Goal: Task Accomplishment & Management: Manage account settings

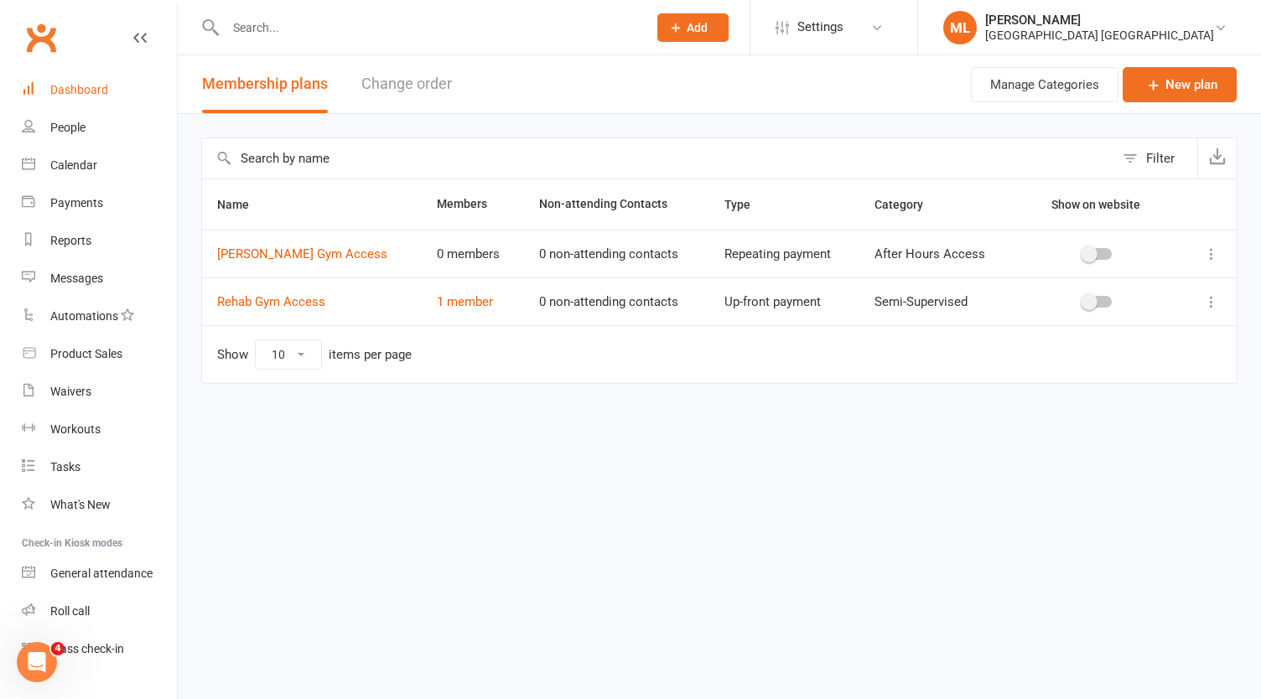
scroll to position [32, 0]
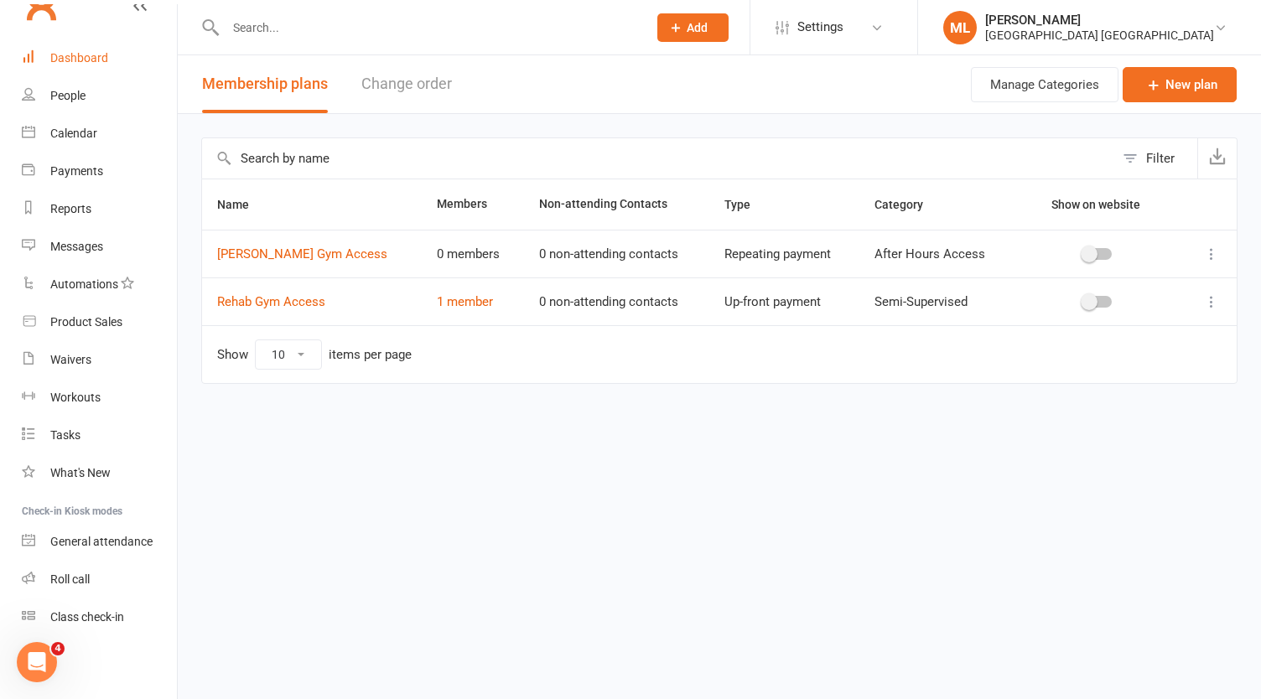
click at [91, 61] on div "Dashboard" at bounding box center [79, 57] width 58 height 13
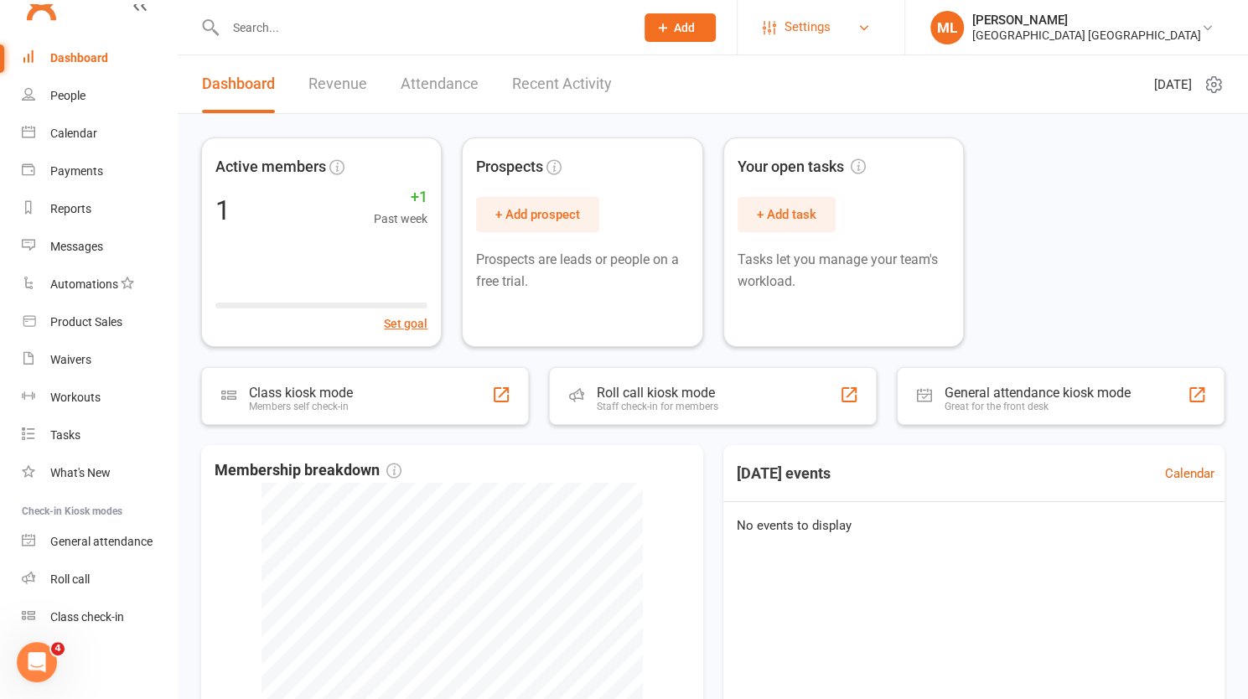
click at [831, 30] on span "Settings" at bounding box center [808, 27] width 46 height 38
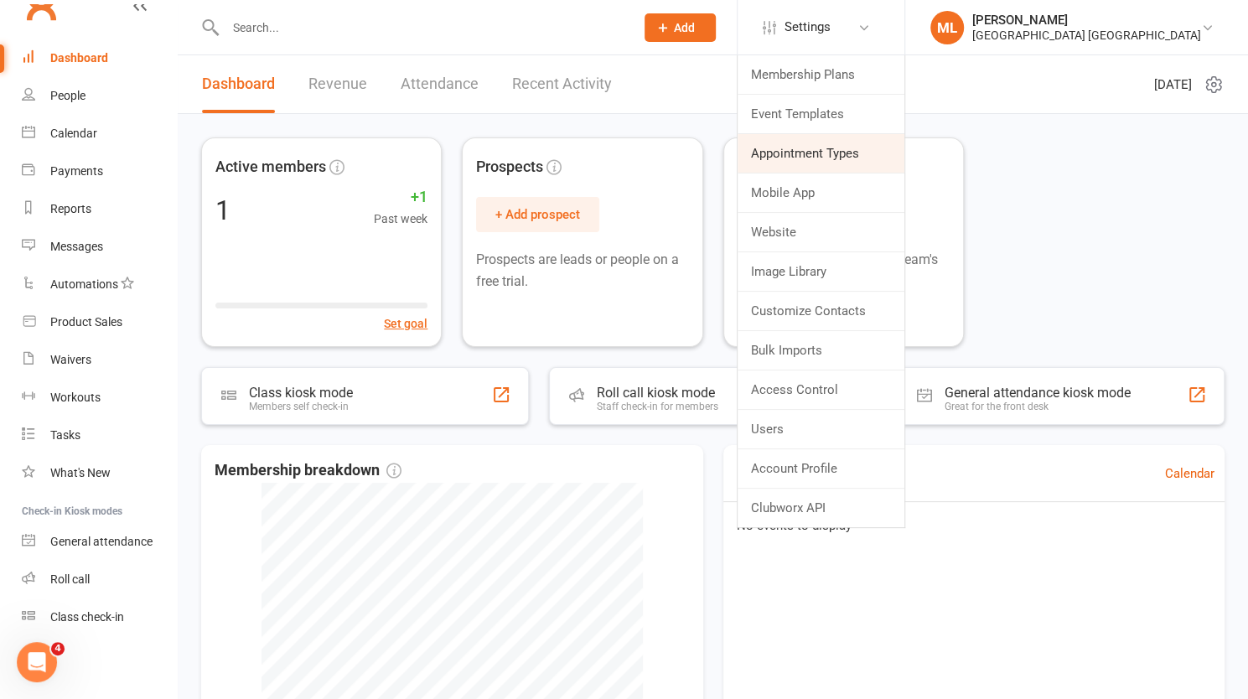
click at [905, 153] on link "Appointment Types" at bounding box center [821, 153] width 167 height 39
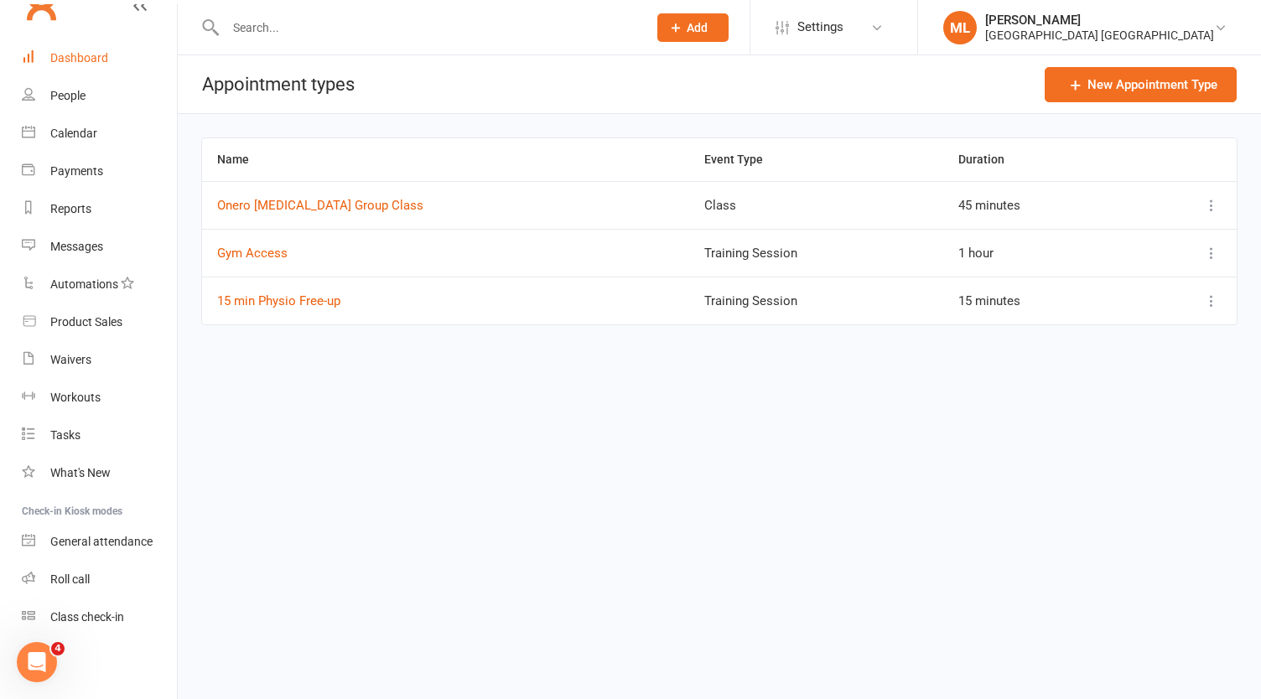
click at [69, 54] on div "Dashboard" at bounding box center [79, 57] width 58 height 13
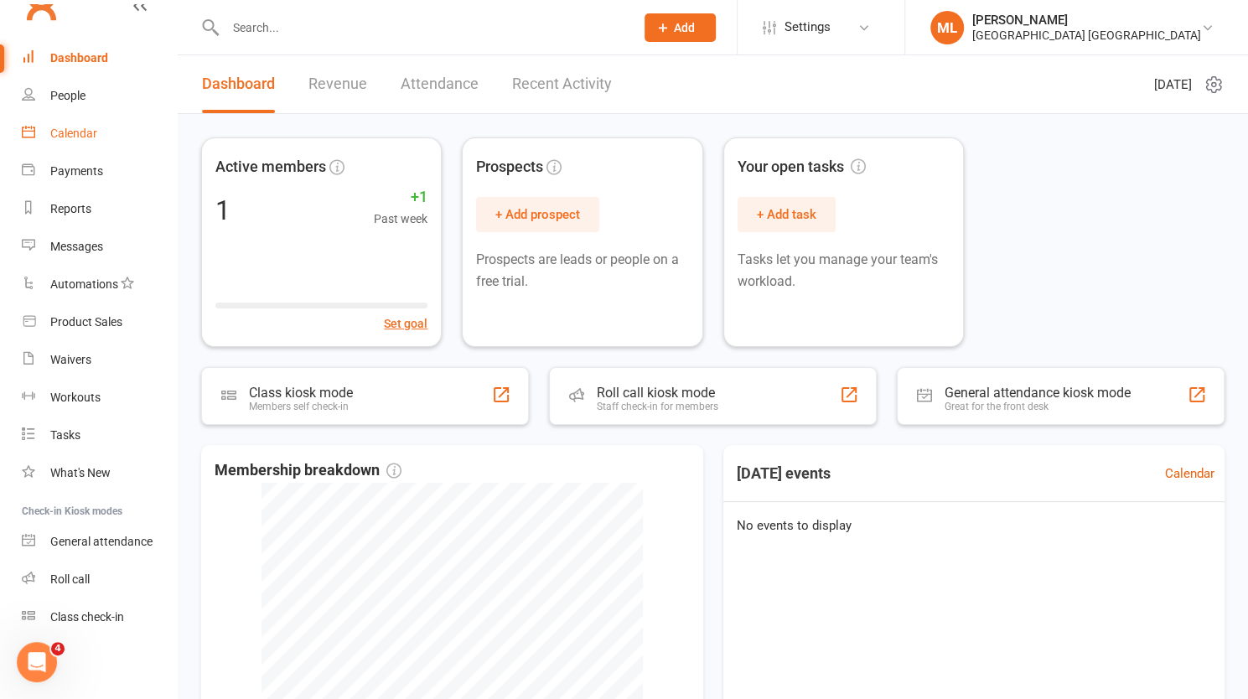
click at [64, 132] on div "Calendar" at bounding box center [73, 133] width 47 height 13
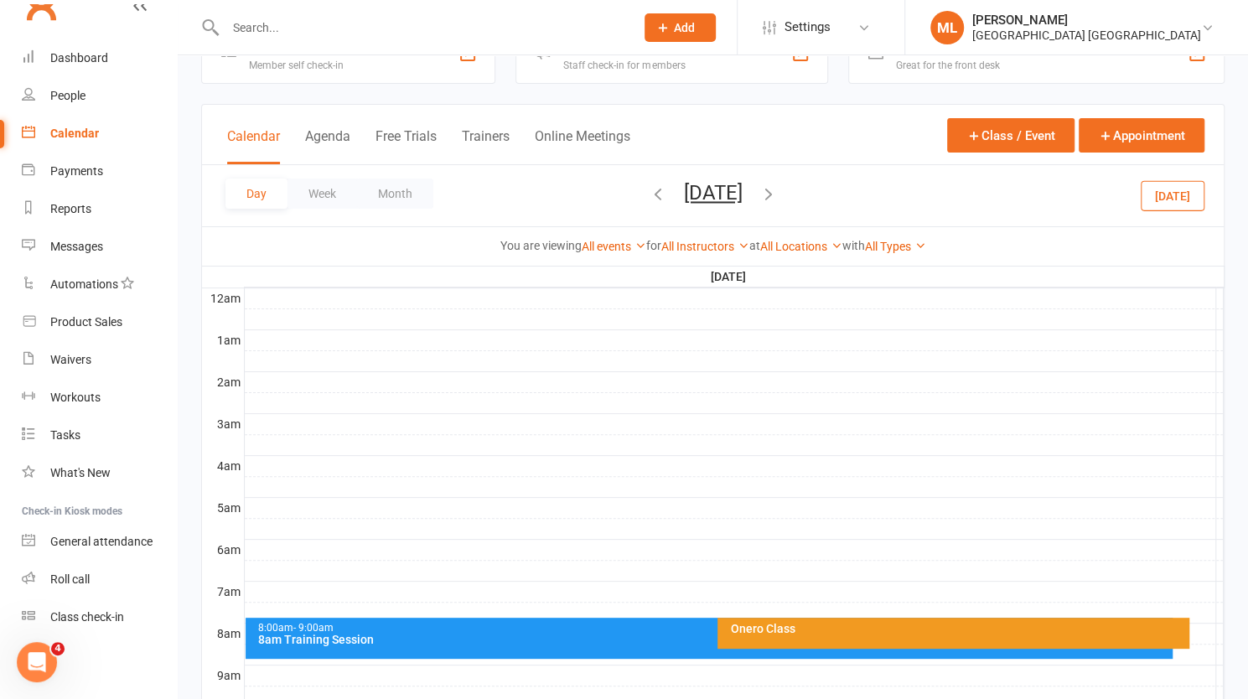
scroll to position [168, 0]
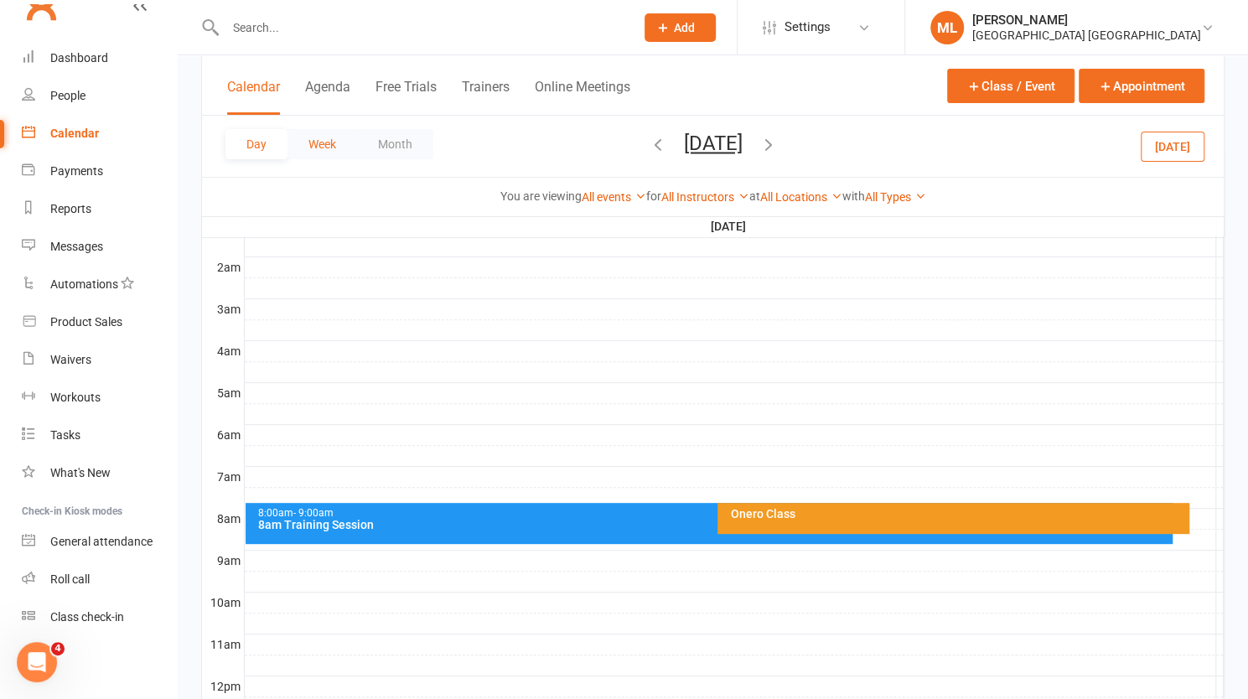
click at [331, 144] on button "Week" at bounding box center [323, 144] width 70 height 30
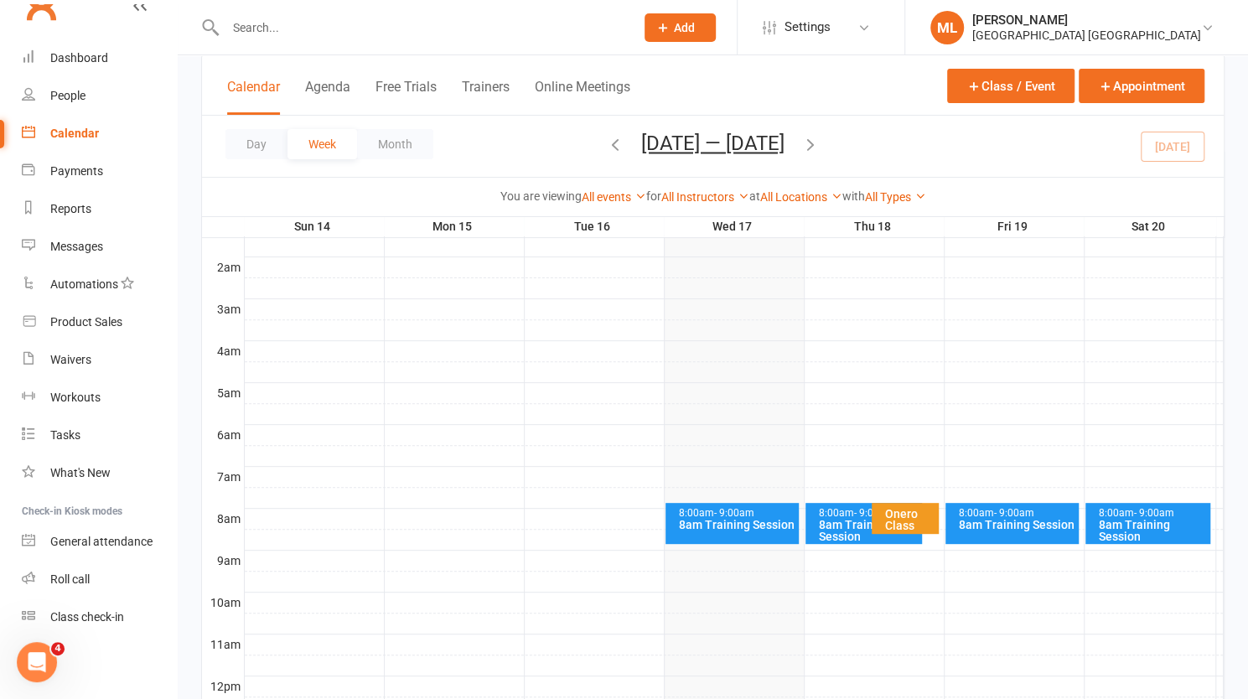
click at [908, 521] on div "Onero Class" at bounding box center [909, 519] width 51 height 23
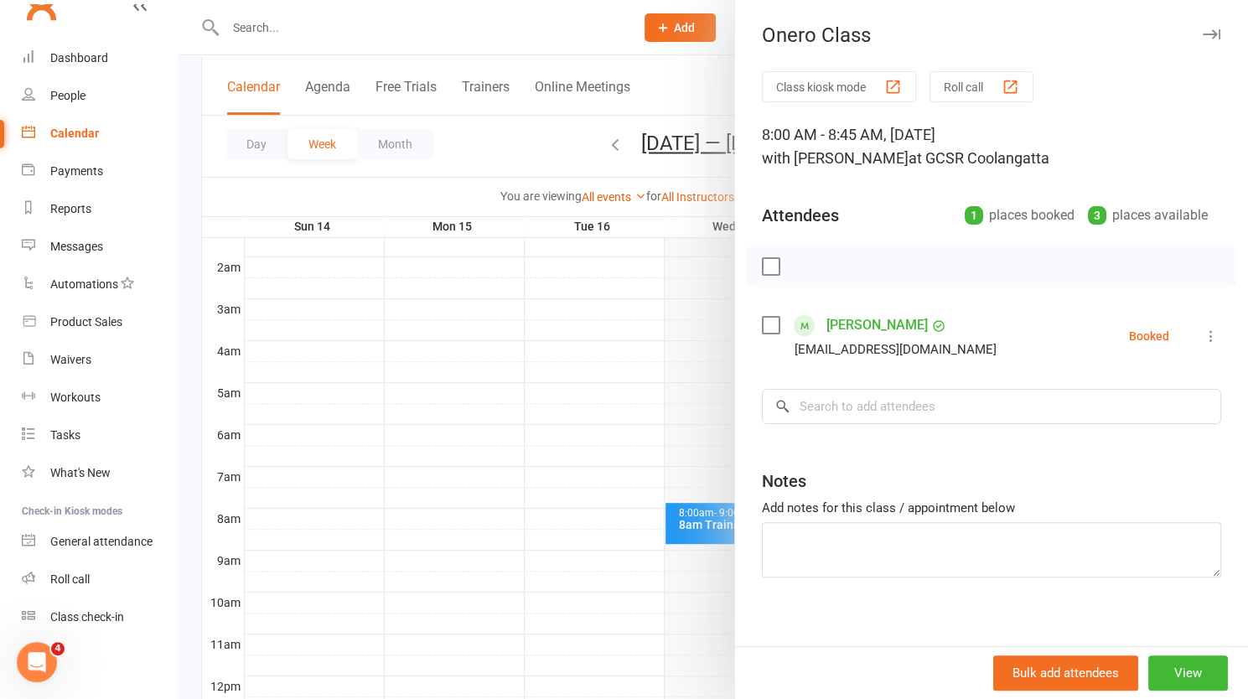
click at [670, 660] on div at bounding box center [713, 349] width 1071 height 699
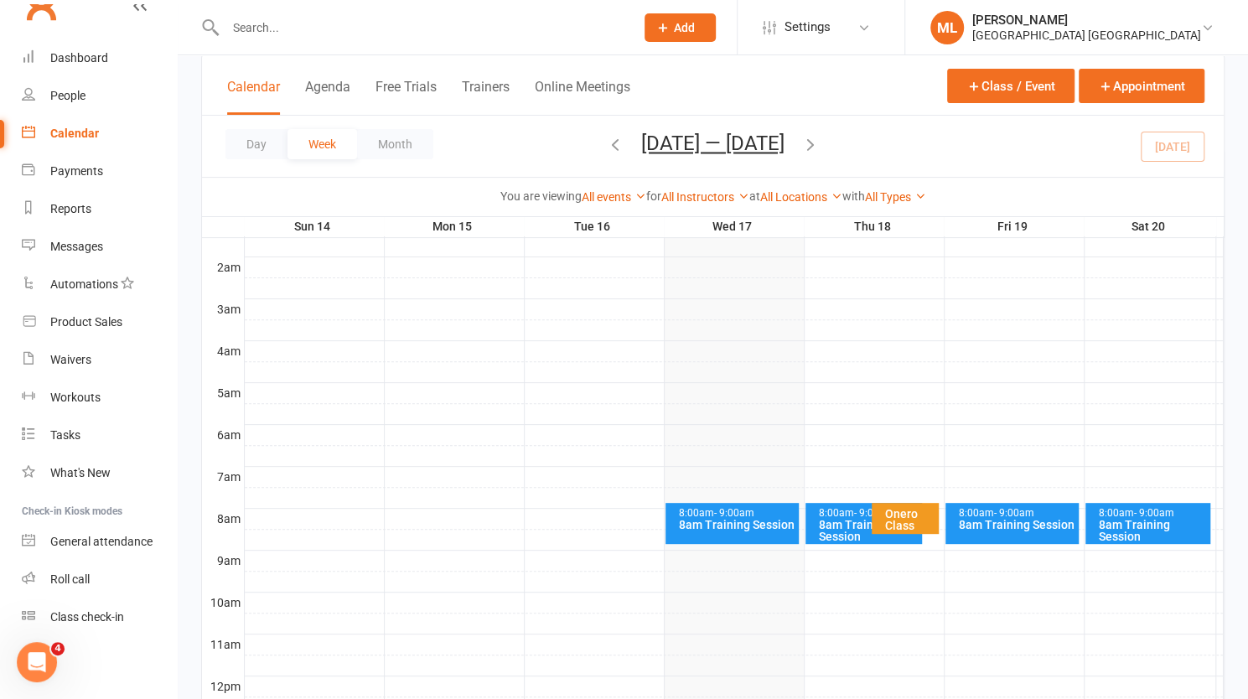
click at [841, 531] on div "8am Training Session" at bounding box center [867, 530] width 101 height 23
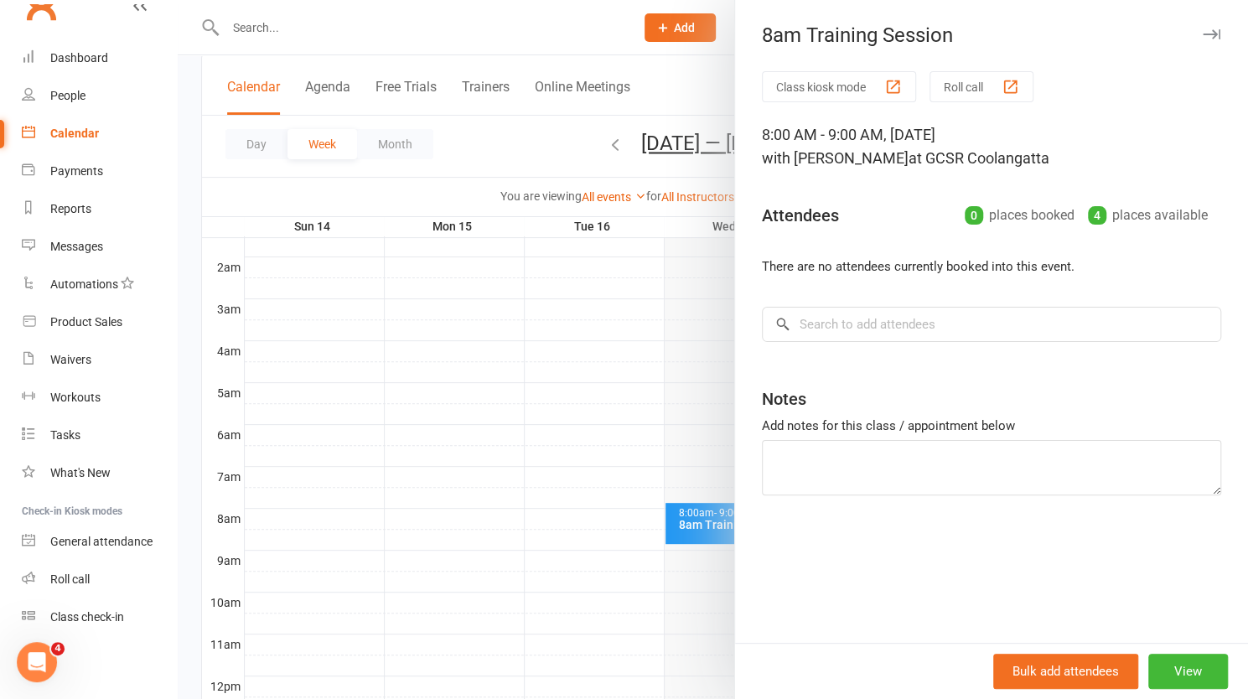
click at [674, 338] on div at bounding box center [713, 349] width 1071 height 699
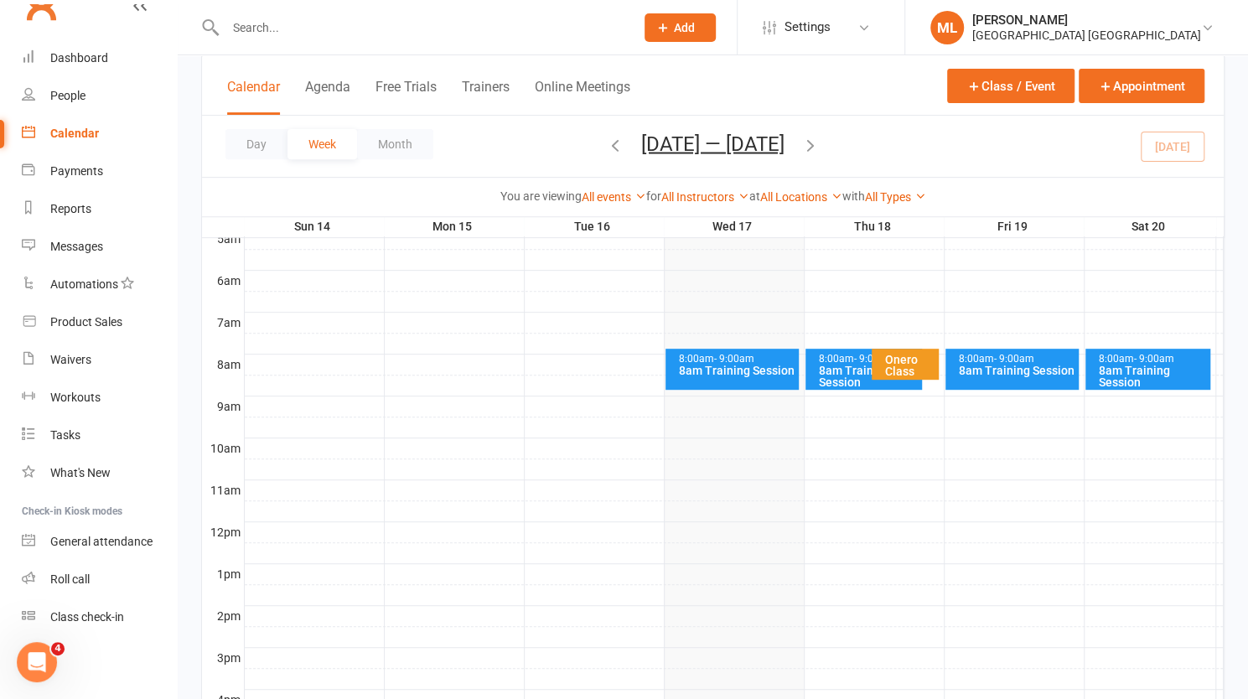
scroll to position [335, 0]
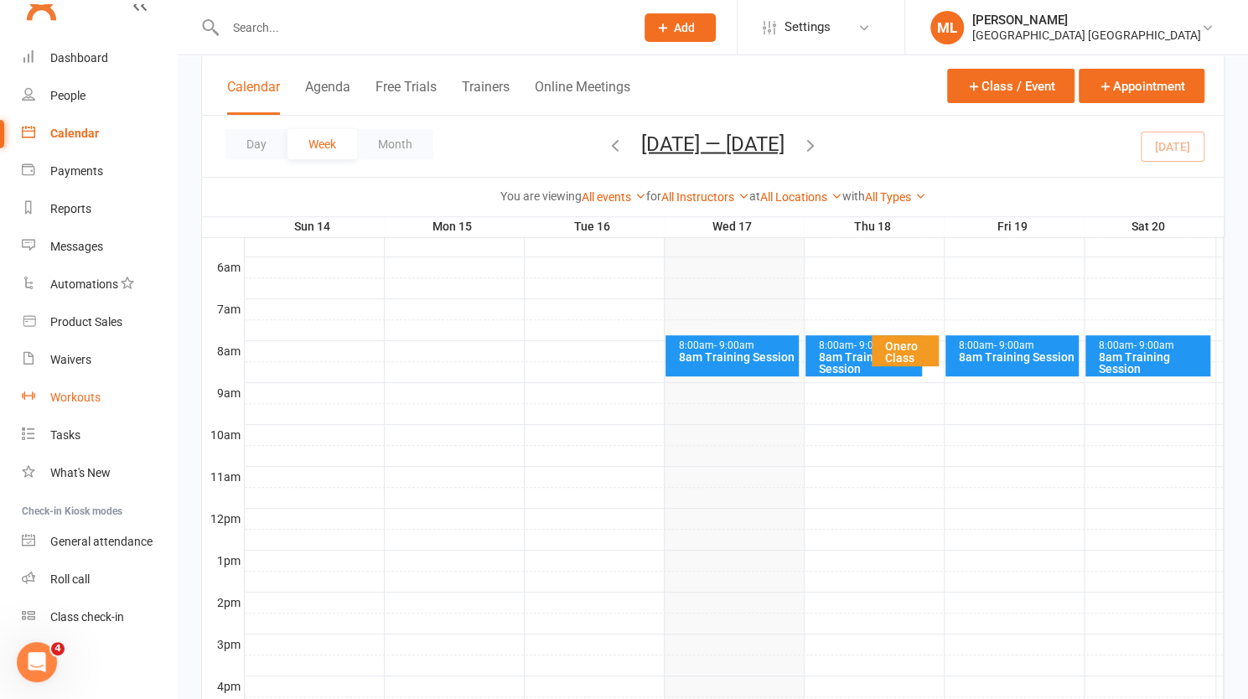
click at [73, 393] on div "Workouts" at bounding box center [75, 397] width 50 height 13
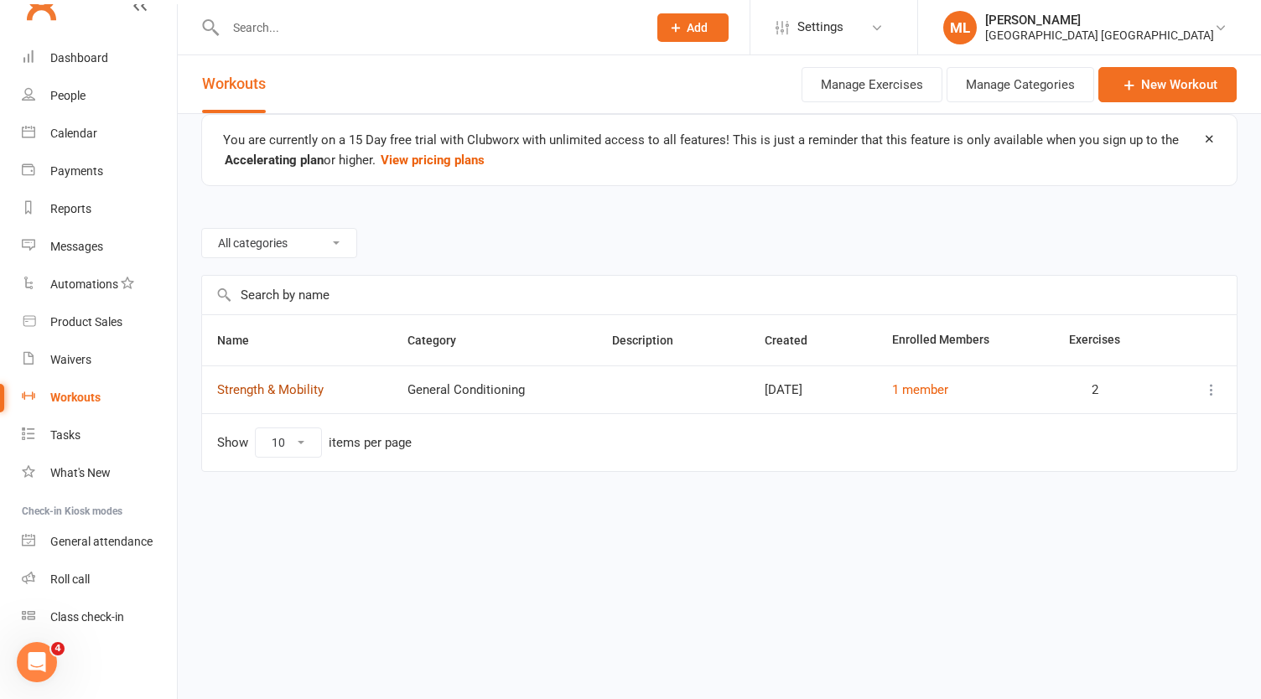
click at [296, 384] on link "Strength & Mobility" at bounding box center [270, 389] width 106 height 15
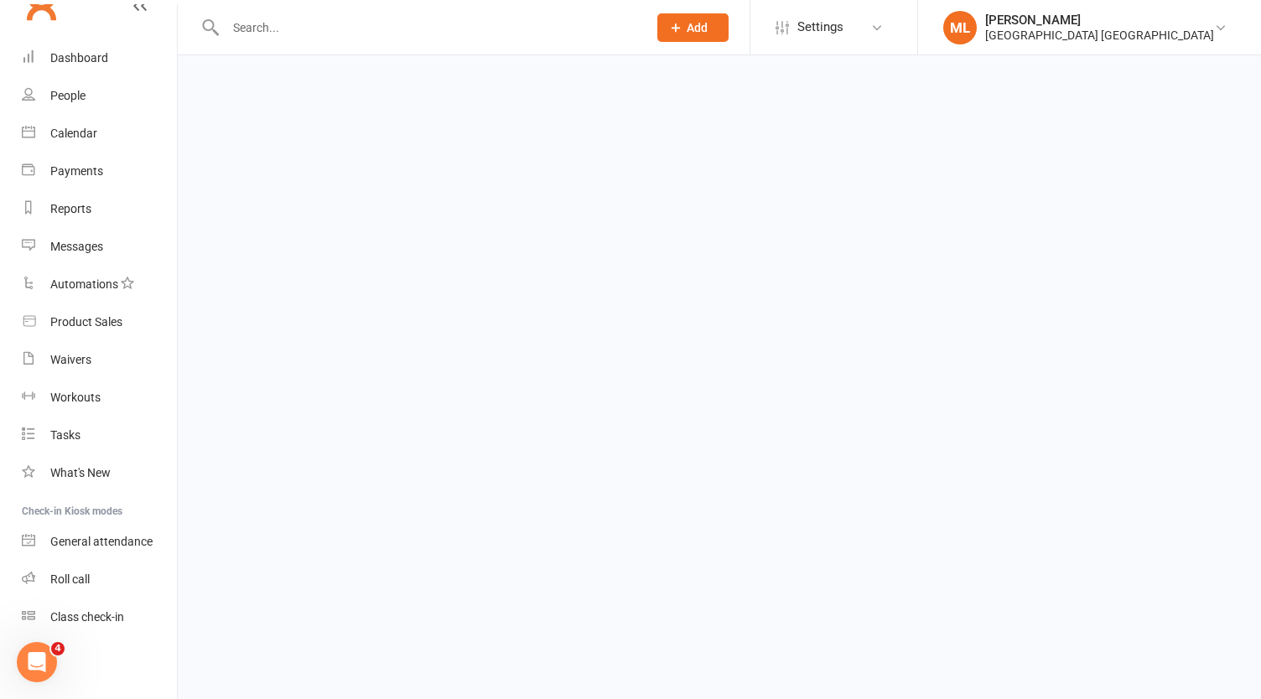
select select "494"
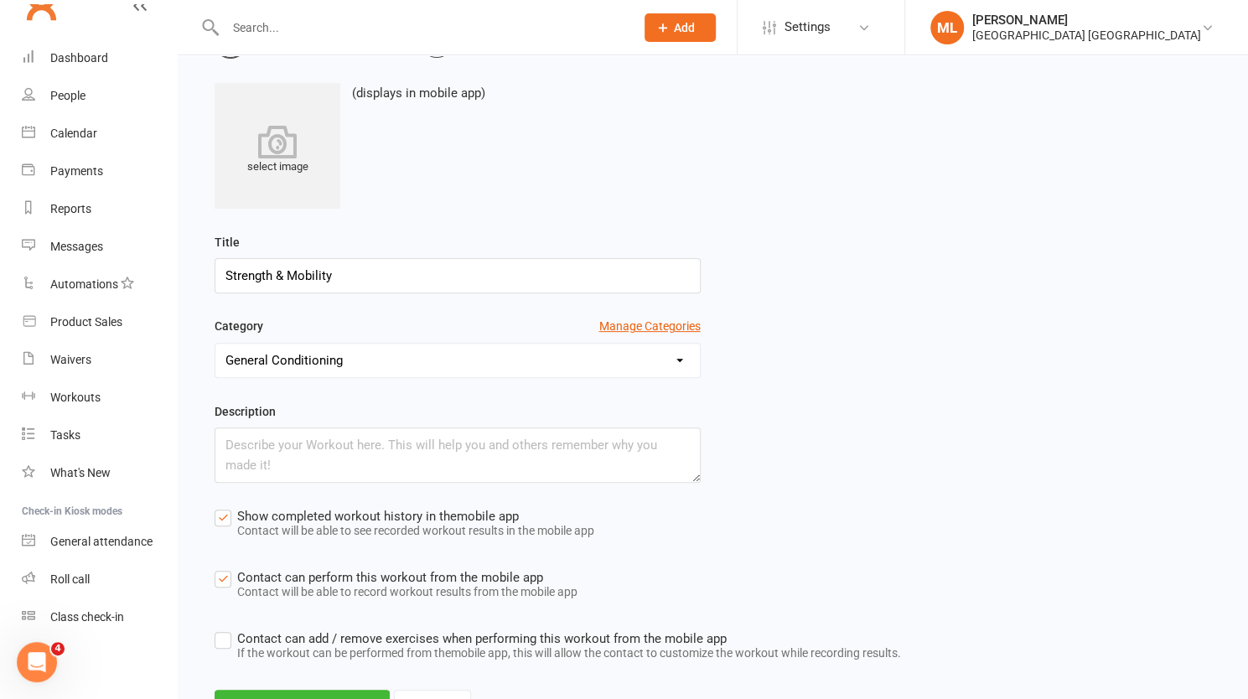
scroll to position [277, 0]
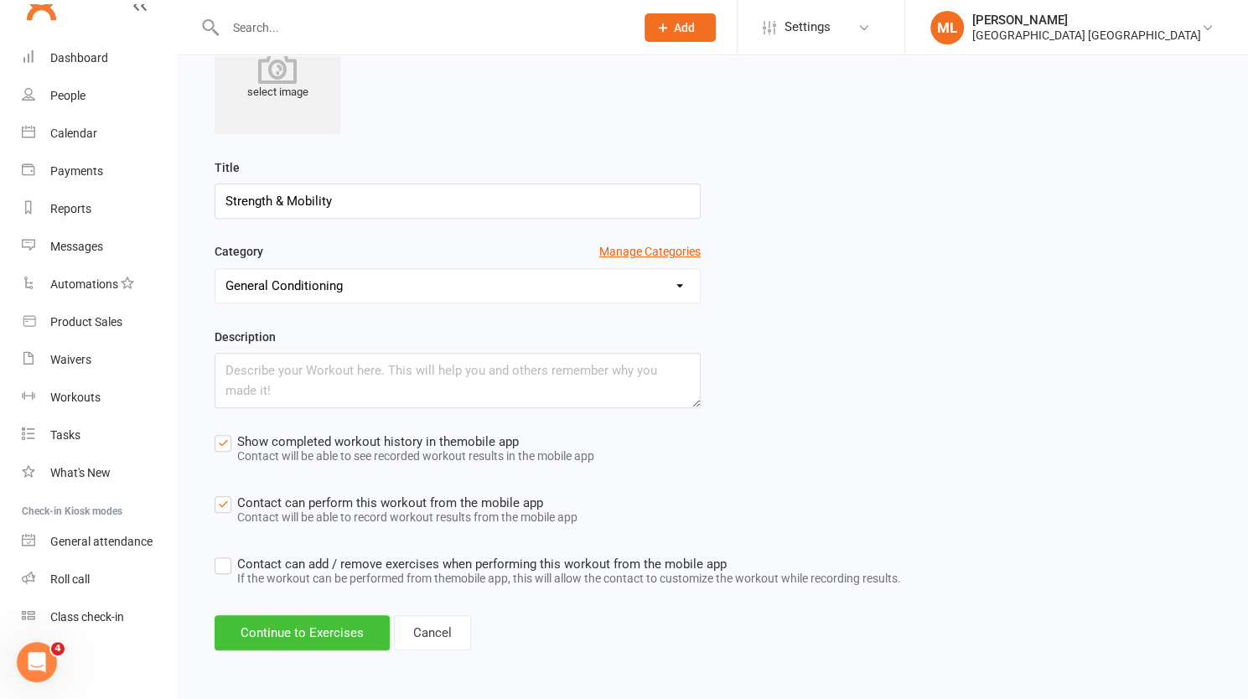
click at [335, 633] on button "Continue to Exercises" at bounding box center [302, 632] width 175 height 35
select select "Kilometres"
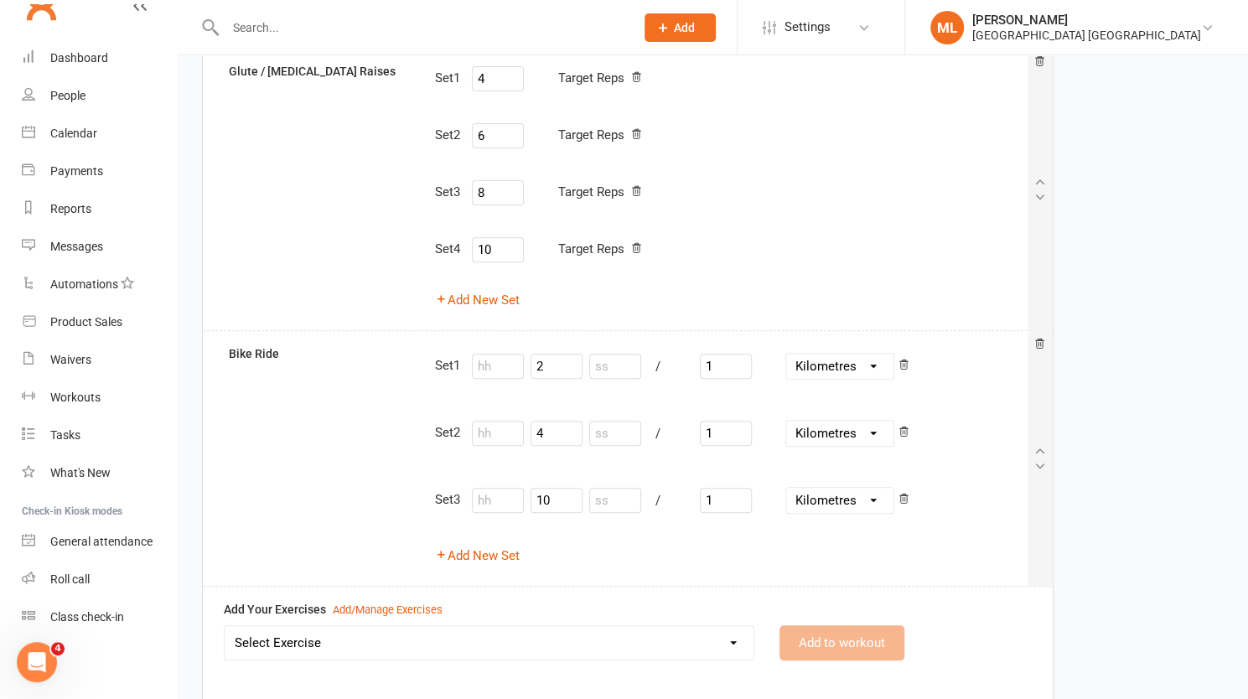
scroll to position [262, 0]
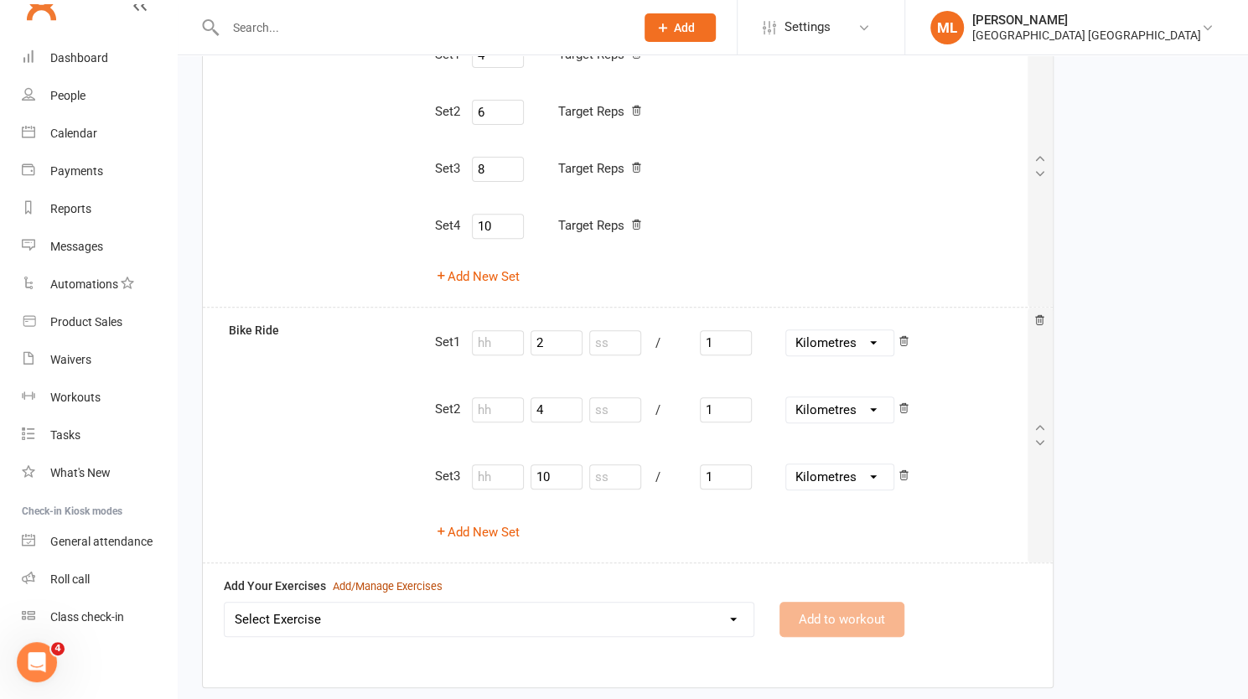
click at [377, 579] on div "Add/Manage Exercises" at bounding box center [388, 587] width 110 height 18
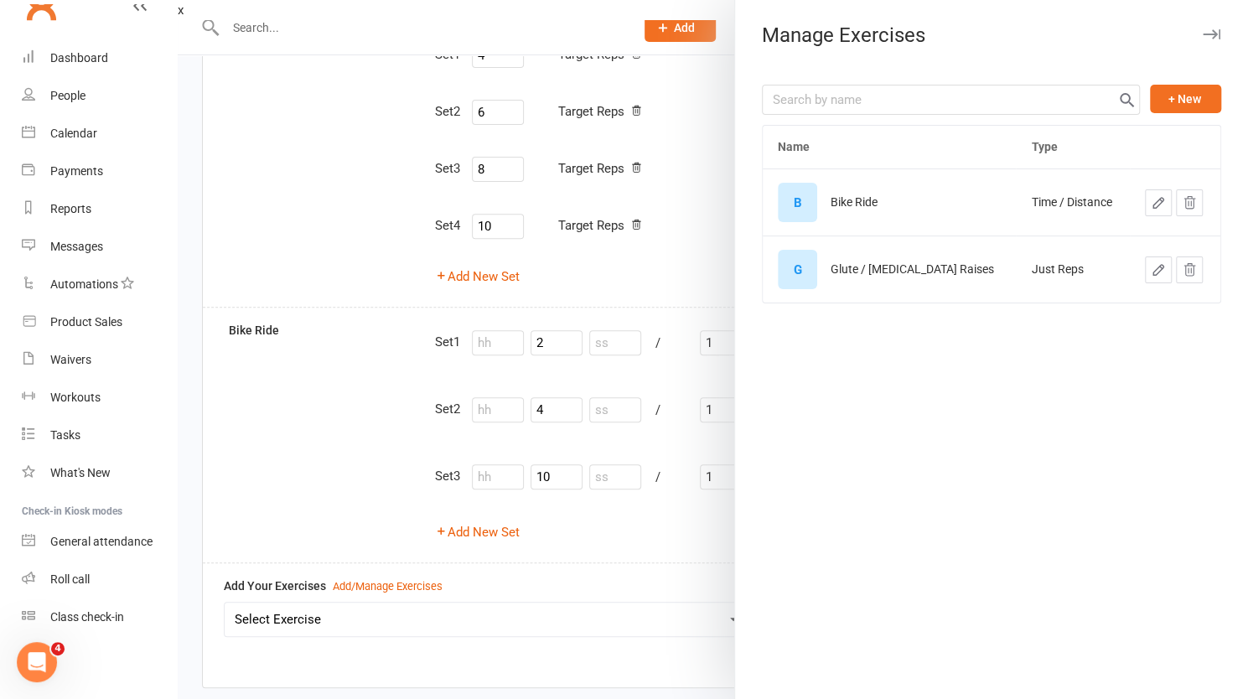
click at [1154, 203] on icon "button" at bounding box center [1159, 203] width 10 height 10
select select "time_or_distance"
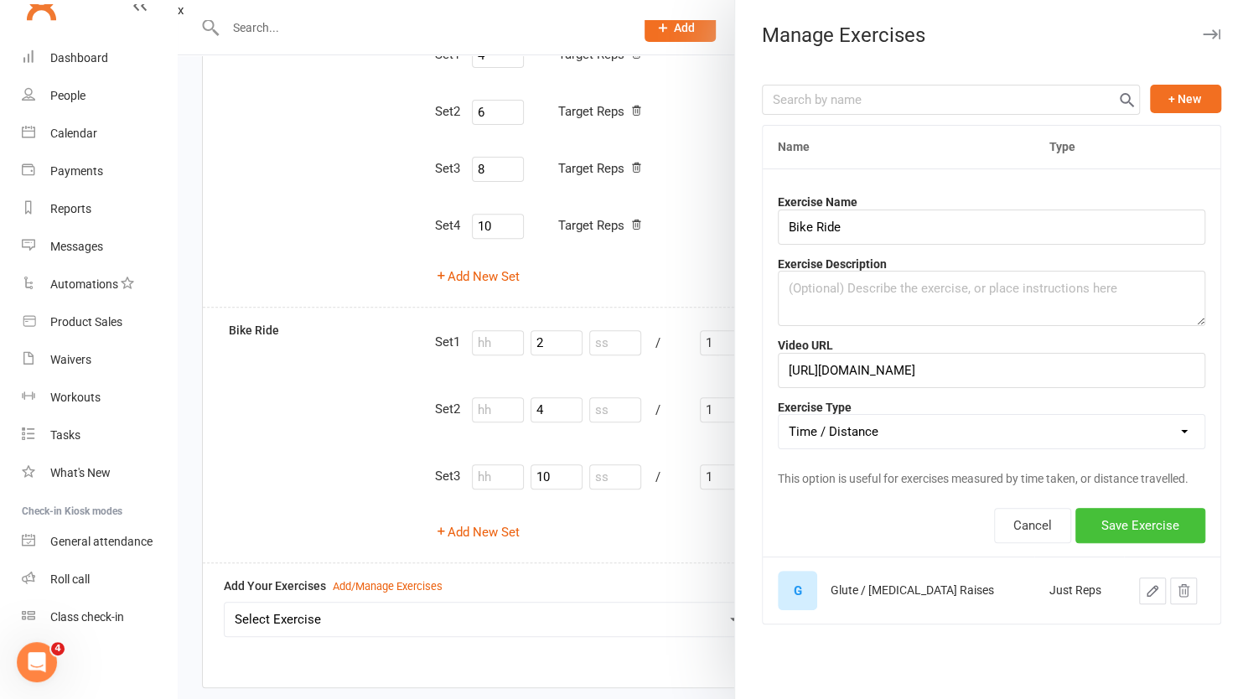
click at [1113, 524] on button "Save Exercise" at bounding box center [1141, 525] width 130 height 35
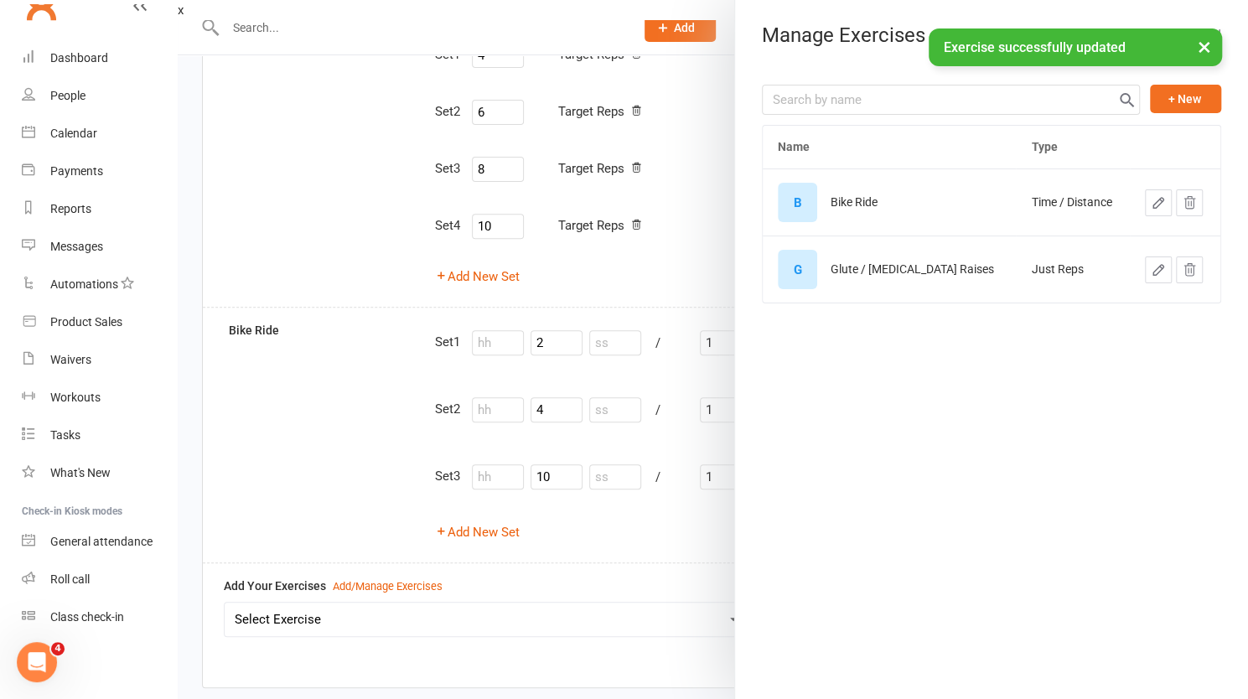
click at [670, 542] on div at bounding box center [713, 349] width 1071 height 699
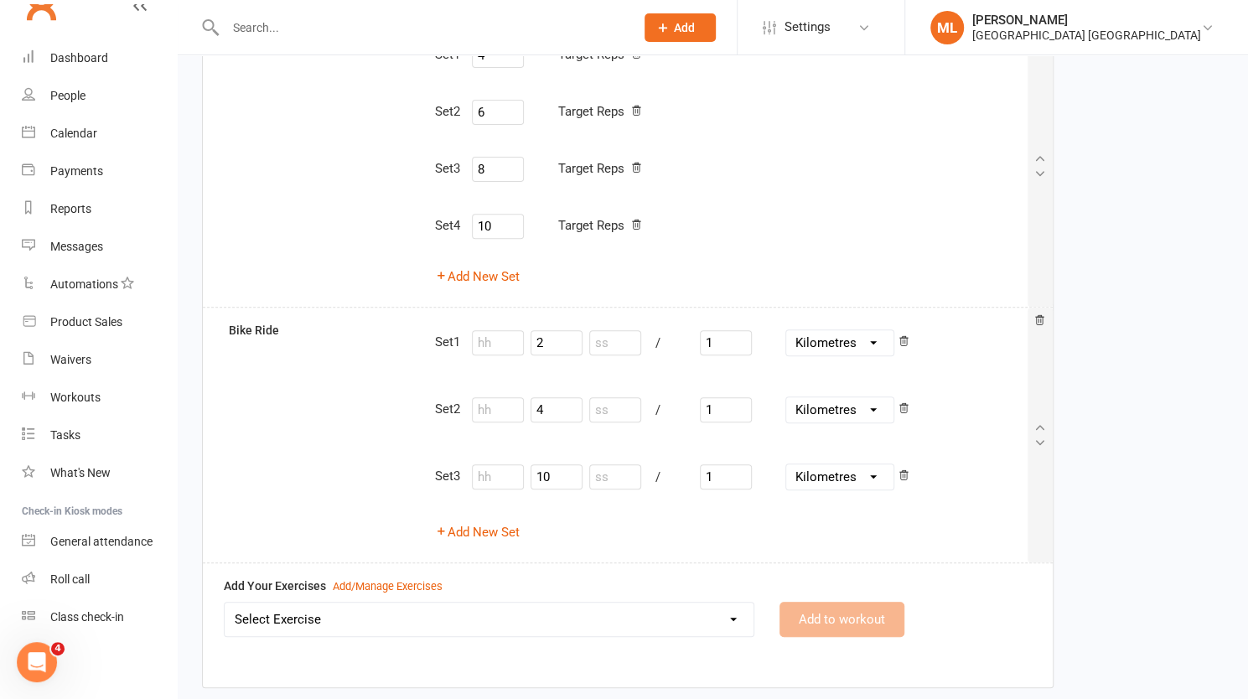
click at [695, 28] on span "Add" at bounding box center [684, 27] width 21 height 13
click at [1120, 245] on div "Glute / Hamstring Raises Set 1 4 Target Reps Set 2 6 Target Reps Set 3 8 Target…" at bounding box center [713, 363] width 1022 height 678
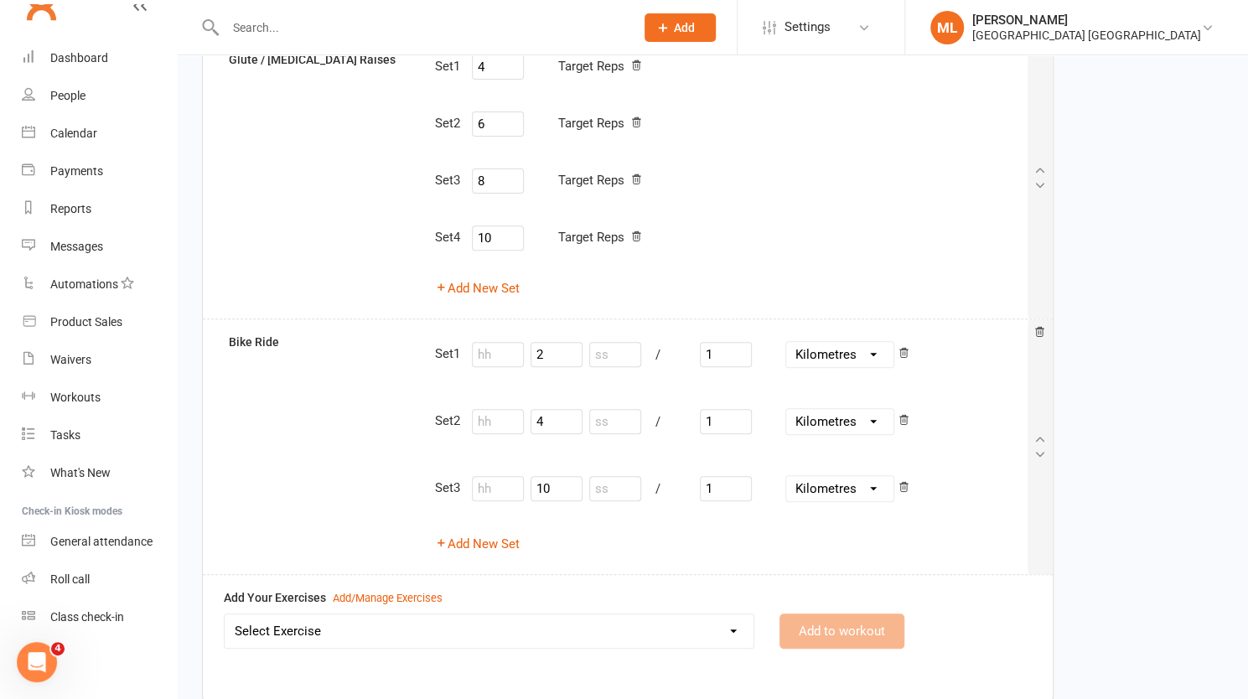
scroll to position [345, 0]
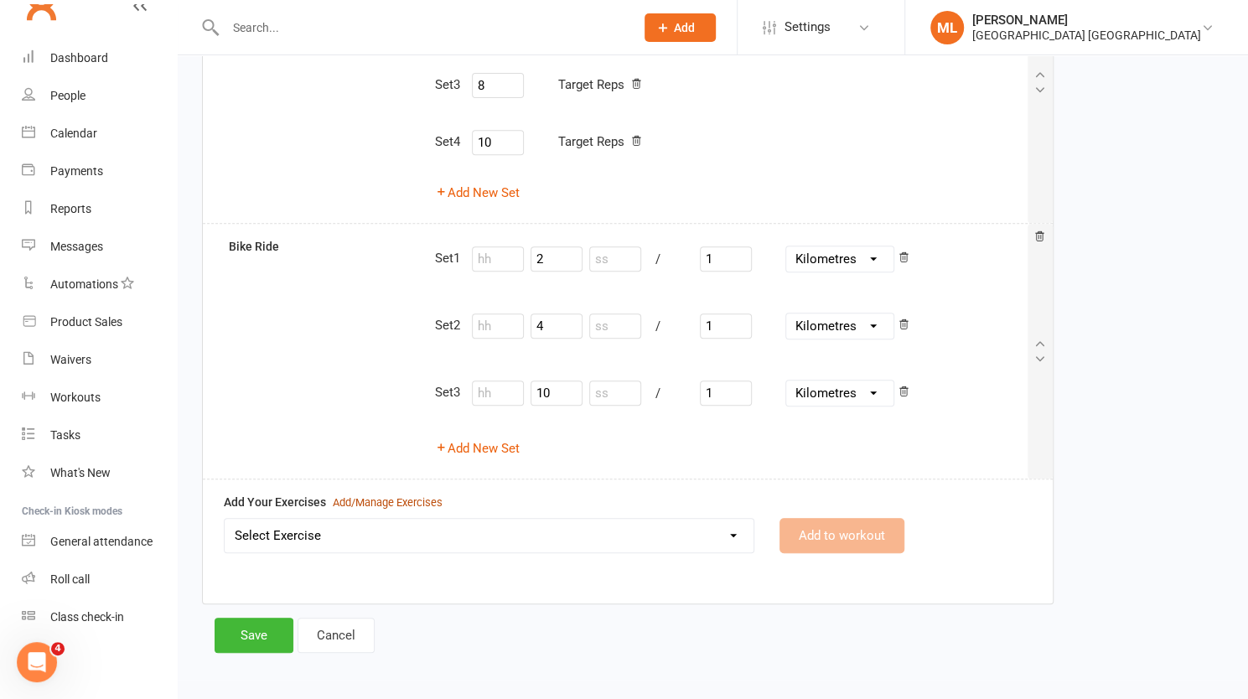
click at [374, 499] on div "Add/Manage Exercises" at bounding box center [388, 504] width 110 height 18
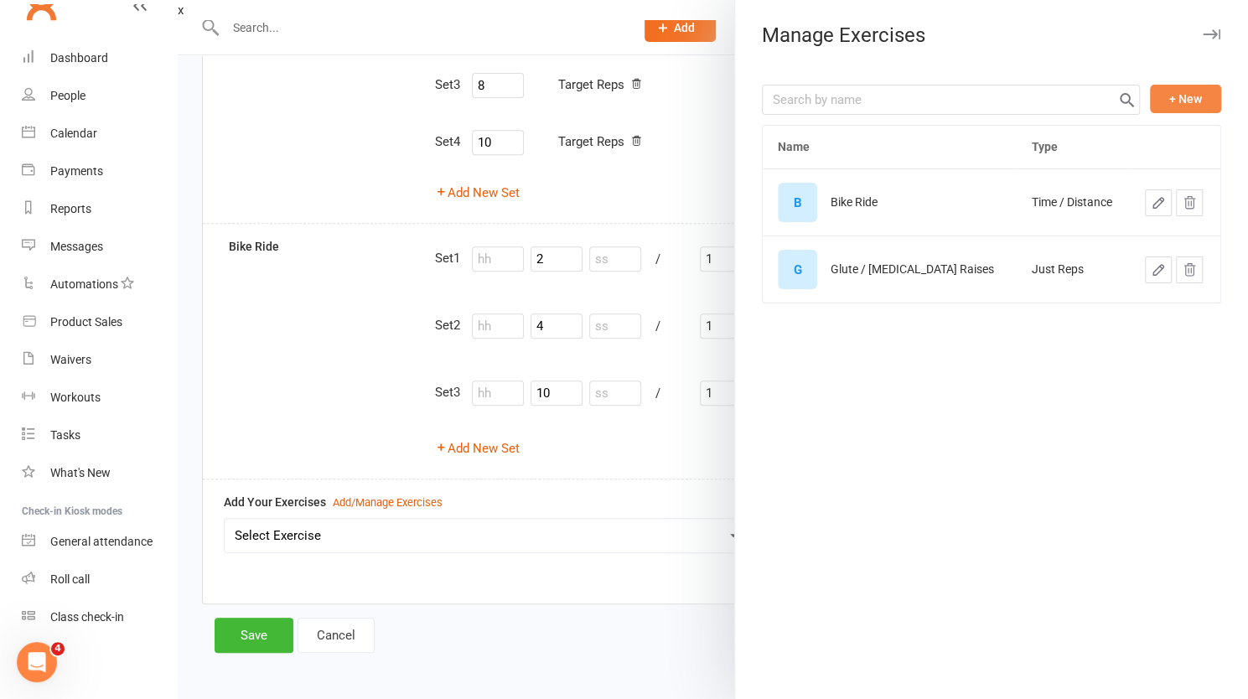
click at [1176, 92] on button "+ New" at bounding box center [1185, 99] width 71 height 29
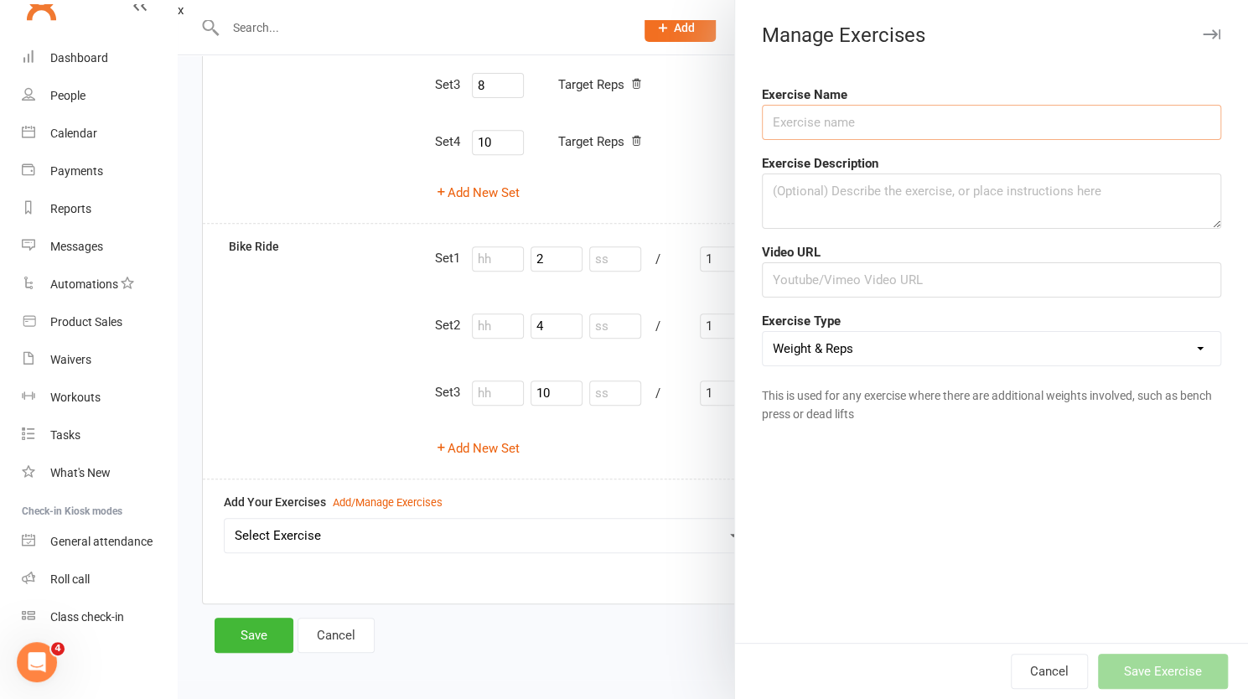
click at [907, 135] on input "text" at bounding box center [991, 122] width 459 height 35
click at [862, 114] on input "text" at bounding box center [991, 122] width 459 height 35
type input "new exercise"
click at [1153, 670] on button "Save Exercise" at bounding box center [1163, 671] width 130 height 35
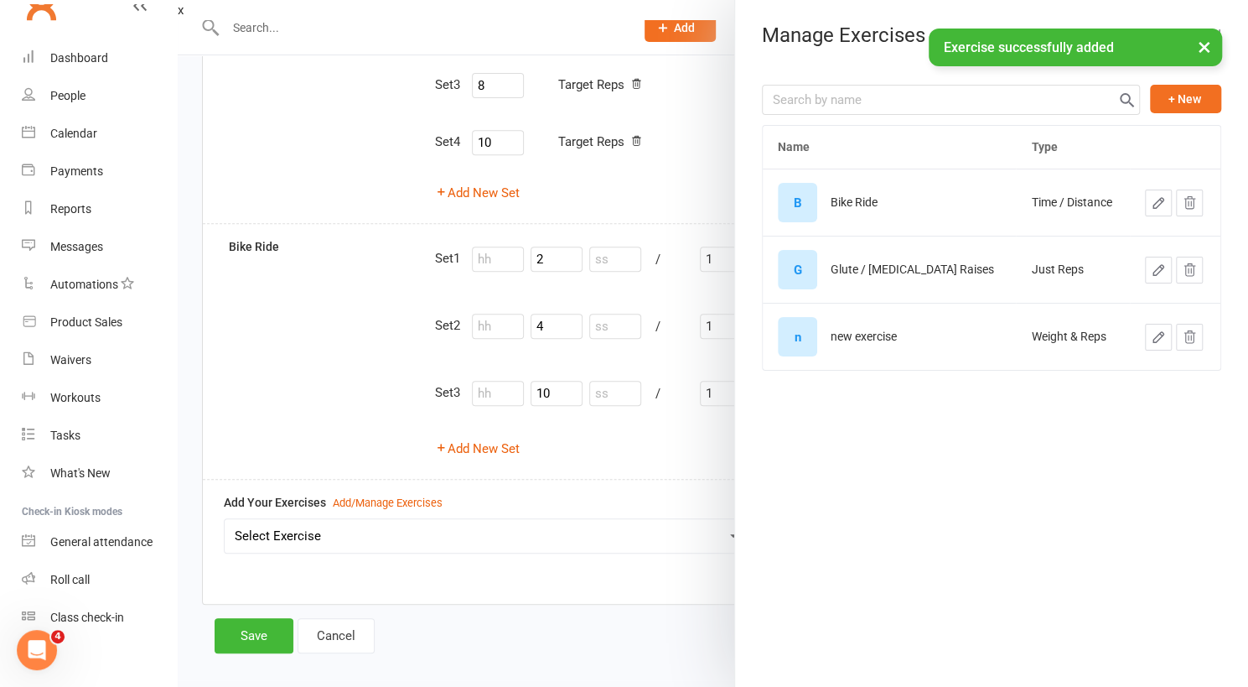
click at [640, 551] on div at bounding box center [713, 343] width 1071 height 687
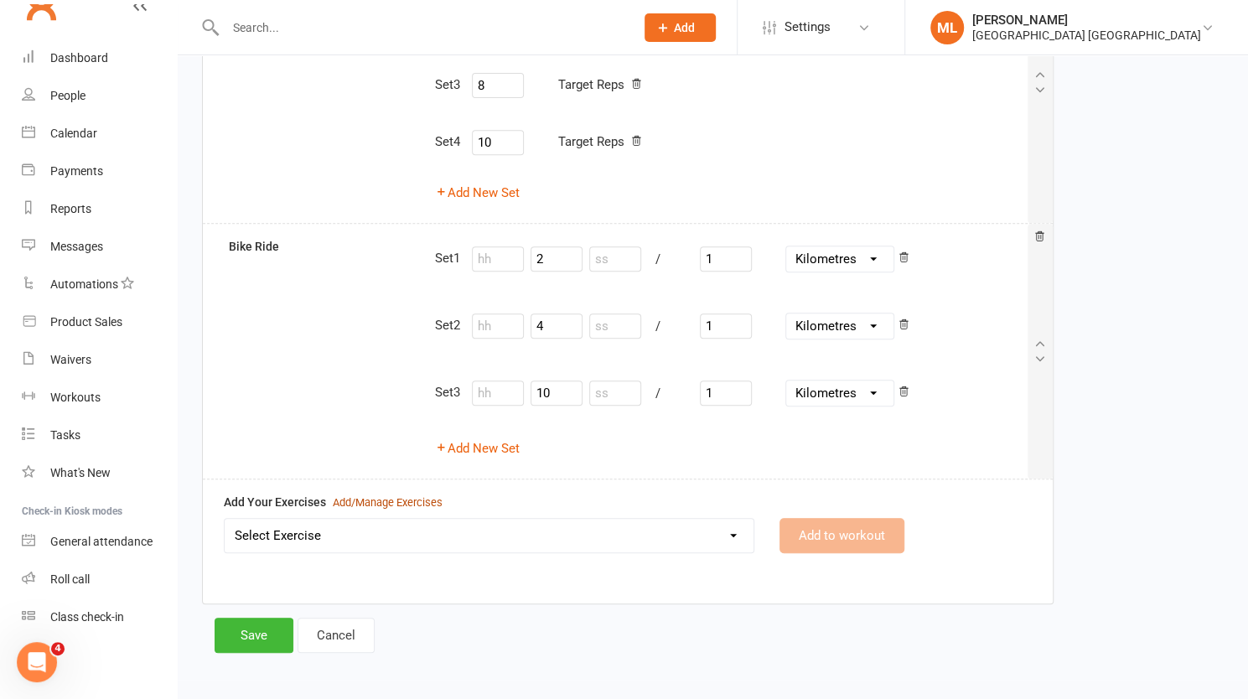
click at [389, 496] on div "Add/Manage Exercises" at bounding box center [388, 504] width 110 height 18
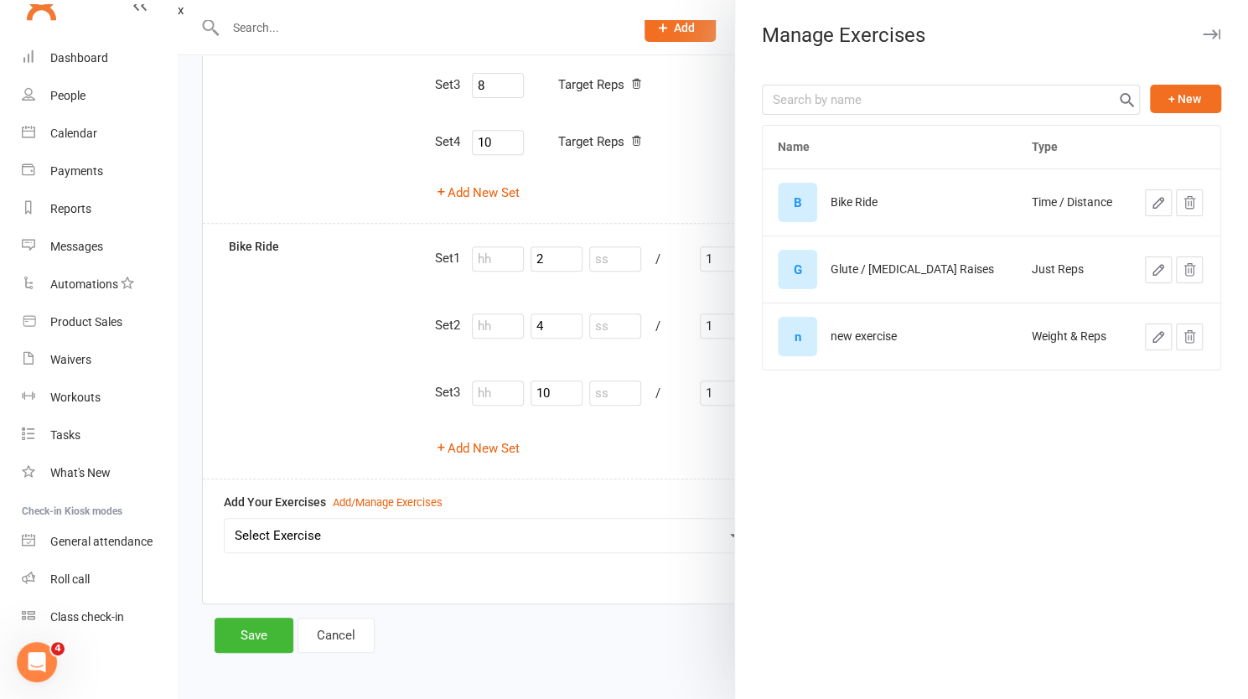
click at [867, 340] on div "new exercise" at bounding box center [864, 336] width 66 height 13
click at [652, 549] on div at bounding box center [713, 349] width 1071 height 699
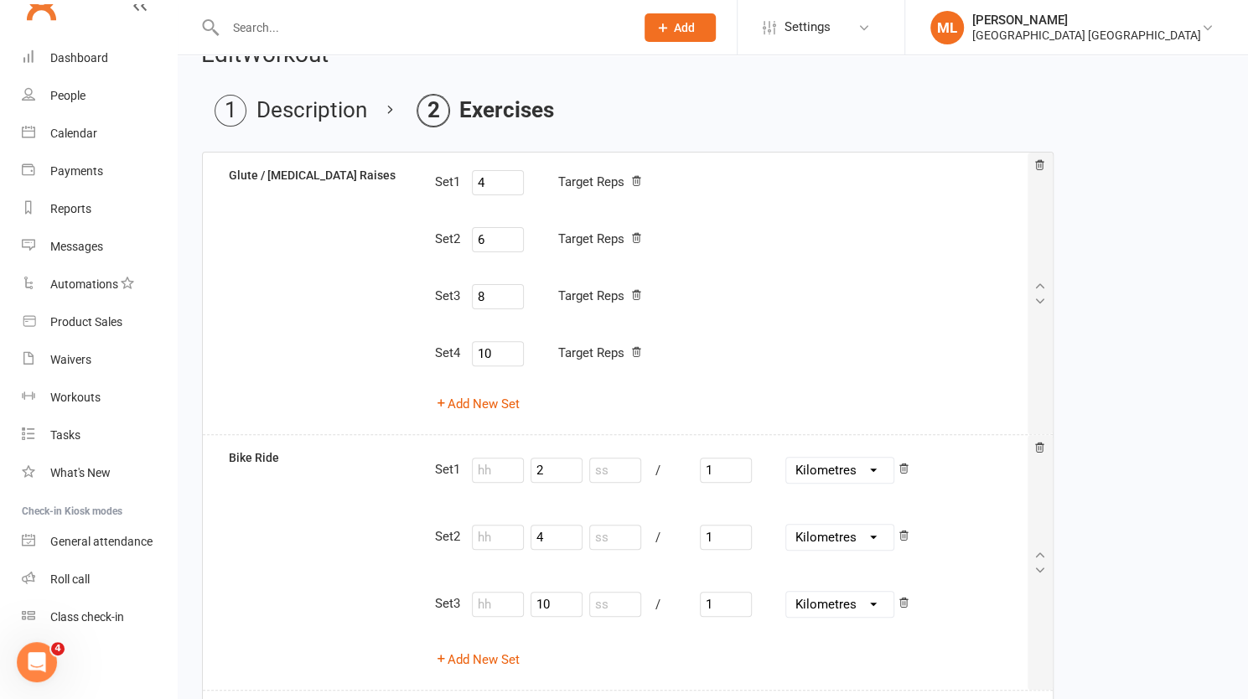
scroll to position [335, 0]
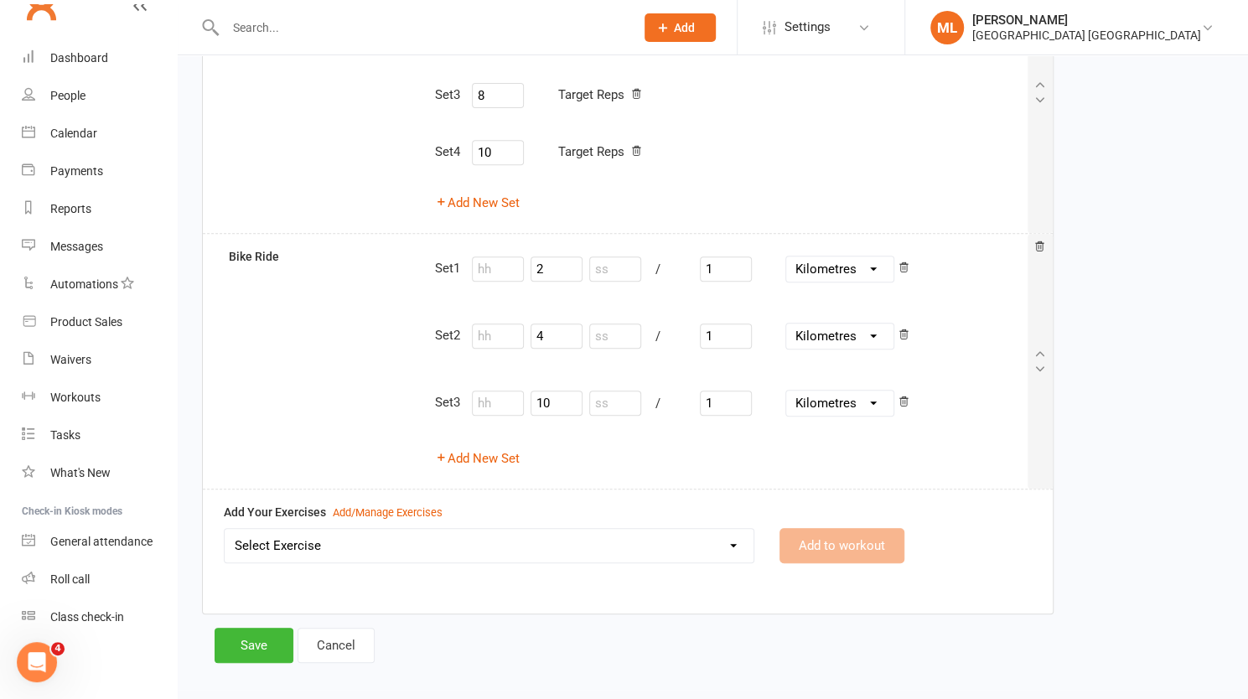
click at [711, 541] on select "Select Exercise Bike Ride Glute / [MEDICAL_DATA] Raises new exercise" at bounding box center [489, 546] width 529 height 34
select select "12554"
click at [225, 529] on select "Select Exercise Bike Ride Glute / [MEDICAL_DATA] Raises new exercise" at bounding box center [489, 546] width 529 height 34
click at [832, 539] on button "Add to workout" at bounding box center [842, 545] width 125 height 35
select select
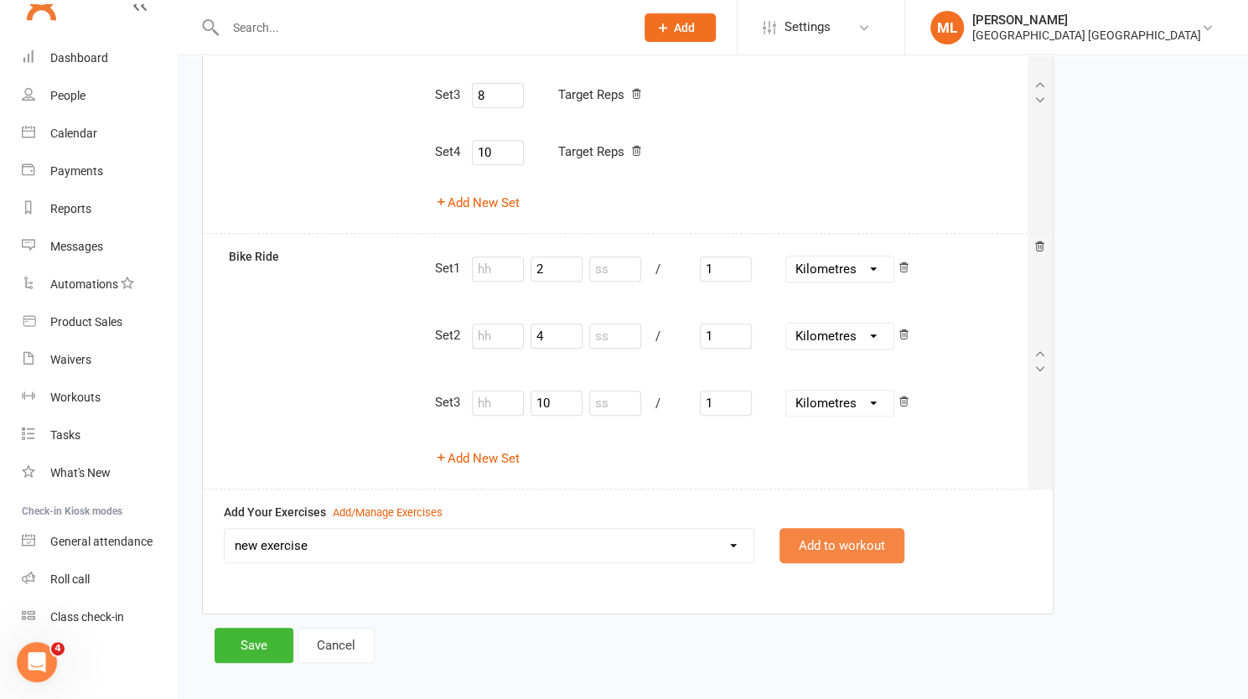
select select "Kilograms"
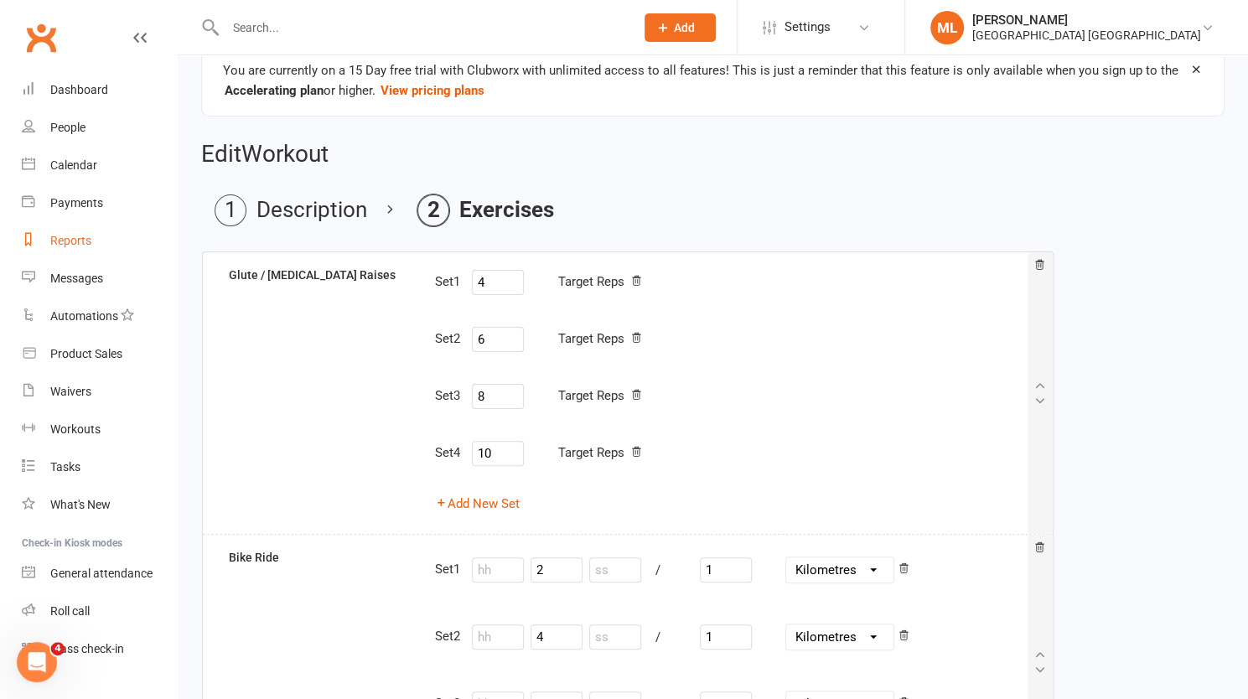
scroll to position [0, 0]
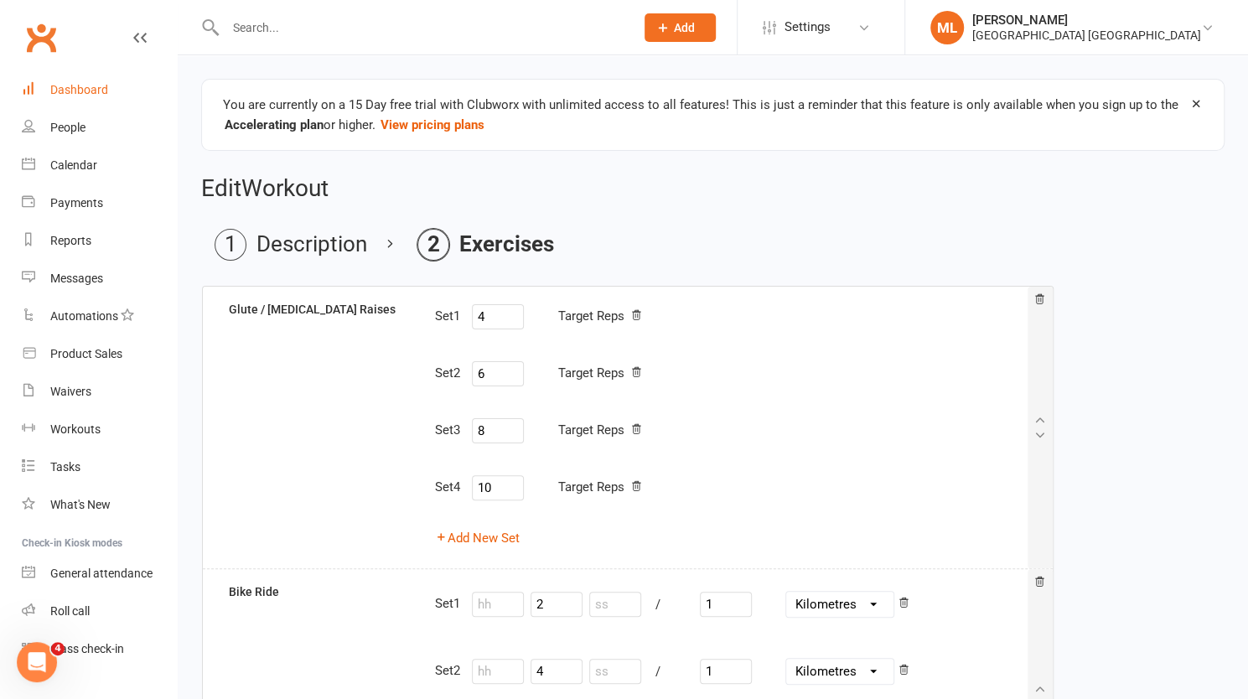
click at [87, 88] on div "Dashboard" at bounding box center [79, 89] width 58 height 13
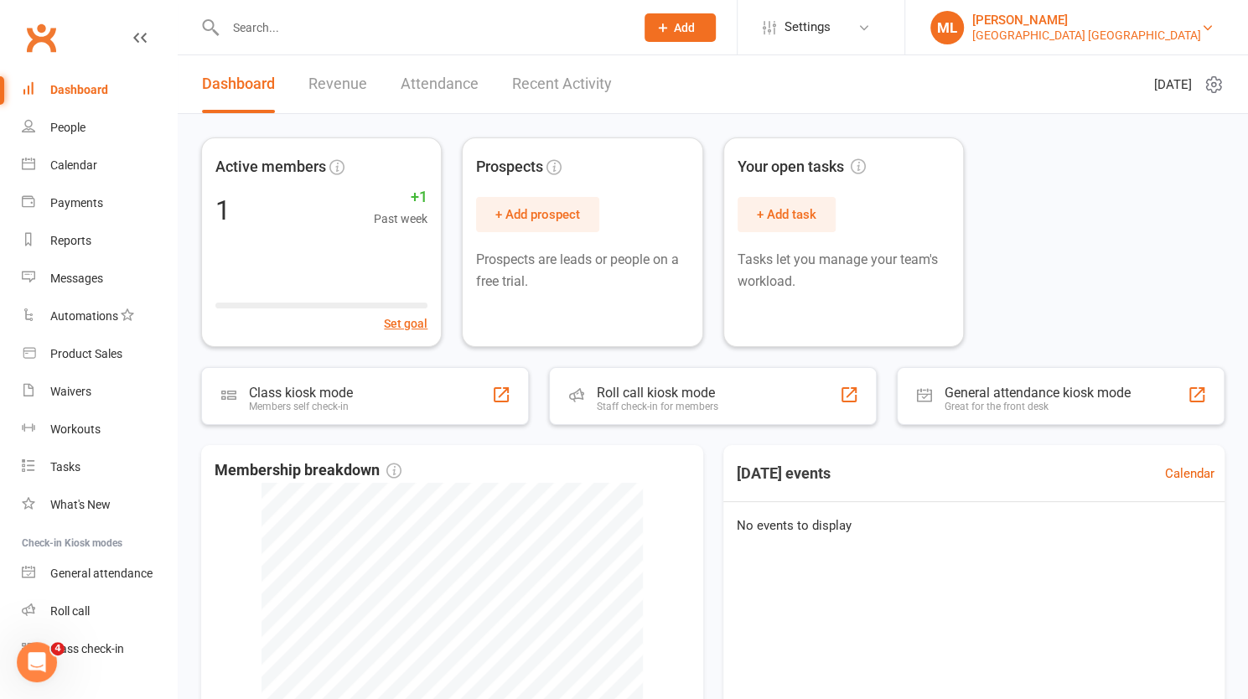
click at [1104, 23] on div "[PERSON_NAME]" at bounding box center [1087, 20] width 229 height 15
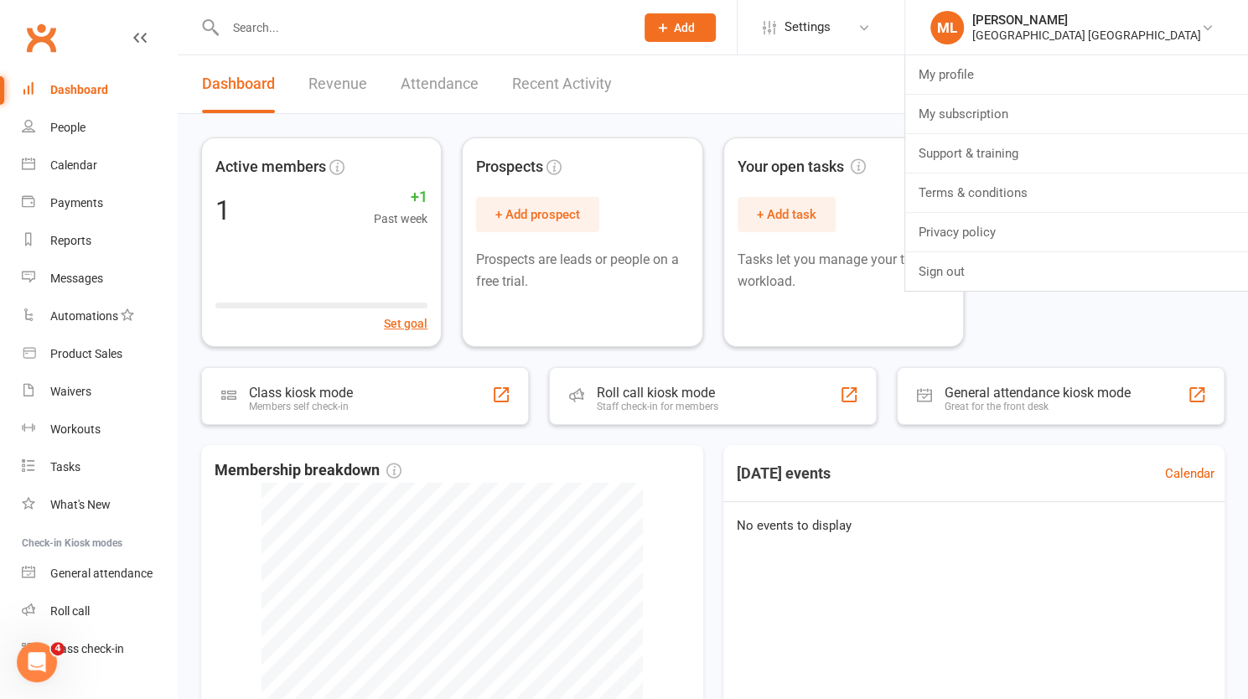
click at [913, 90] on header "Dashboard Revenue Attendance Recent Activity Wednesday 17th, September 2025" at bounding box center [713, 84] width 1071 height 59
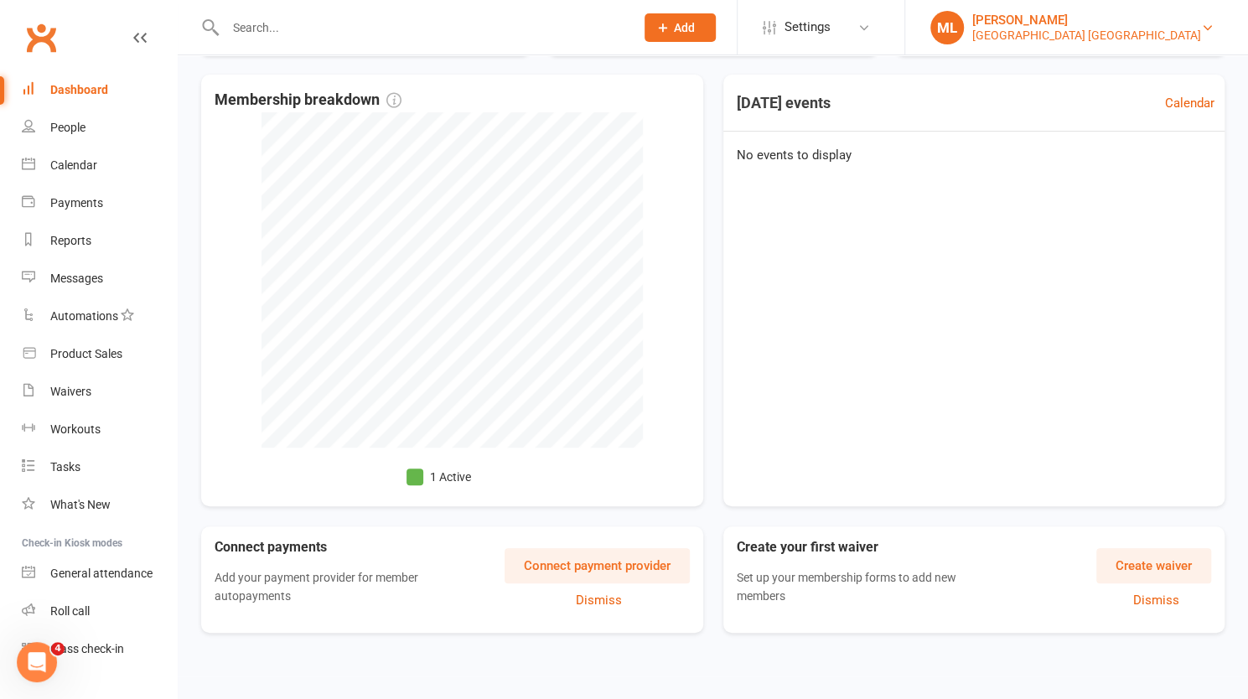
click at [1130, 23] on div "[PERSON_NAME]" at bounding box center [1087, 20] width 229 height 15
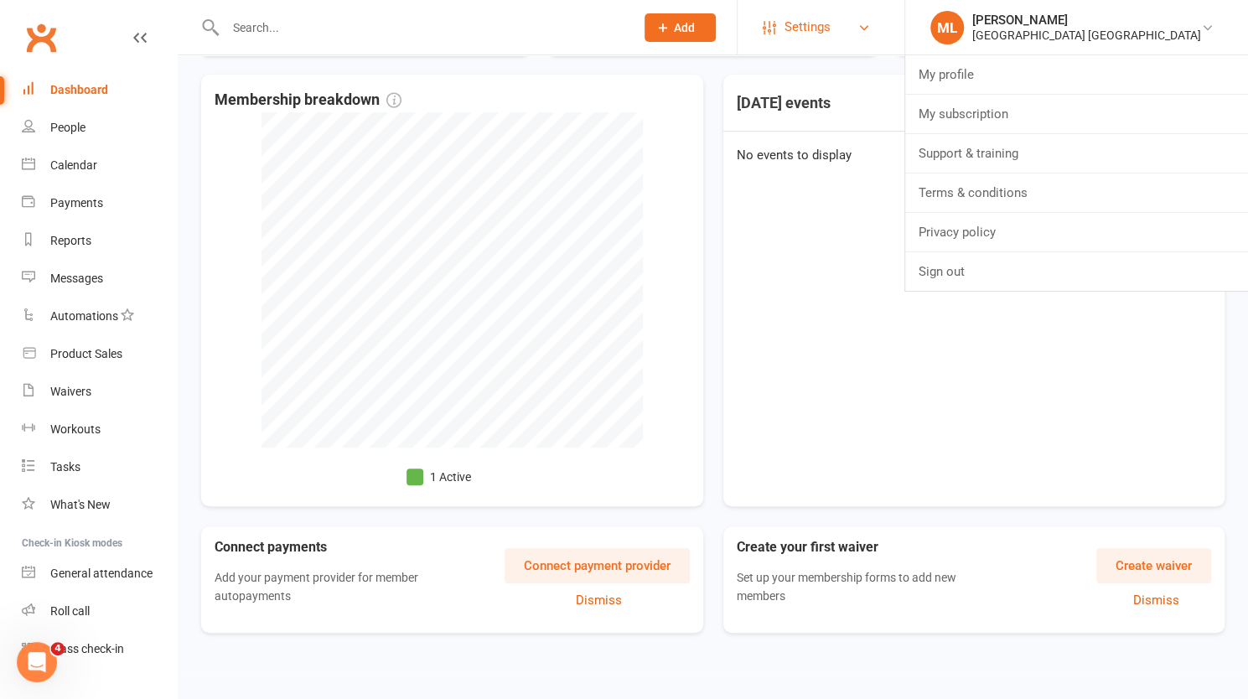
click at [831, 33] on span "Settings" at bounding box center [808, 27] width 46 height 38
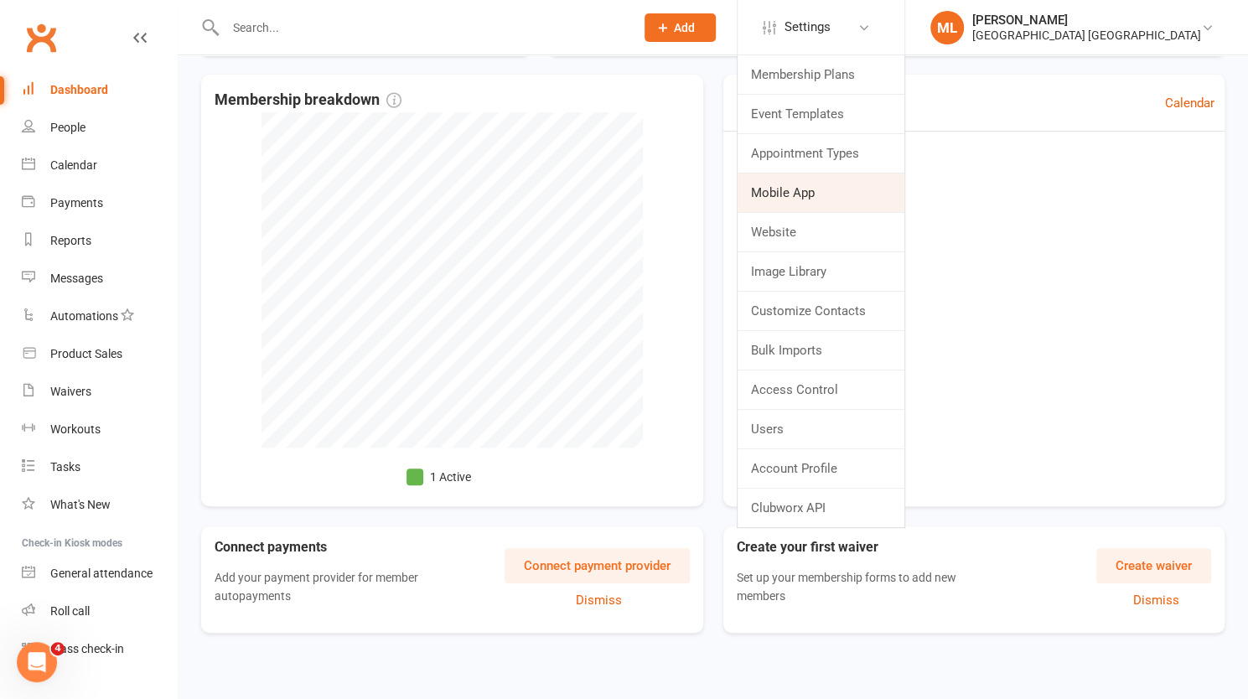
click at [884, 195] on link "Mobile App" at bounding box center [821, 193] width 167 height 39
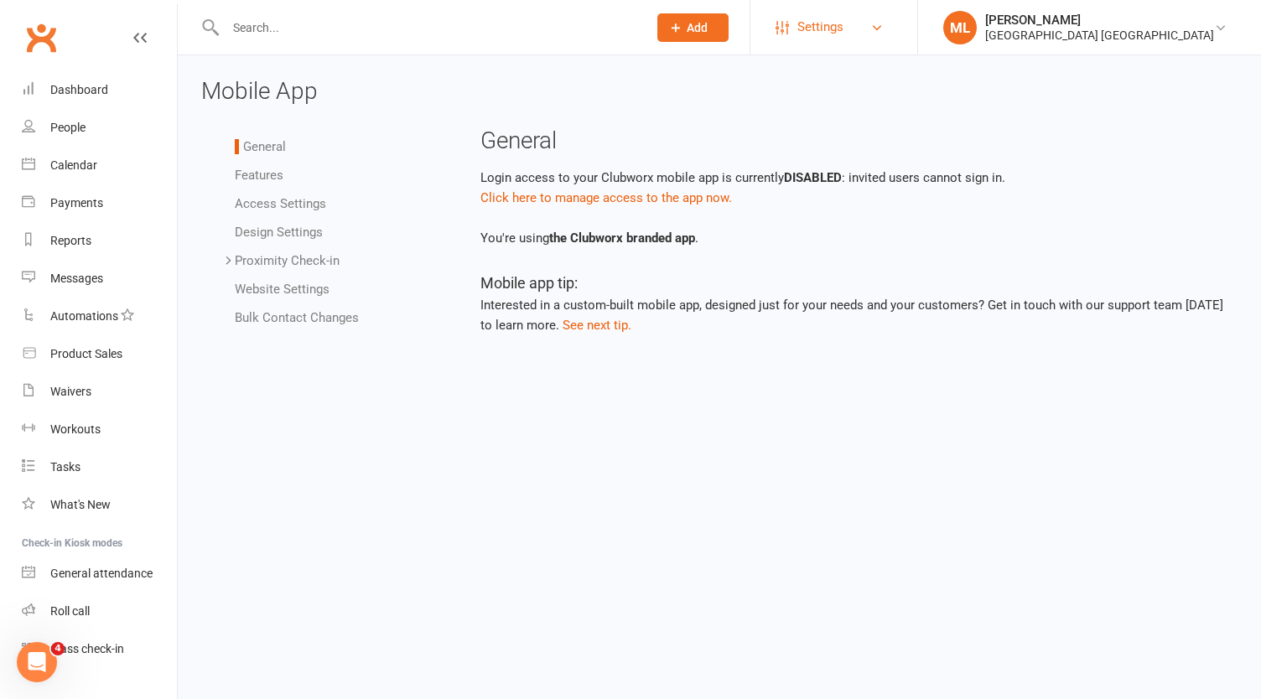
click at [843, 24] on span "Settings" at bounding box center [820, 27] width 46 height 38
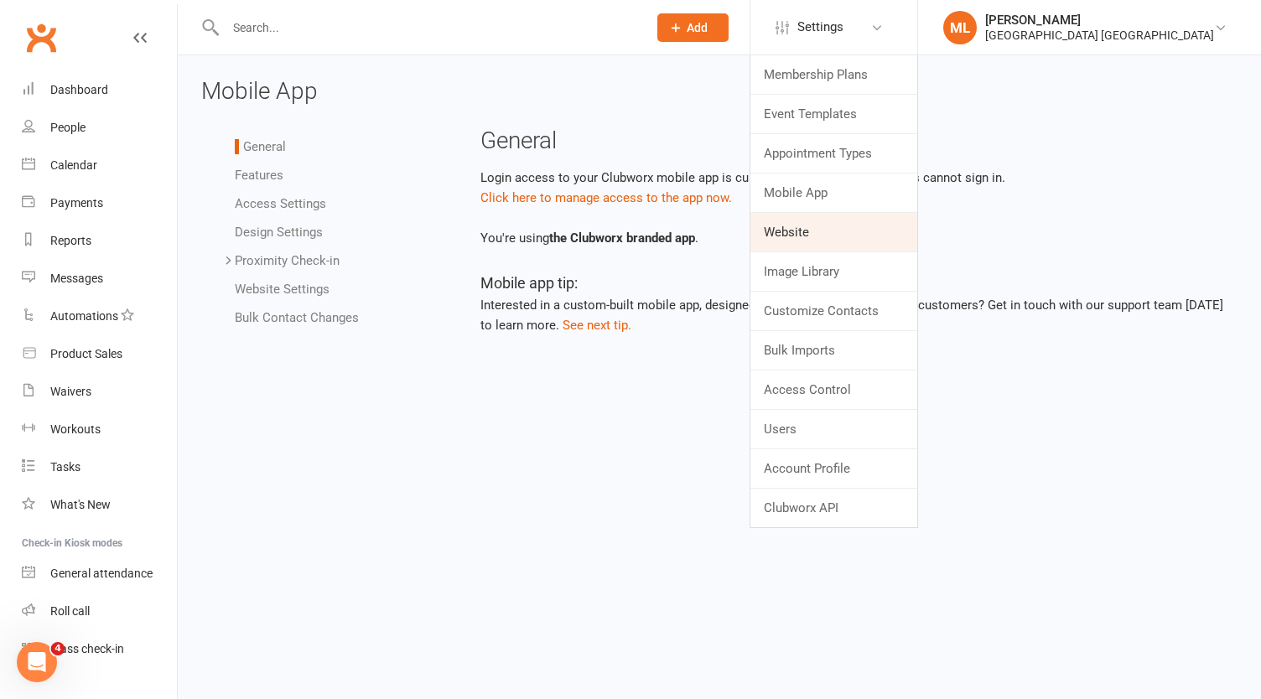
click at [875, 231] on link "Website" at bounding box center [833, 232] width 167 height 39
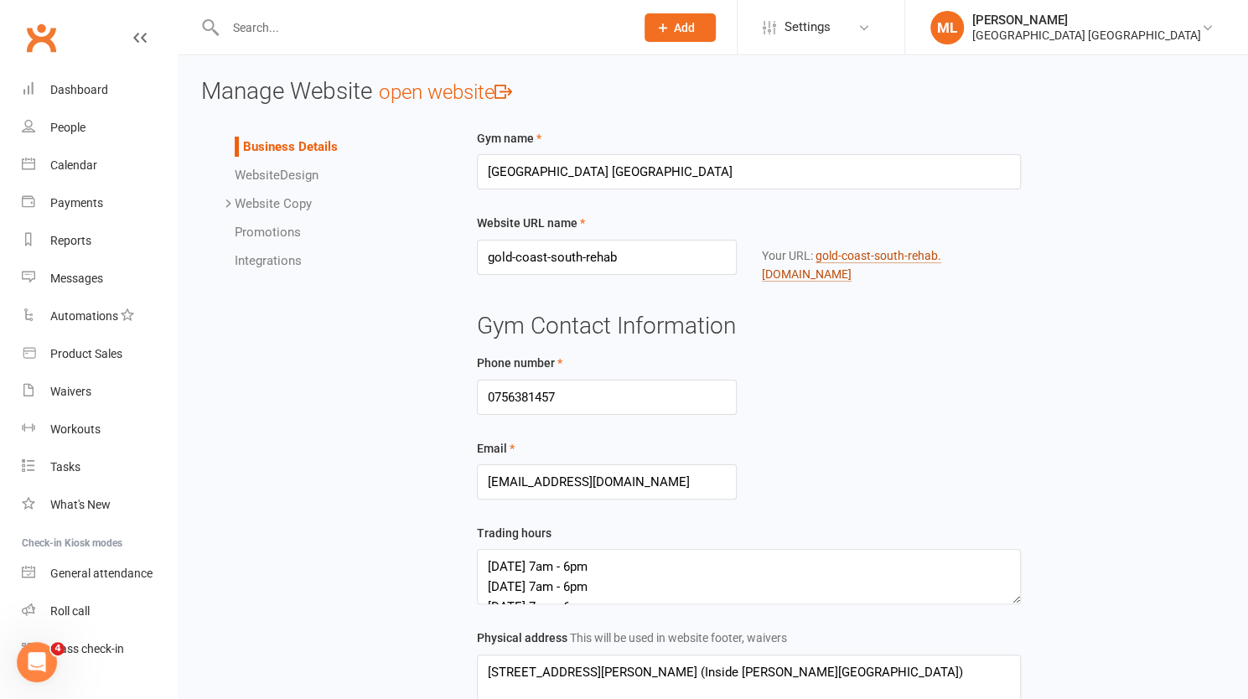
click at [887, 251] on link "gold-coast-south-rehab .clubworx.com" at bounding box center [851, 265] width 179 height 33
click at [87, 431] on div "Workouts" at bounding box center [75, 429] width 50 height 13
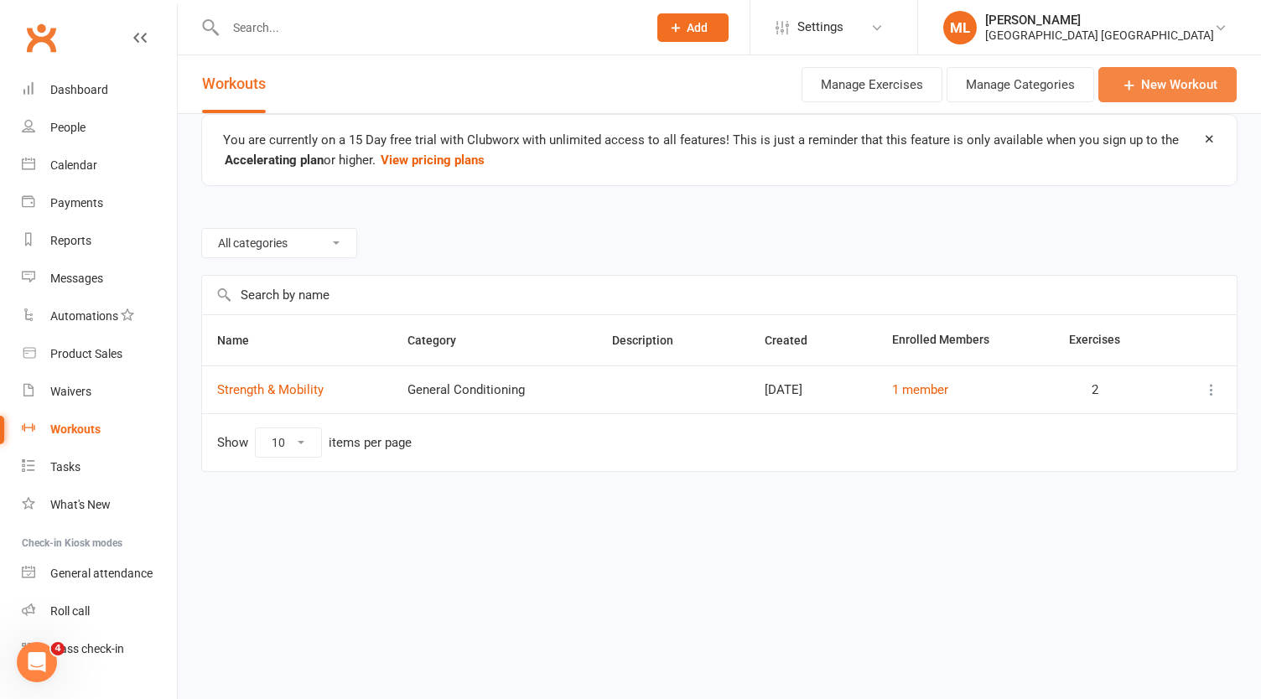
click at [1159, 80] on link "New Workout" at bounding box center [1167, 84] width 138 height 35
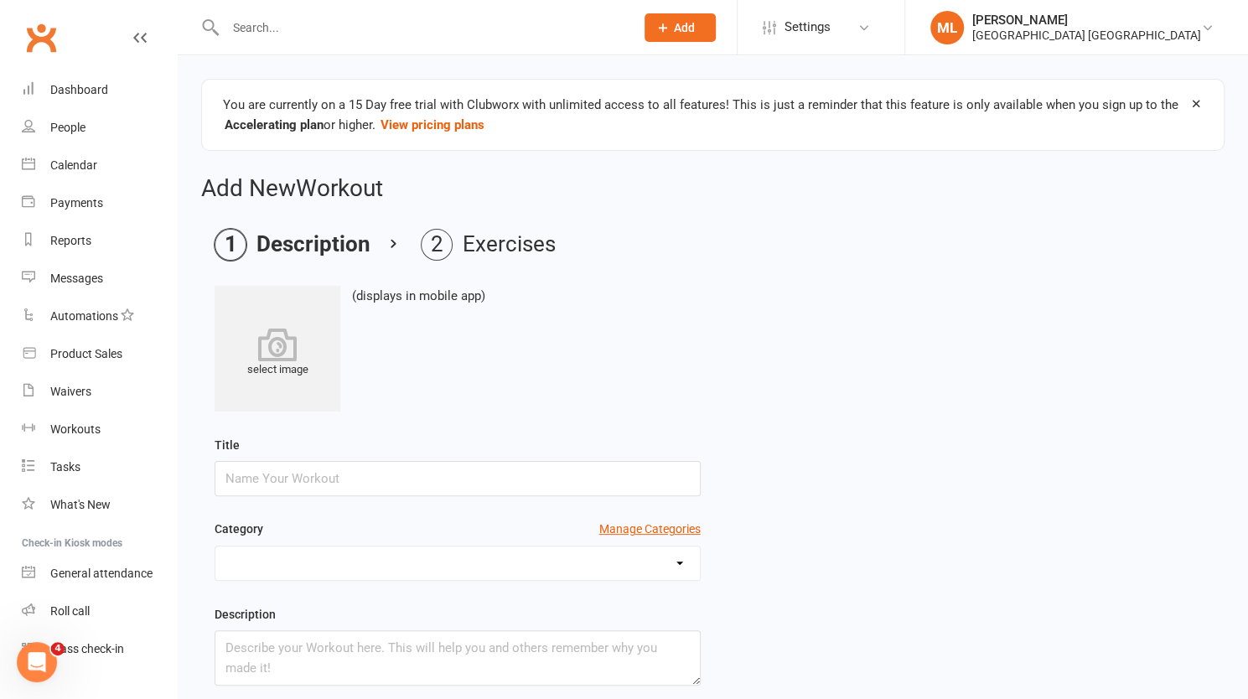
click at [404, 479] on input "text" at bounding box center [458, 478] width 486 height 35
type input "Test"
click at [521, 564] on select "Beginner General Conditioning Post Surgery Rehab Pre Surgery" at bounding box center [457, 564] width 485 height 34
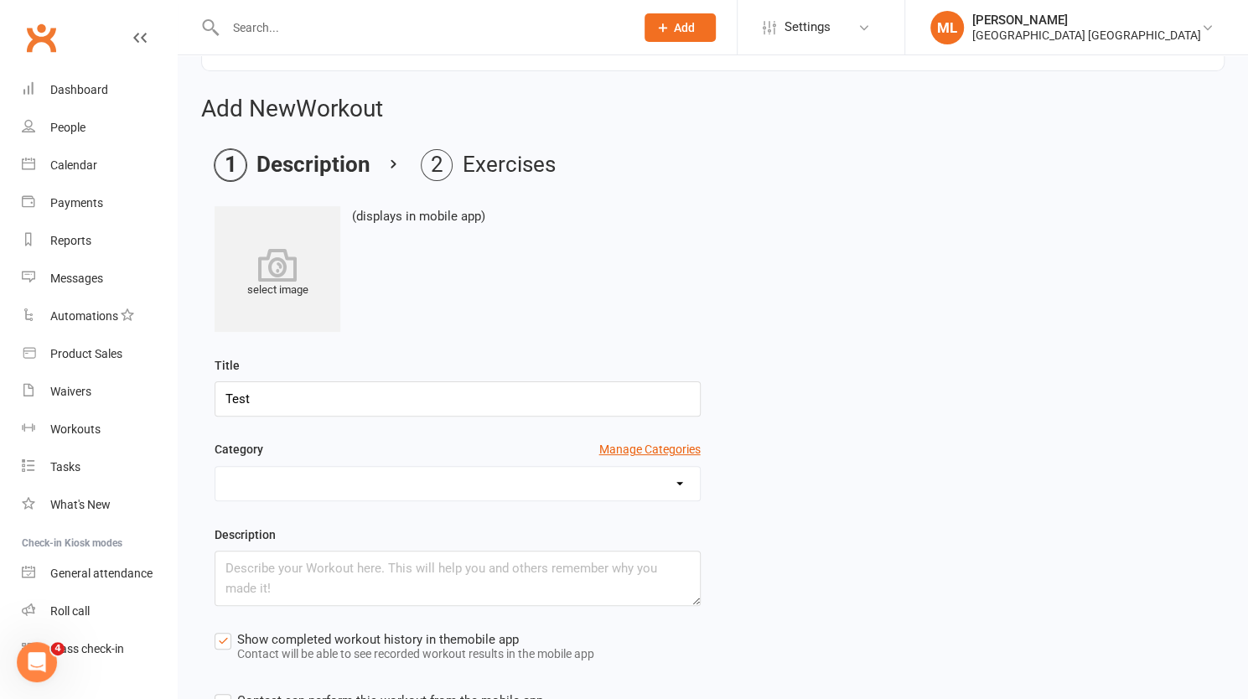
scroll to position [168, 0]
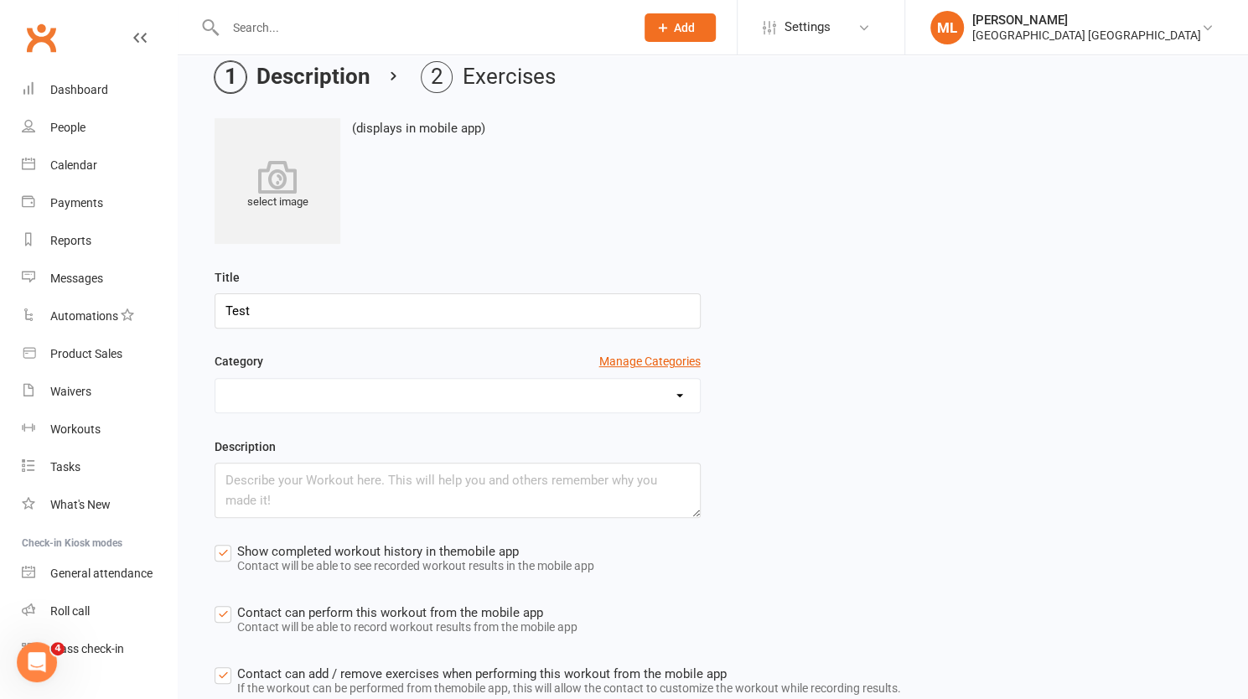
click at [677, 388] on select "Beginner General Conditioning Post Surgery Rehab Pre Surgery" at bounding box center [457, 396] width 485 height 34
select select "494"
click at [215, 379] on select "Beginner General Conditioning Post Surgery Rehab Pre Surgery" at bounding box center [457, 396] width 485 height 34
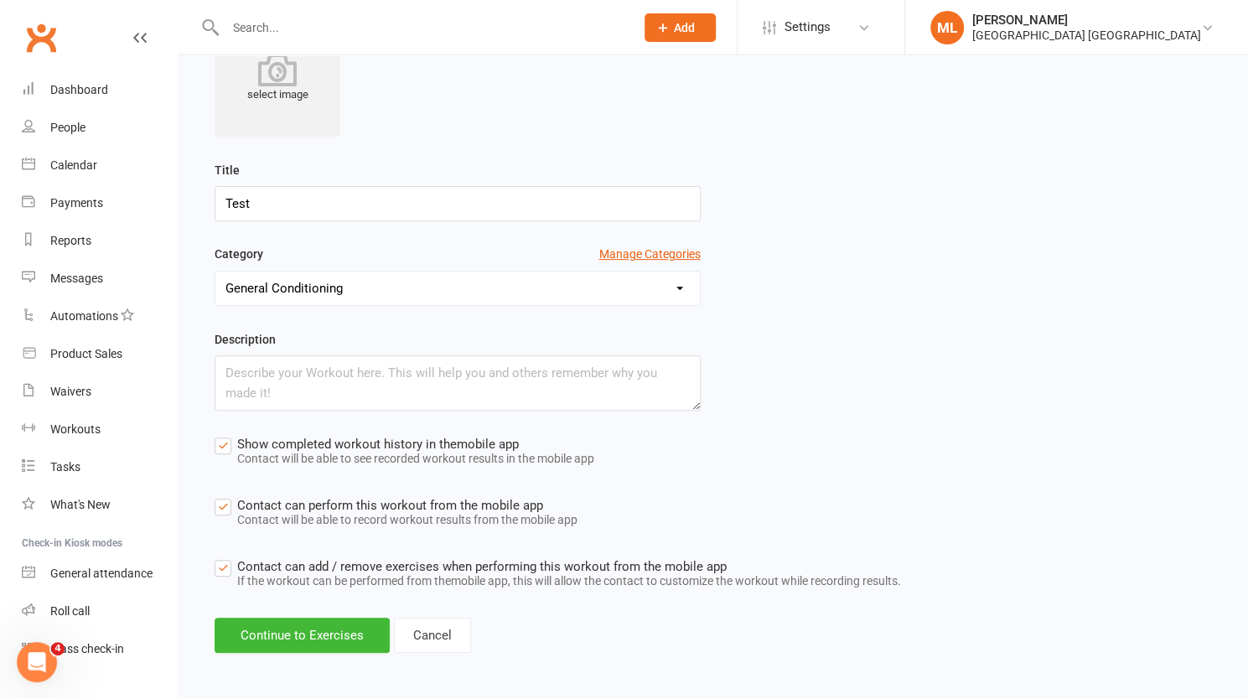
scroll to position [277, 0]
click at [225, 566] on label "Contact can add / remove exercises when performing this workout from the mobile…" at bounding box center [558, 573] width 687 height 38
click at [225, 554] on input "Contact can add / remove exercises when performing this workout from the mobile…" at bounding box center [558, 554] width 687 height 0
click at [332, 625] on button "Continue to Exercises" at bounding box center [302, 632] width 175 height 35
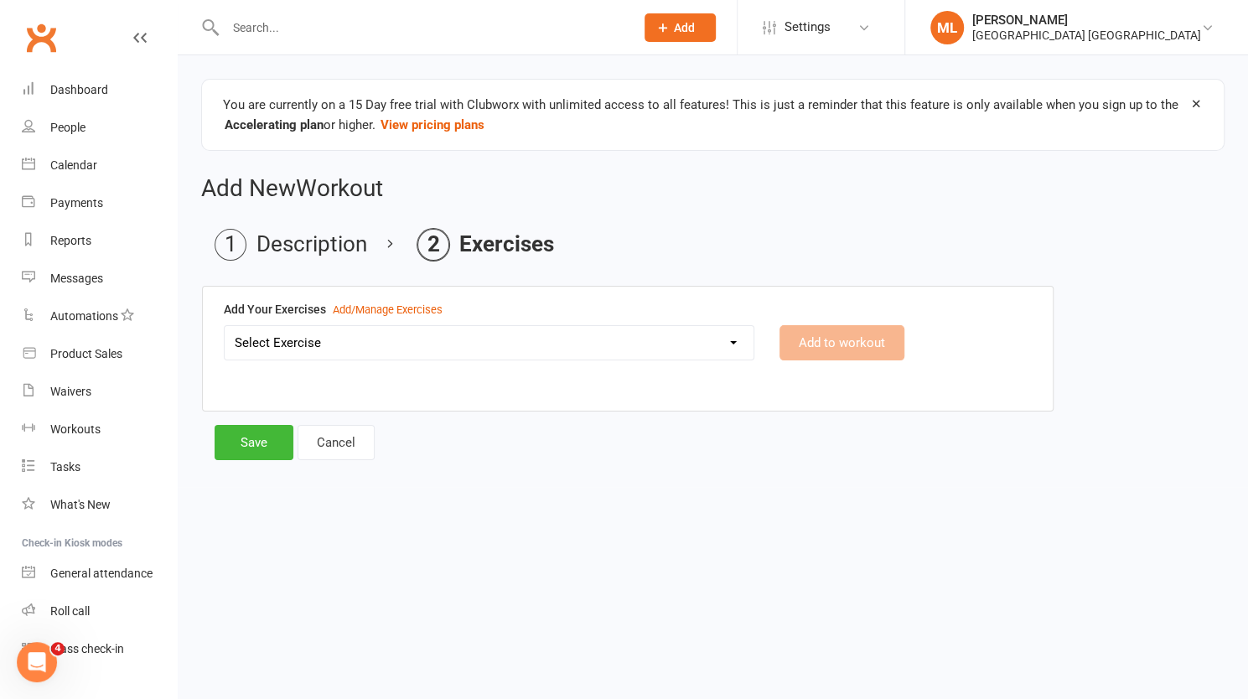
scroll to position [0, 0]
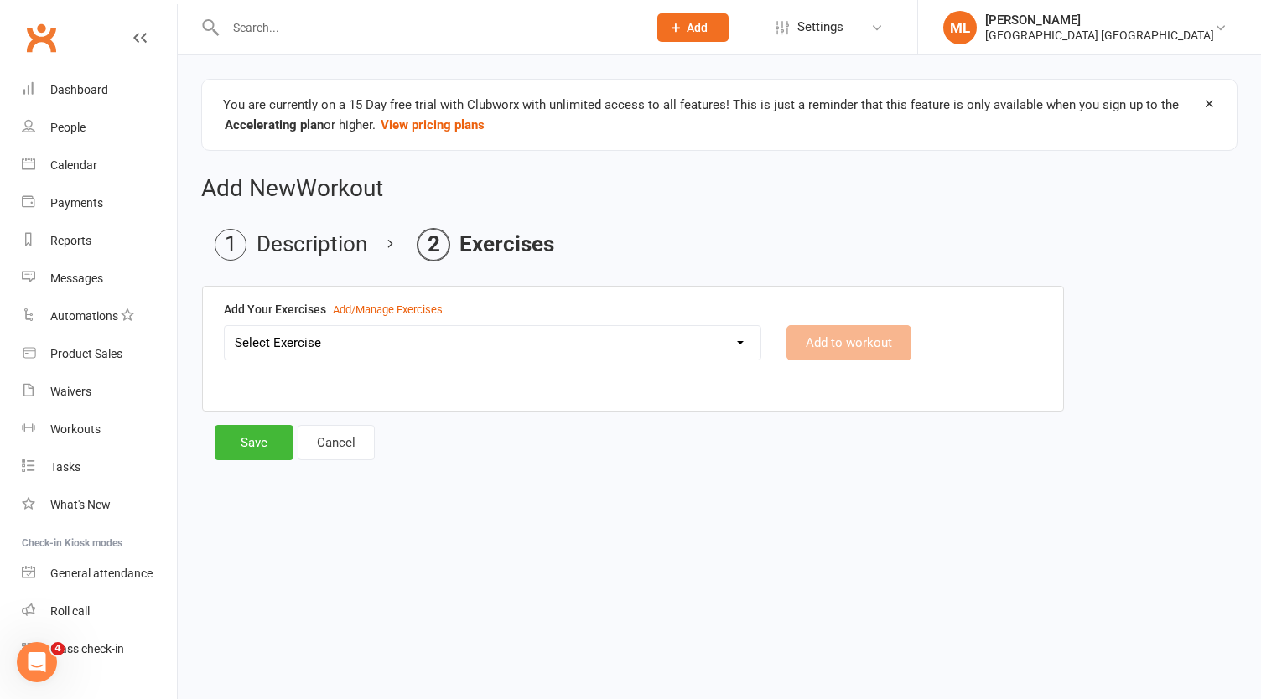
click at [345, 336] on select "Select Exercise Bike Ride Glute / [MEDICAL_DATA] Raises new exercise" at bounding box center [493, 343] width 536 height 34
select select "12552"
click at [225, 326] on select "Select Exercise Bike Ride Glute / [MEDICAL_DATA] Raises new exercise" at bounding box center [493, 343] width 536 height 34
click at [840, 338] on button "Add to workout" at bounding box center [848, 342] width 125 height 35
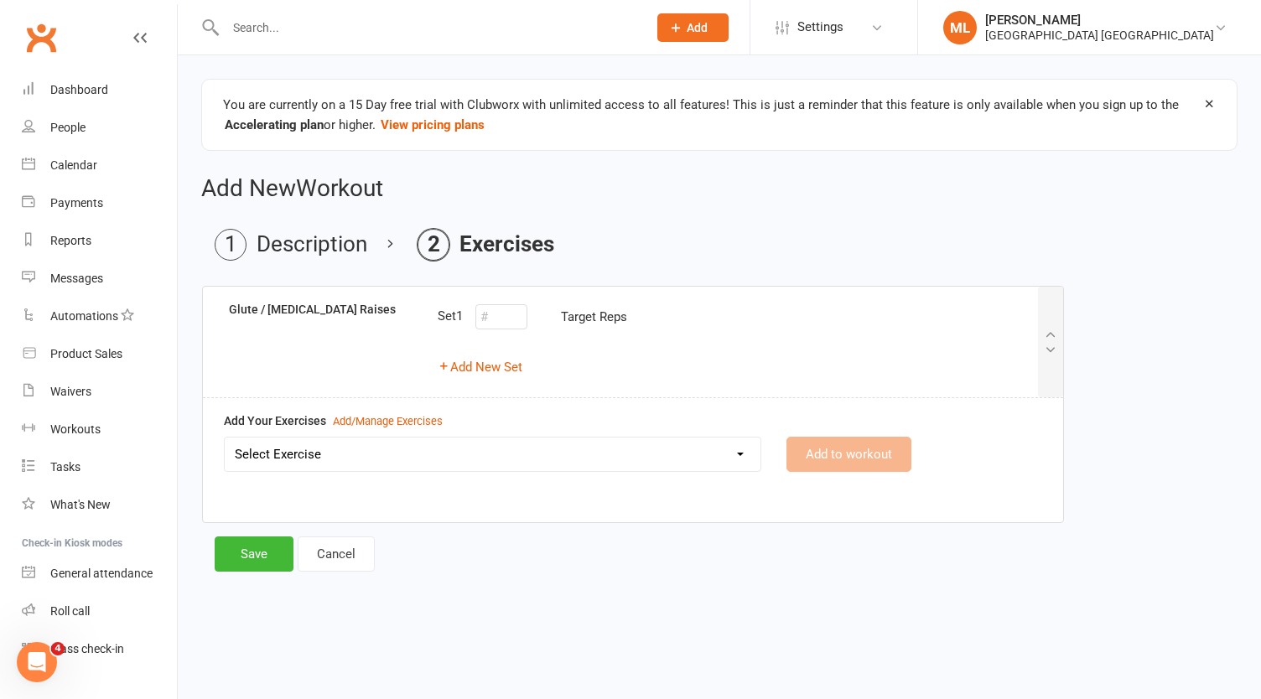
click at [303, 452] on select "Select Exercise Bike Ride Glute / [MEDICAL_DATA] Raises new exercise" at bounding box center [493, 455] width 536 height 34
select select "12553"
click at [225, 438] on select "Select Exercise Bike Ride Glute / [MEDICAL_DATA] Raises new exercise" at bounding box center [493, 455] width 536 height 34
click at [862, 443] on button "Add to workout" at bounding box center [848, 454] width 125 height 35
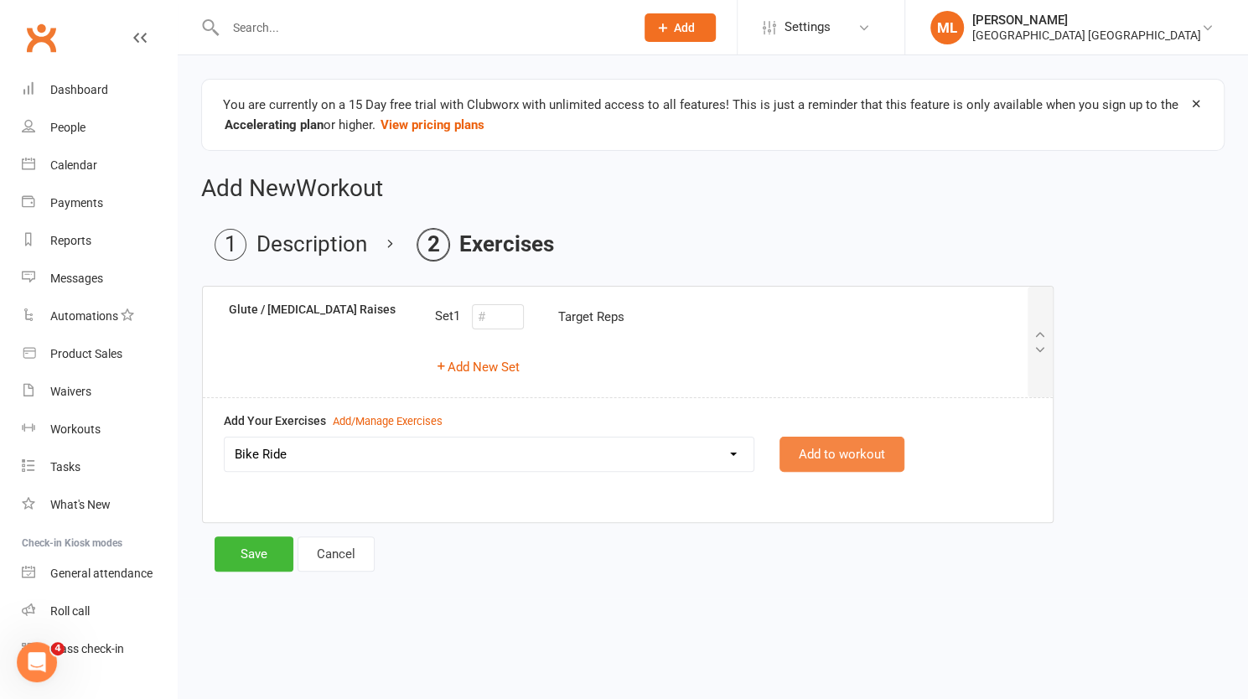
select select
select select "Kilometres"
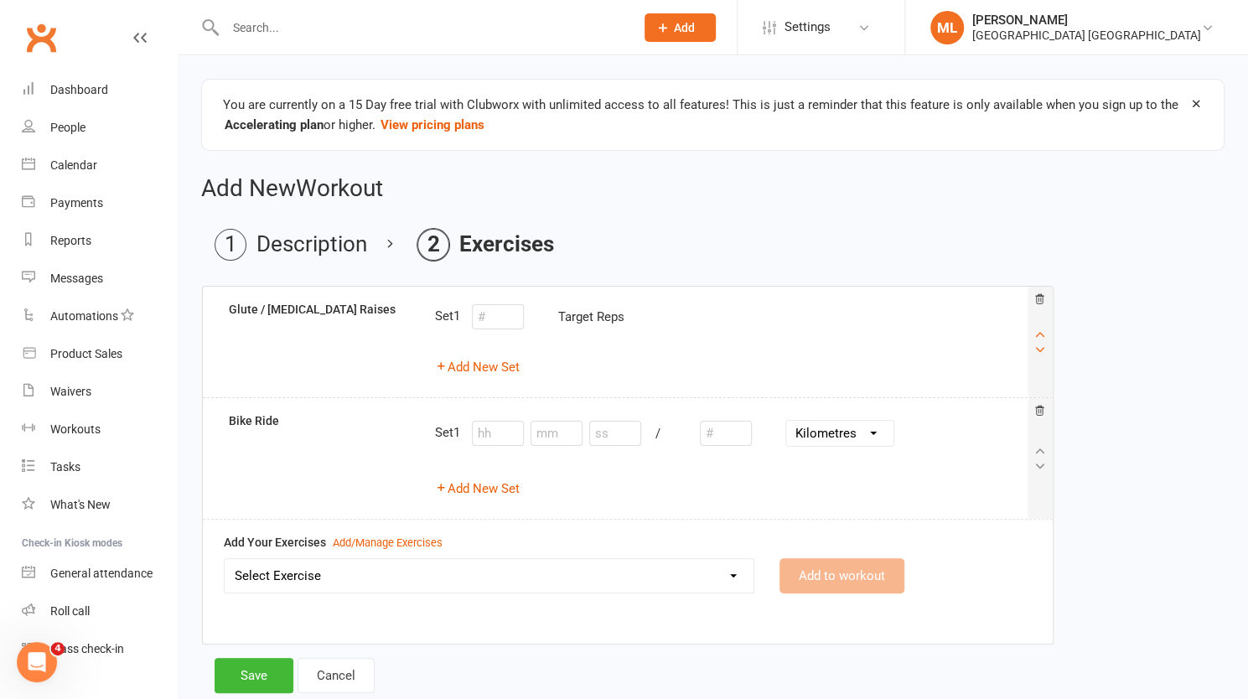
click at [1043, 353] on icon at bounding box center [1040, 349] width 13 height 13
click at [1042, 340] on div at bounding box center [1040, 342] width 25 height 111
click at [471, 373] on button "Add New Set" at bounding box center [476, 367] width 85 height 20
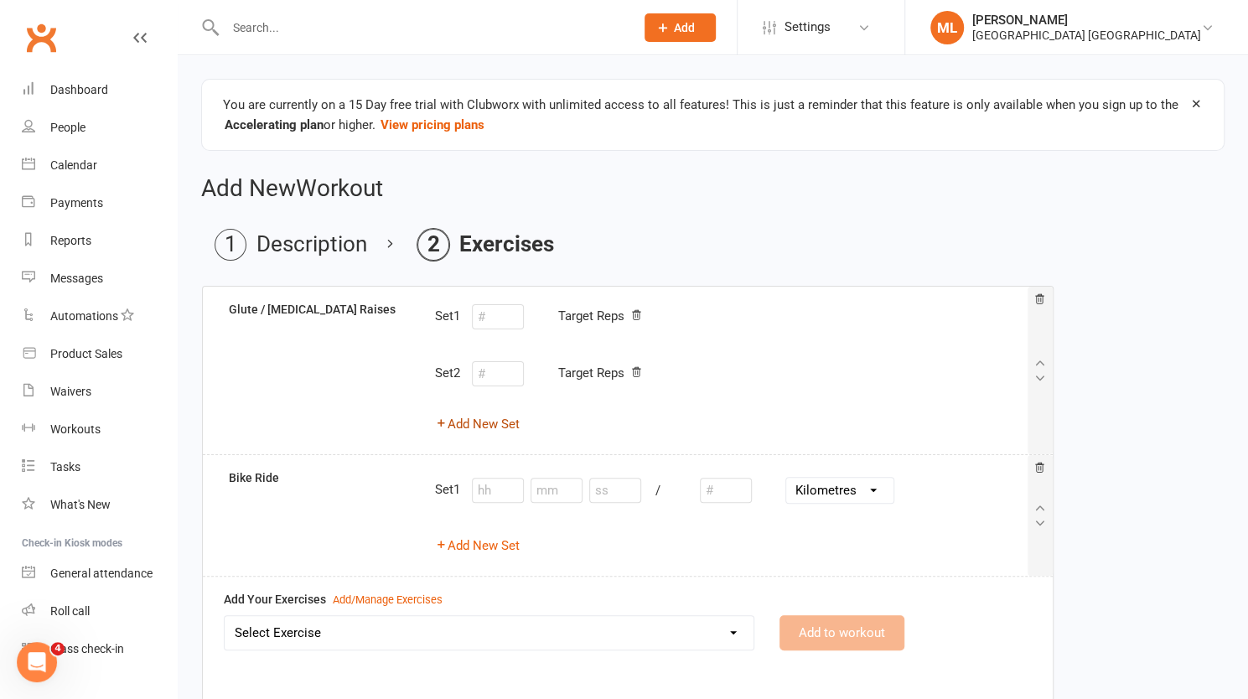
click at [482, 423] on button "Add New Set" at bounding box center [476, 424] width 85 height 20
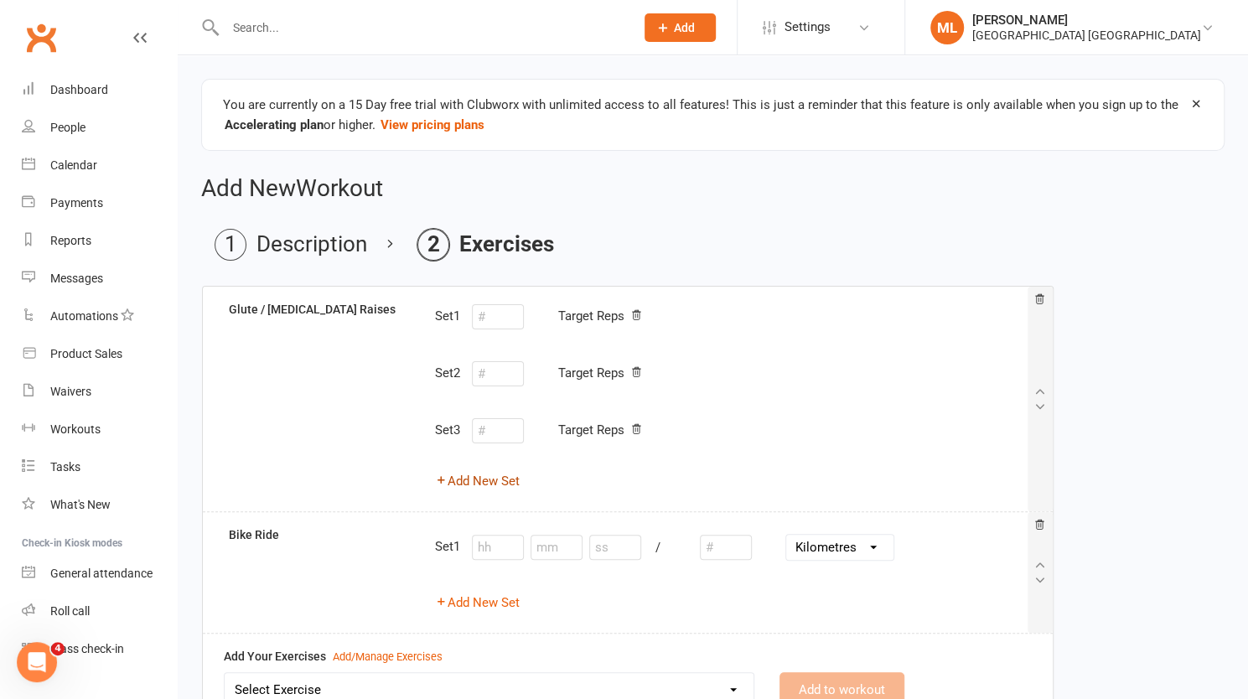
click at [480, 477] on button "Add New Set" at bounding box center [476, 481] width 85 height 20
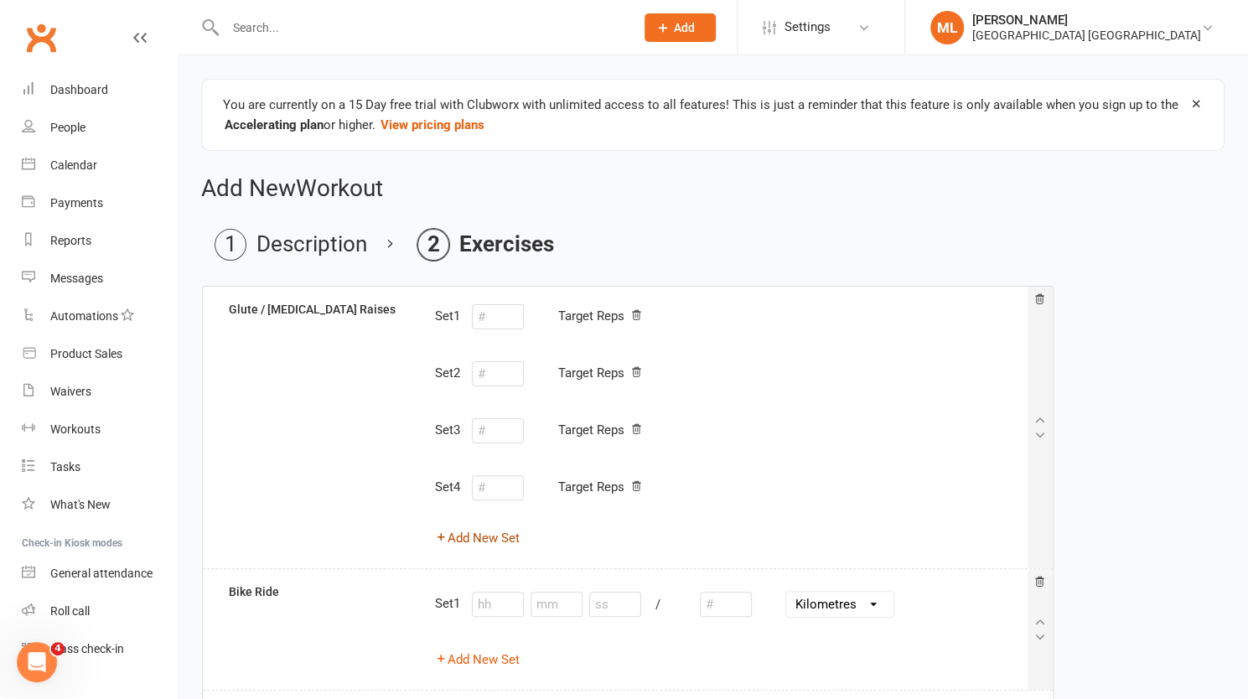
click at [1038, 420] on div "Set 1 Target Reps Set 2 Target Reps Set 3 Target Reps Set 4 Target Reps Add New…" at bounding box center [730, 427] width 617 height 255
click at [1040, 443] on div at bounding box center [1040, 428] width 25 height 282
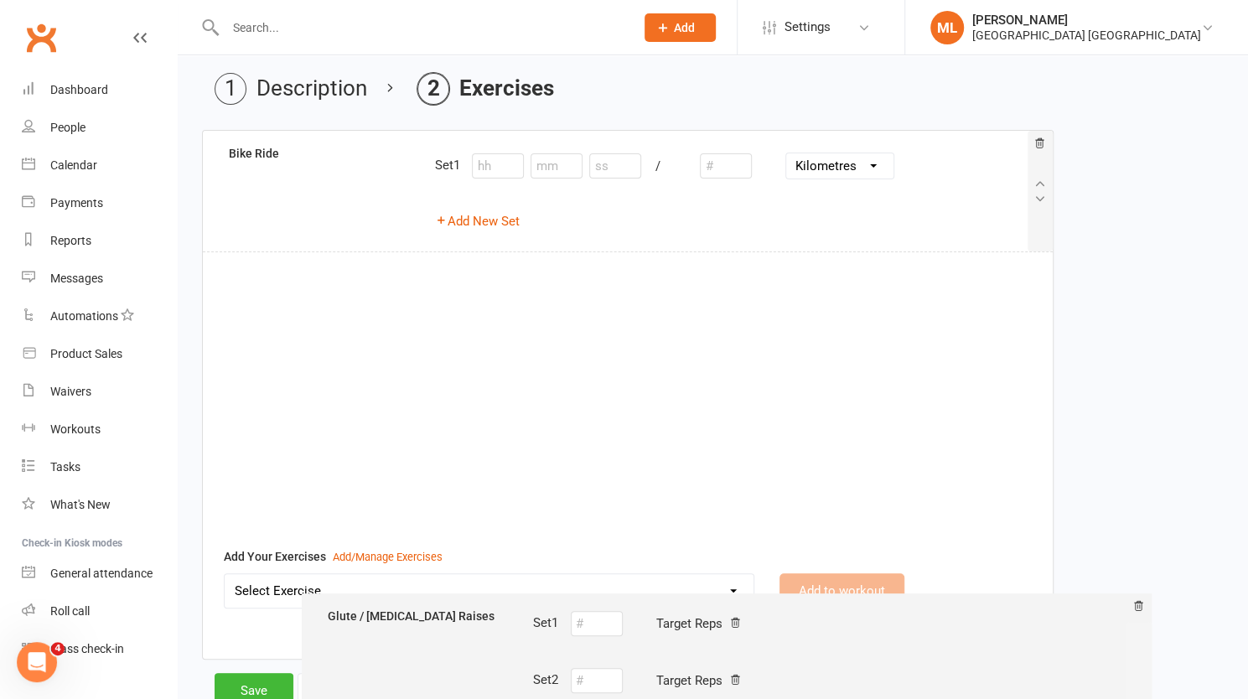
scroll to position [213, 0]
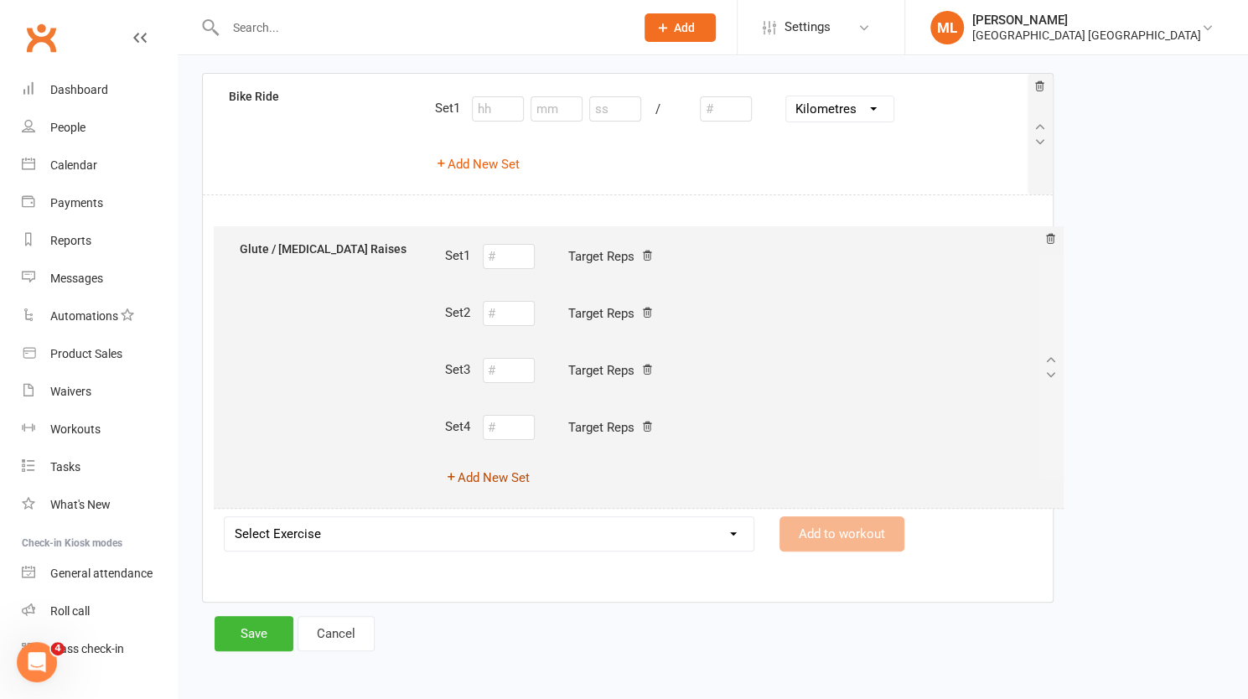
drag, startPoint x: 1042, startPoint y: 437, endPoint x: 1056, endPoint y: 371, distance: 66.9
click at [1056, 371] on div "Glute / Hamstring Raises Set 1 Target Reps Set 2 Target Reps Set 3 Target Reps …" at bounding box center [713, 344] width 1022 height 543
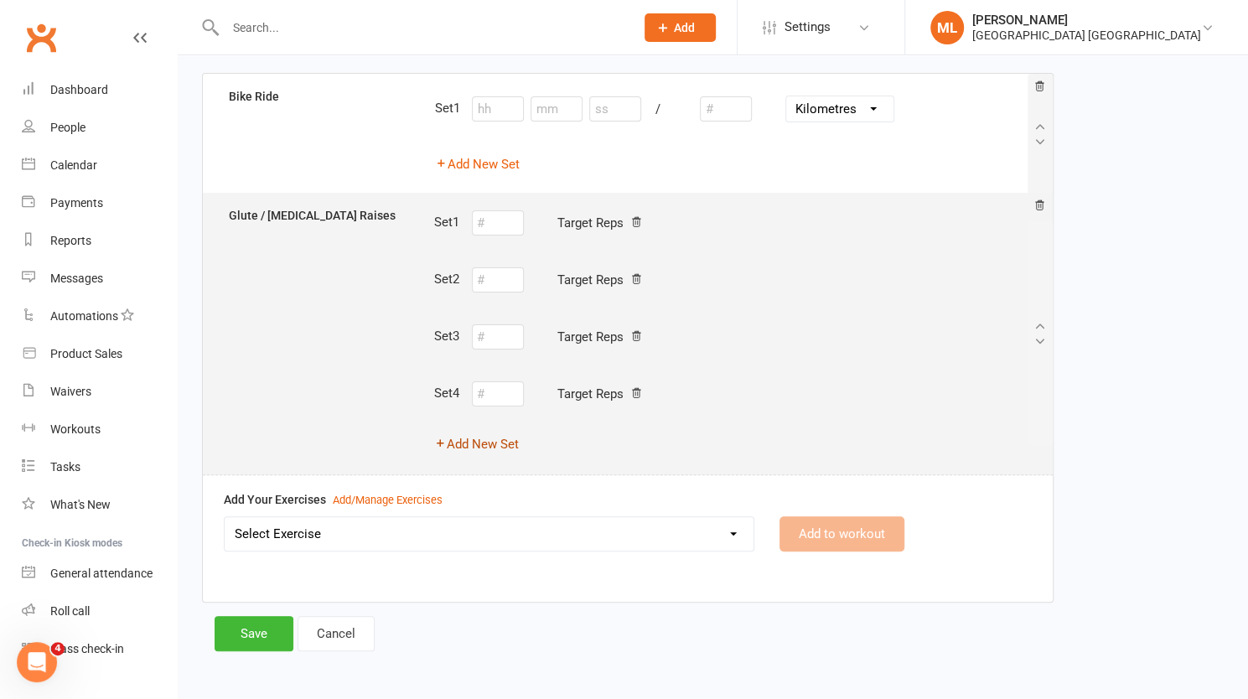
select select "Kilometres"
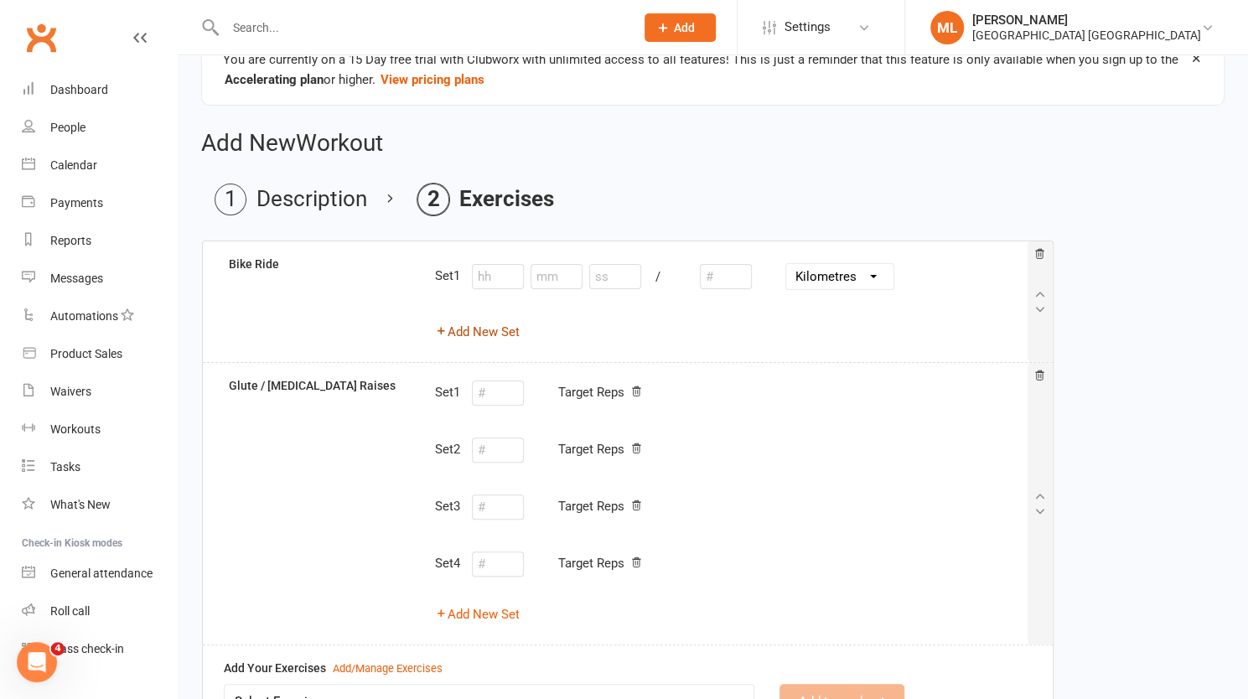
scroll to position [45, 0]
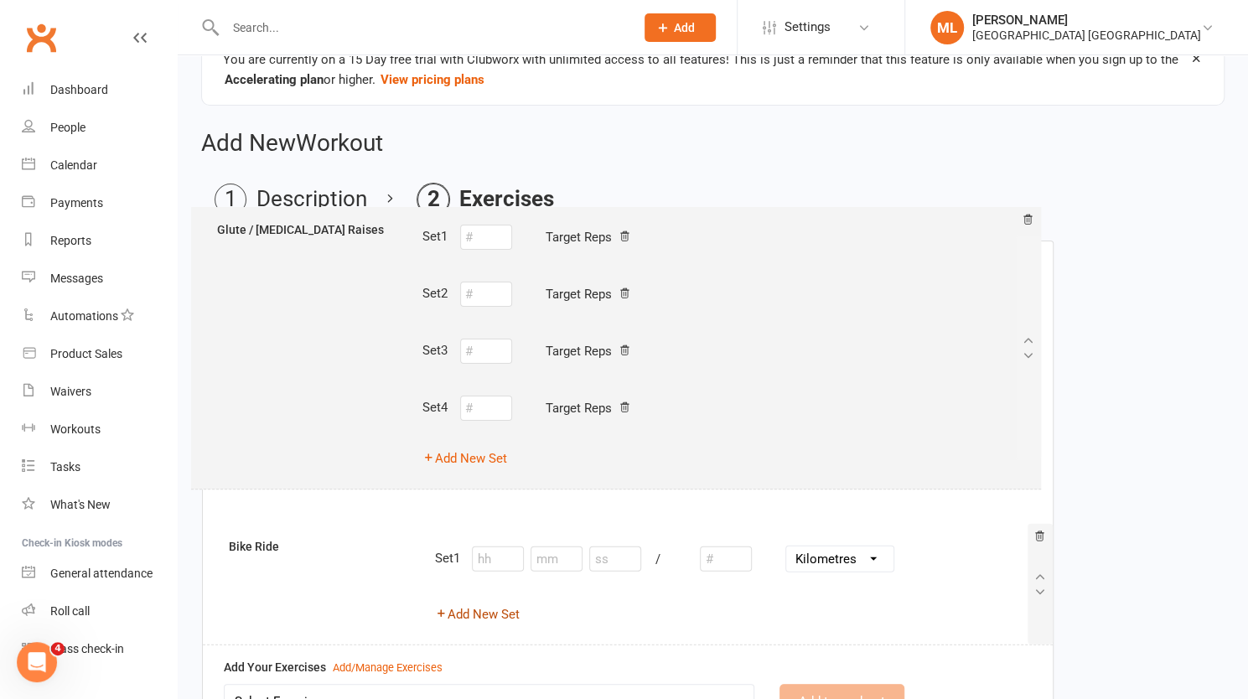
drag, startPoint x: 777, startPoint y: 512, endPoint x: 760, endPoint y: 355, distance: 157.7
click at [760, 355] on div "Bike Ride Set 1 / Inches Yards Miles Centimetres Metres Kilometres Add New Set …" at bounding box center [627, 443] width 823 height 404
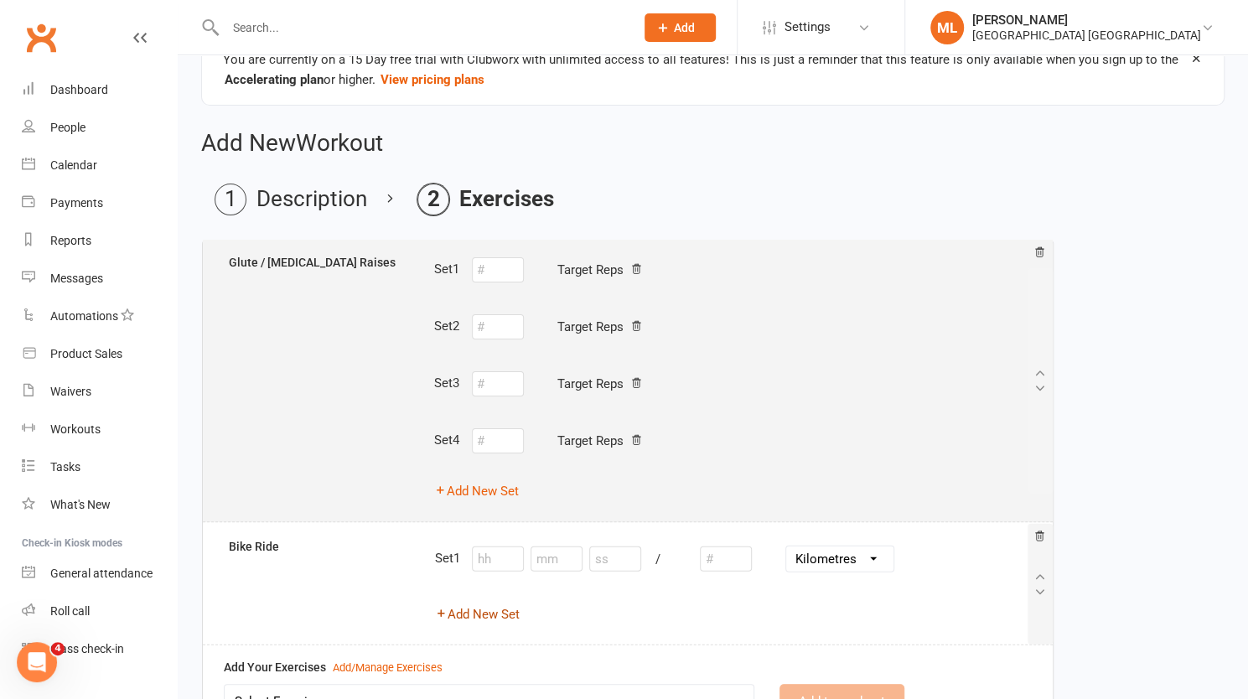
select select "Kilometres"
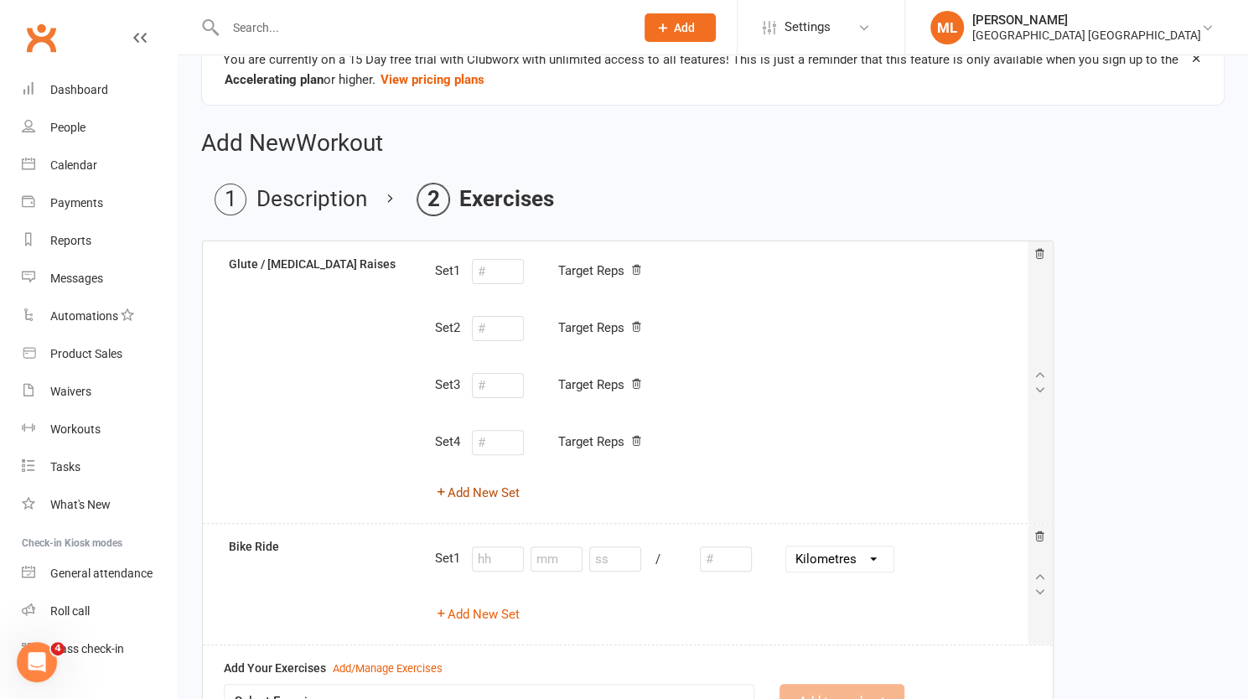
scroll to position [213, 0]
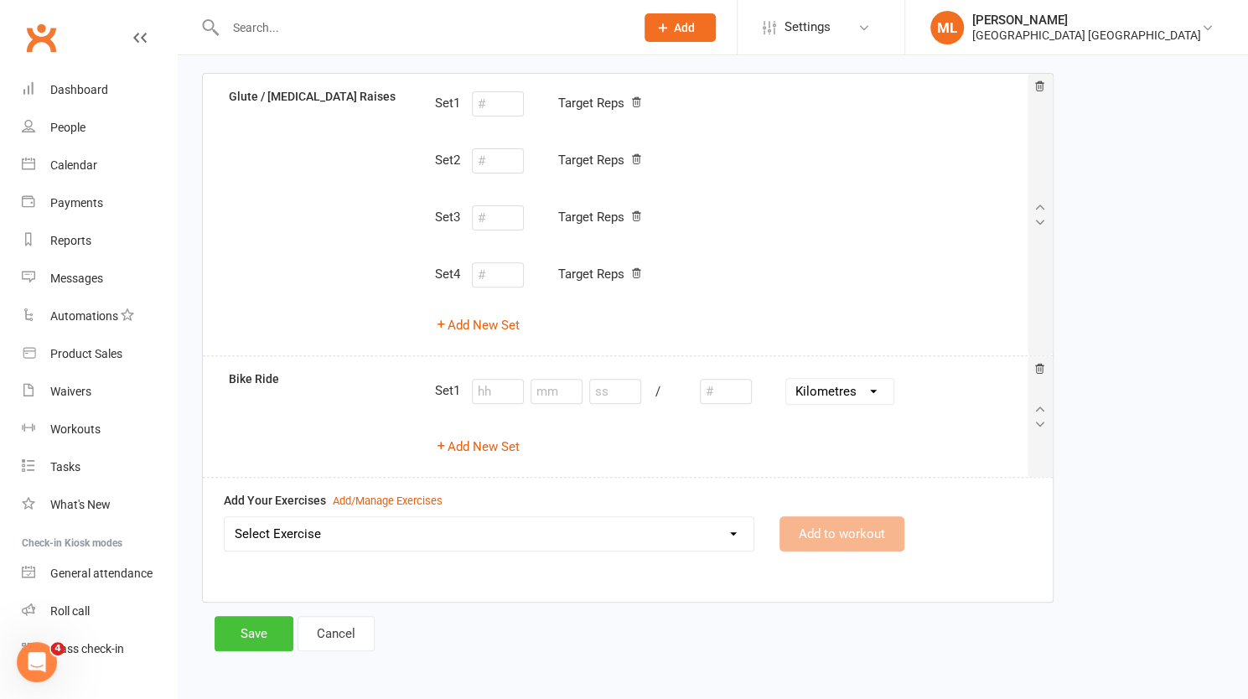
click at [262, 635] on button "Save" at bounding box center [254, 633] width 79 height 35
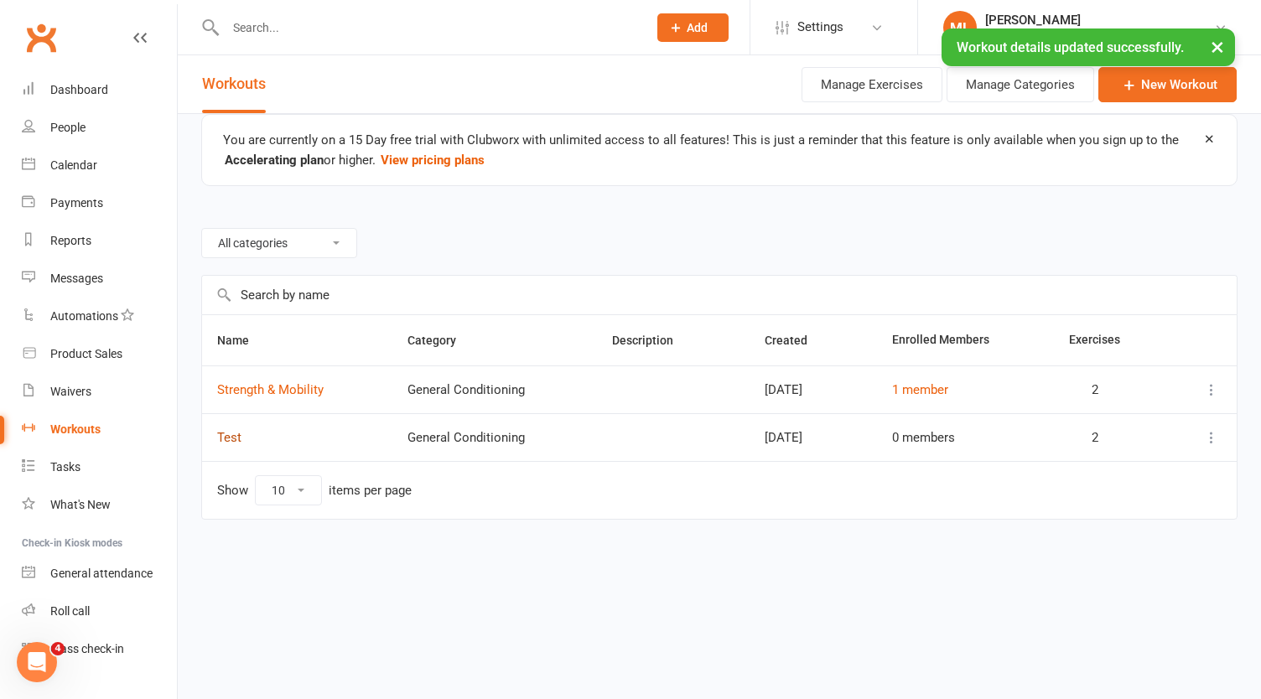
click at [221, 433] on link "Test" at bounding box center [229, 437] width 24 height 15
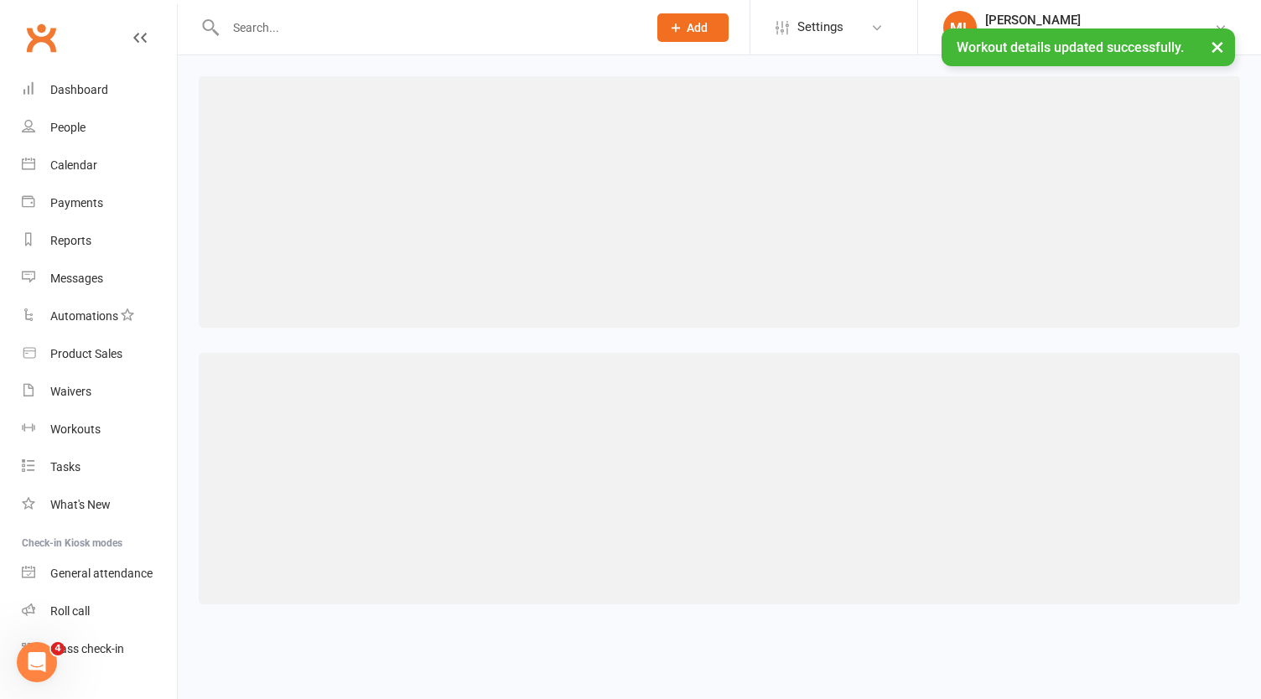
select select "494"
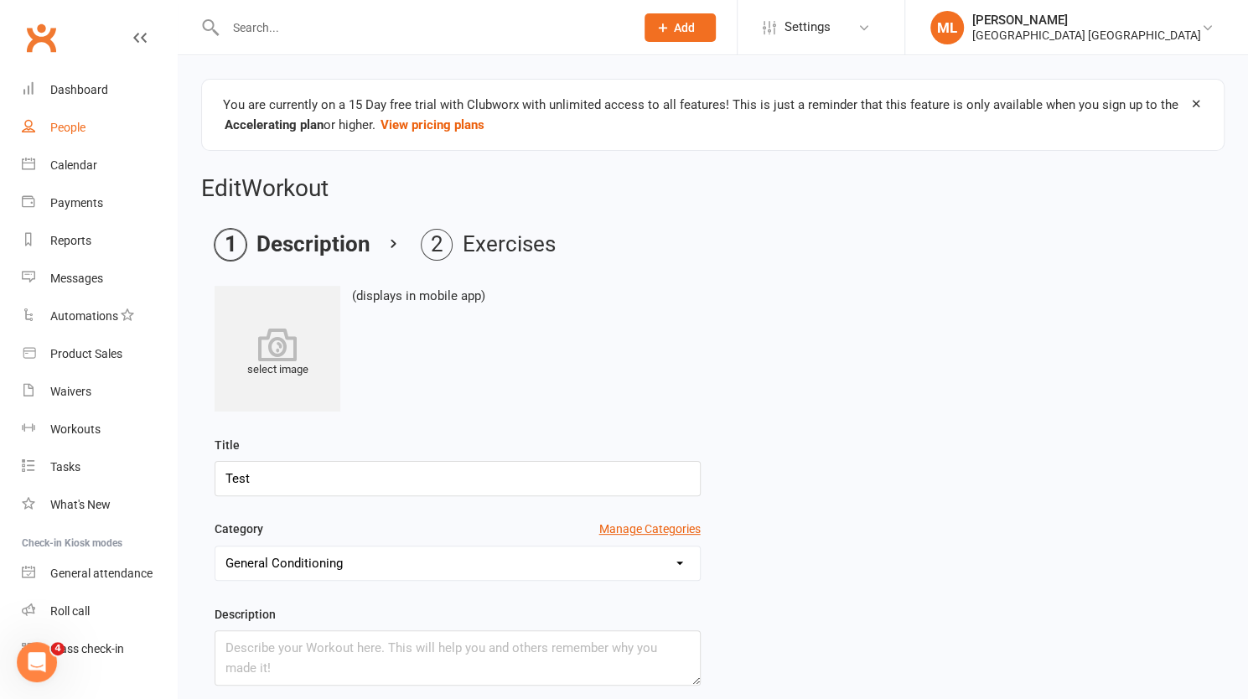
click at [70, 125] on div "People" at bounding box center [67, 127] width 35 height 13
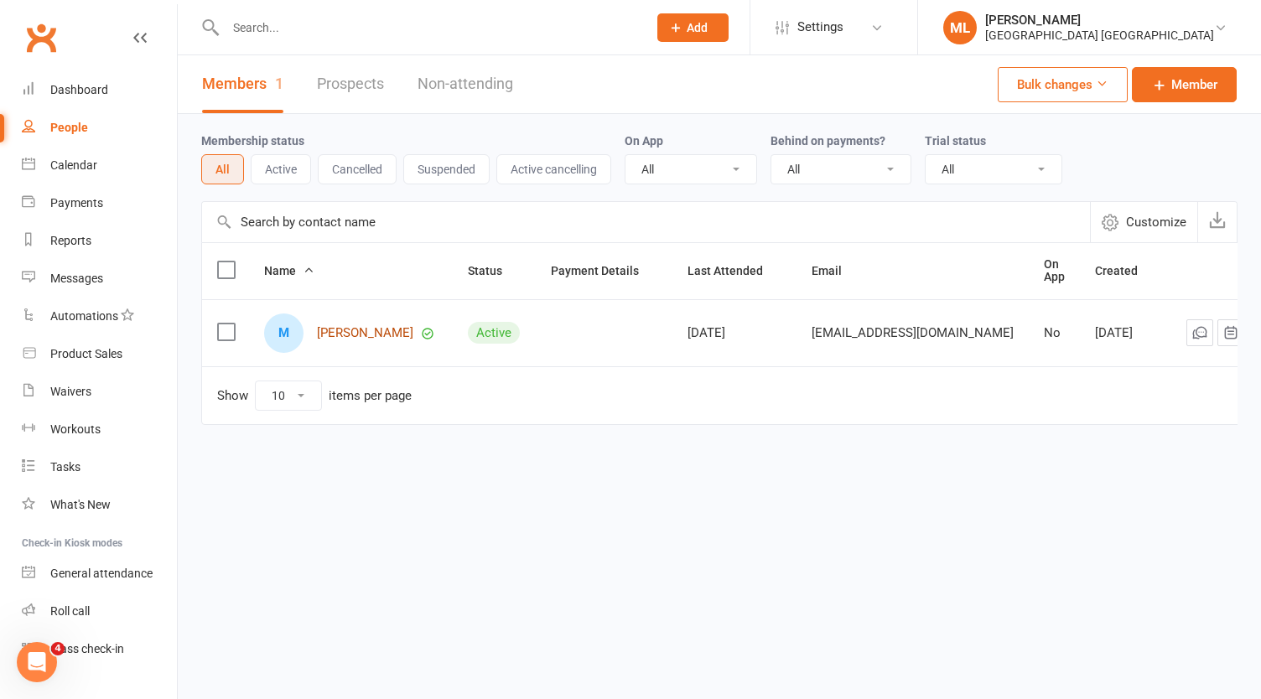
click at [344, 329] on link "[PERSON_NAME]" at bounding box center [365, 333] width 96 height 14
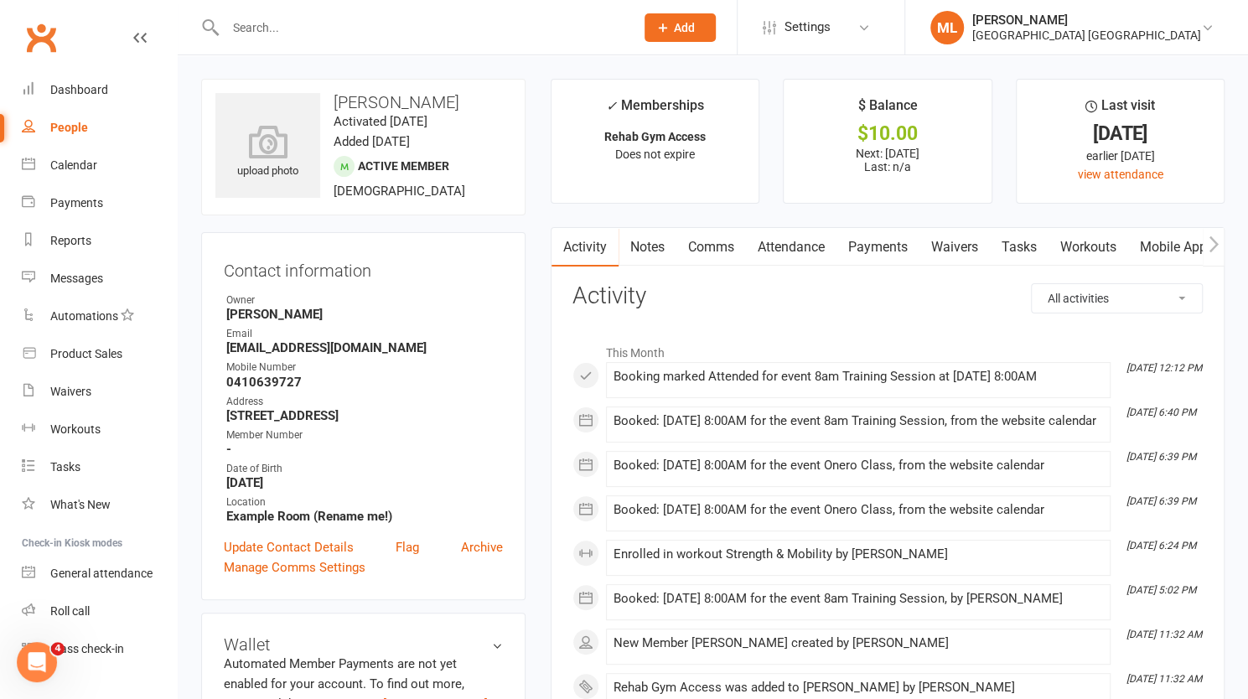
click at [1097, 246] on link "Workouts" at bounding box center [1089, 247] width 80 height 39
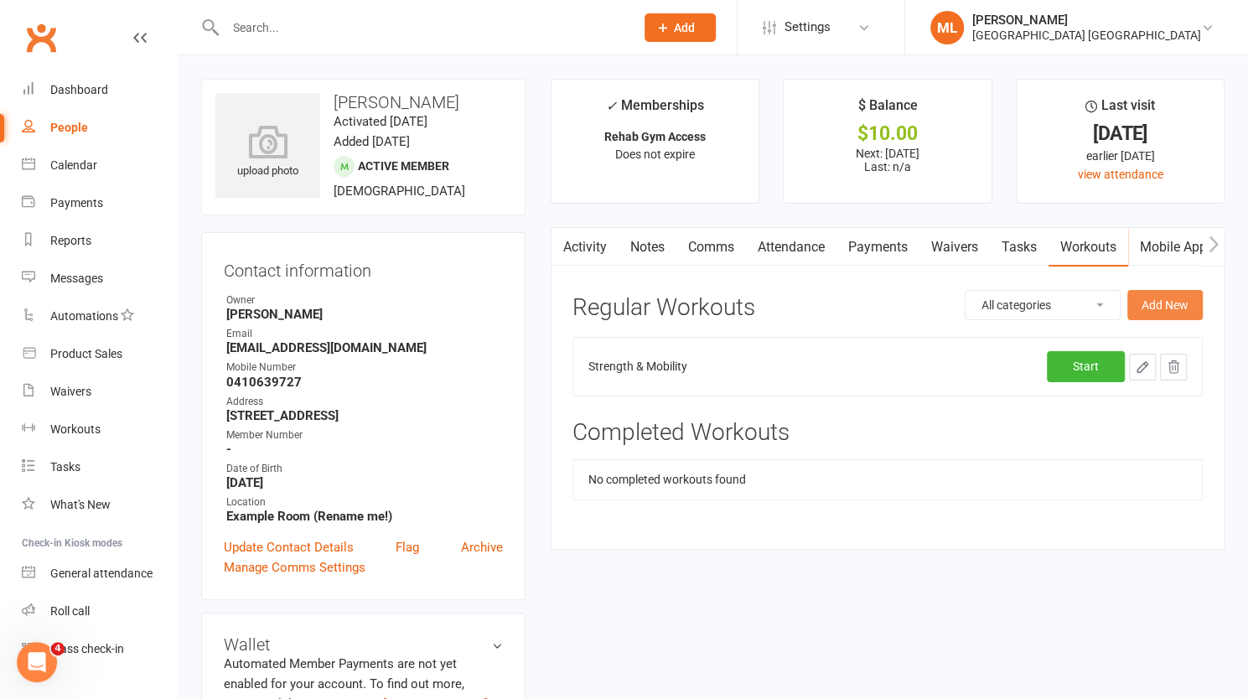
click at [1167, 304] on button "Add New" at bounding box center [1165, 305] width 75 height 30
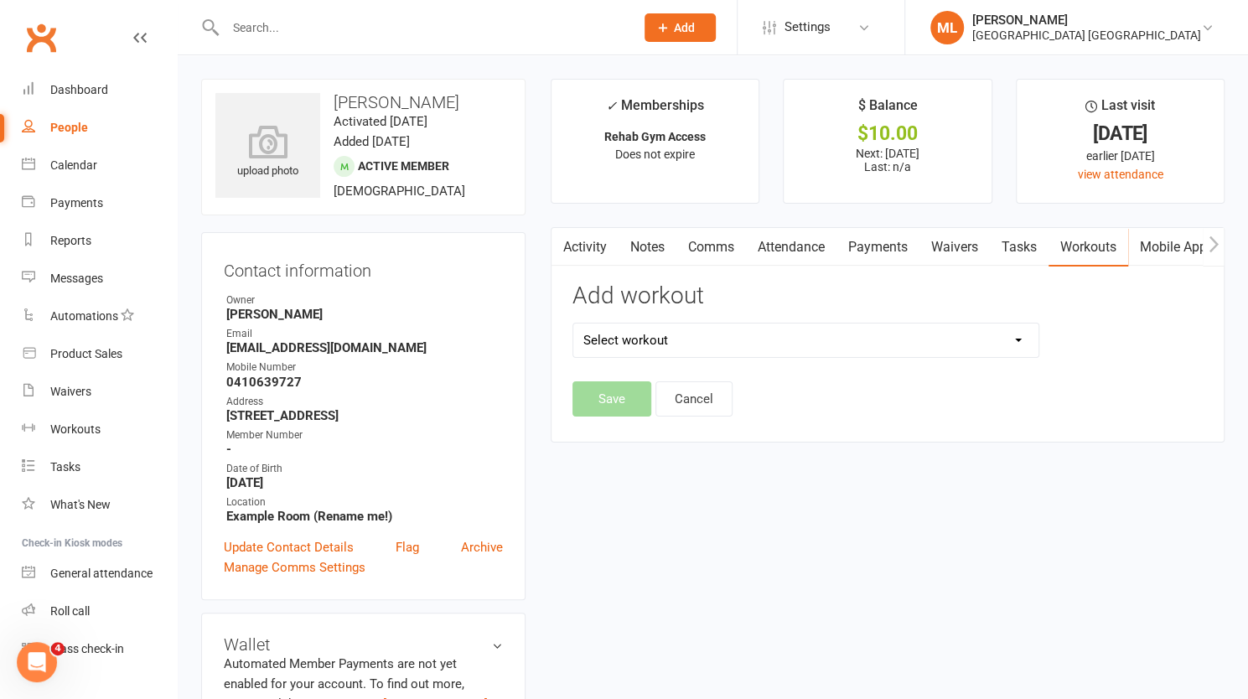
click at [726, 332] on select "Select workout Strength & Mobility Test" at bounding box center [805, 341] width 465 height 34
select select "6589"
click at [573, 324] on select "Select workout Strength & Mobility Test" at bounding box center [805, 341] width 465 height 34
click at [620, 396] on button "Save" at bounding box center [612, 398] width 79 height 35
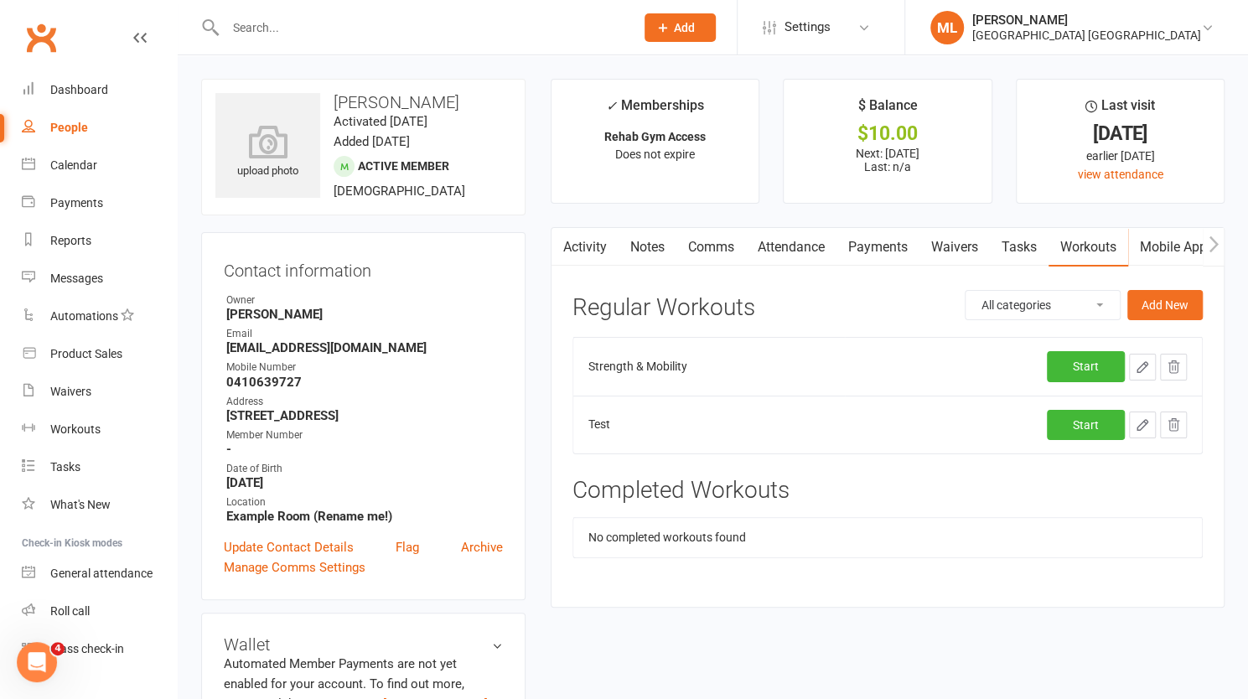
click at [1176, 246] on link "Mobile App" at bounding box center [1173, 247] width 91 height 39
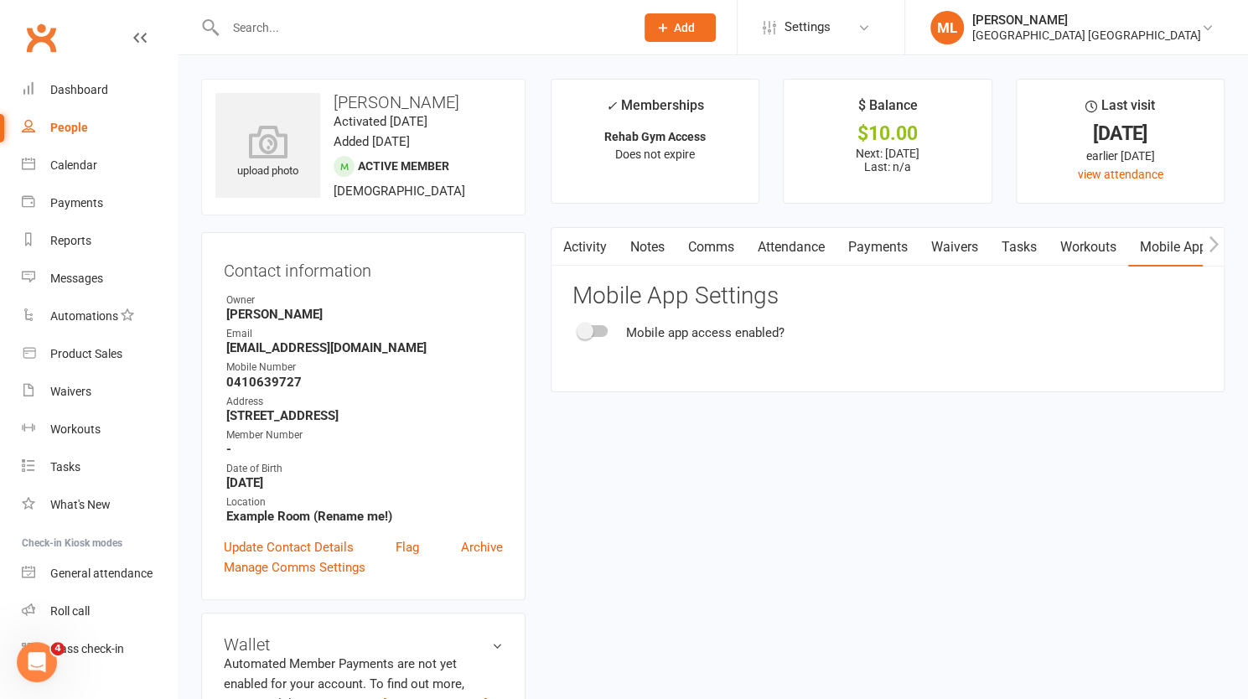
click at [591, 334] on span at bounding box center [585, 331] width 17 height 17
click at [579, 329] on input "checkbox" at bounding box center [579, 329] width 0 height 0
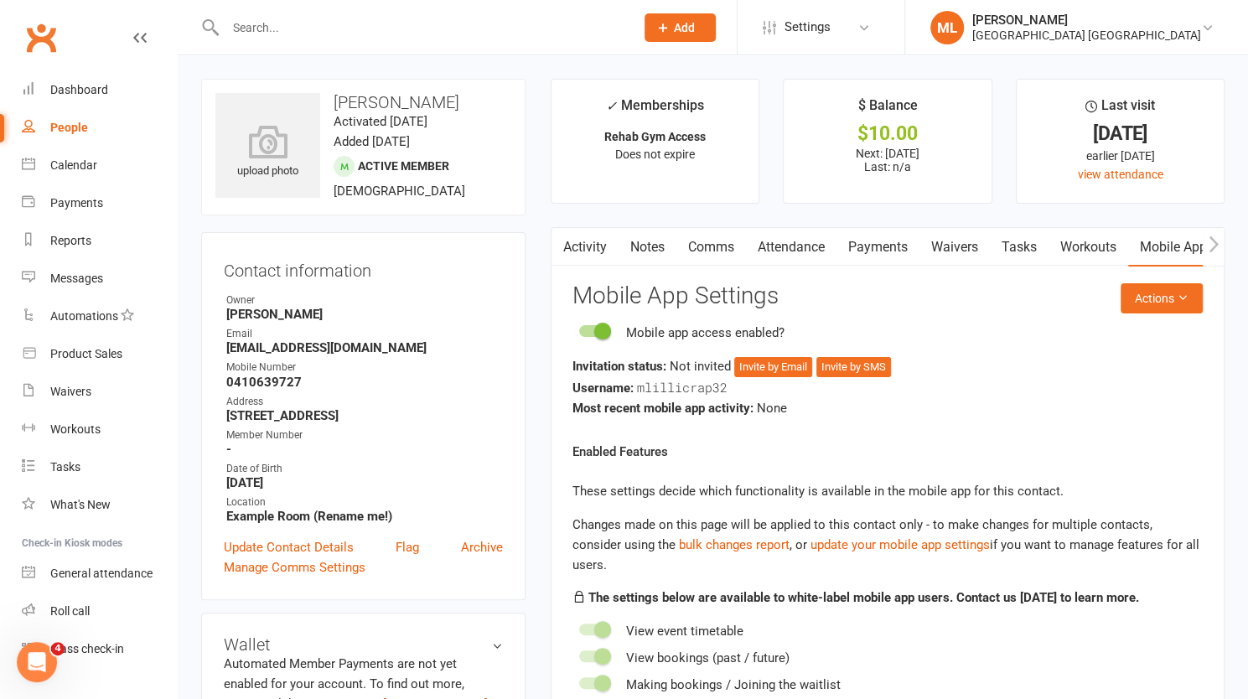
click at [603, 336] on span at bounding box center [602, 331] width 17 height 17
click at [579, 329] on input "checkbox" at bounding box center [579, 329] width 0 height 0
click at [831, 32] on span "Settings" at bounding box center [808, 27] width 46 height 38
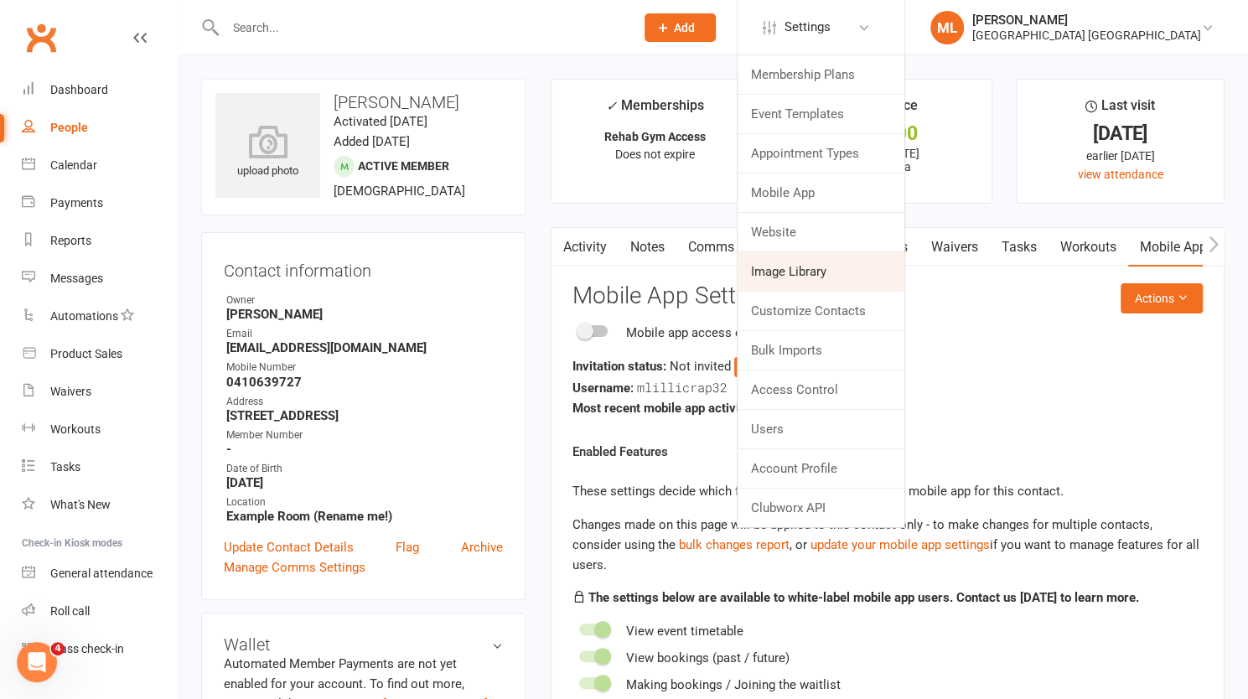
scroll to position [84, 0]
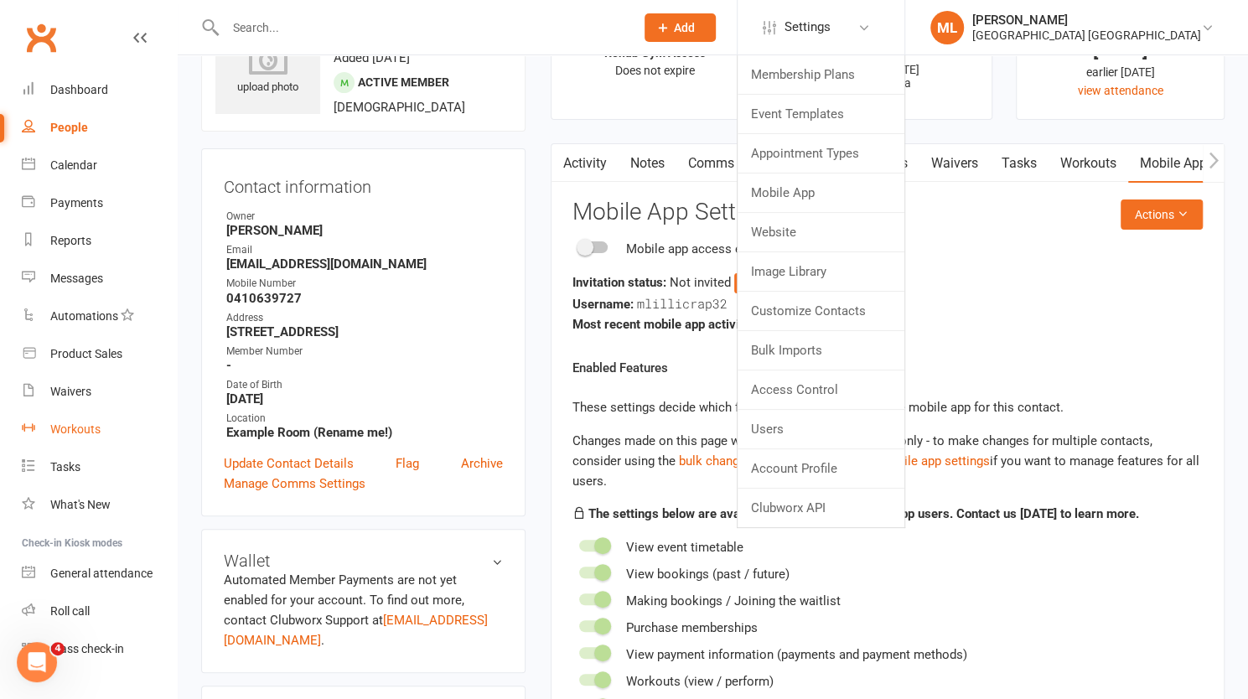
click at [71, 428] on div "Workouts" at bounding box center [75, 429] width 50 height 13
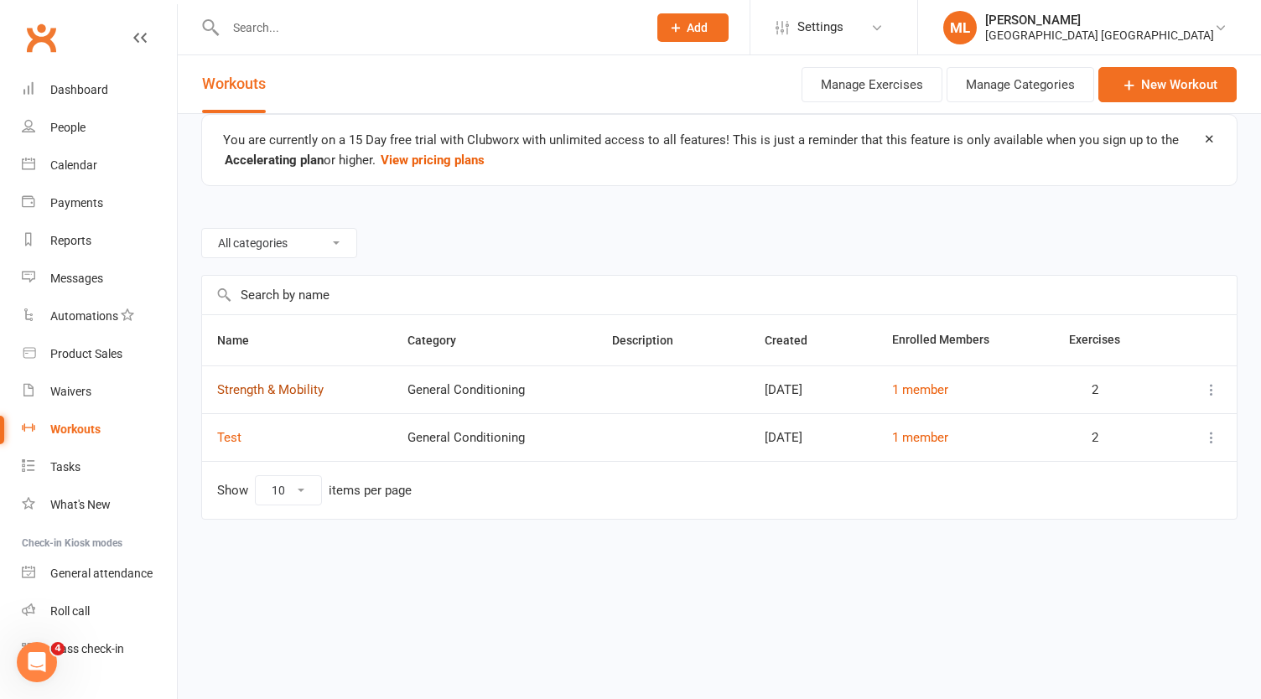
click at [257, 382] on link "Strength & Mobility" at bounding box center [270, 389] width 106 height 15
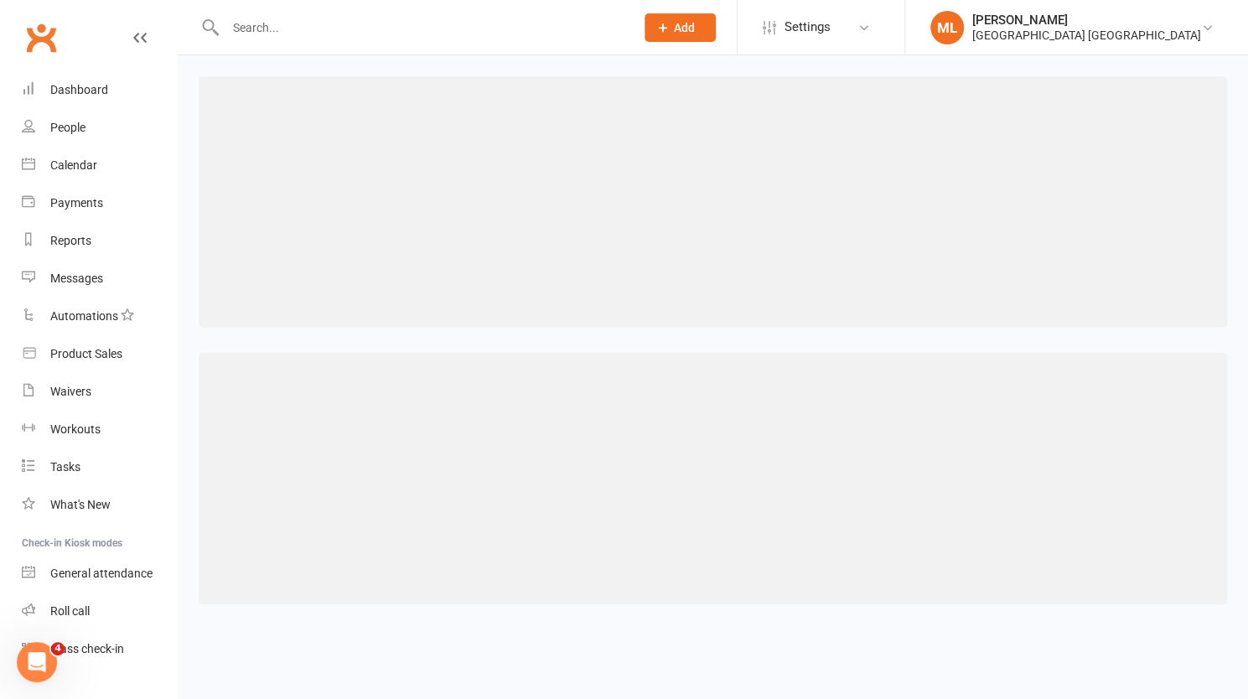
select select "494"
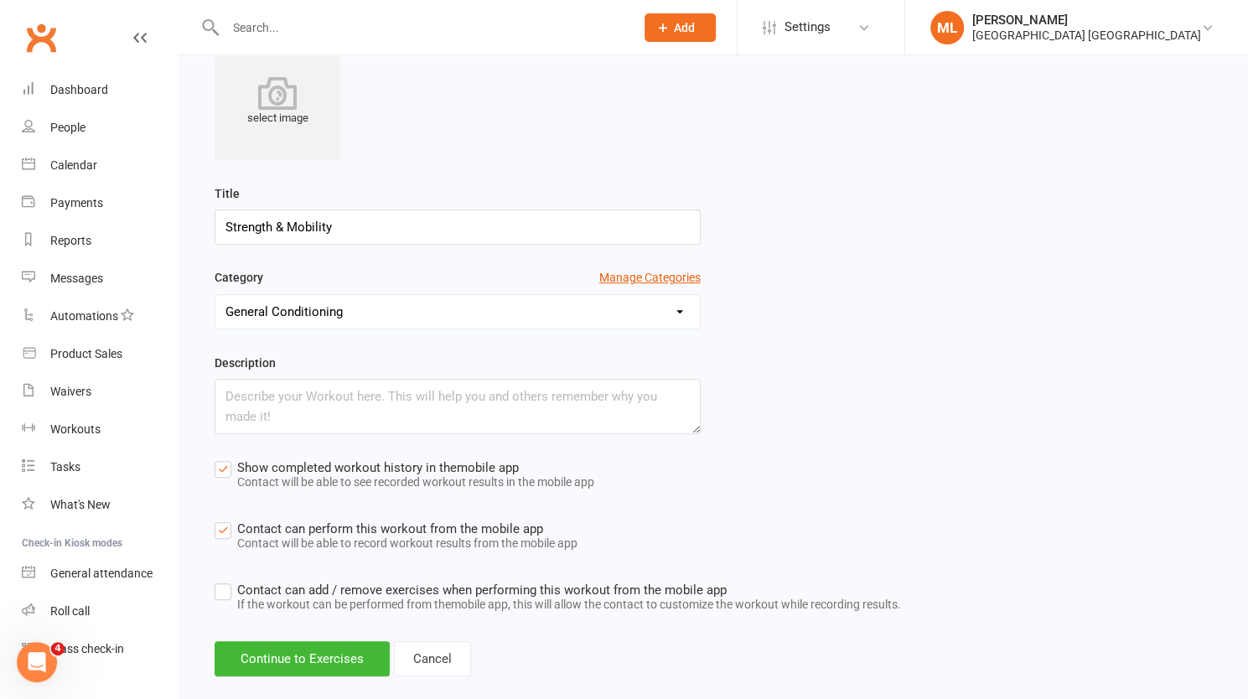
scroll to position [277, 0]
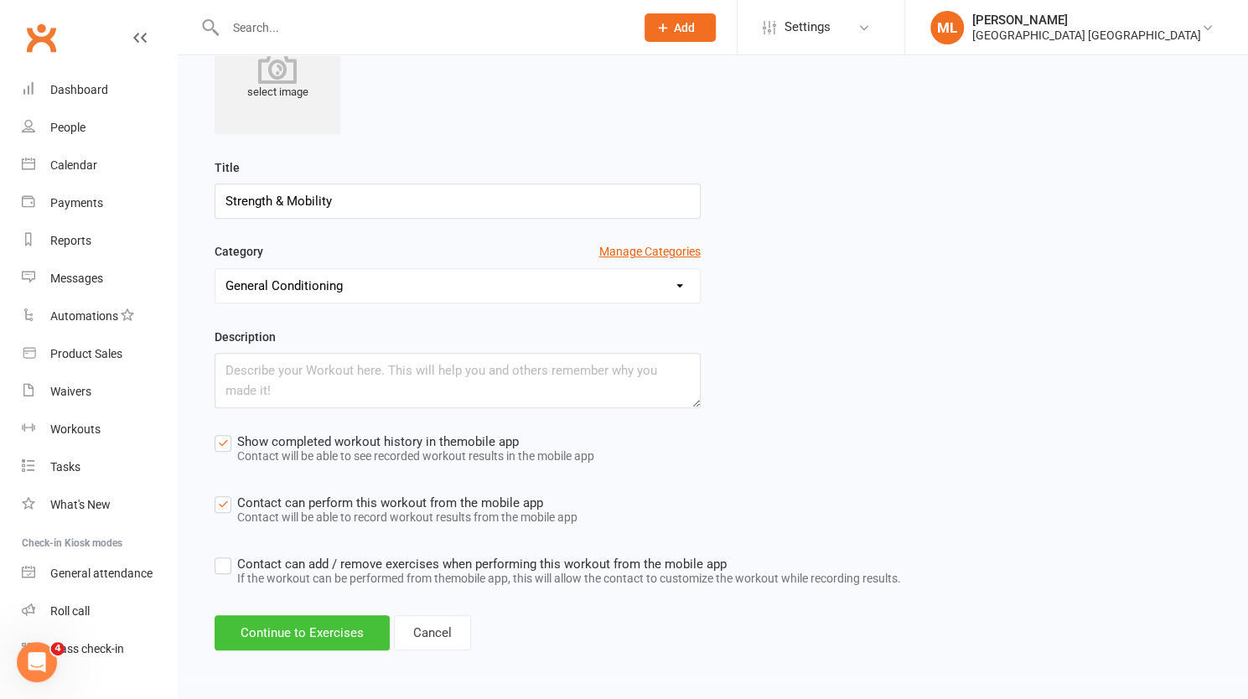
click at [320, 630] on button "Continue to Exercises" at bounding box center [302, 632] width 175 height 35
select select "Kilometres"
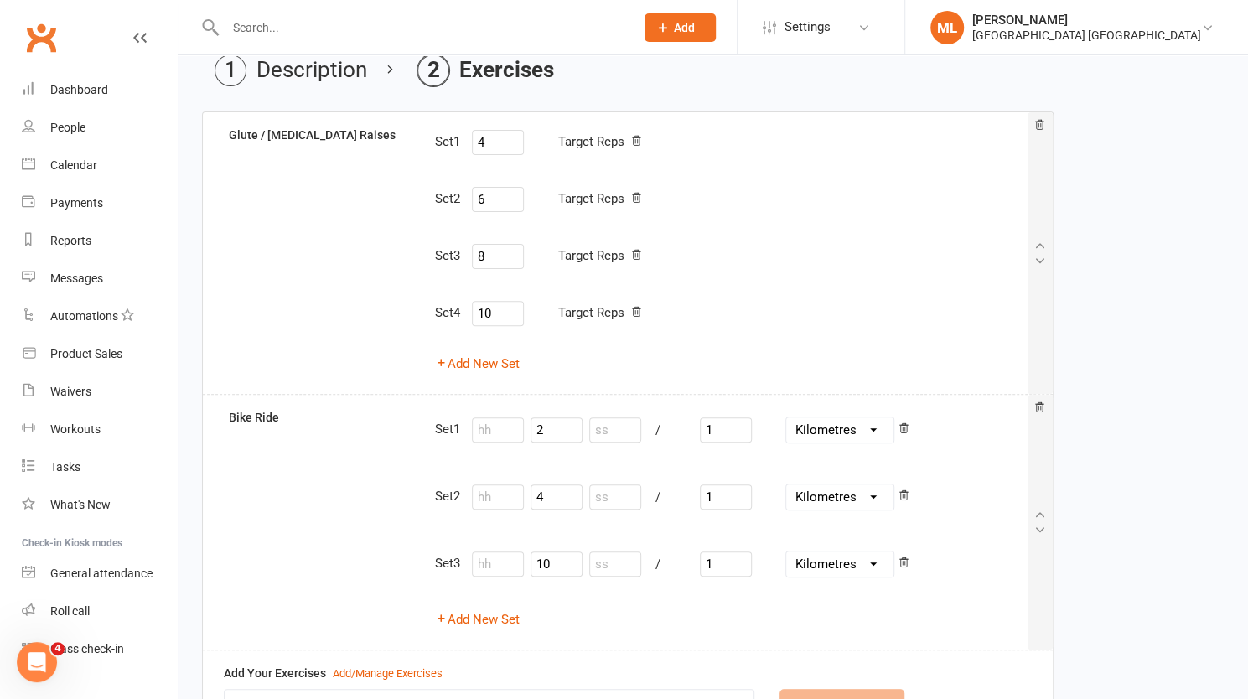
scroll to position [345, 0]
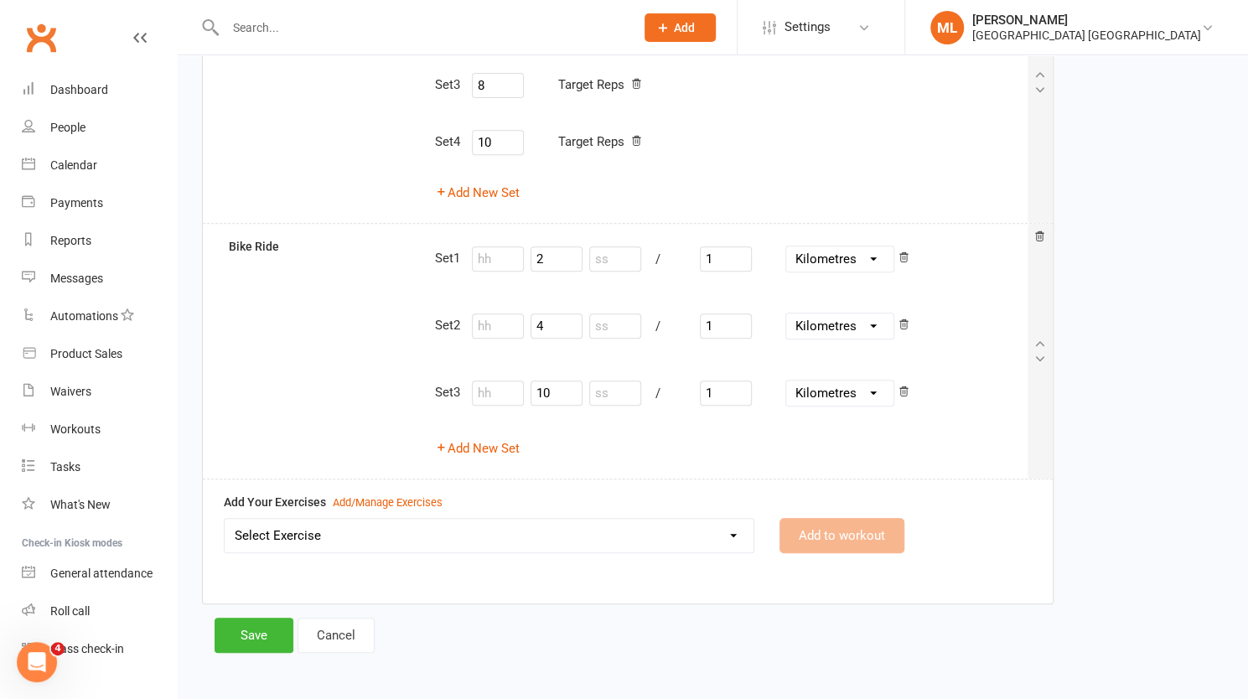
click at [336, 533] on select "Select Exercise Bike Ride Glute / [MEDICAL_DATA] Raises new exercise" at bounding box center [489, 536] width 529 height 34
select select "12554"
click at [225, 519] on select "Select Exercise Bike Ride Glute / [MEDICAL_DATA] Raises new exercise" at bounding box center [489, 536] width 529 height 34
click at [380, 498] on div "Add/Manage Exercises" at bounding box center [388, 504] width 110 height 18
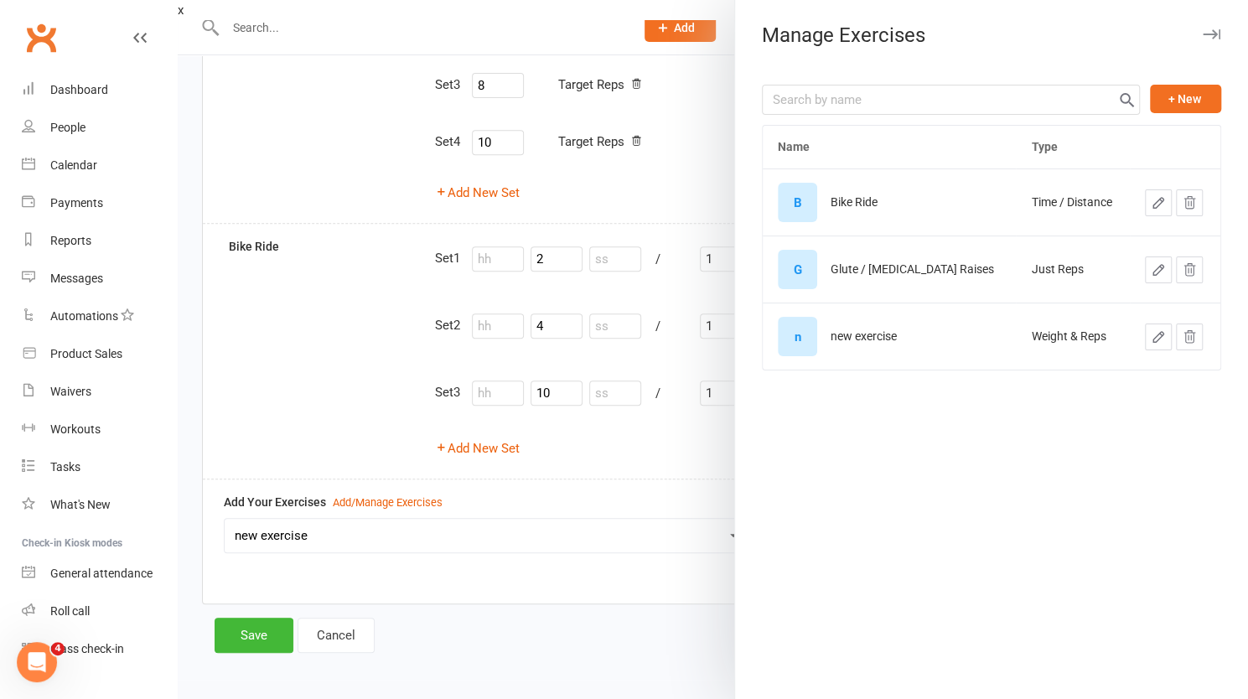
click at [497, 482] on div at bounding box center [713, 349] width 1071 height 699
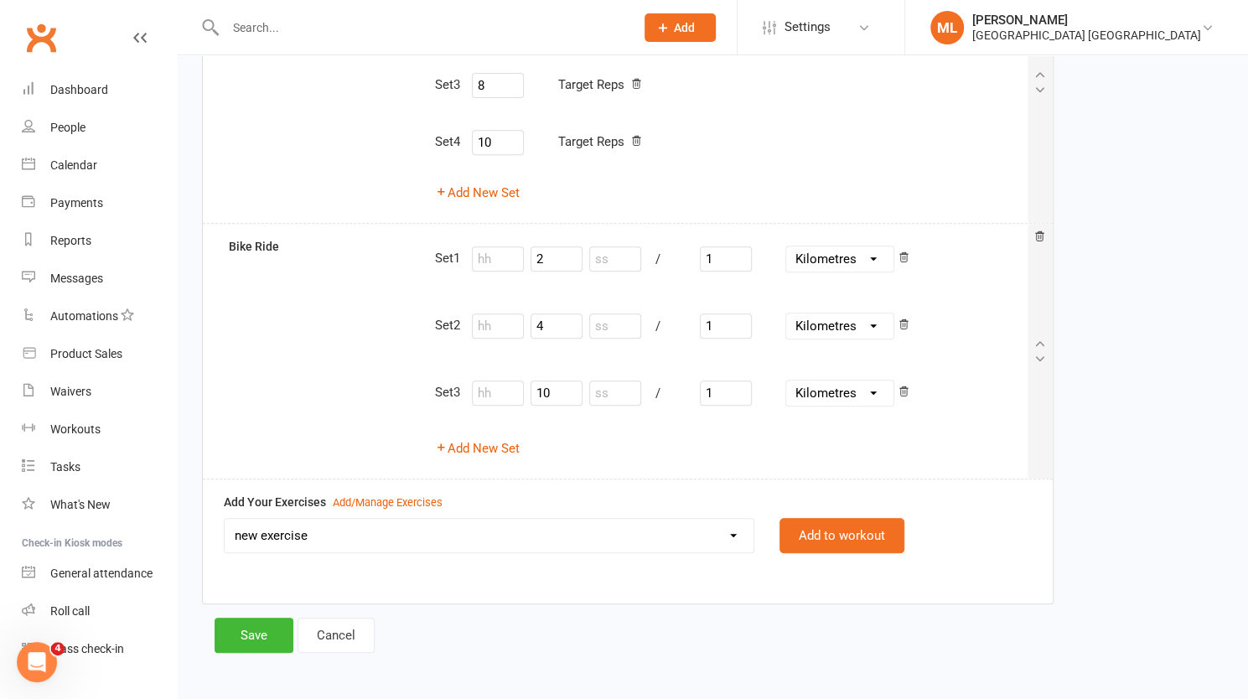
click at [728, 532] on select "Bike Ride Glute / Hamstring Raises new exercise" at bounding box center [489, 536] width 529 height 34
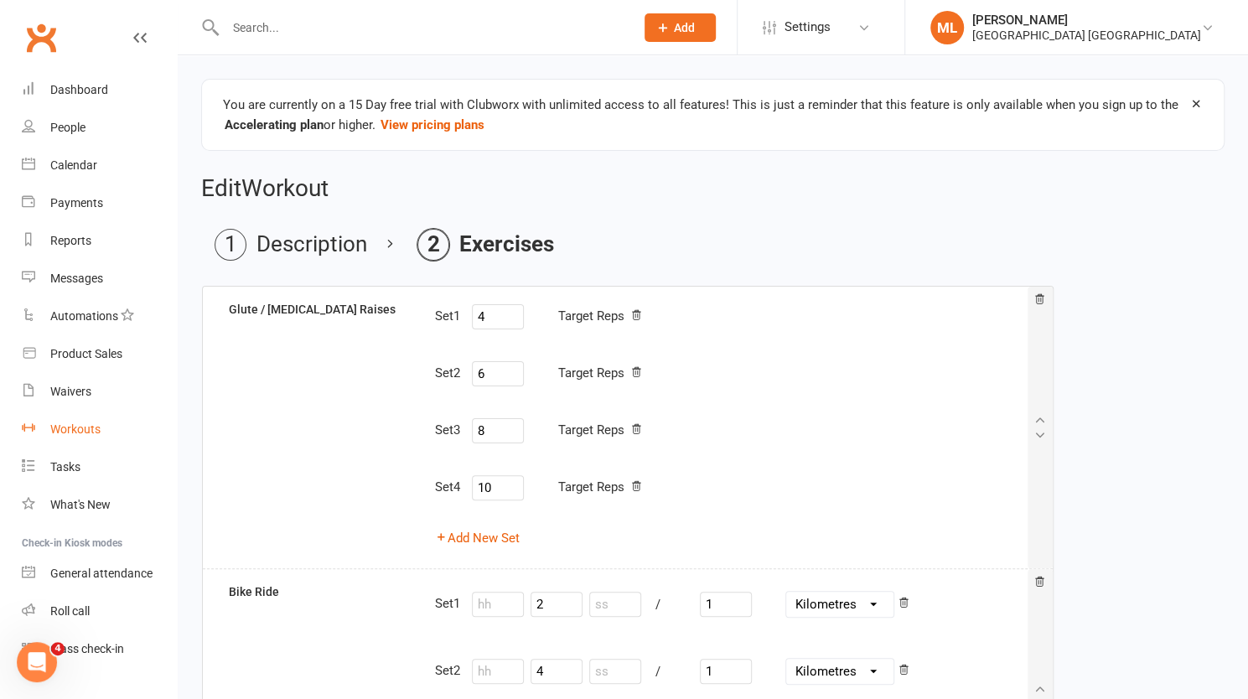
click at [75, 428] on div "Workouts" at bounding box center [75, 429] width 50 height 13
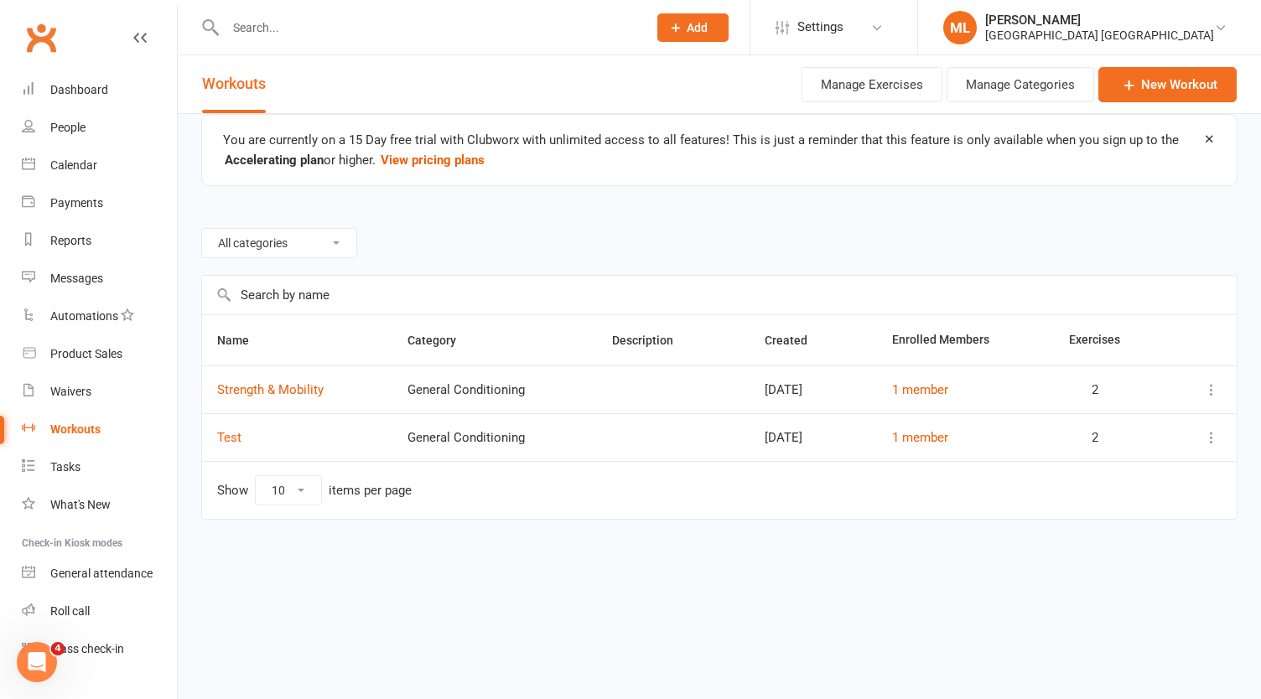
click at [332, 243] on select "All categories Beginner General Conditioning Post Surgery Rehab Pre Surgery" at bounding box center [279, 243] width 154 height 29
click at [901, 85] on button "Manage Exercises" at bounding box center [871, 84] width 141 height 35
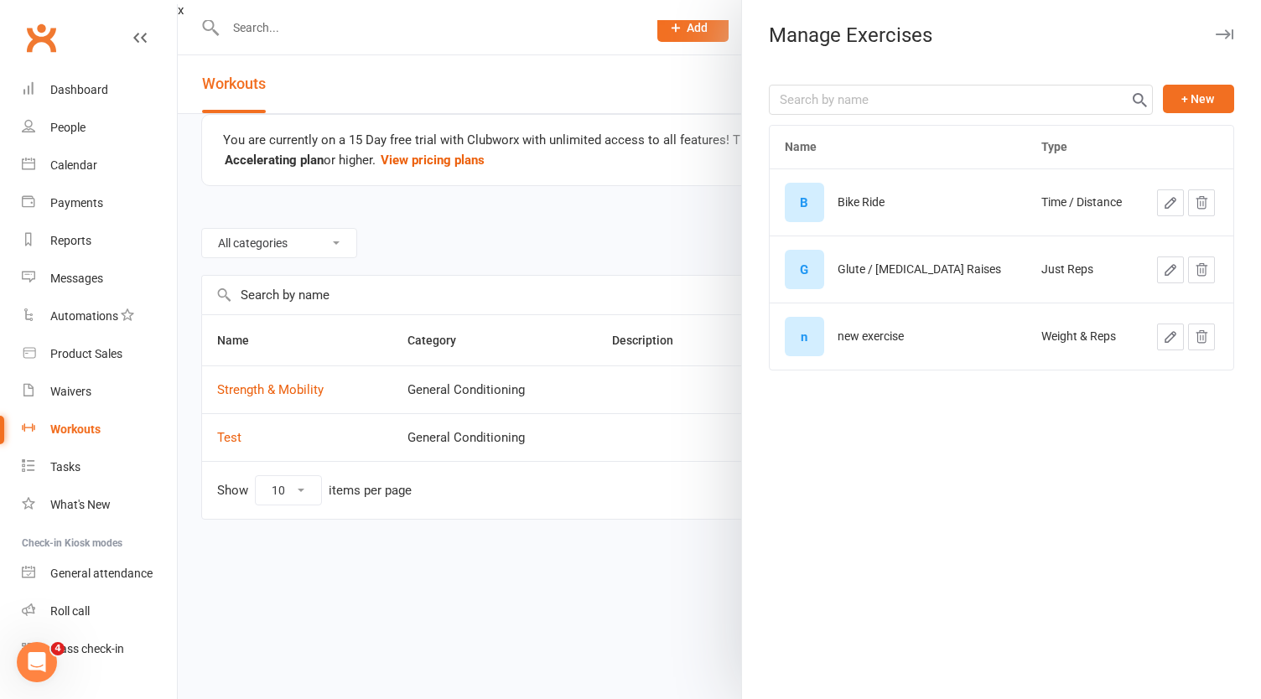
click at [674, 231] on div at bounding box center [719, 349] width 1083 height 699
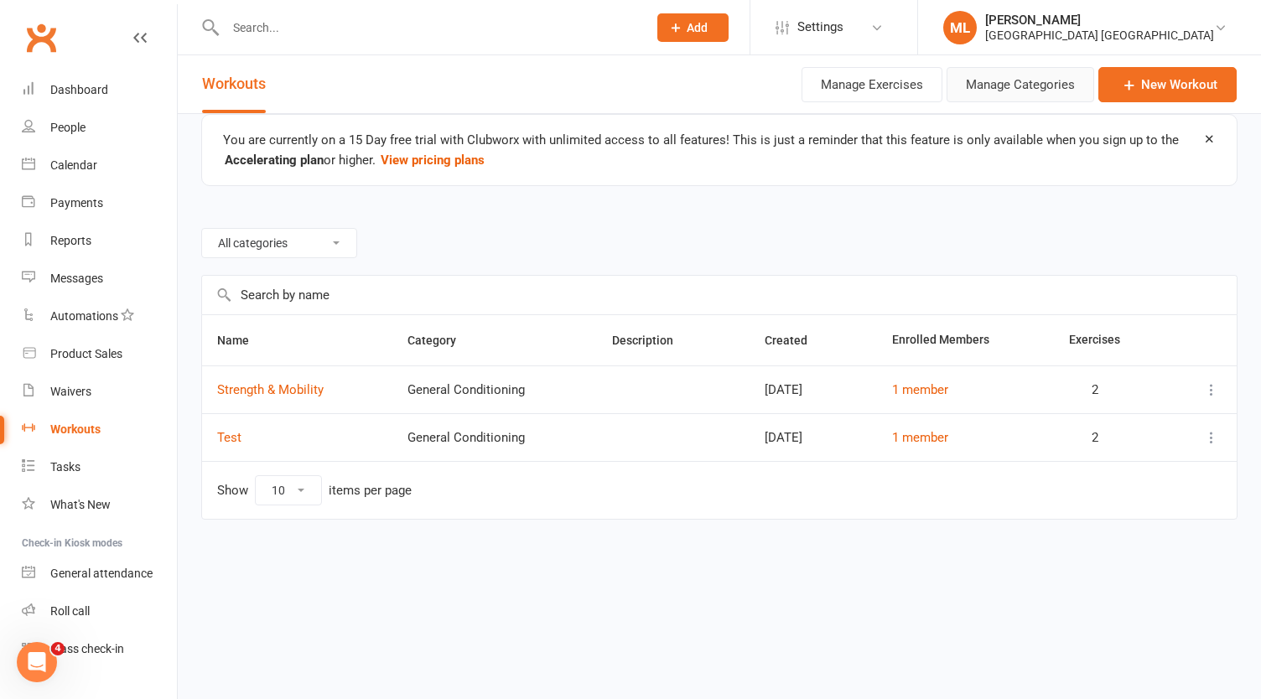
click at [1031, 77] on button "Manage Categories" at bounding box center [1021, 84] width 148 height 35
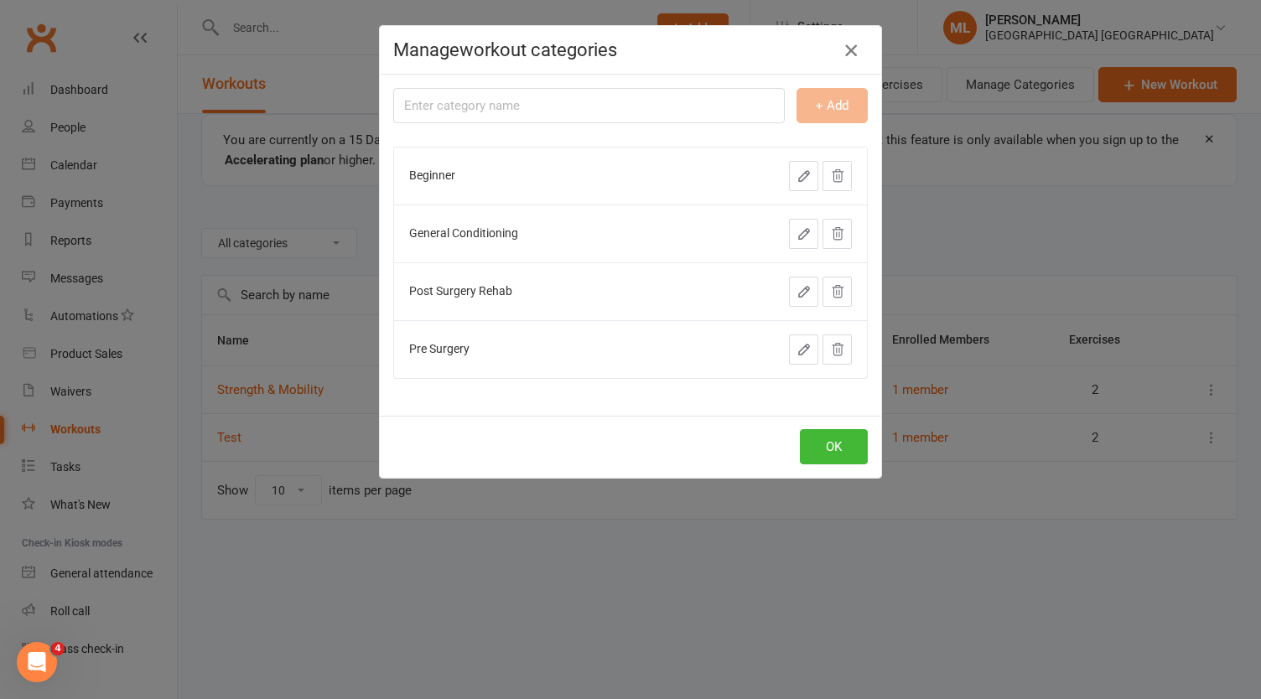
click at [850, 50] on icon "button" at bounding box center [851, 50] width 20 height 20
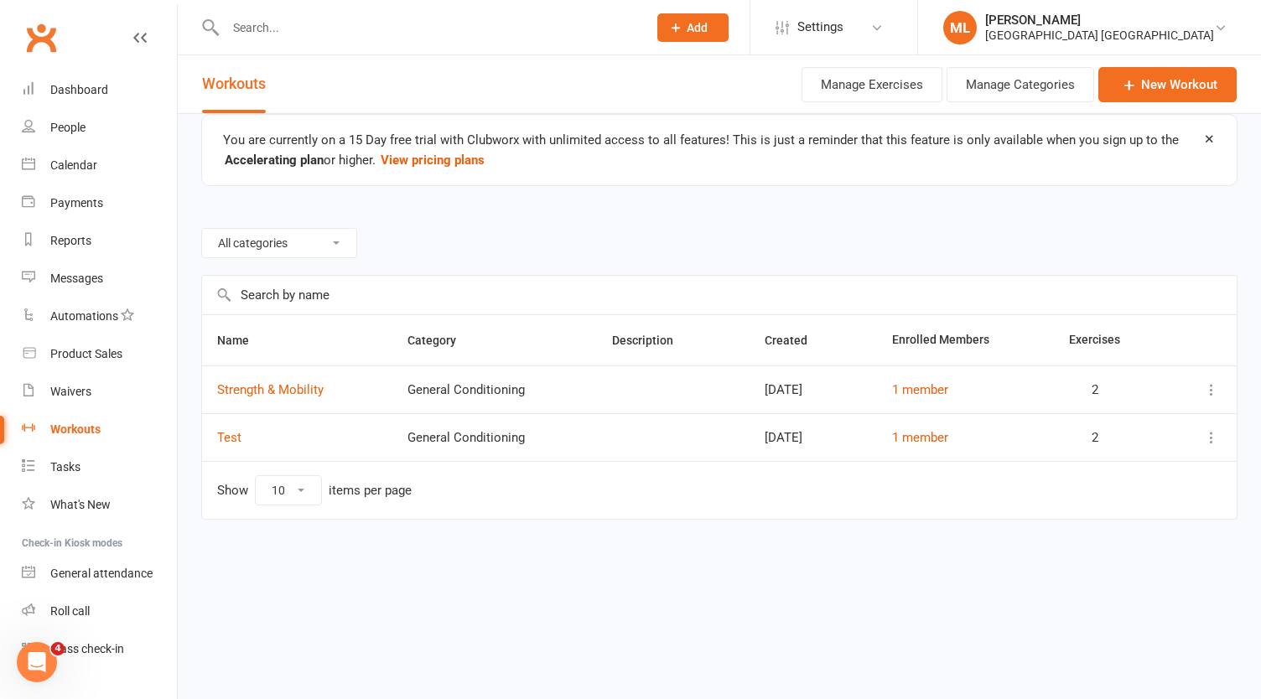
click at [1215, 386] on icon at bounding box center [1211, 389] width 17 height 17
click at [870, 590] on html "Prospect Member Non-attending contact Class / event Appointment Task Membership…" at bounding box center [630, 295] width 1261 height 590
click at [884, 22] on icon at bounding box center [876, 27] width 13 height 13
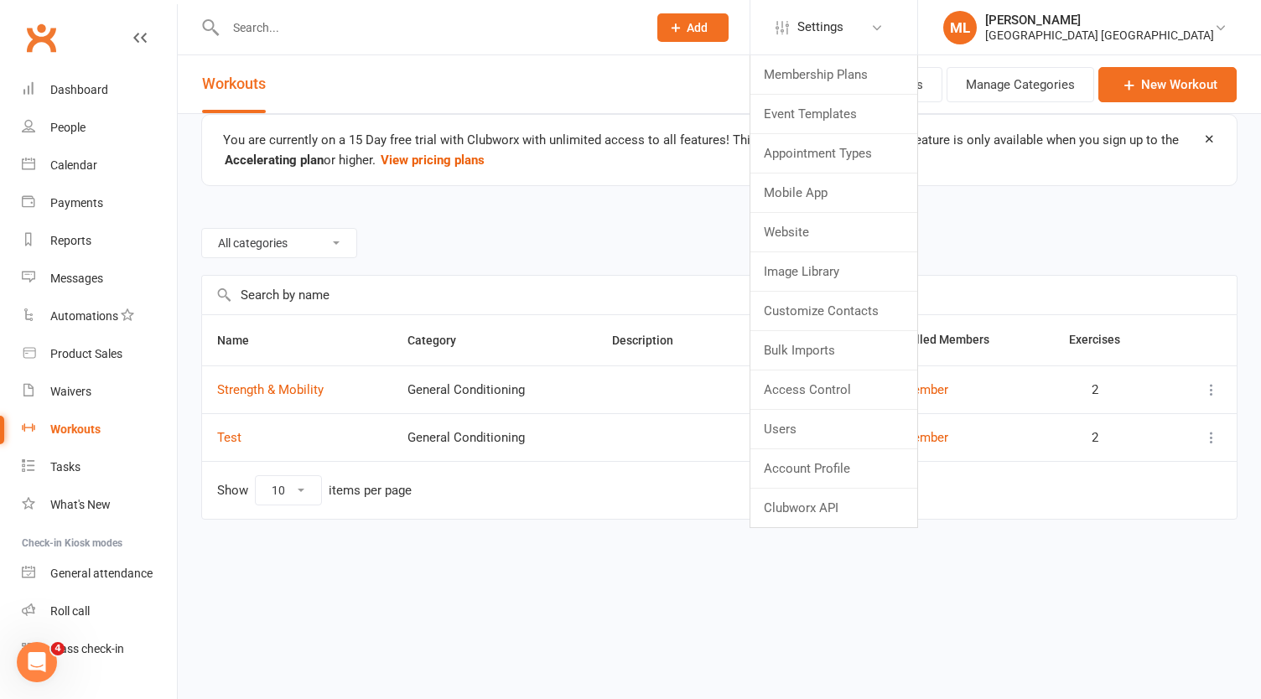
click at [875, 590] on html "Prospect Member Non-attending contact Class / event Appointment Task Membership…" at bounding box center [630, 295] width 1261 height 590
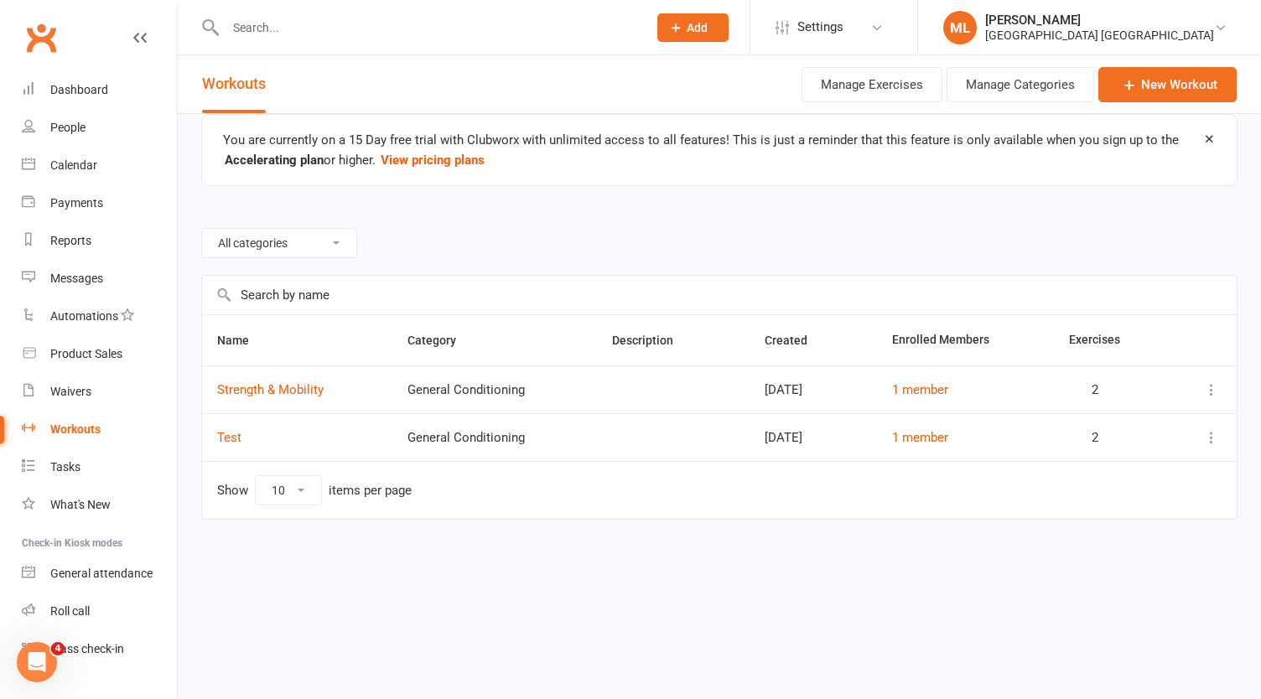
click at [77, 427] on div "Workouts" at bounding box center [75, 429] width 50 height 13
click at [1179, 80] on link "New Workout" at bounding box center [1167, 84] width 138 height 35
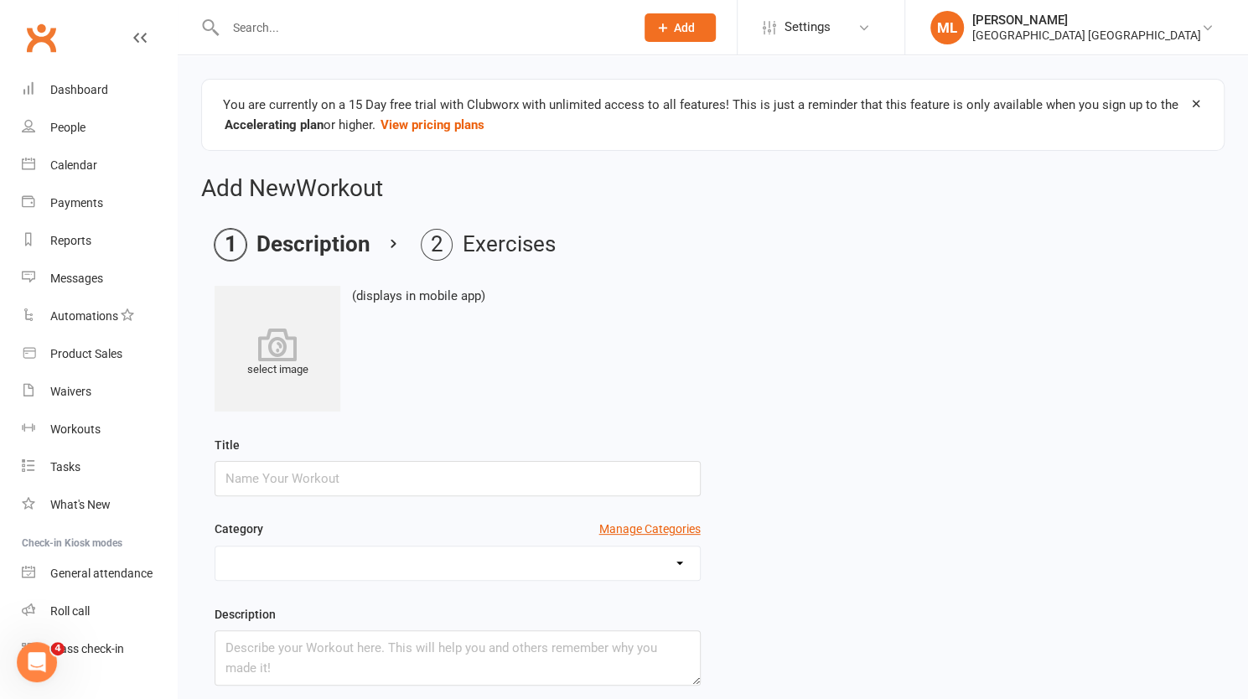
click at [1202, 97] on icon at bounding box center [1196, 103] width 13 height 13
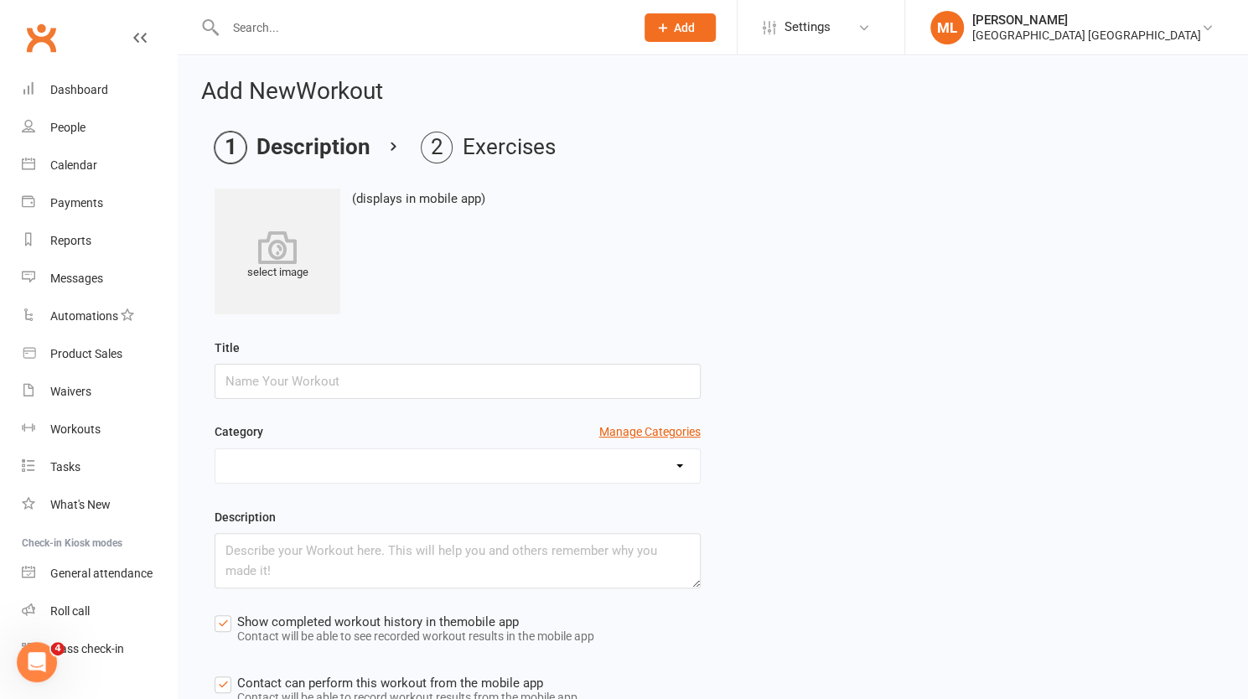
click at [323, 31] on input "text" at bounding box center [421, 27] width 402 height 23
type input "superset"
click at [827, 150] on ol "Description Exercises" at bounding box center [713, 148] width 997 height 32
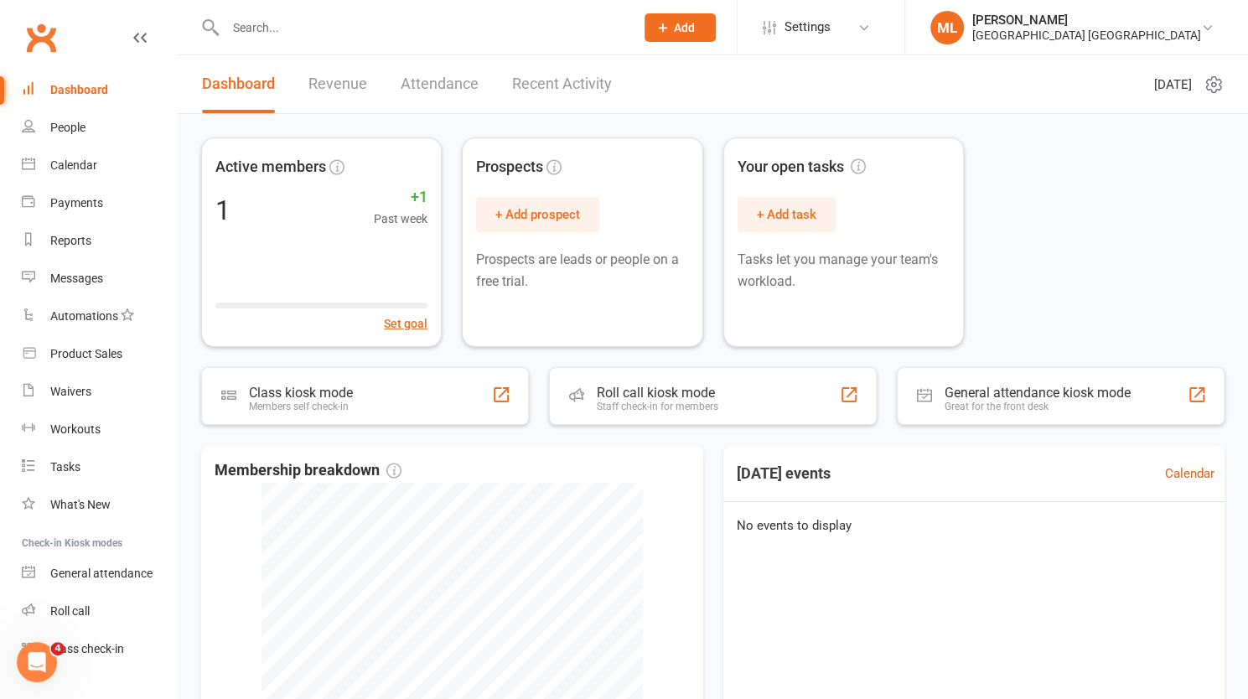
click at [536, 84] on link "Recent Activity" at bounding box center [562, 84] width 100 height 58
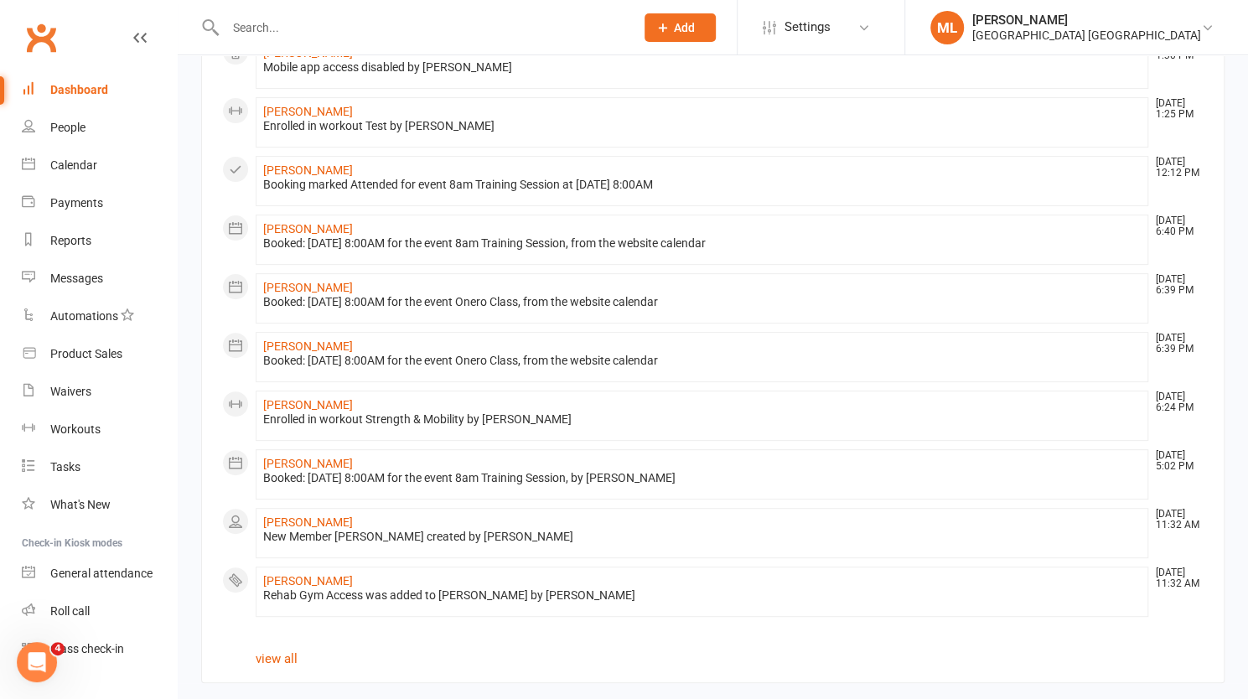
scroll to position [173, 0]
click at [25, 665] on icon "Open Intercom Messenger" at bounding box center [35, 660] width 28 height 28
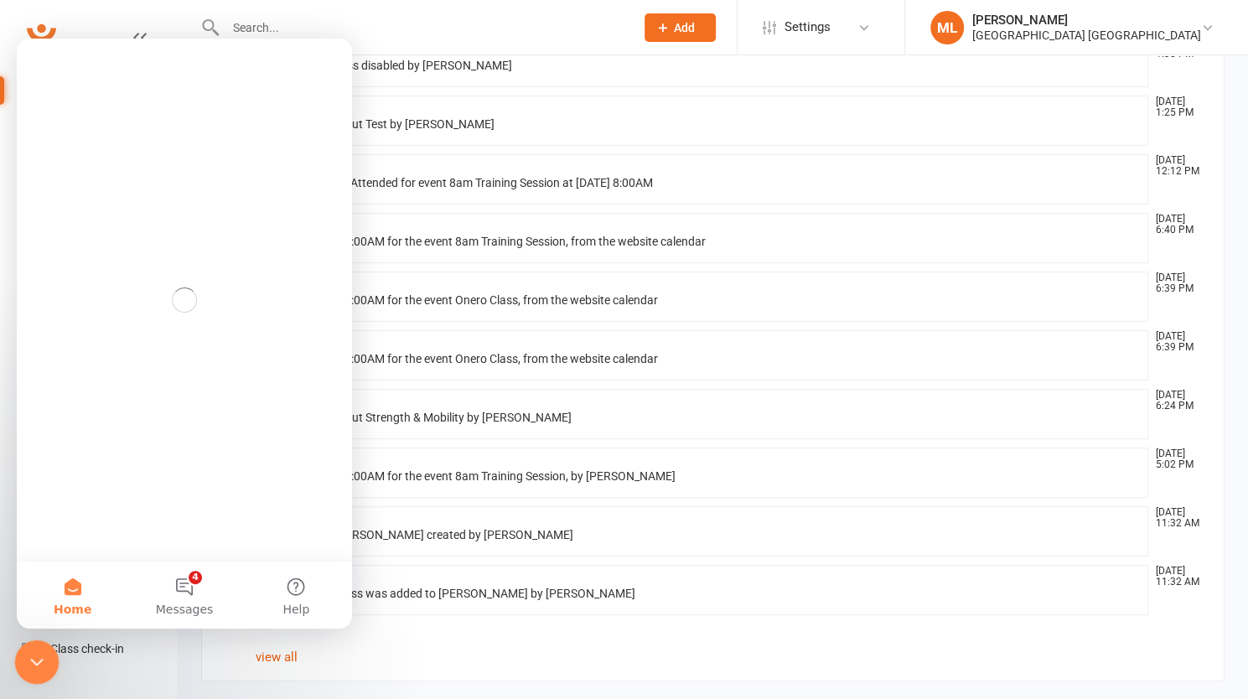
scroll to position [0, 0]
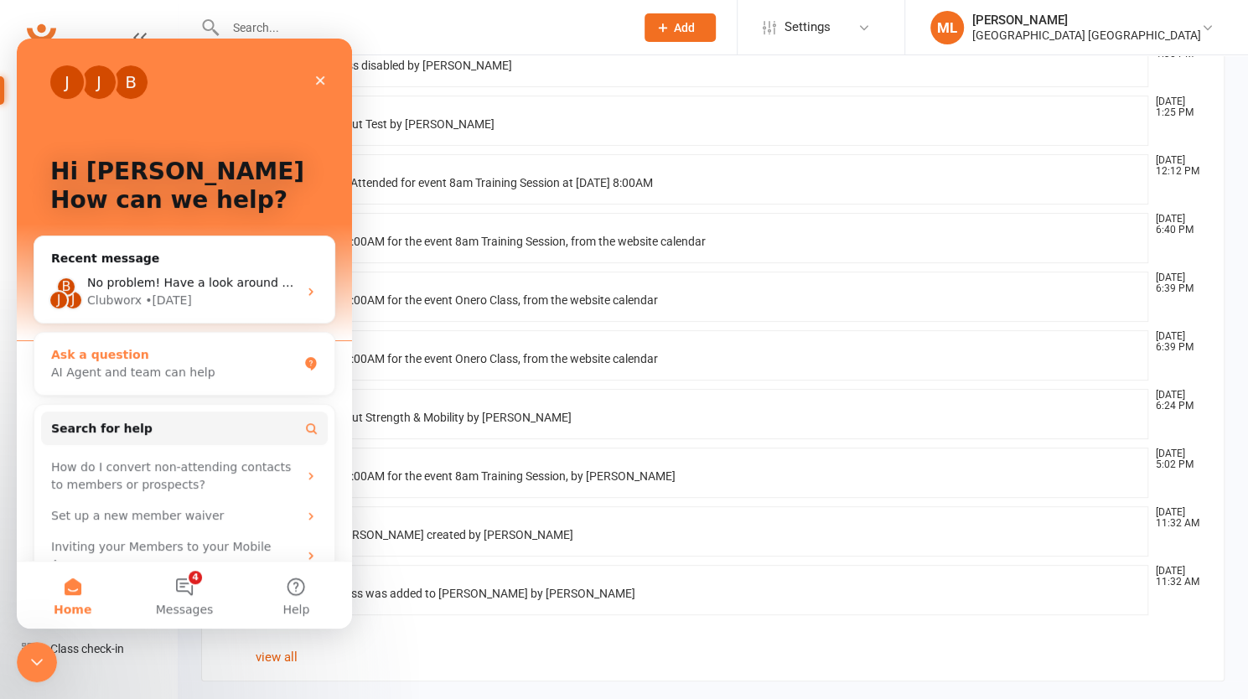
click at [101, 351] on div "Ask a question" at bounding box center [174, 355] width 246 height 18
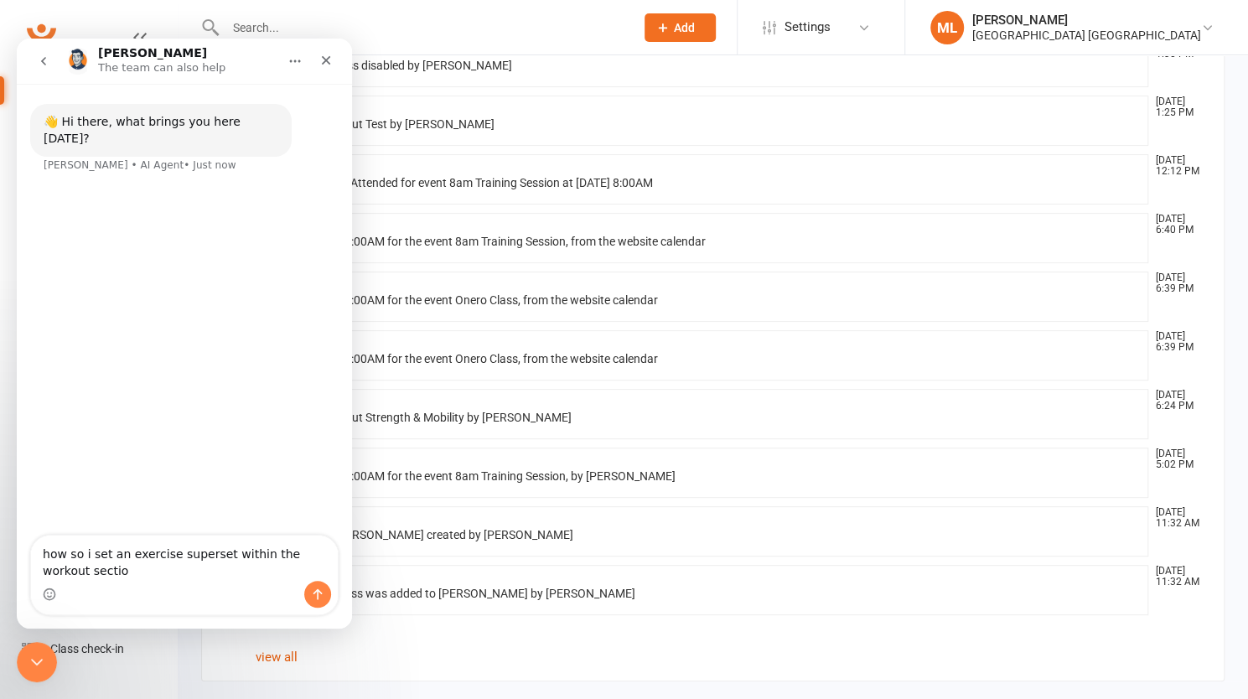
type textarea "how so i set an exercise superset within the workout section"
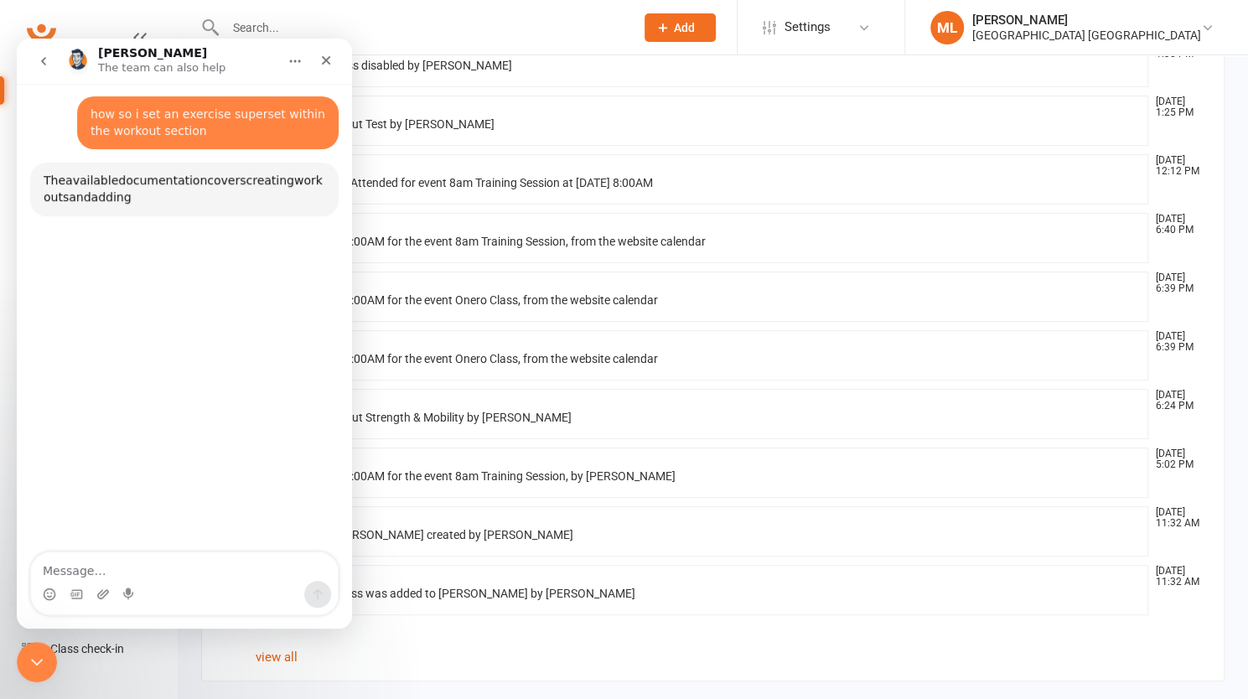
scroll to position [74, 0]
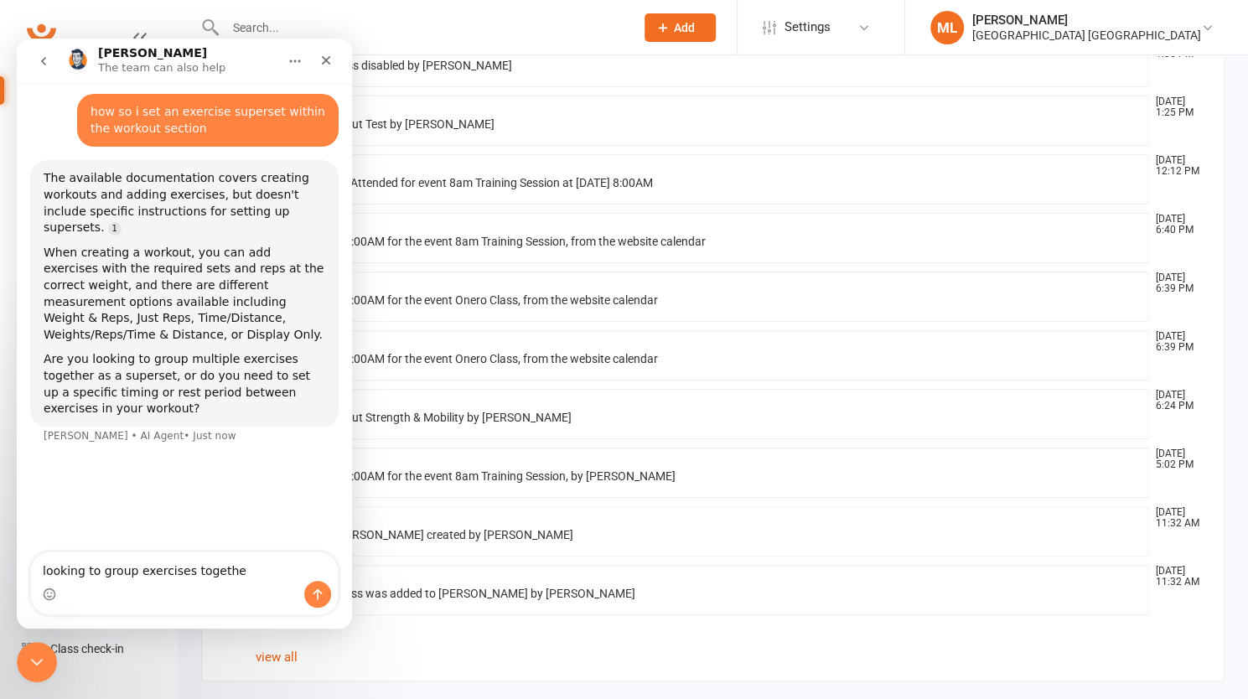
type textarea "looking to group exercises together"
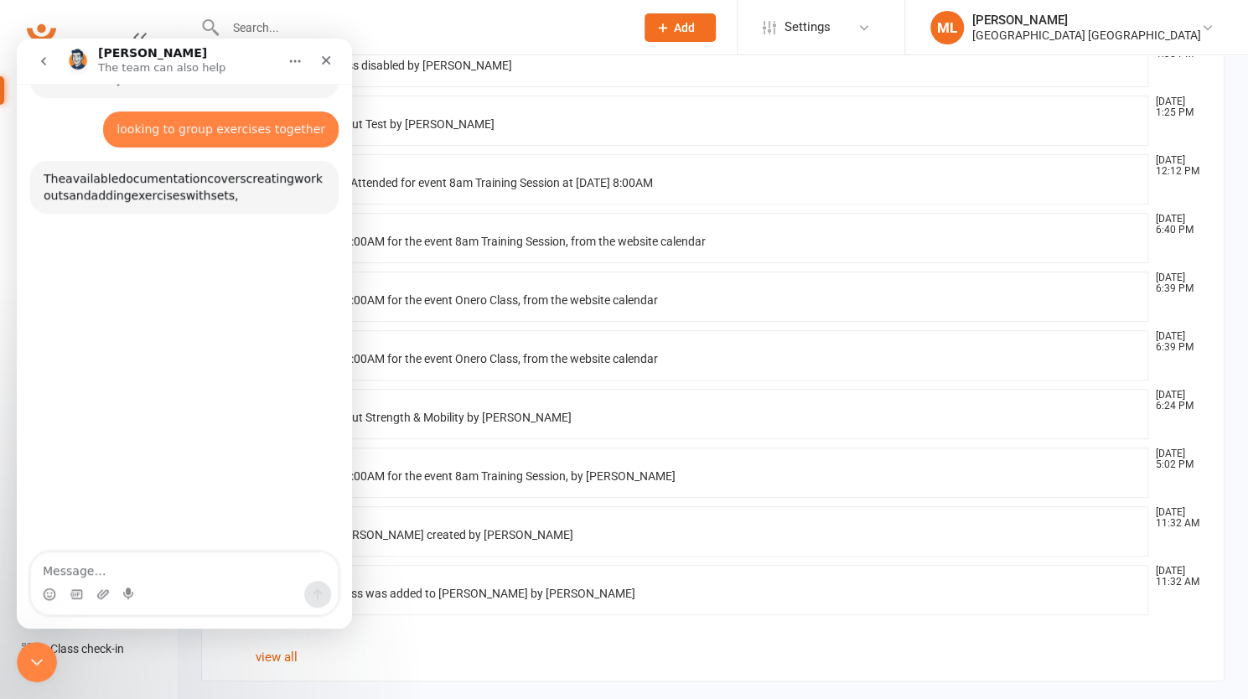
scroll to position [404, 0]
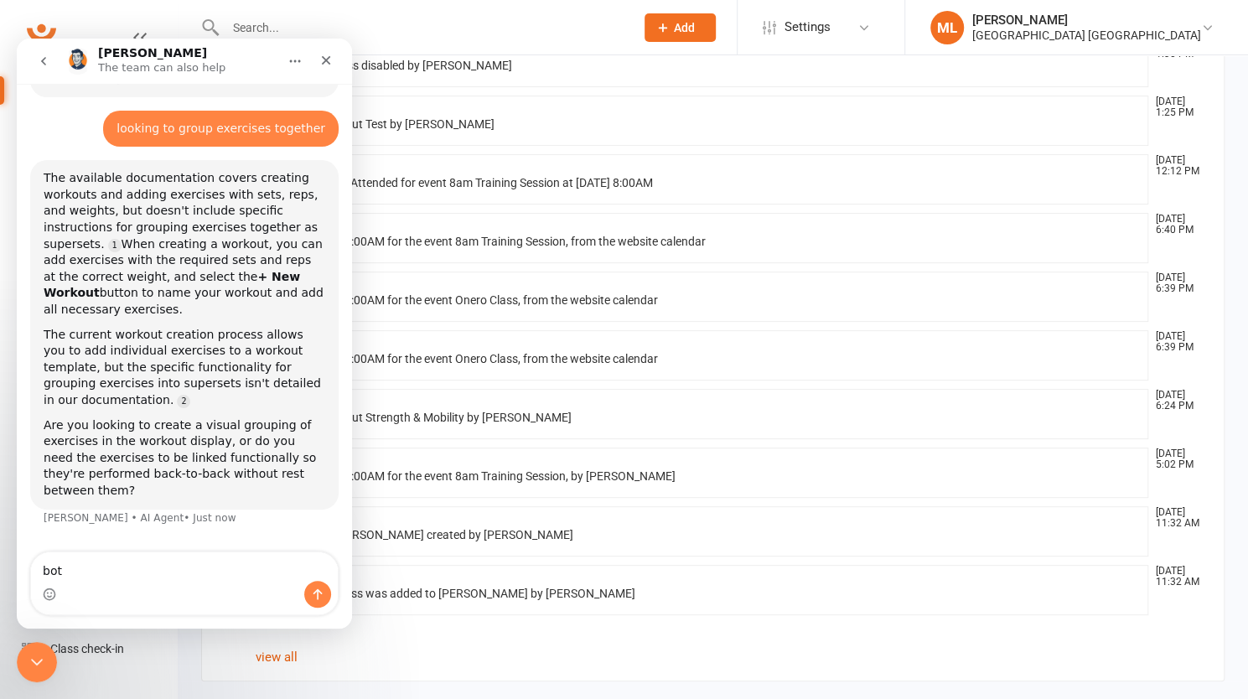
type textarea "both"
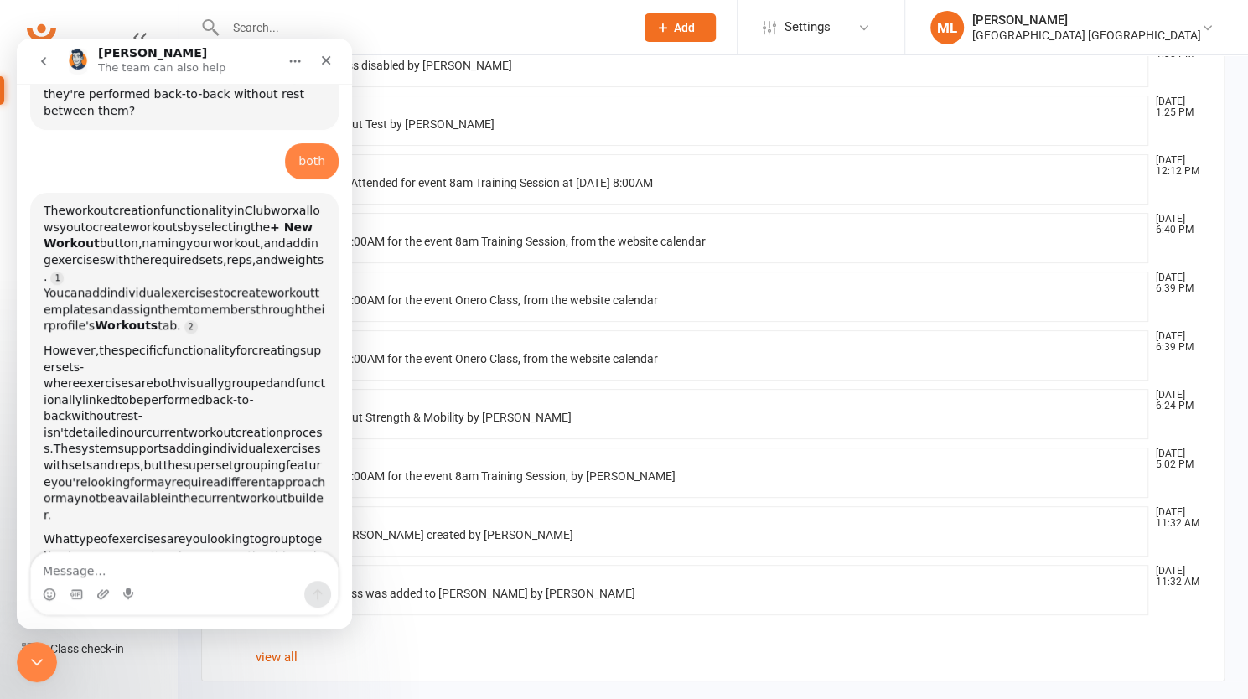
scroll to position [2, 0]
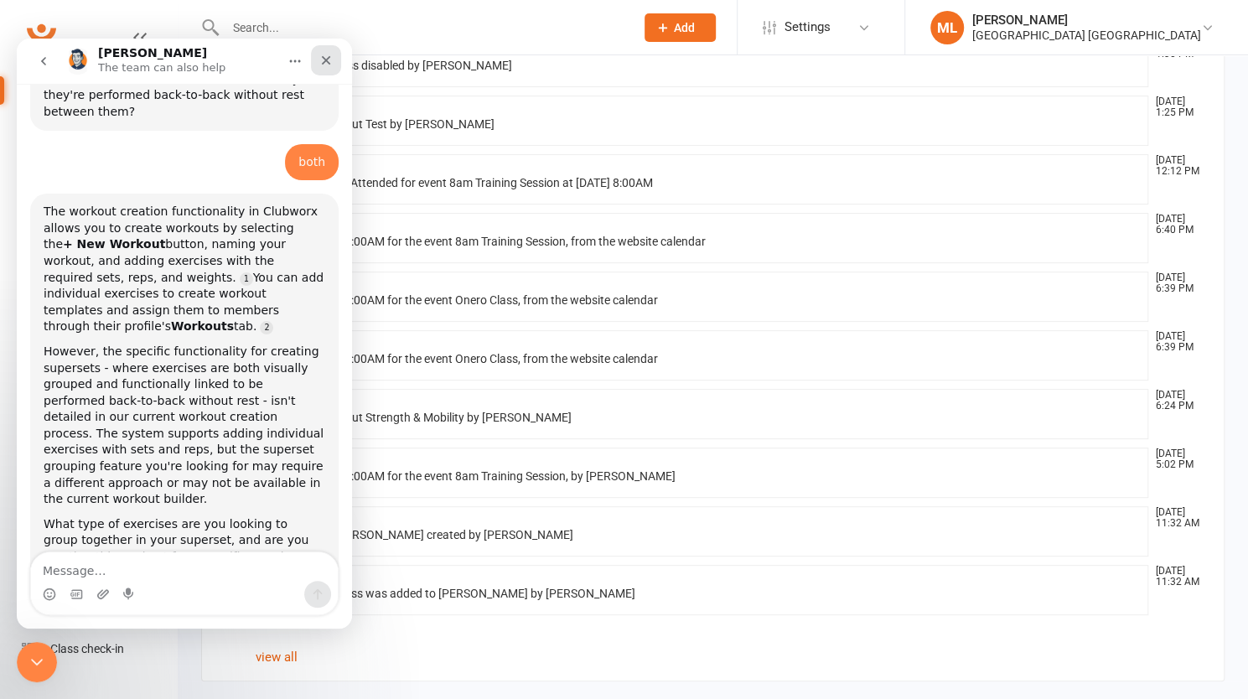
click at [326, 58] on icon "Close" at bounding box center [325, 60] width 13 height 13
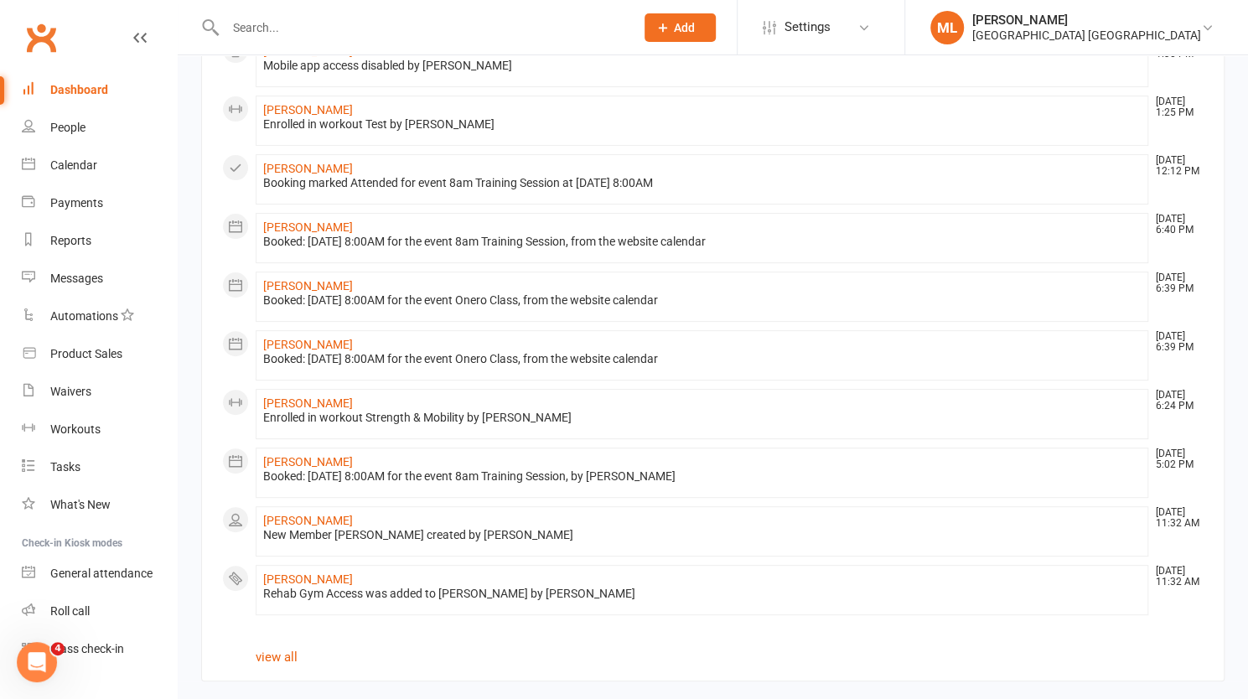
scroll to position [761, 0]
click at [65, 163] on div "Calendar" at bounding box center [73, 164] width 47 height 13
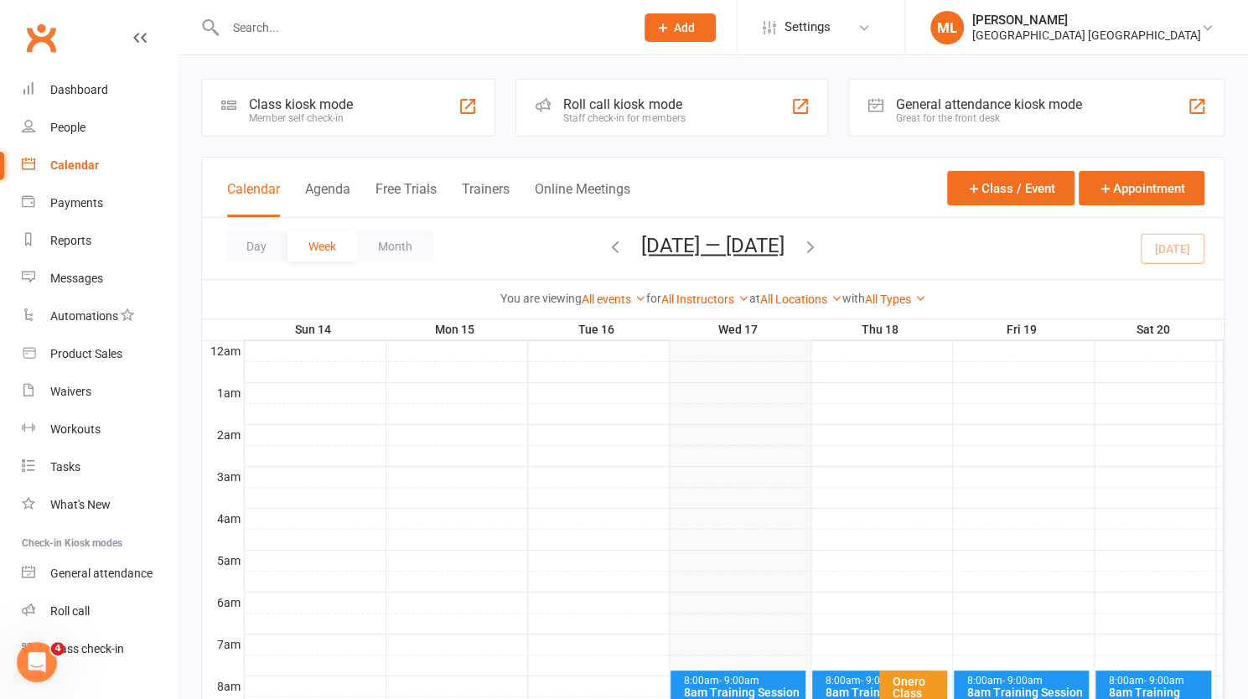
scroll to position [168, 0]
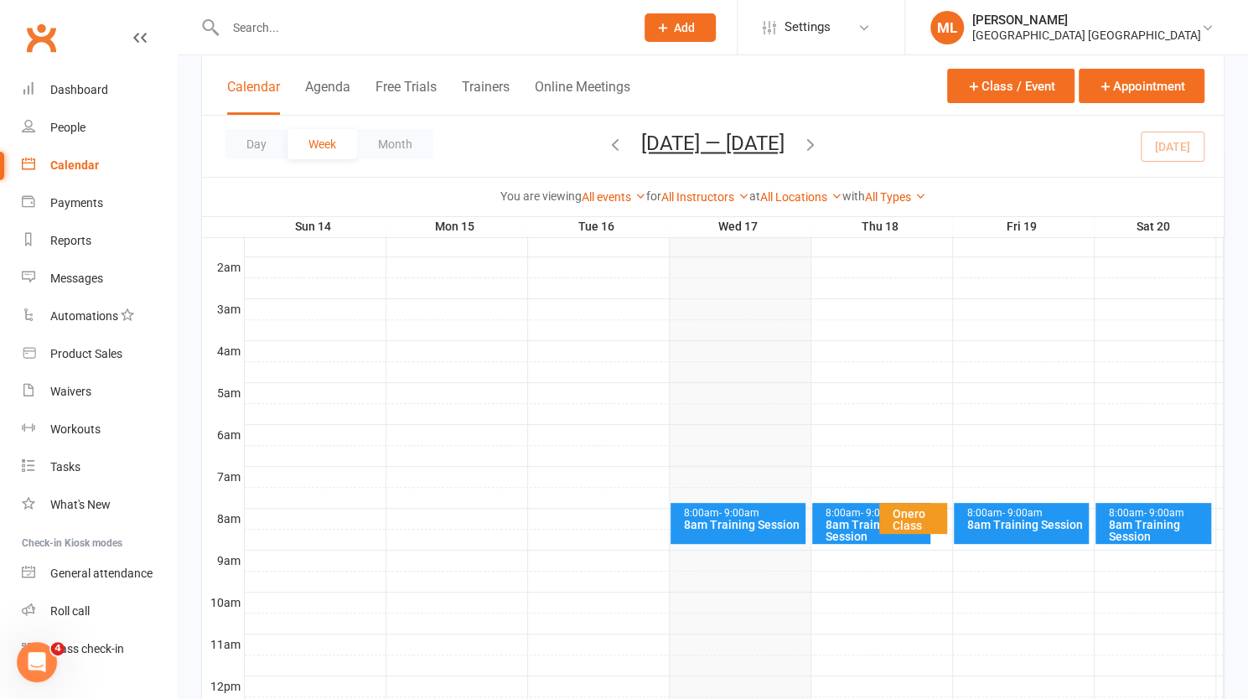
click at [733, 521] on div "8am Training Session" at bounding box center [741, 525] width 119 height 12
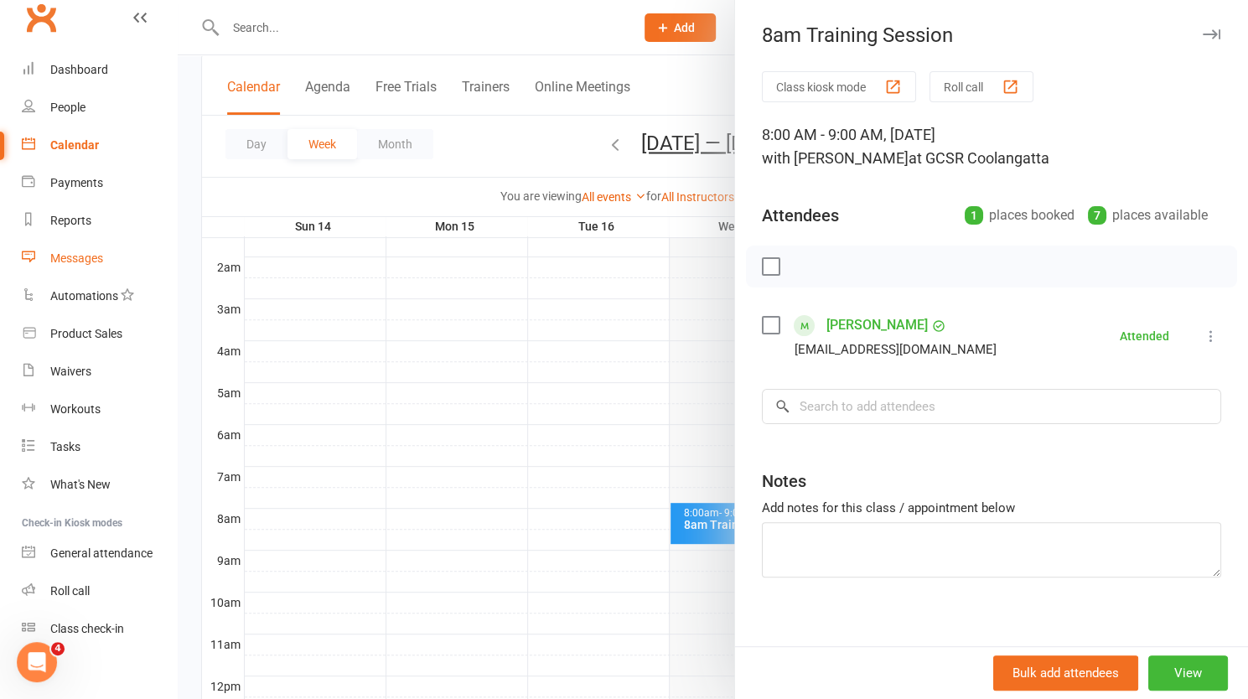
scroll to position [32, 0]
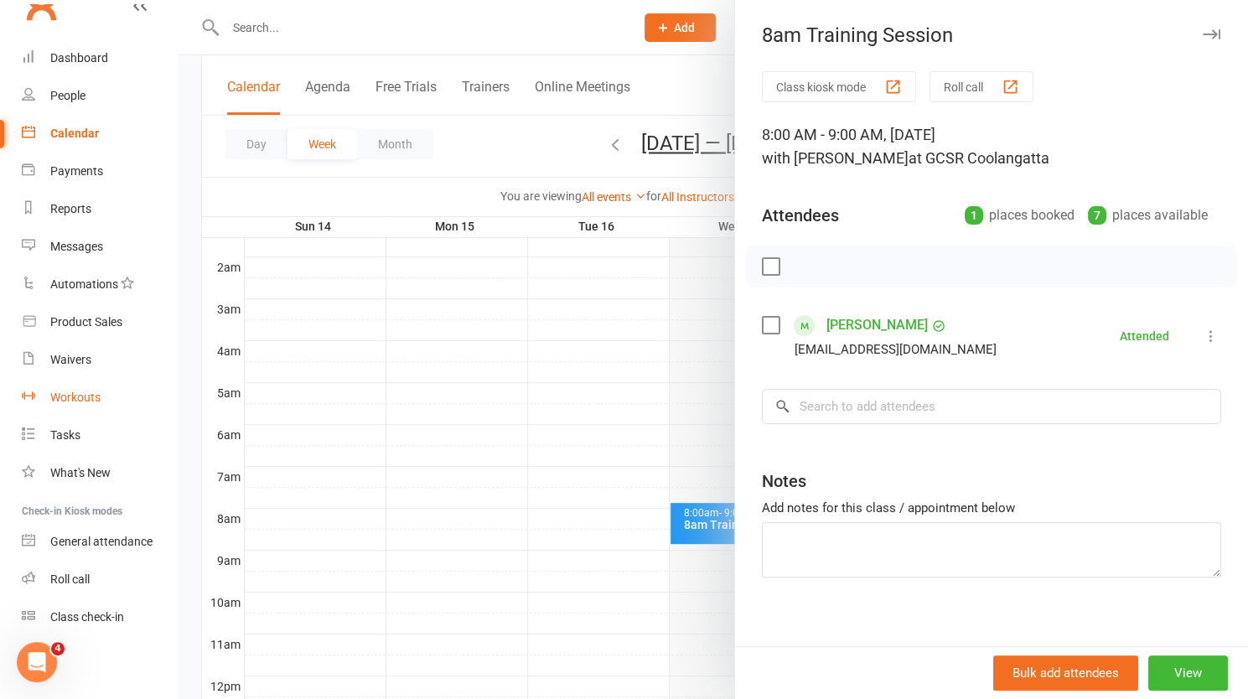
click at [74, 398] on div "Workouts" at bounding box center [75, 397] width 50 height 13
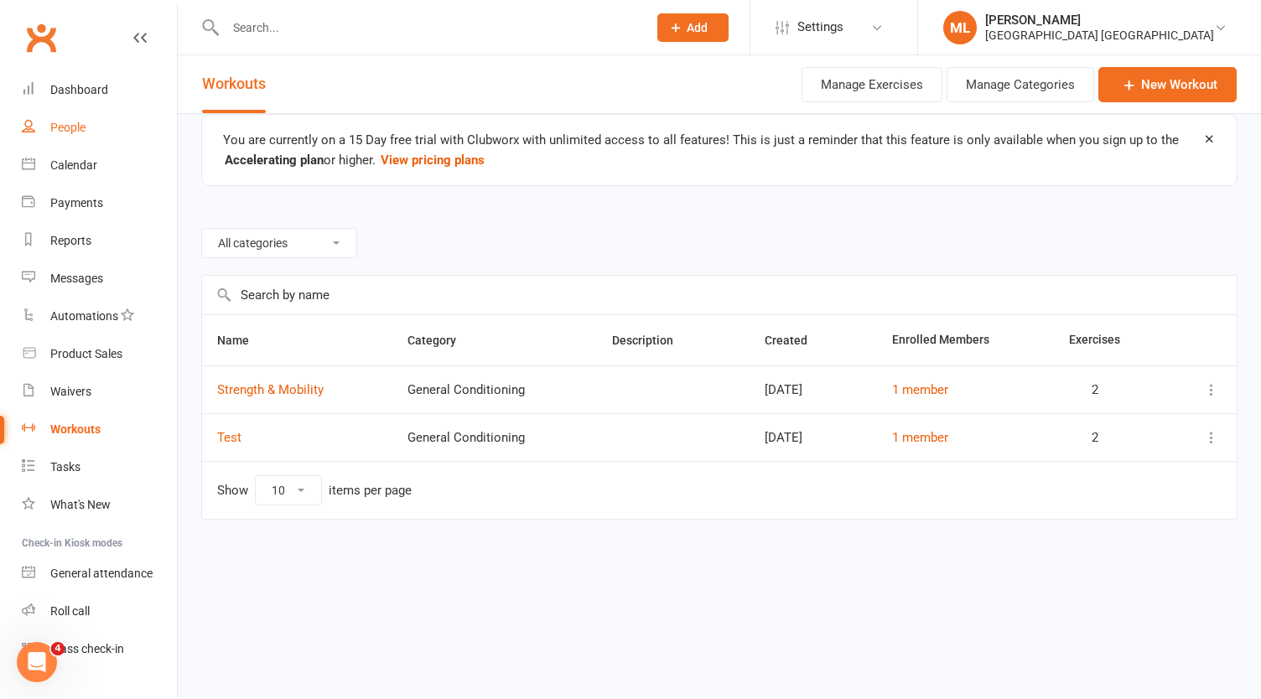
click at [75, 121] on div "People" at bounding box center [67, 127] width 35 height 13
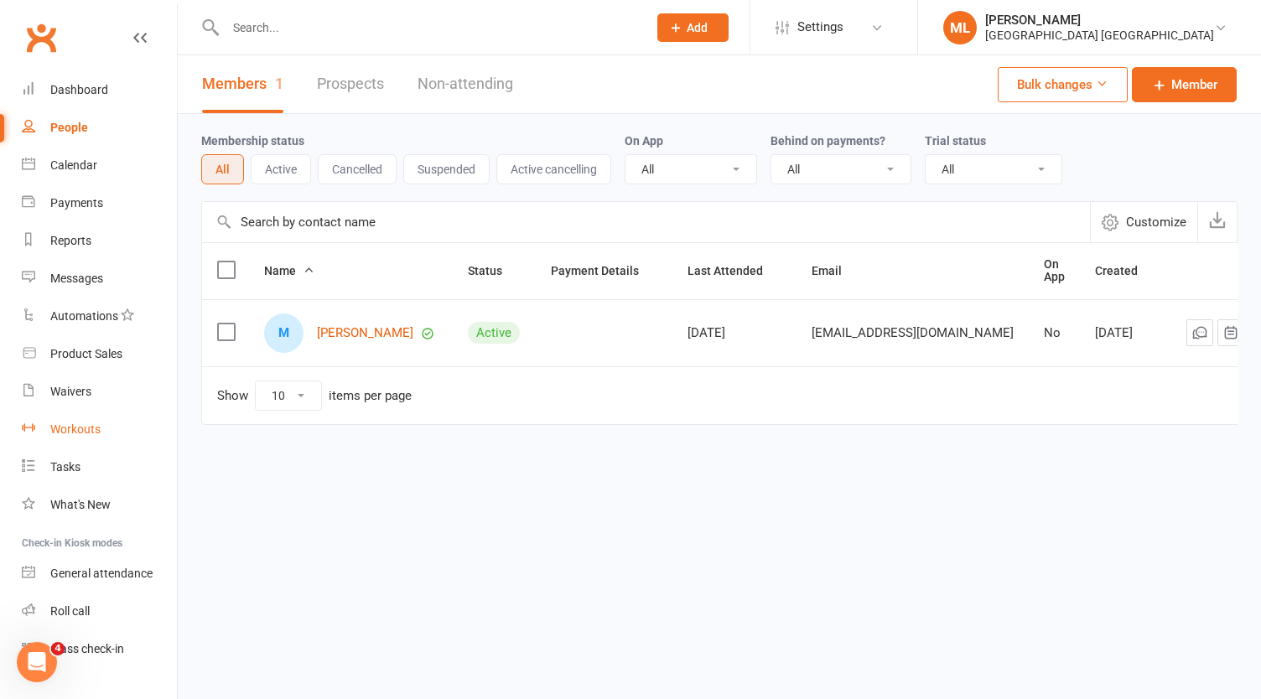
click at [81, 437] on link "Workouts" at bounding box center [99, 430] width 155 height 38
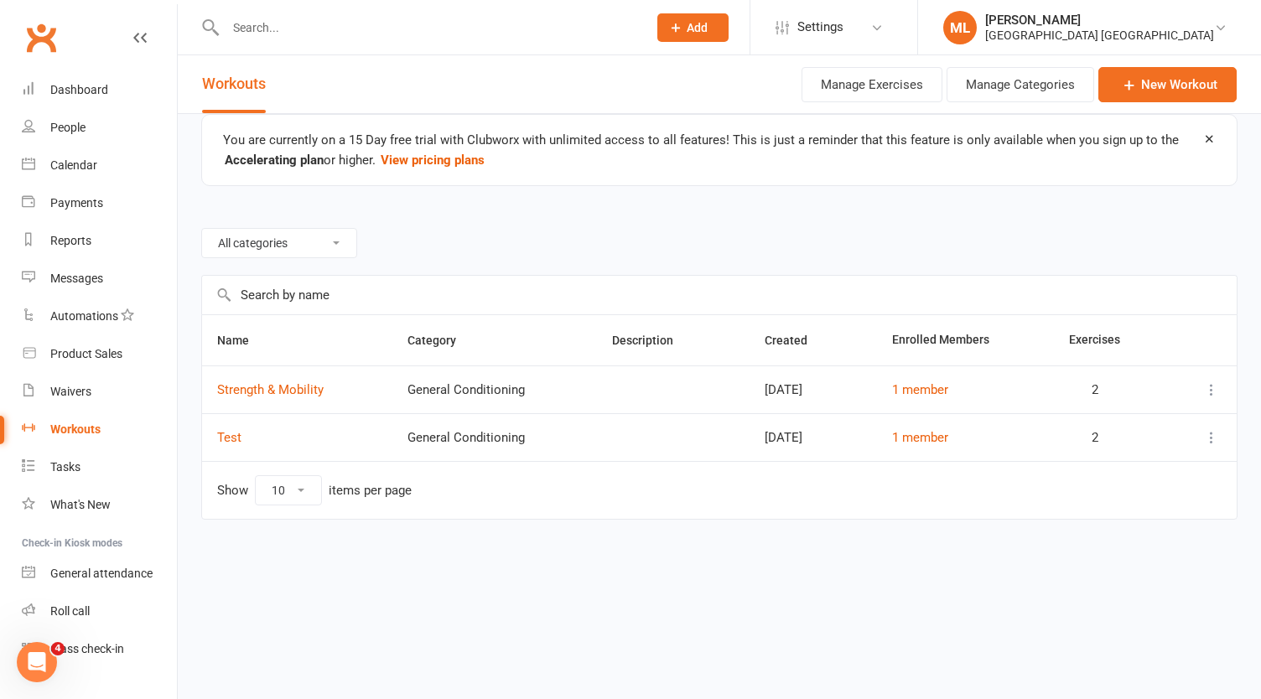
click at [335, 241] on select "All categories Beginner General Conditioning Post Surgery Rehab Pre Surgery" at bounding box center [279, 243] width 154 height 29
click at [75, 241] on div "Reports" at bounding box center [70, 240] width 41 height 13
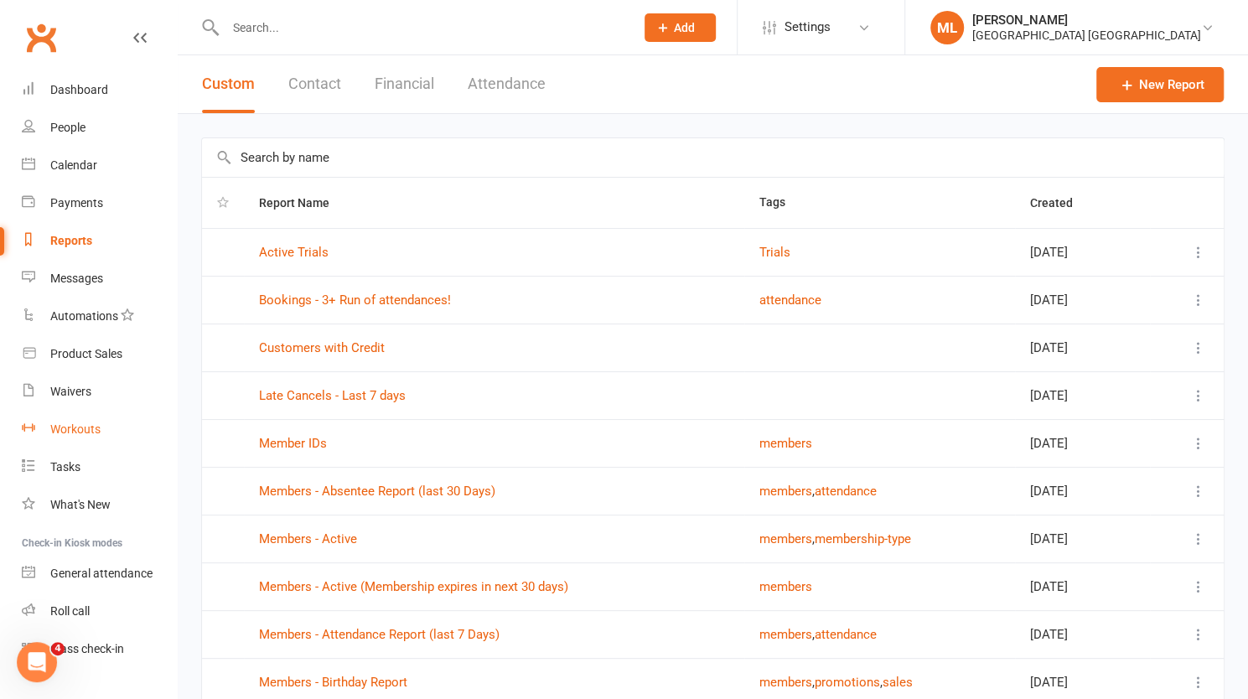
click at [68, 428] on div "Workouts" at bounding box center [75, 429] width 50 height 13
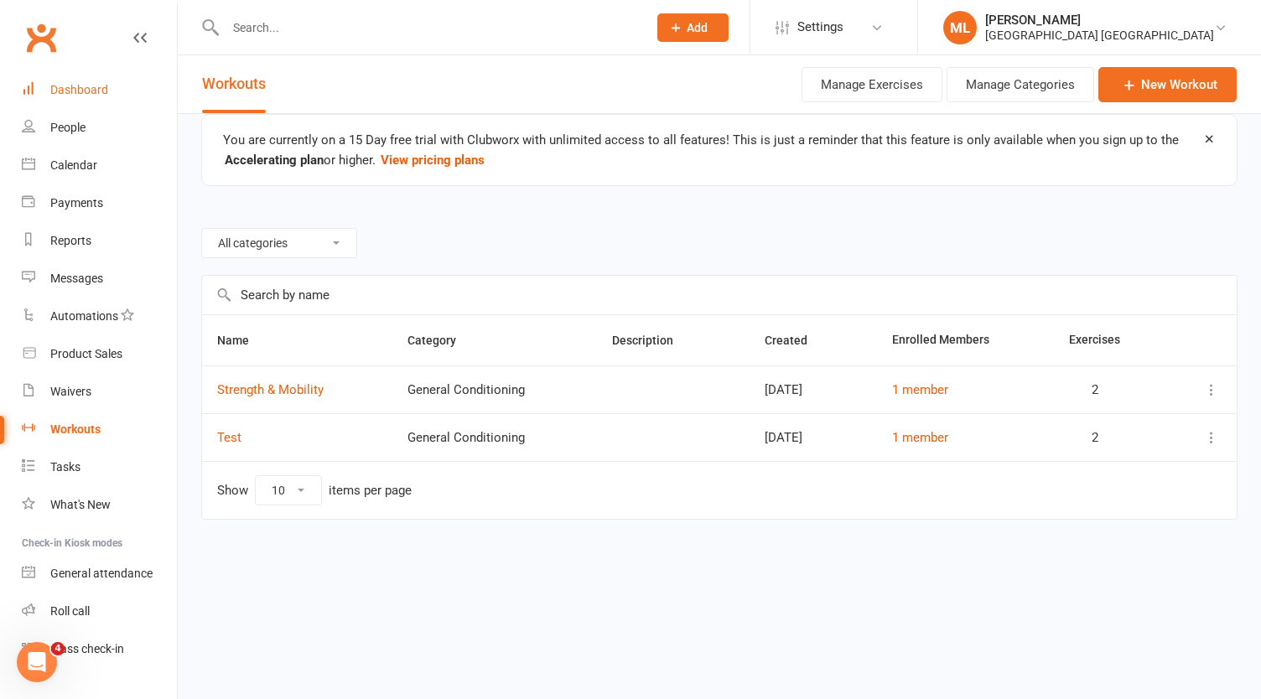
click at [77, 90] on div "Dashboard" at bounding box center [79, 89] width 58 height 13
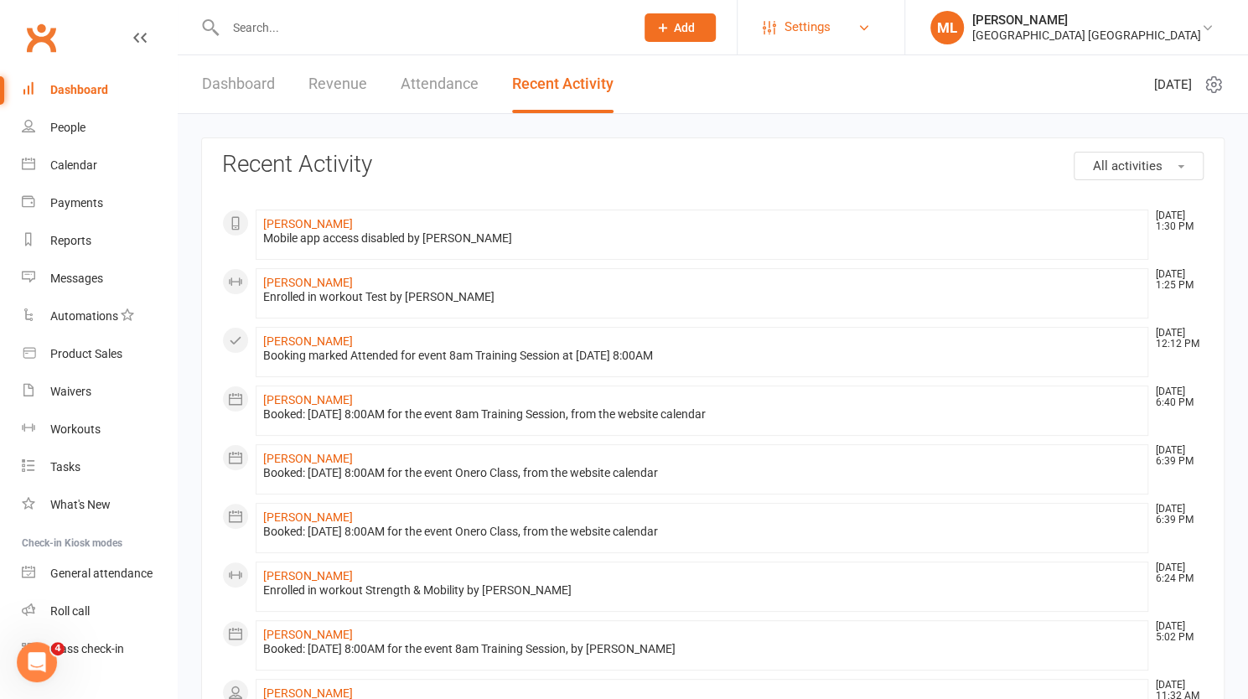
click at [831, 26] on span "Settings" at bounding box center [808, 27] width 46 height 38
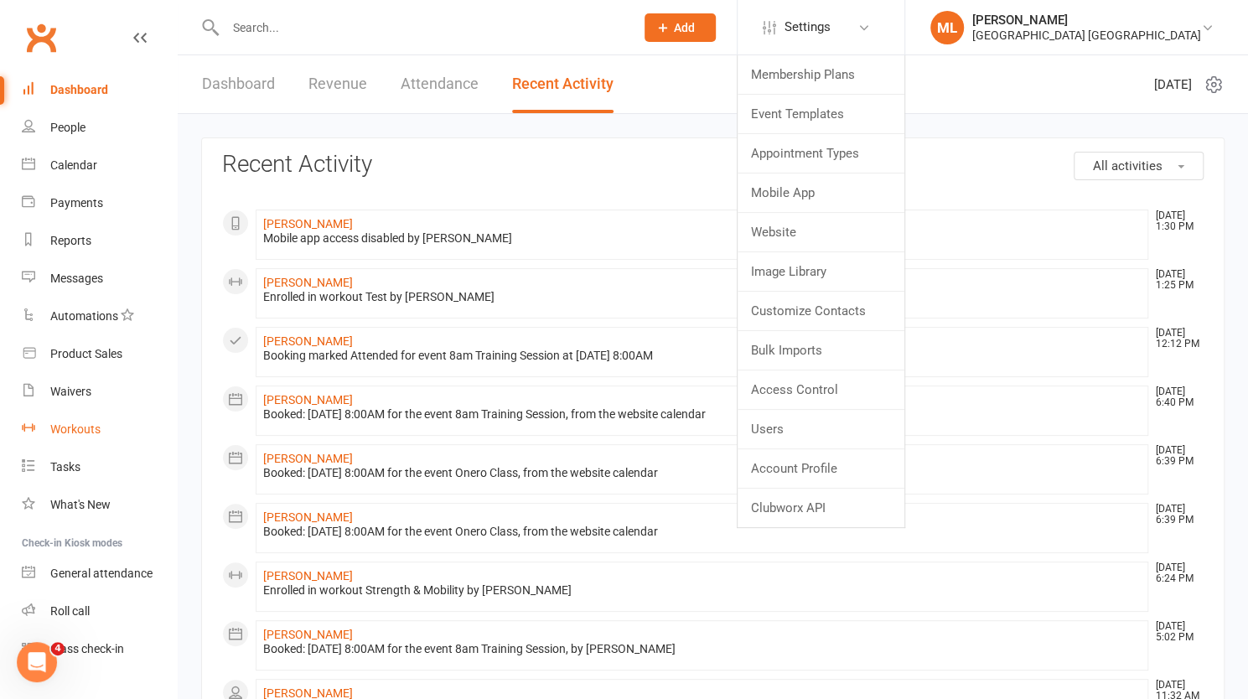
click at [83, 429] on div "Workouts" at bounding box center [75, 429] width 50 height 13
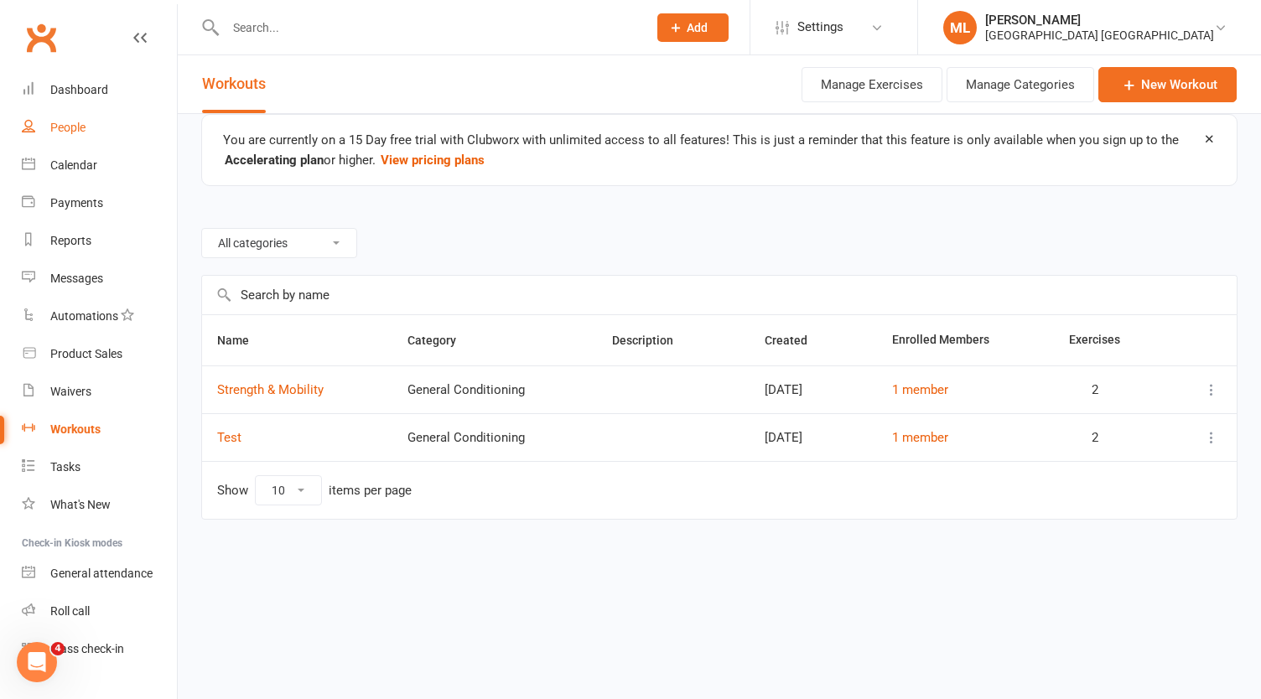
click at [69, 130] on div "People" at bounding box center [67, 127] width 35 height 13
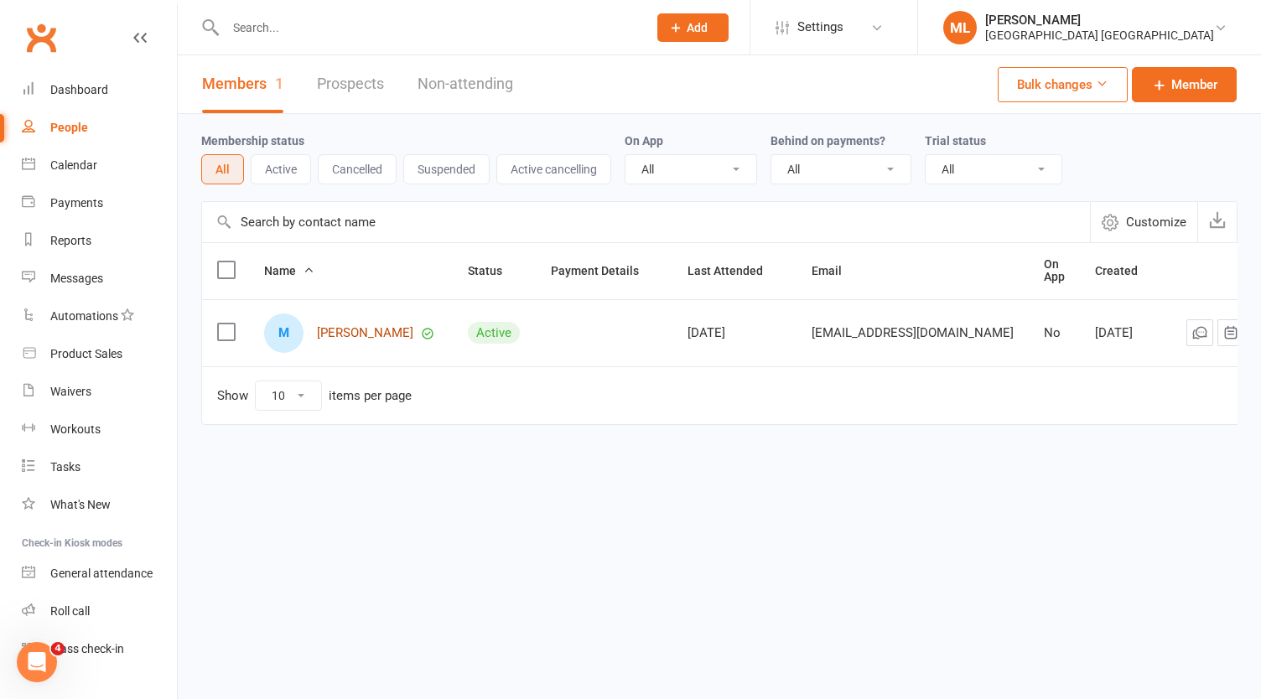
click at [342, 329] on link "[PERSON_NAME]" at bounding box center [365, 333] width 96 height 14
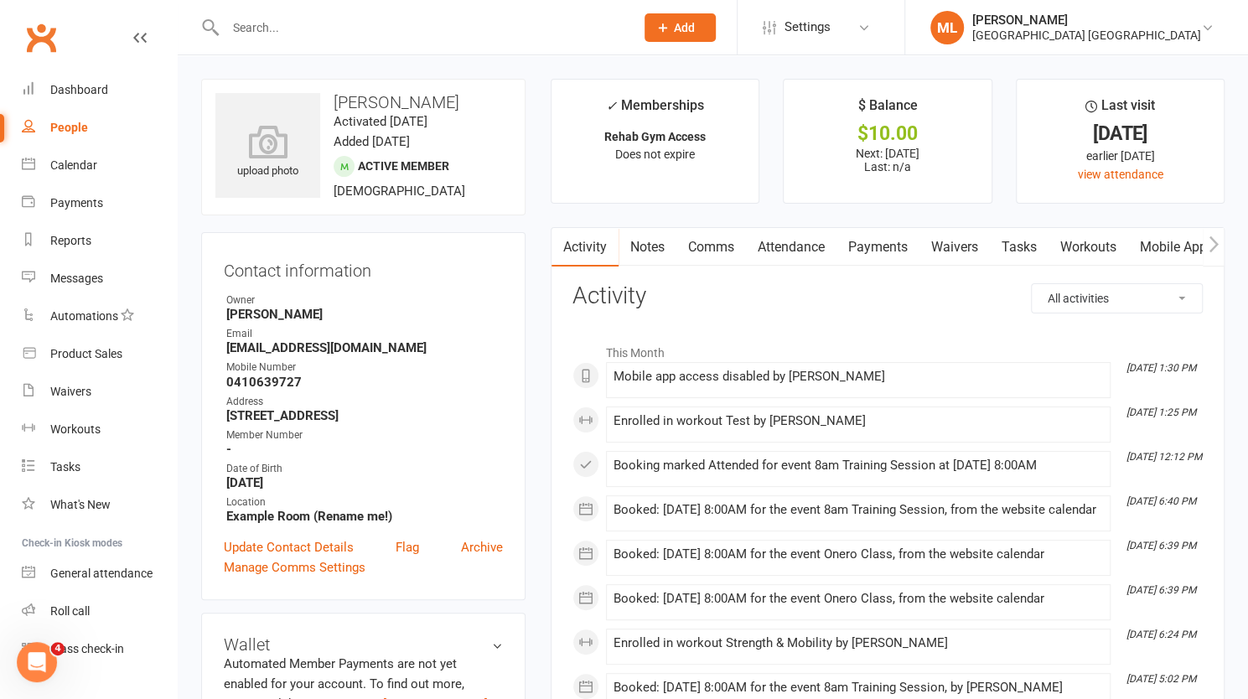
click at [1227, 238] on main "✓ Memberships Rehab Gym Access Does not expire $ Balance $10.00 Next: [DATE] La…" at bounding box center [887, 466] width 699 height 775
click at [1216, 241] on icon "button" at bounding box center [1214, 245] width 10 height 18
click at [1066, 246] on link "Assessments" at bounding box center [1065, 247] width 102 height 39
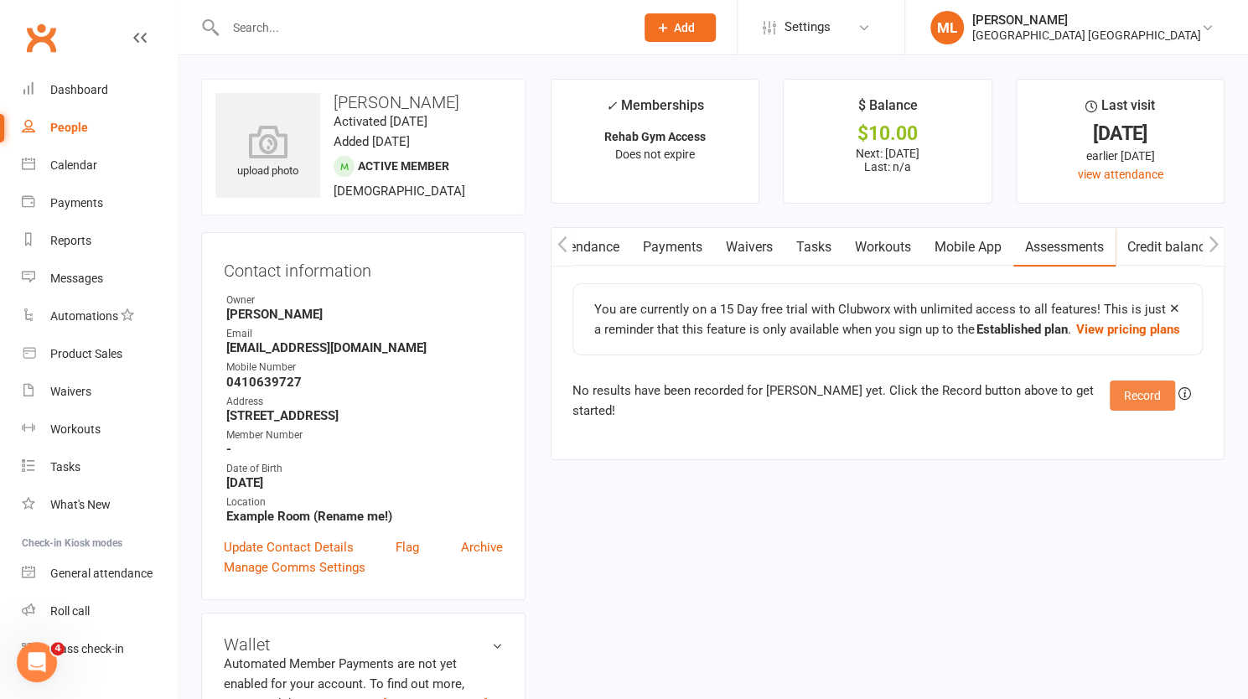
click at [1149, 392] on button "Record" at bounding box center [1142, 396] width 65 height 30
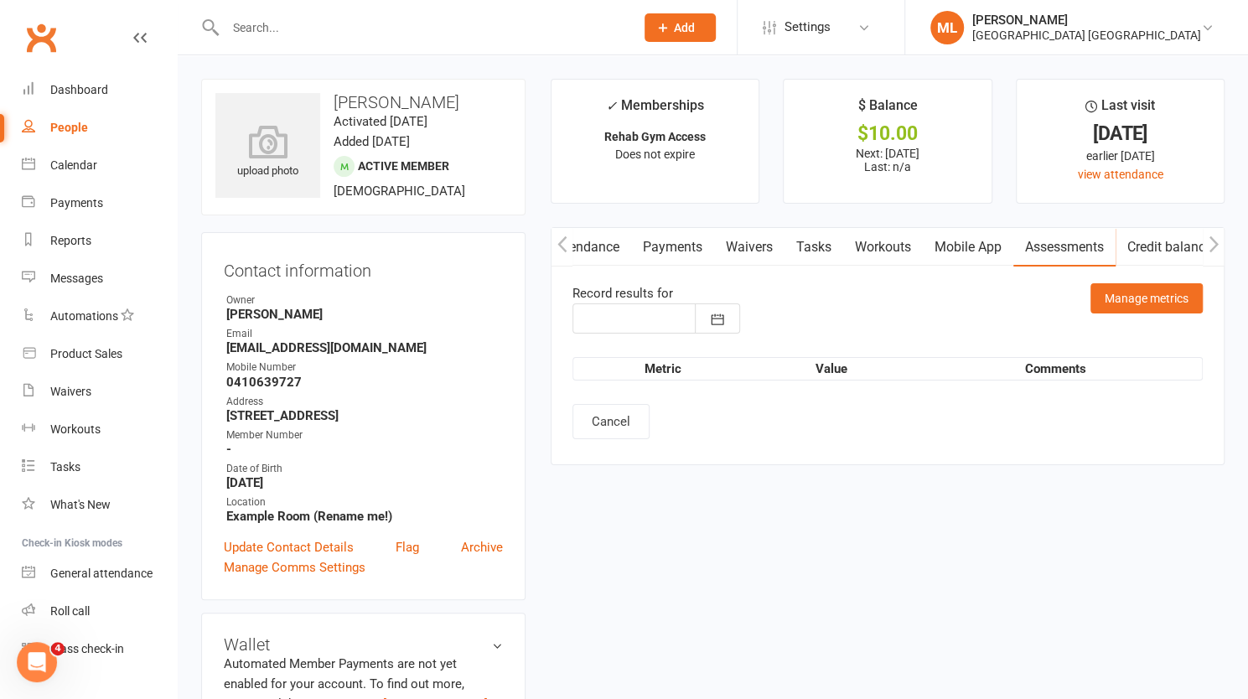
type input "[DATE]"
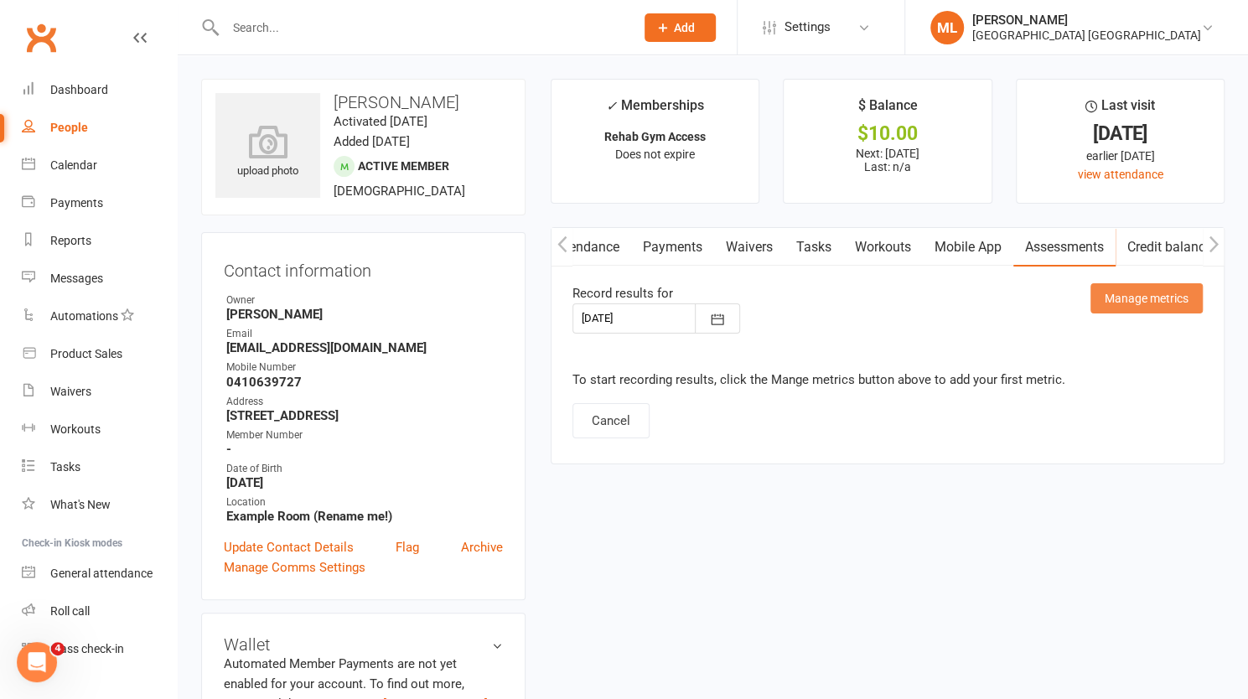
click at [1152, 299] on button "Manage metrics" at bounding box center [1147, 298] width 112 height 30
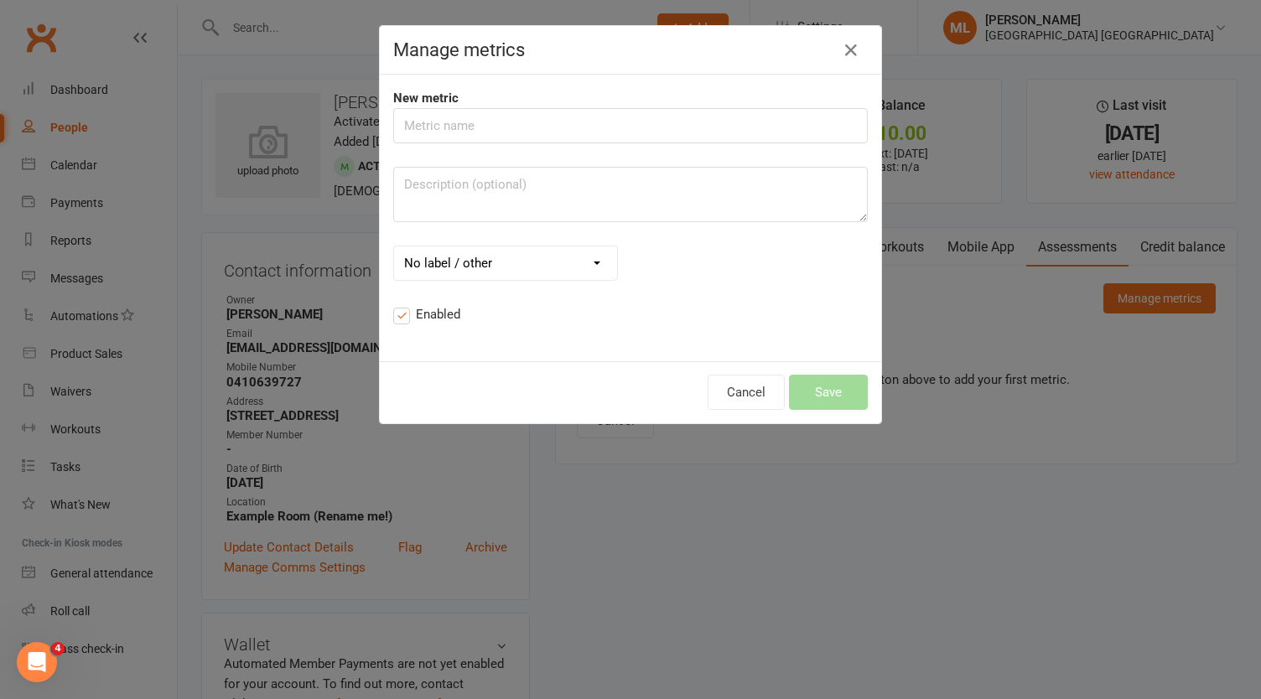
click at [564, 130] on input "text" at bounding box center [630, 125] width 475 height 35
click at [585, 262] on select "No label / other mins hrs secs mm cm m km in ft yd mi g kg oz lb st ml L fl. oz…" at bounding box center [505, 263] width 223 height 34
click at [483, 129] on input "text" at bounding box center [630, 125] width 475 height 35
type input "bike ride"
click at [550, 267] on select "No label / other mins hrs secs mm cm m km in ft yd mi g kg oz lb st ml L fl. oz…" at bounding box center [505, 263] width 223 height 34
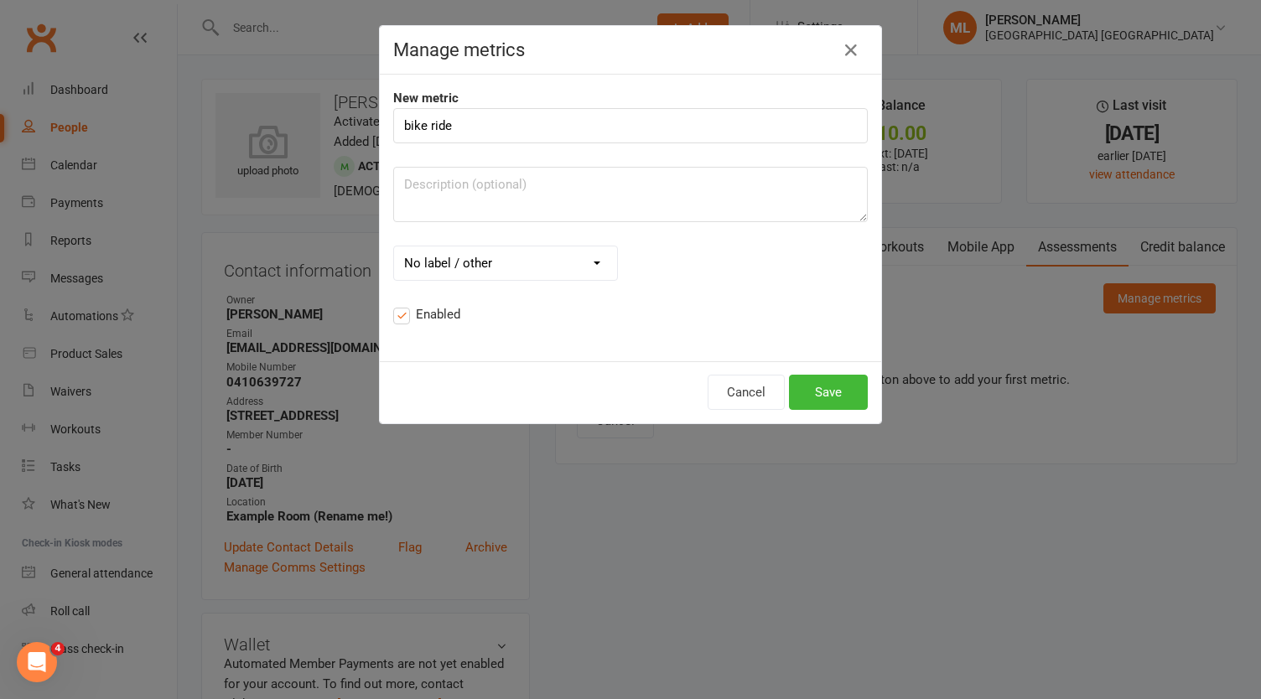
select select "6"
click at [394, 246] on select "No label / other mins hrs secs mm cm m km in ft yd mi g kg oz lb st ml L fl. oz…" at bounding box center [505, 263] width 223 height 34
click at [825, 388] on button "Save" at bounding box center [828, 392] width 79 height 35
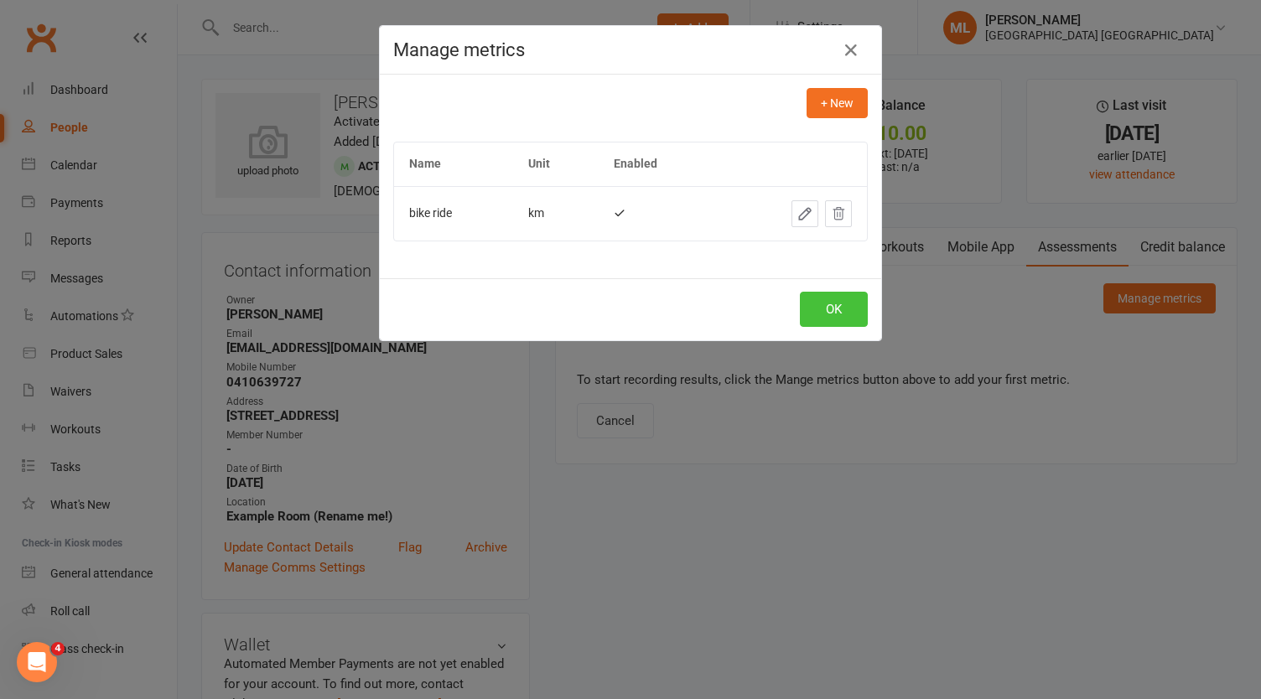
click at [812, 309] on button "OK" at bounding box center [834, 309] width 68 height 35
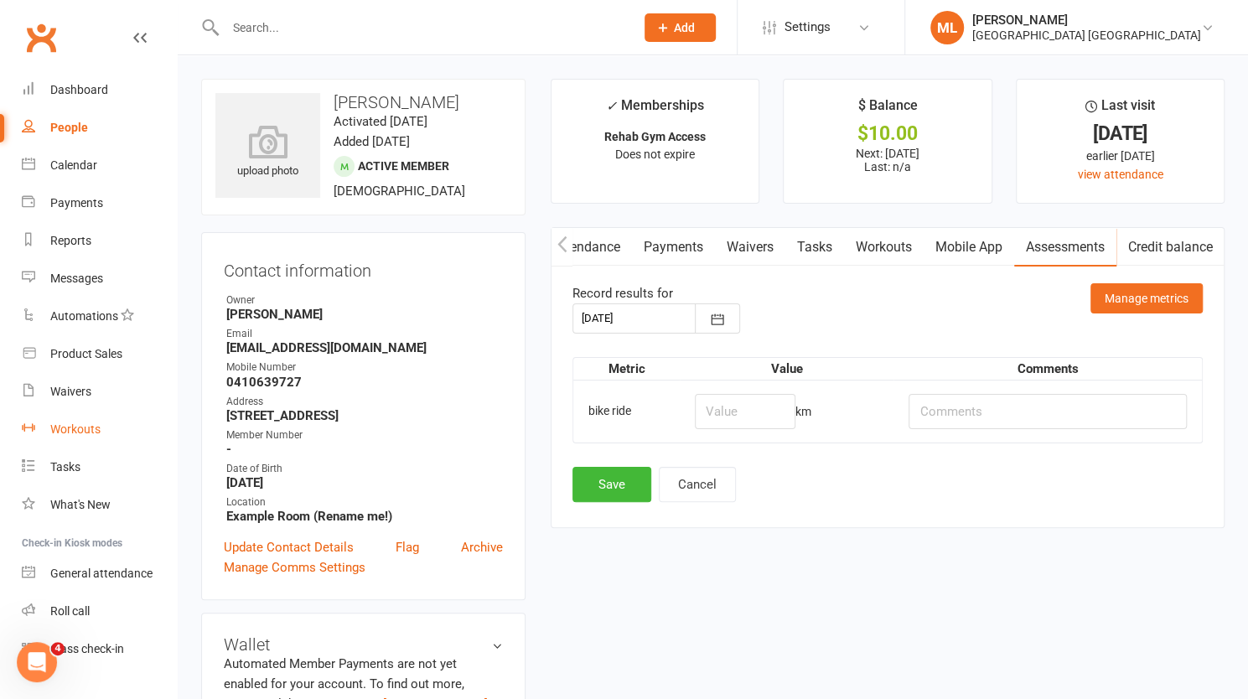
click at [71, 433] on div "Workouts" at bounding box center [75, 429] width 50 height 13
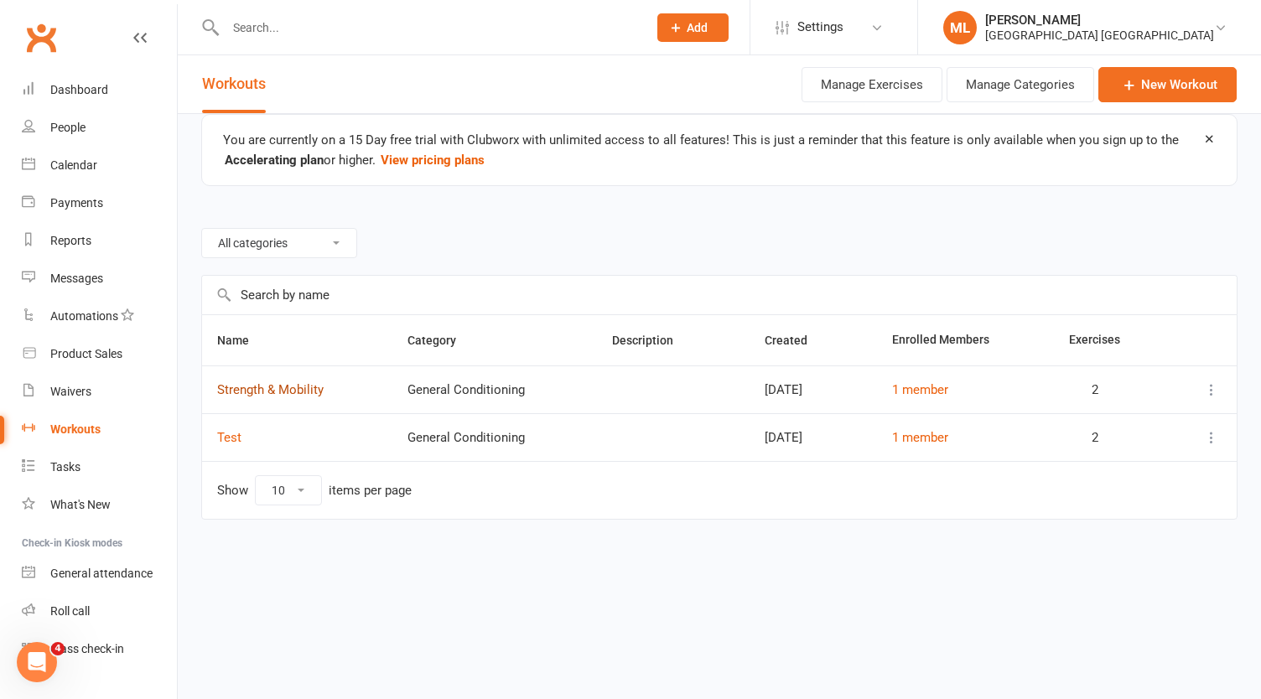
click at [303, 386] on link "Strength & Mobility" at bounding box center [270, 389] width 106 height 15
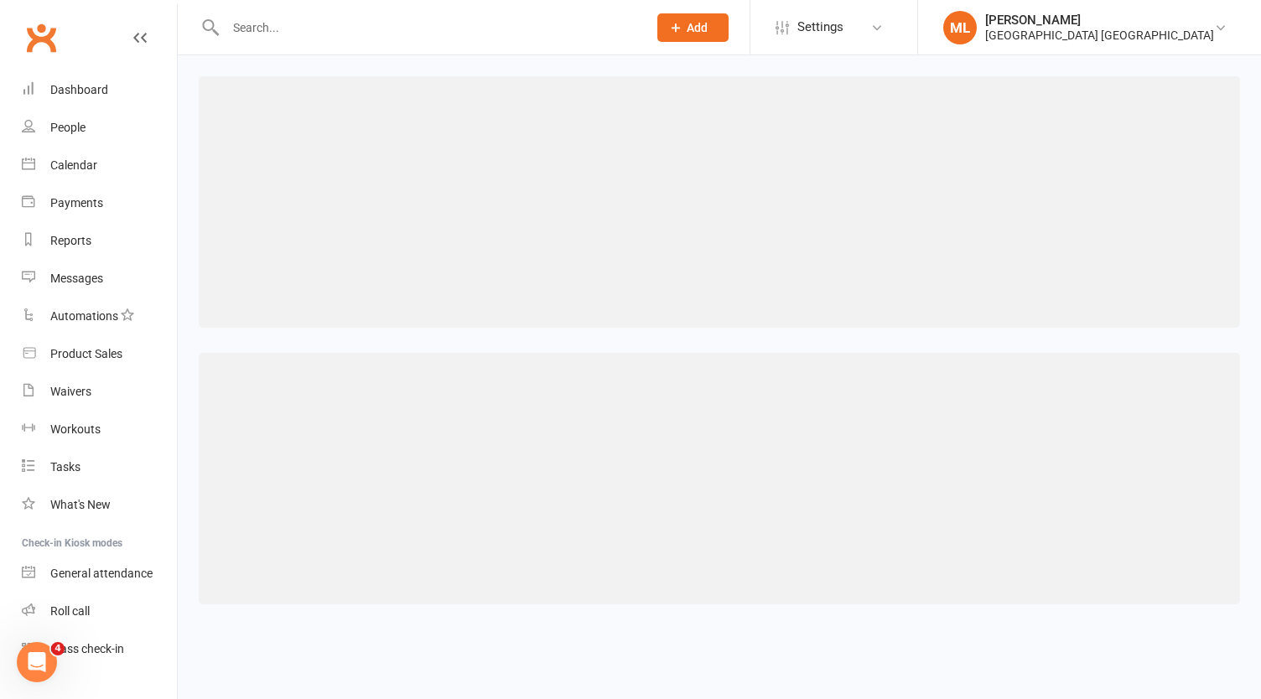
select select "494"
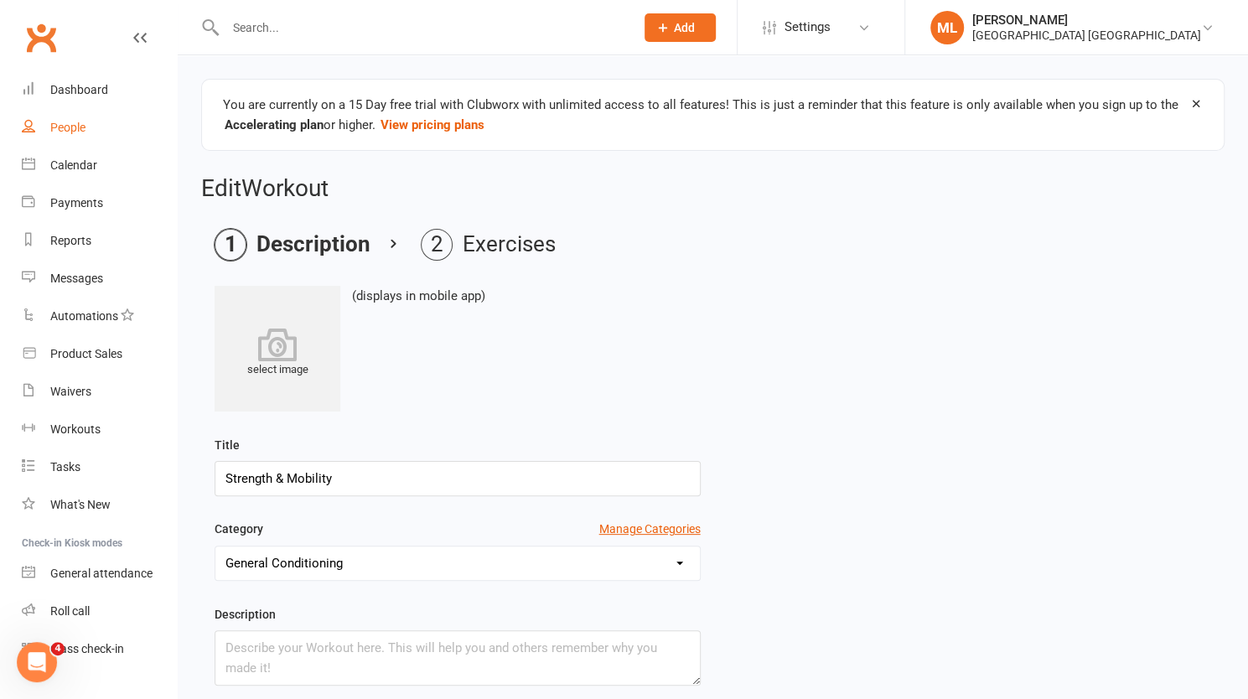
click at [74, 129] on div "People" at bounding box center [67, 127] width 35 height 13
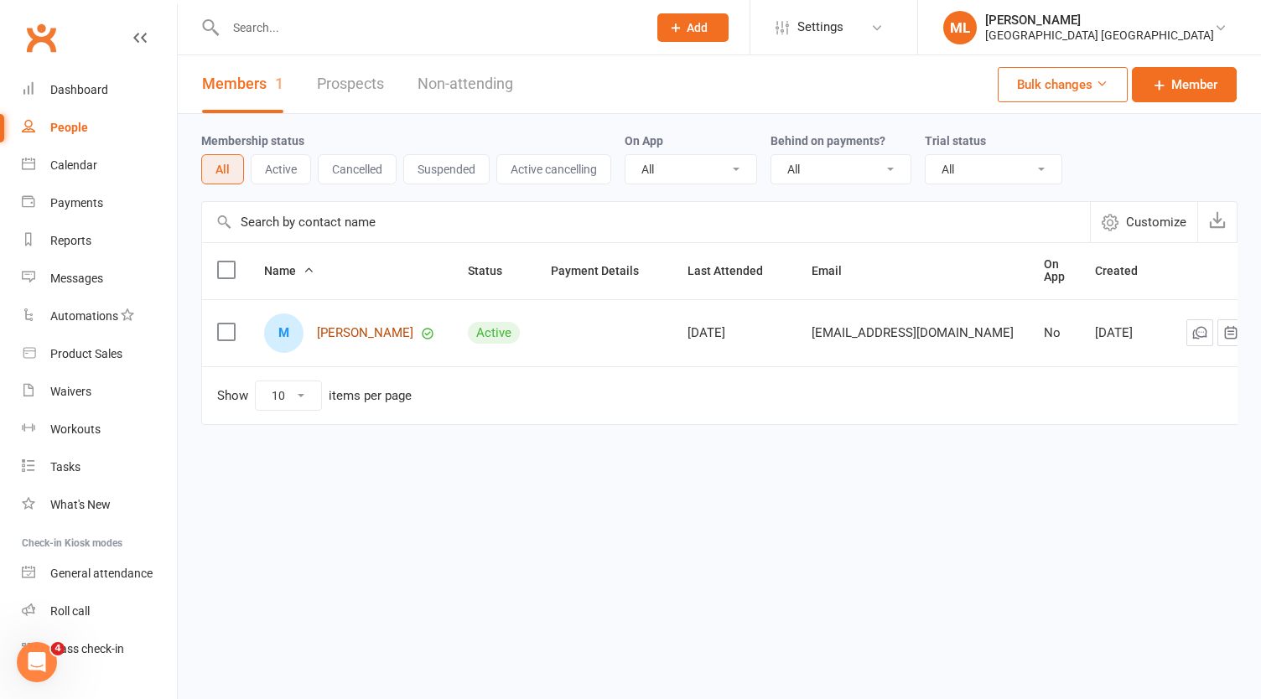
click at [375, 327] on link "[PERSON_NAME]" at bounding box center [365, 333] width 96 height 14
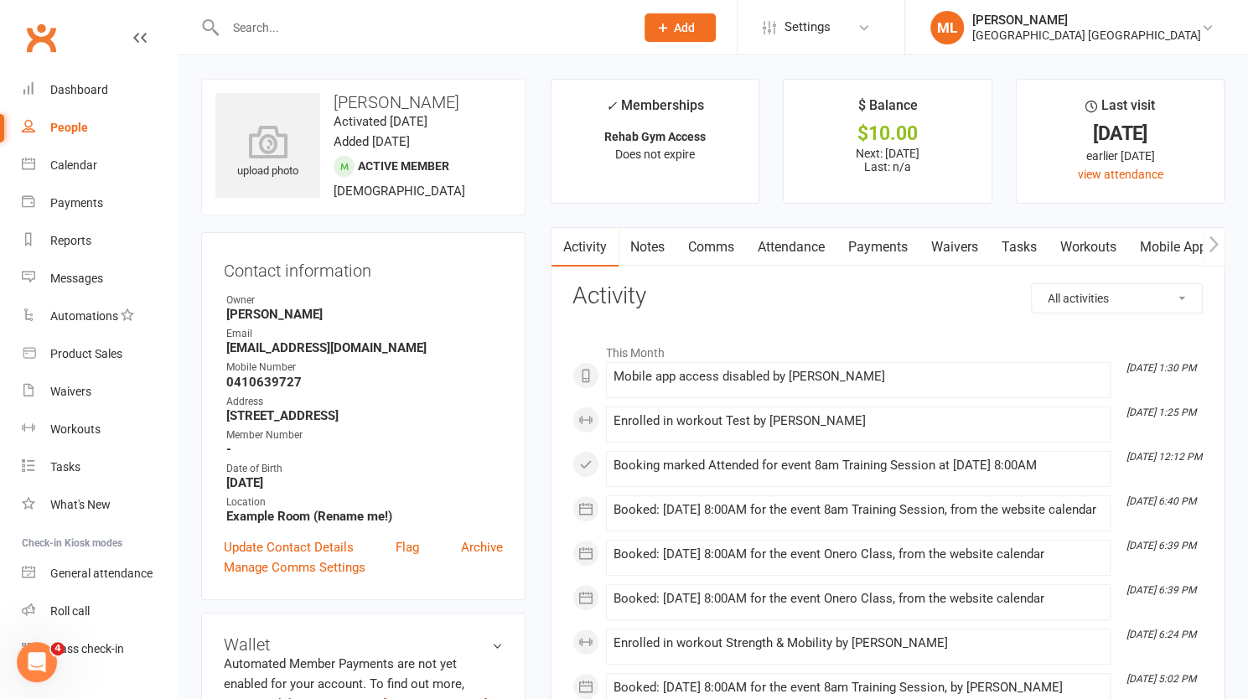
click at [1102, 251] on link "Workouts" at bounding box center [1089, 247] width 80 height 39
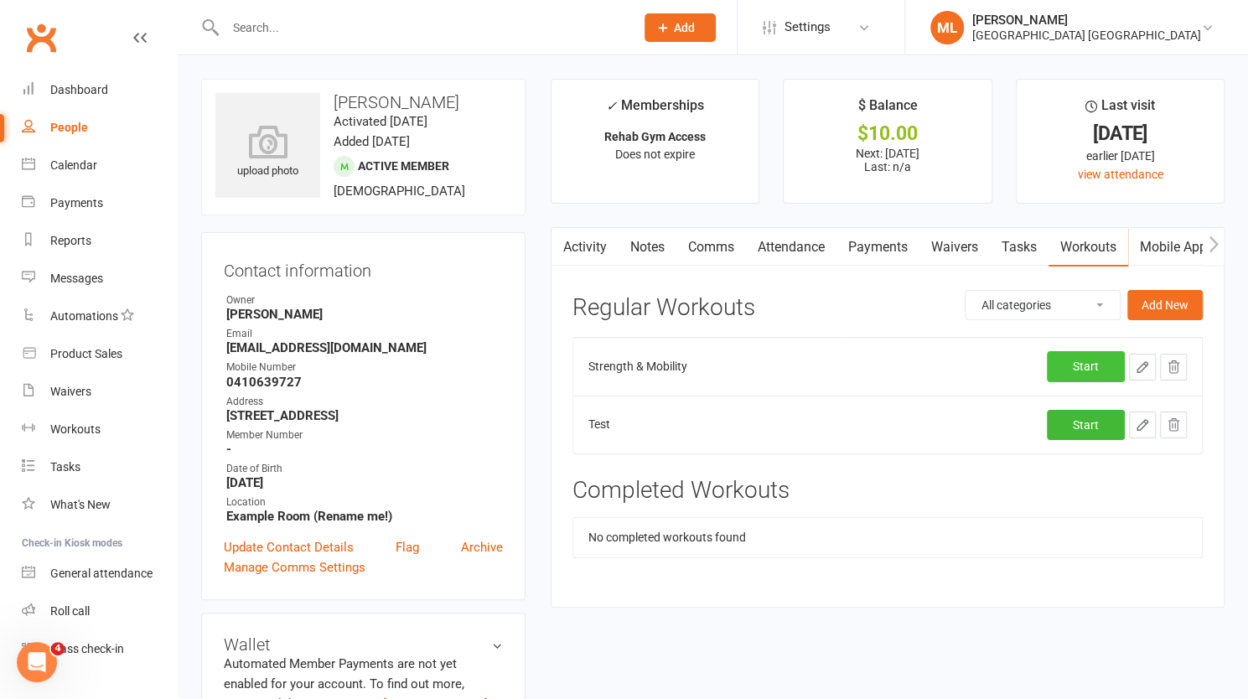
click at [1081, 361] on link "Start" at bounding box center [1086, 366] width 78 height 30
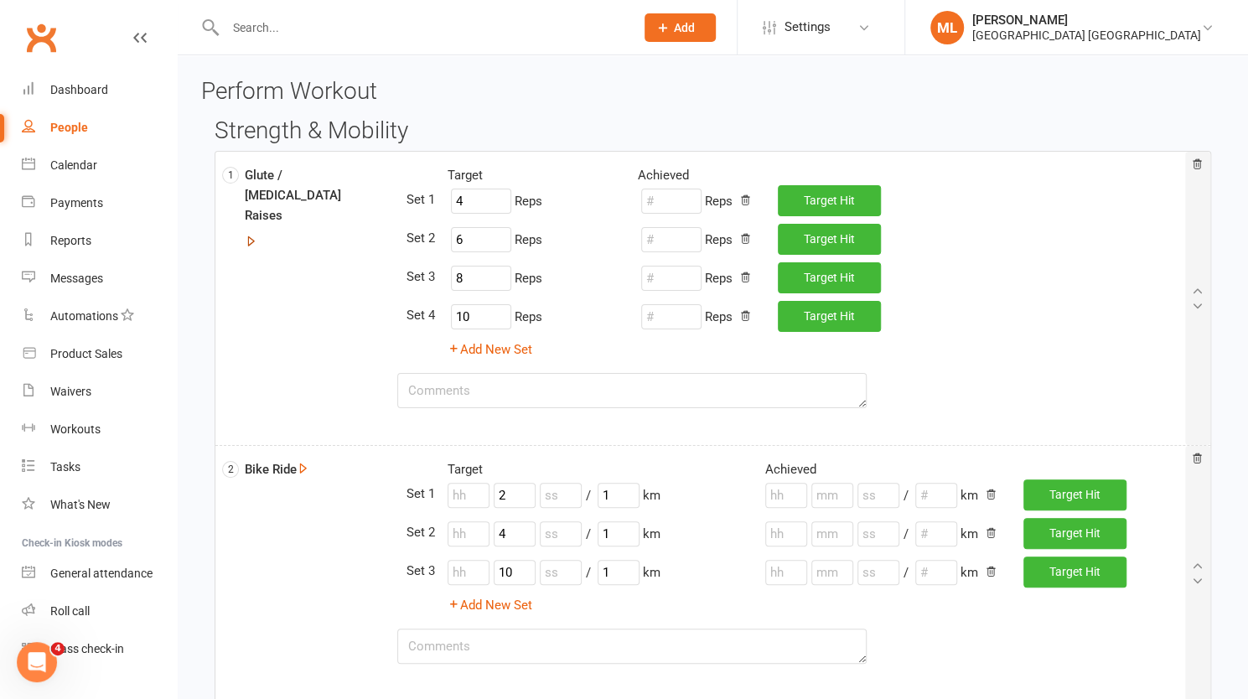
click at [252, 232] on button "button" at bounding box center [251, 242] width 13 height 20
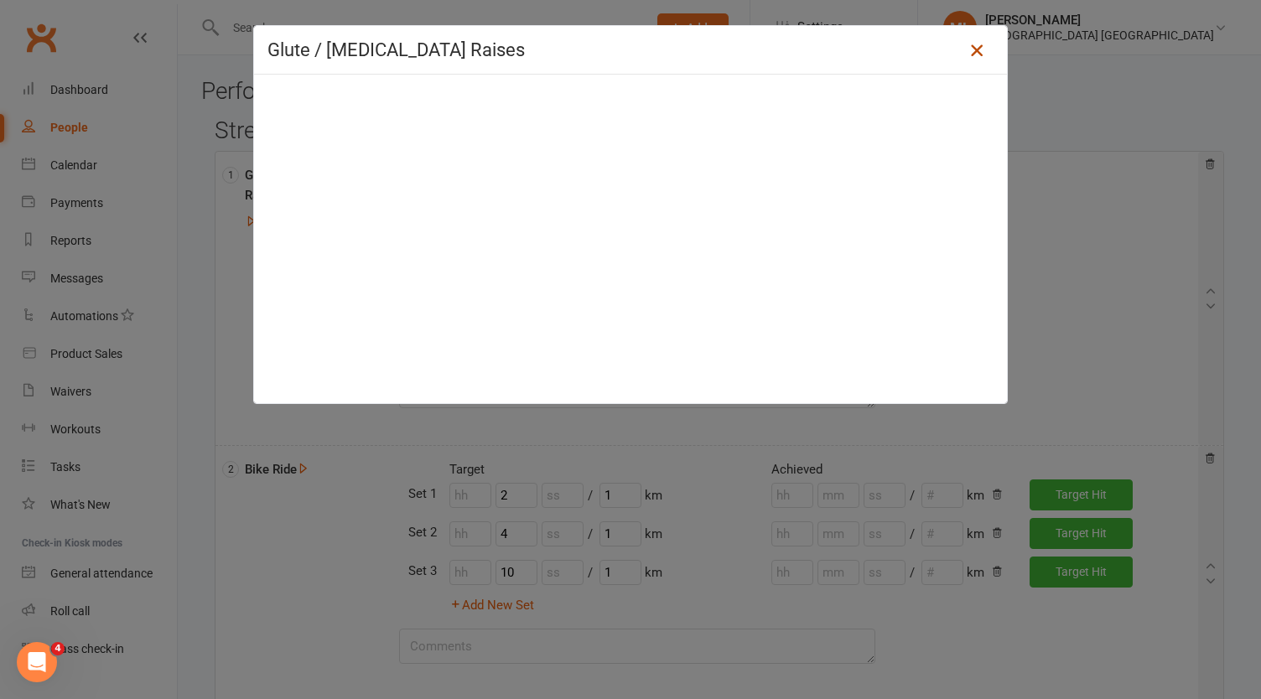
click at [970, 46] on icon at bounding box center [977, 50] width 20 height 20
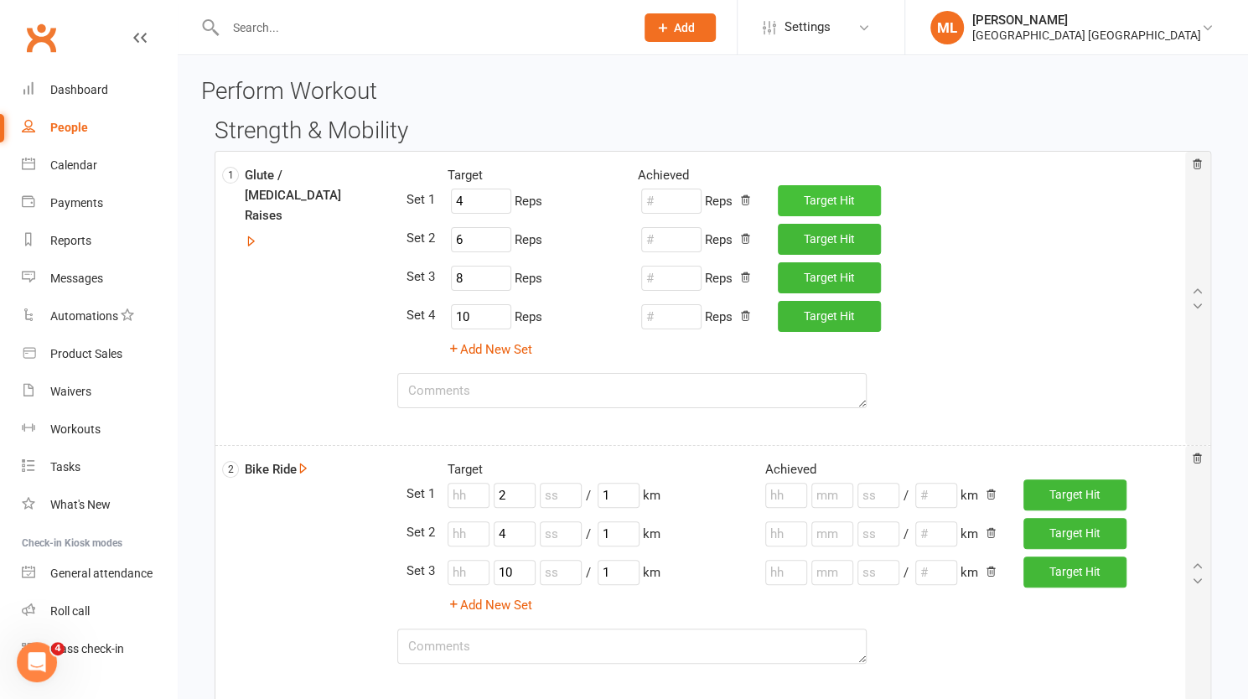
click at [829, 198] on span "Target" at bounding box center [821, 200] width 34 height 13
type input "4"
click at [842, 242] on button "Target Hit" at bounding box center [829, 239] width 103 height 30
type input "6"
click at [837, 272] on span "Target" at bounding box center [821, 277] width 34 height 13
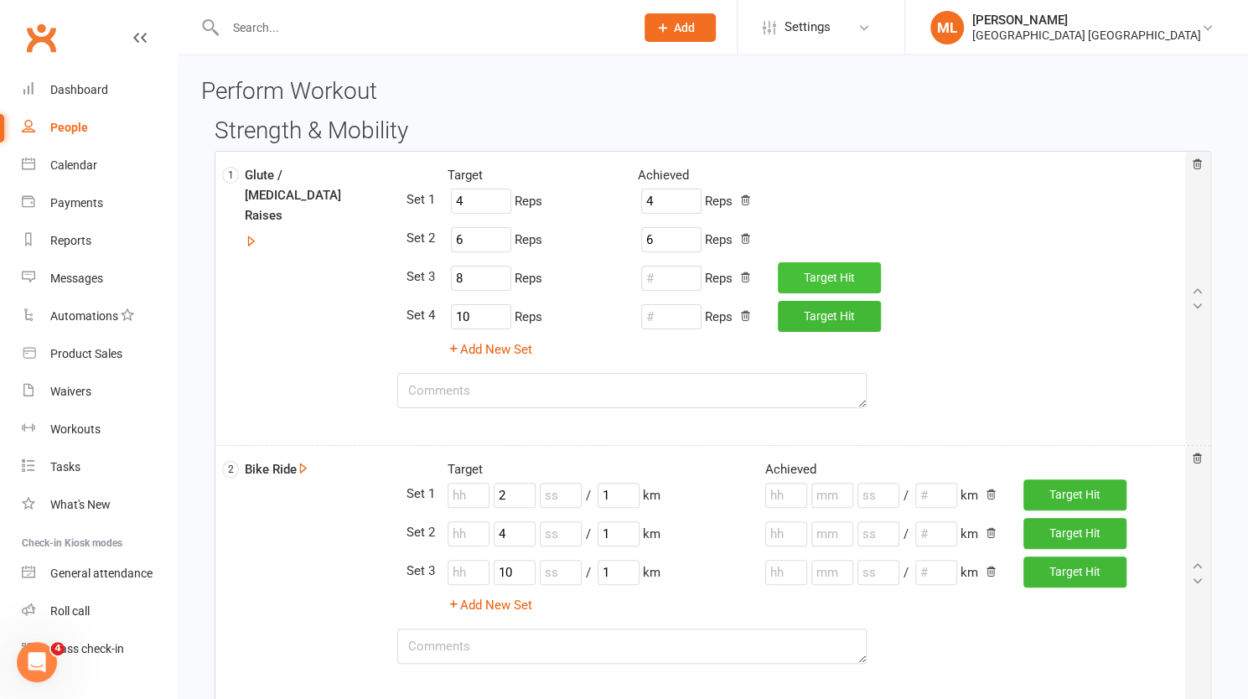
type input "8"
click at [828, 319] on span "Target" at bounding box center [821, 315] width 34 height 13
type input "10"
click at [679, 202] on input "4" at bounding box center [671, 201] width 60 height 25
drag, startPoint x: 679, startPoint y: 202, endPoint x: 635, endPoint y: 206, distance: 44.6
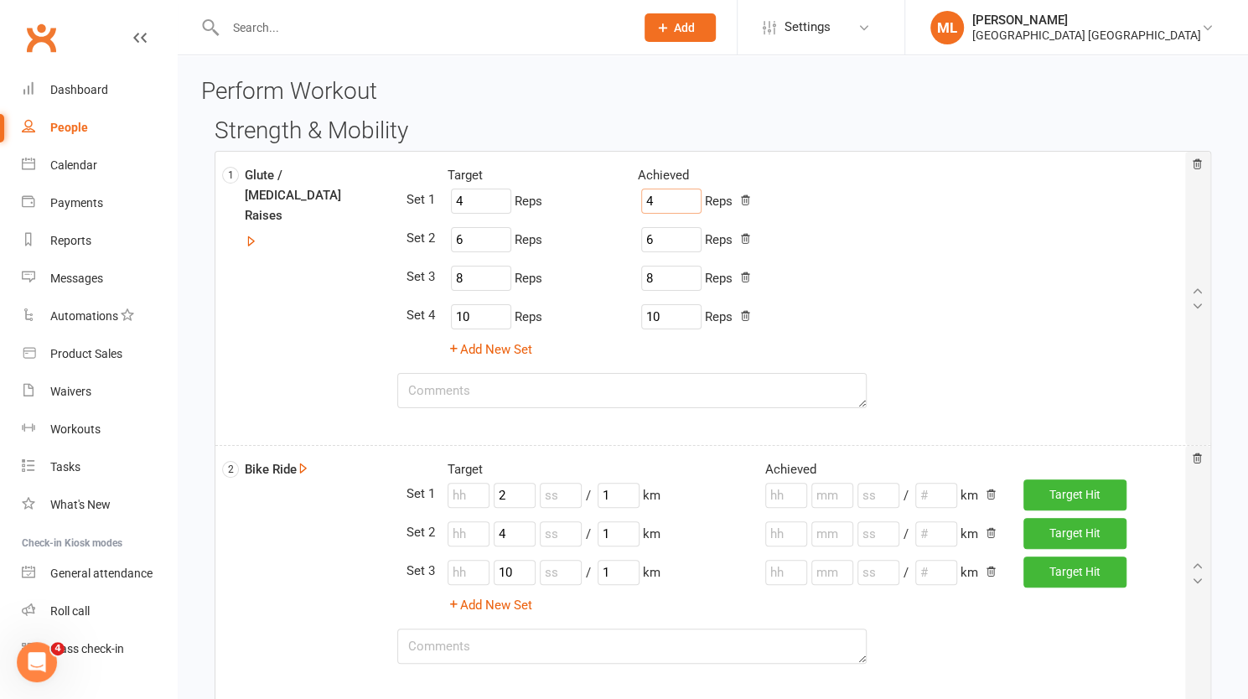
click at [635, 206] on div "4 Reps" at bounding box center [784, 201] width 318 height 32
type input "3"
drag, startPoint x: 661, startPoint y: 283, endPoint x: 646, endPoint y: 283, distance: 15.1
click at [646, 283] on input "8" at bounding box center [671, 278] width 60 height 25
click at [1001, 293] on div "Target Achieved 4 Reps 3 Reps 6 Reps 6 Reps 8 Reps 7 Reps 10 Reps 10 Reps Add N…" at bounding box center [795, 262] width 779 height 195
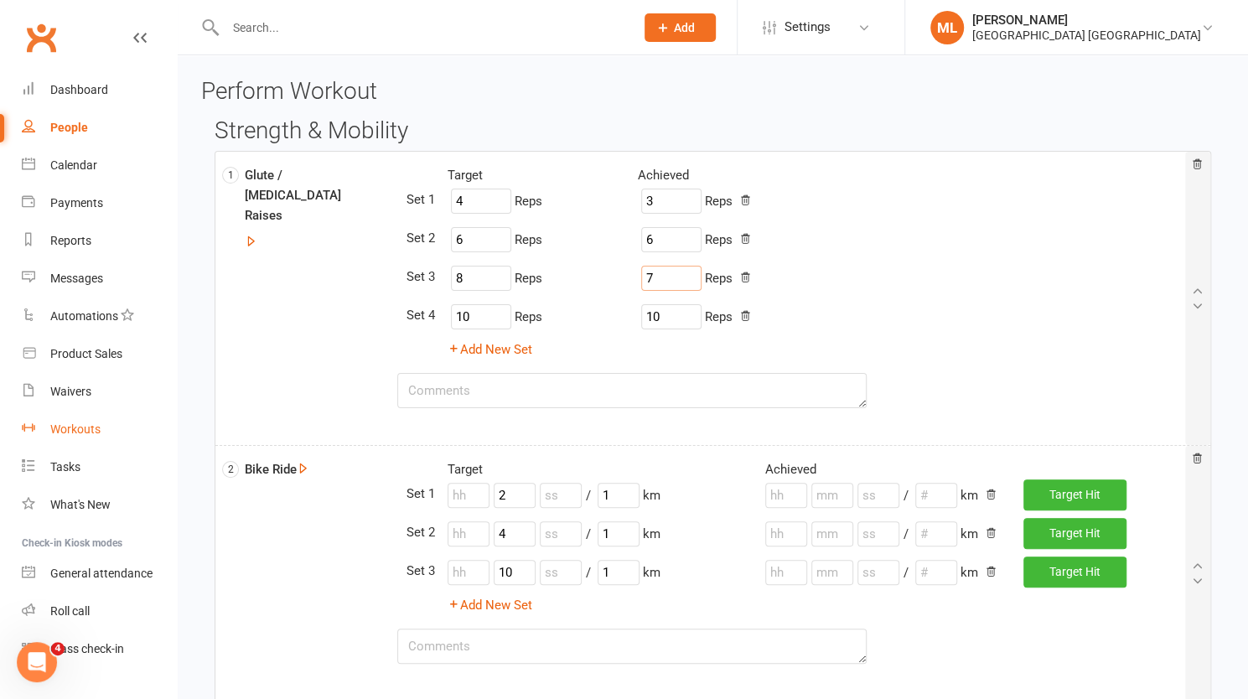
type input "7"
click at [72, 437] on link "Workouts" at bounding box center [99, 430] width 155 height 38
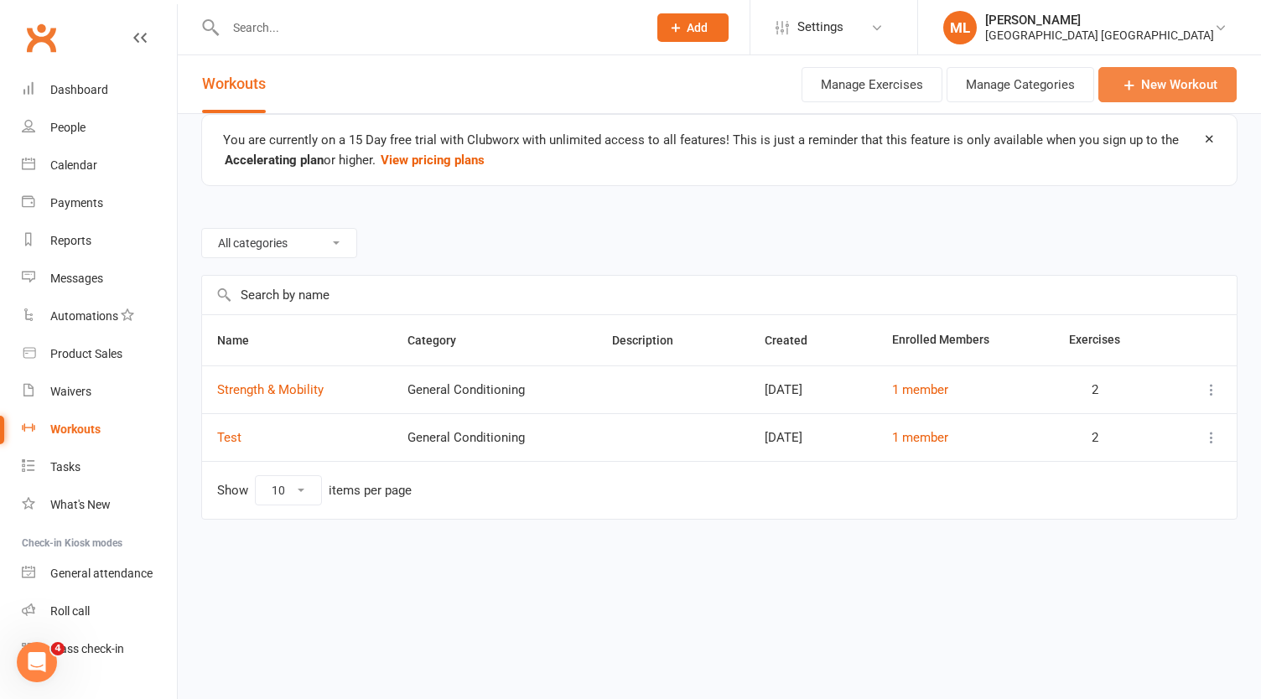
click at [1173, 88] on link "New Workout" at bounding box center [1167, 84] width 138 height 35
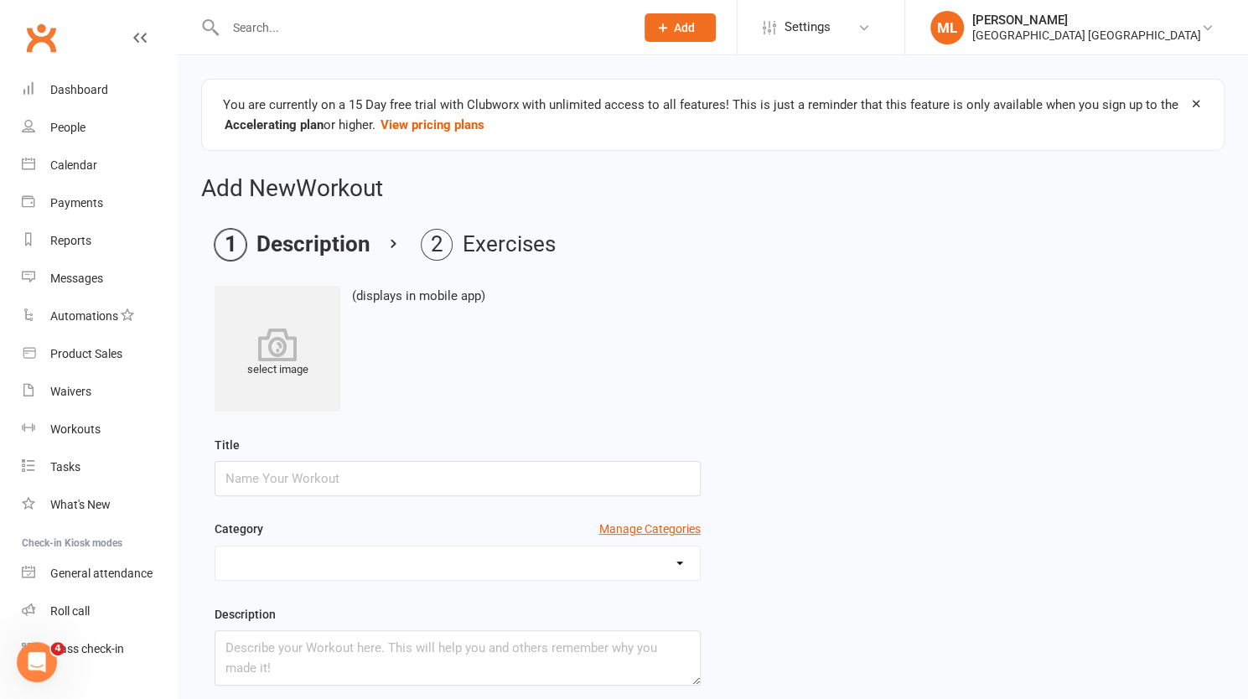
click at [448, 466] on input "text" at bounding box center [458, 478] width 486 height 35
type input "test 2"
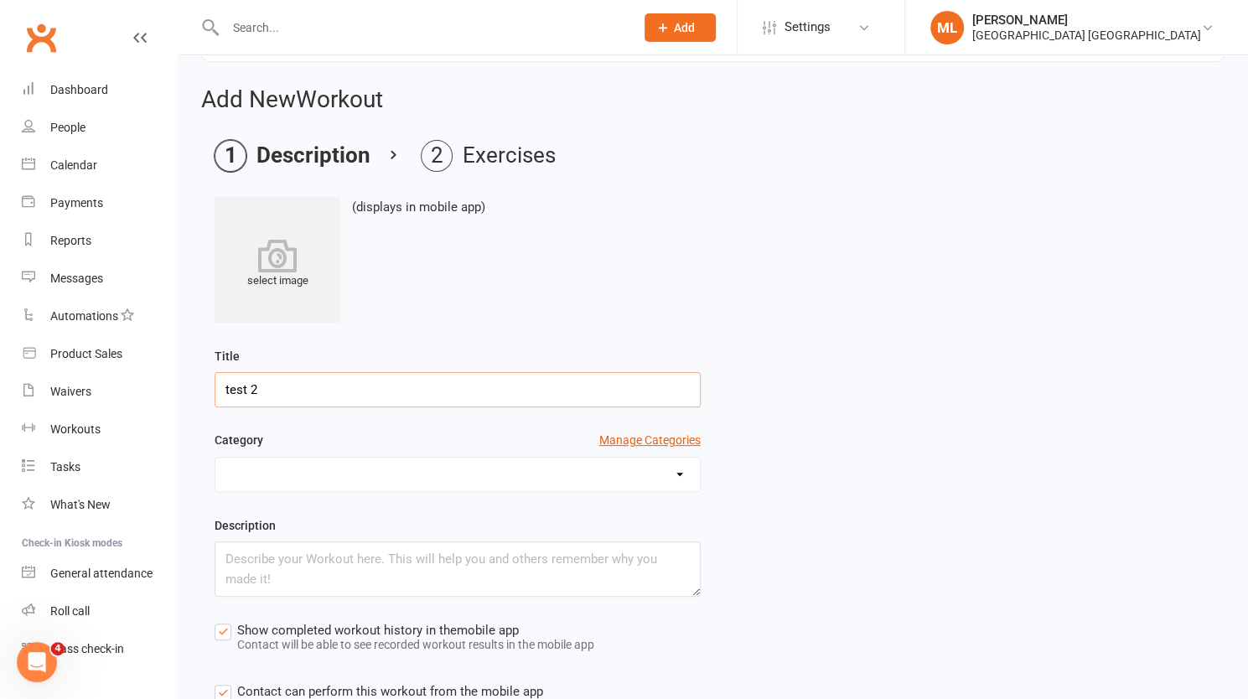
scroll to position [168, 0]
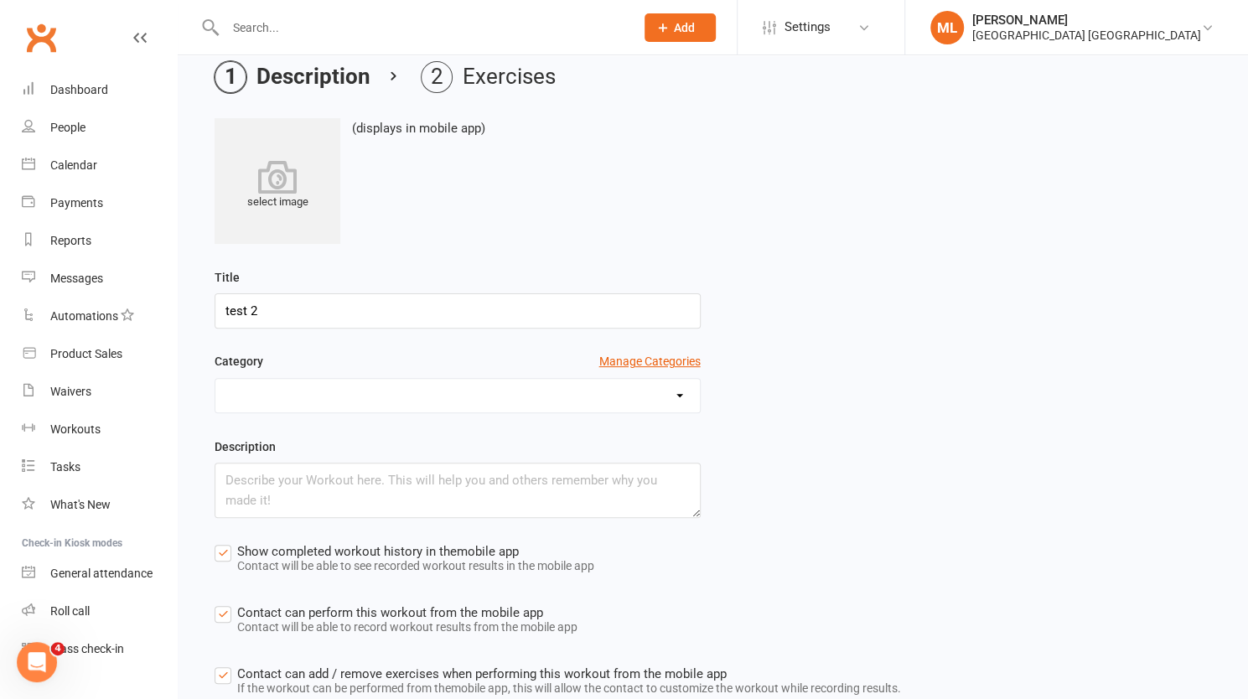
click at [591, 397] on select "Beginner General Conditioning Post Surgery Rehab Pre Surgery" at bounding box center [457, 396] width 485 height 34
select select "493"
click at [215, 379] on select "Beginner General Conditioning Post Surgery Rehab Pre Surgery" at bounding box center [457, 396] width 485 height 34
click at [558, 386] on select "Beginner General Conditioning Post Surgery Rehab Pre Surgery" at bounding box center [457, 396] width 485 height 34
click at [215, 379] on select "Beginner General Conditioning Post Surgery Rehab Pre Surgery" at bounding box center [457, 396] width 485 height 34
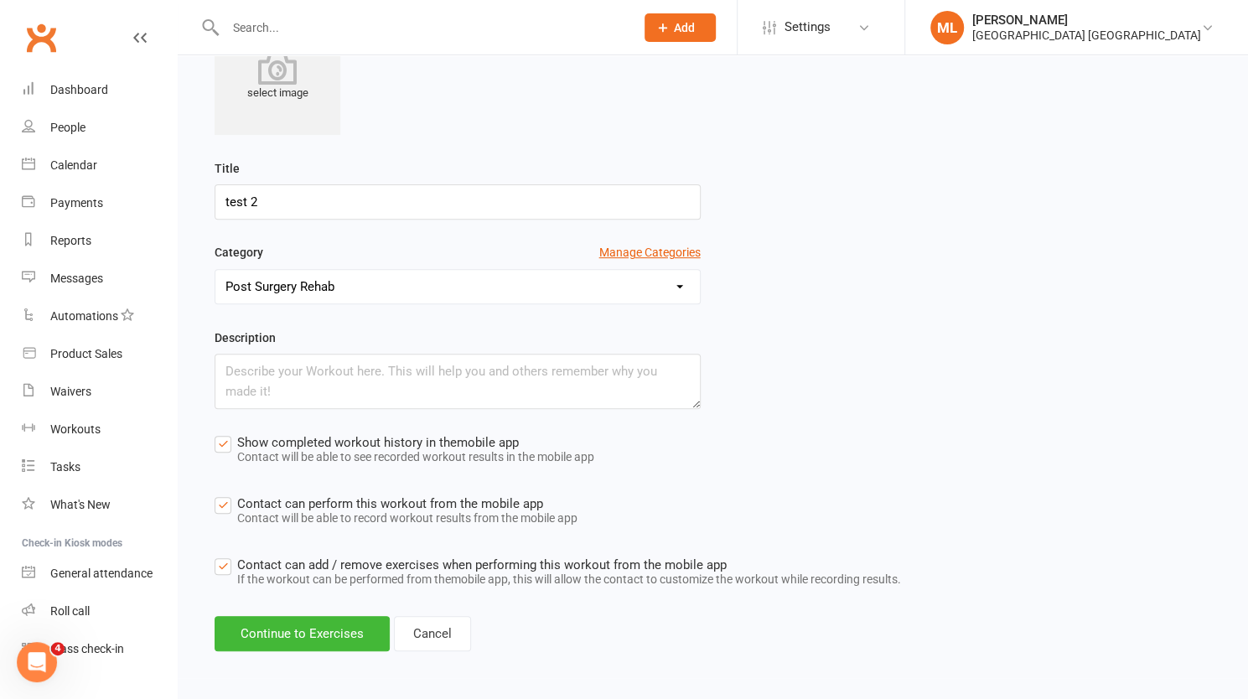
scroll to position [277, 0]
click at [222, 563] on label "Contact can add / remove exercises when performing this workout from the mobile…" at bounding box center [558, 573] width 687 height 38
click at [222, 554] on input "Contact can add / remove exercises when performing this workout from the mobile…" at bounding box center [558, 554] width 687 height 0
click at [300, 628] on button "Continue to Exercises" at bounding box center [302, 632] width 175 height 35
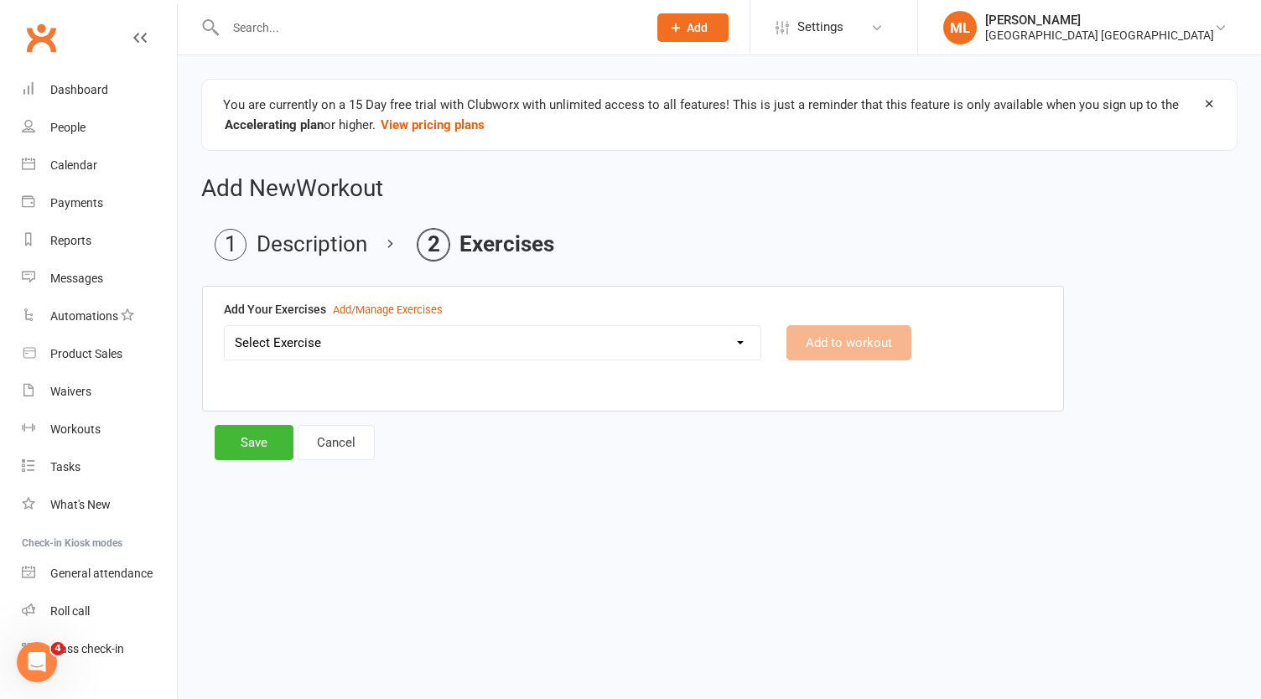
click at [662, 343] on select "Select Exercise Bike Ride Glute / [MEDICAL_DATA] Raises new exercise" at bounding box center [493, 343] width 536 height 34
select select "12552"
click at [225, 326] on select "Select Exercise Bike Ride Glute / [MEDICAL_DATA] Raises new exercise" at bounding box center [493, 343] width 536 height 34
click at [852, 343] on button "Add to workout" at bounding box center [848, 342] width 125 height 35
select select
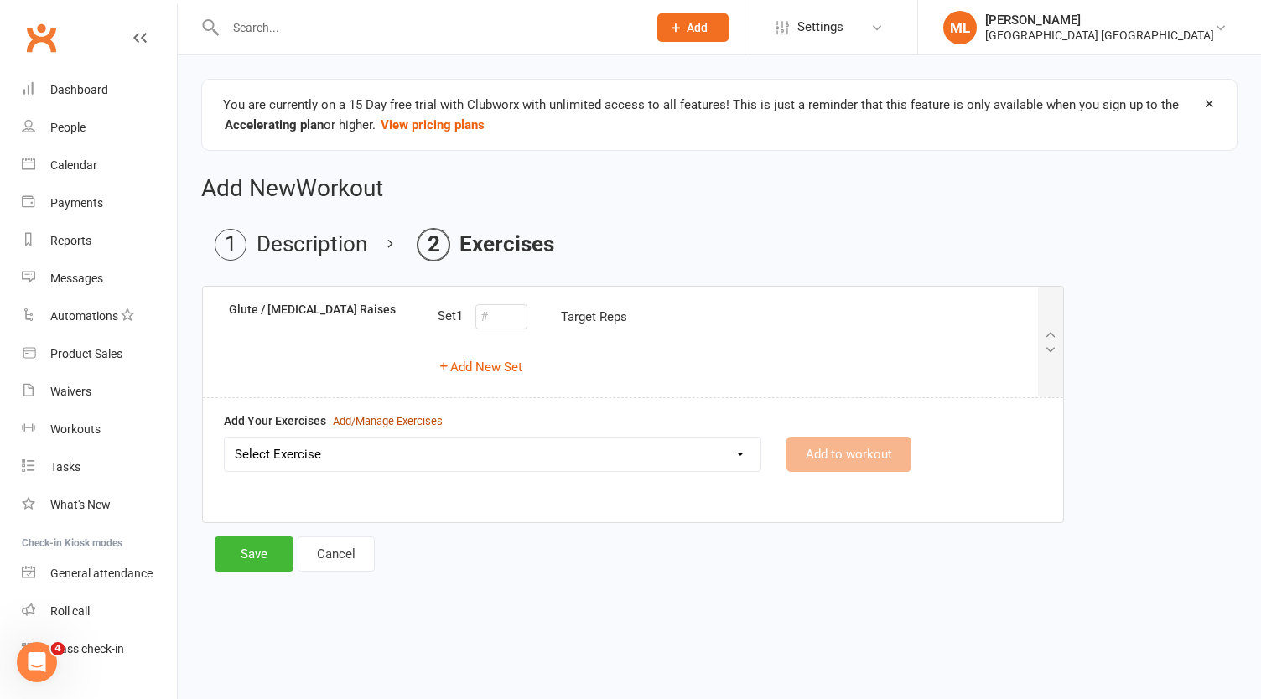
click at [391, 415] on div "Add/Manage Exercises" at bounding box center [388, 422] width 110 height 18
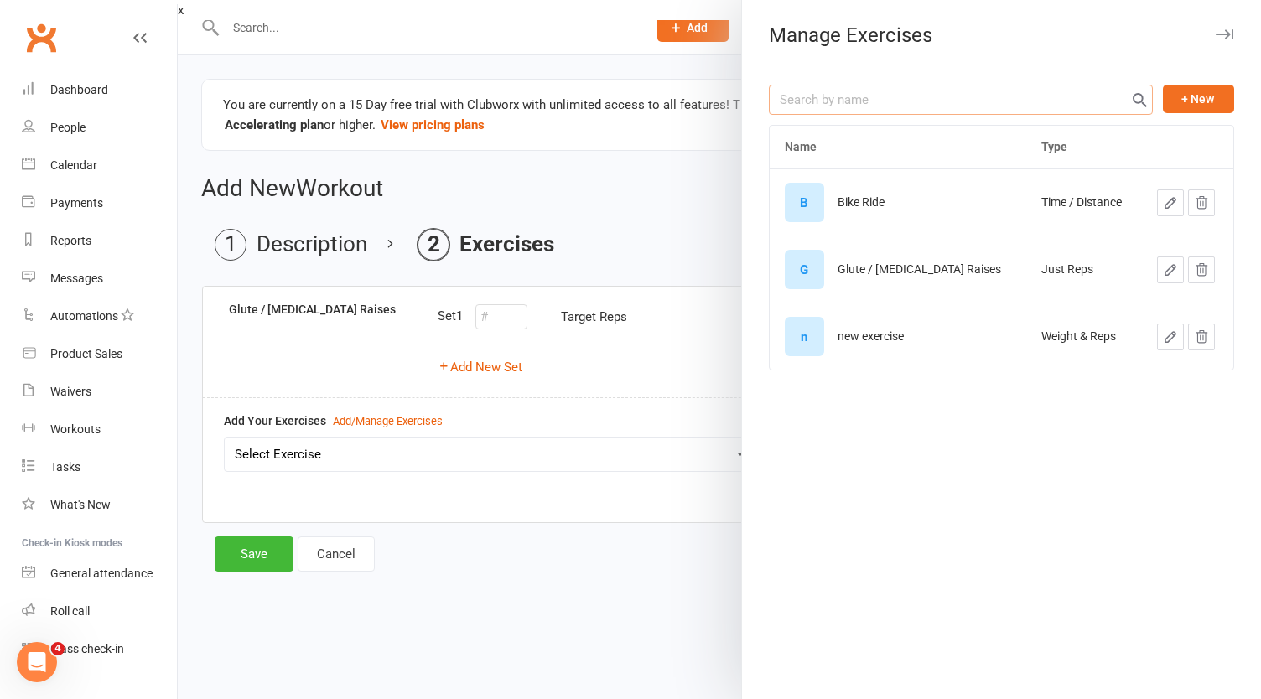
click at [924, 101] on input "text" at bounding box center [961, 100] width 384 height 30
click at [1188, 100] on button "+ New" at bounding box center [1198, 99] width 71 height 29
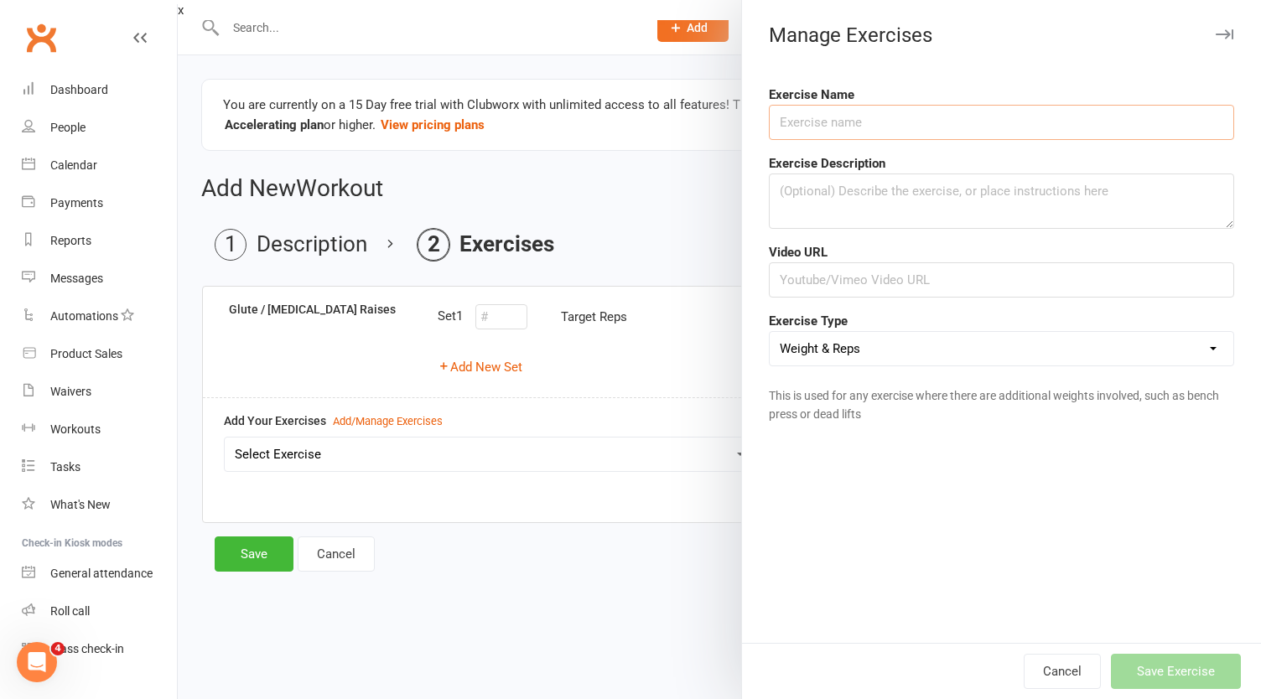
click at [919, 128] on input "text" at bounding box center [1001, 122] width 465 height 35
type input "Bicep curl"
click at [858, 348] on select "Weight & Reps Time / Distance Weights, Reps, Time & Distance Just Reps Display …" at bounding box center [1002, 349] width 464 height 34
click at [770, 332] on select "Weight & Reps Time / Distance Weights, Reps, Time & Distance Just Reps Display …" at bounding box center [1002, 349] width 464 height 34
click at [1168, 668] on button "Save Exercise" at bounding box center [1176, 671] width 130 height 35
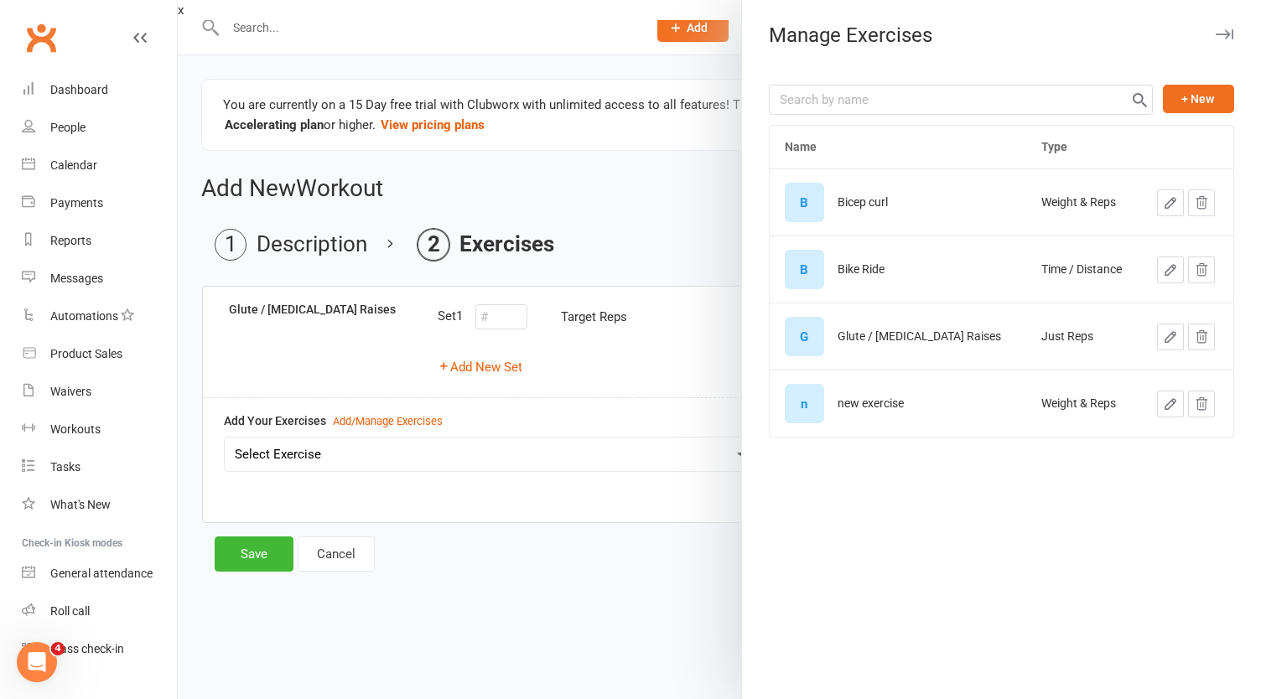
click at [547, 568] on div at bounding box center [719, 349] width 1083 height 699
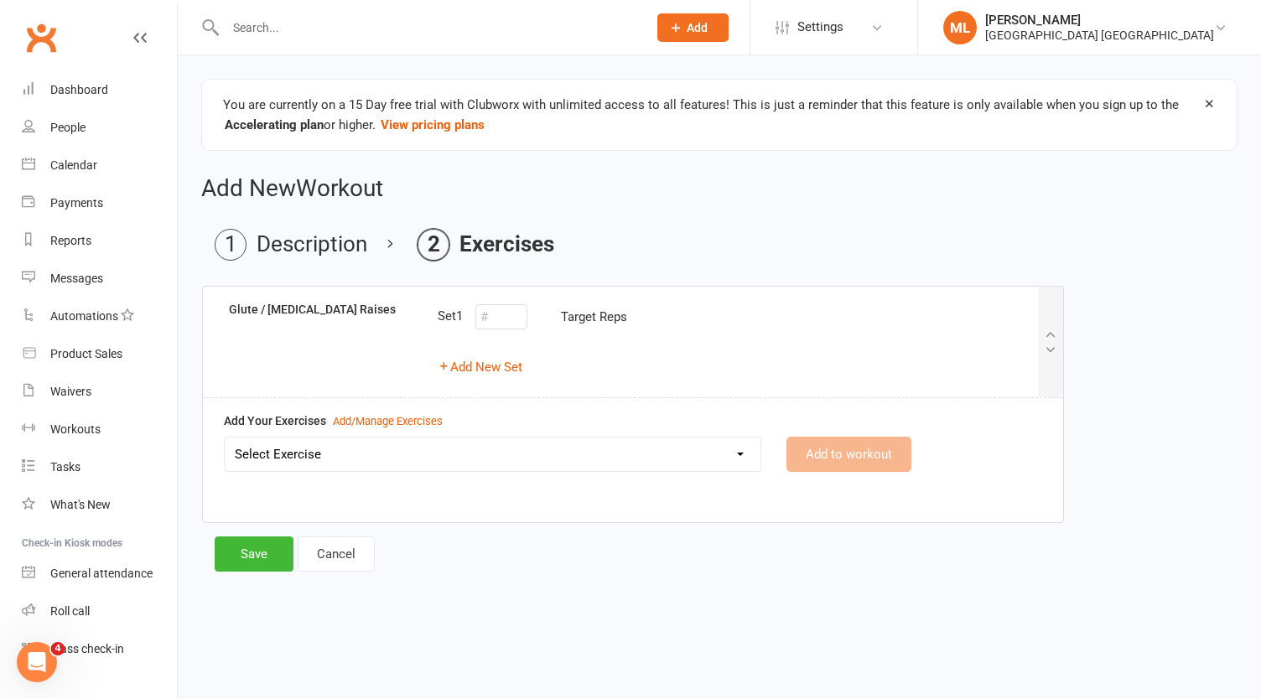
click at [328, 447] on select "Select Exercise Bicep curl Bike Ride Glute / [MEDICAL_DATA] Raises new exercise" at bounding box center [493, 455] width 536 height 34
select select "12555"
click at [225, 438] on select "Select Exercise Bicep curl Bike Ride Glute / [MEDICAL_DATA] Raises new exercise" at bounding box center [493, 455] width 536 height 34
click at [838, 450] on button "Add to workout" at bounding box center [848, 454] width 125 height 35
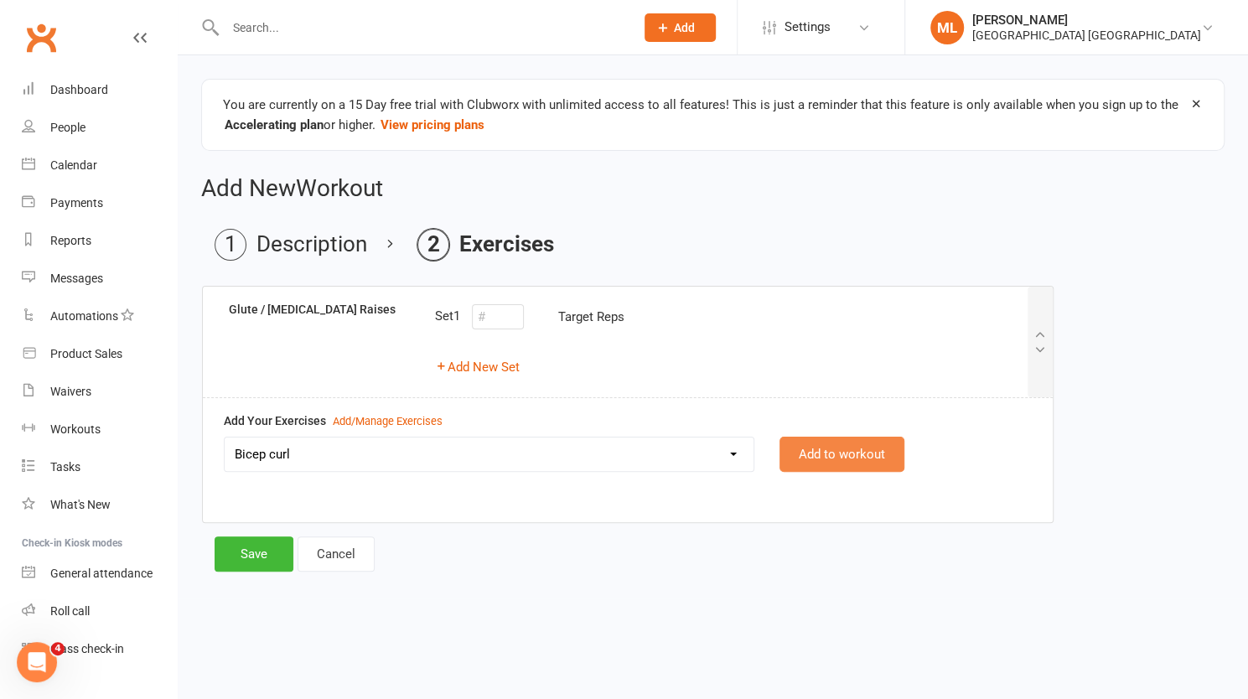
select select
select select "Kilograms"
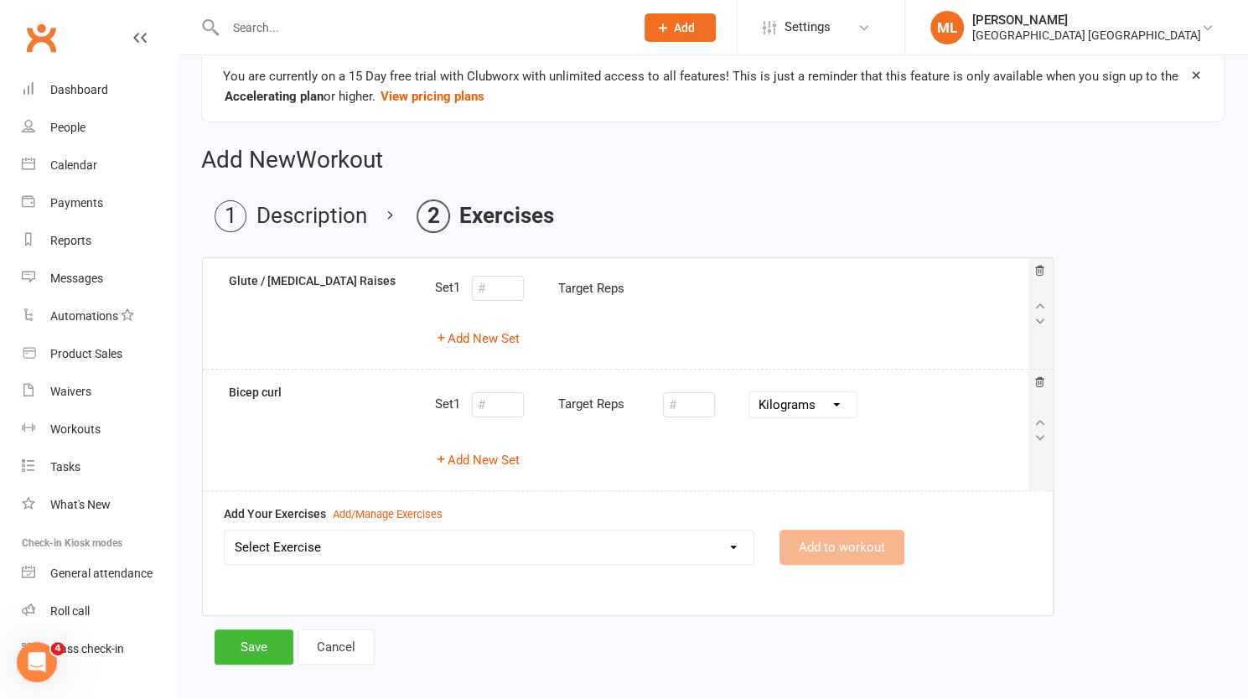
scroll to position [42, 0]
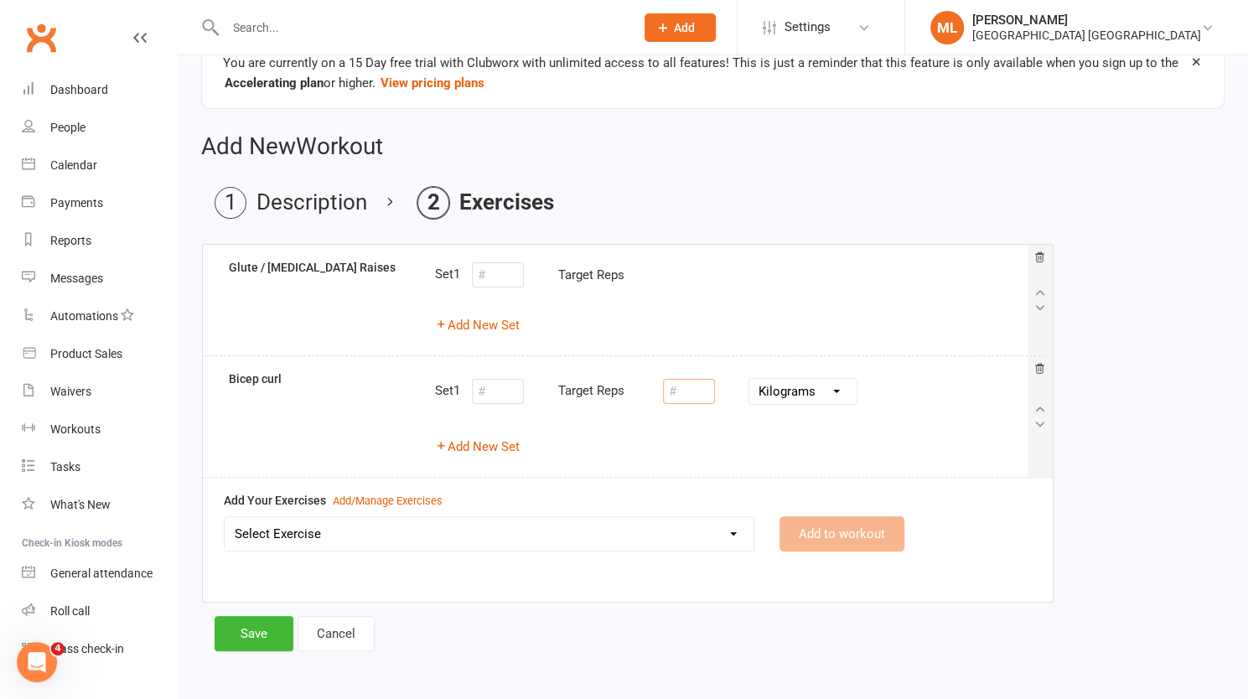
click at [702, 397] on input "number" at bounding box center [689, 391] width 52 height 25
click at [503, 385] on input "number" at bounding box center [498, 391] width 52 height 25
type input "3"
click at [696, 390] on input "number" at bounding box center [689, 391] width 52 height 25
type input "6"
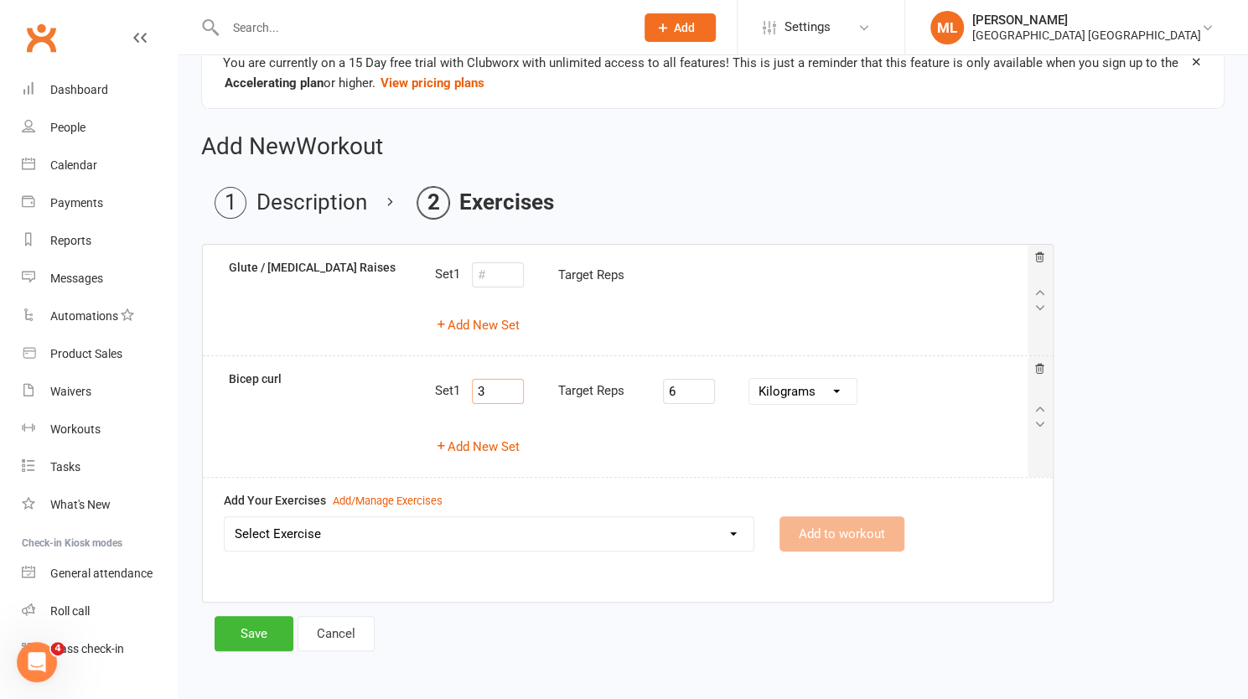
click at [503, 392] on input "3" at bounding box center [498, 391] width 52 height 25
drag, startPoint x: 509, startPoint y: 390, endPoint x: 470, endPoint y: 396, distance: 39.0
click at [470, 396] on div "Set 1 3 Target Reps 6 Pounds Grams Kilograms" at bounding box center [730, 392] width 592 height 44
type input "6"
click at [713, 390] on input "6" at bounding box center [689, 391] width 52 height 25
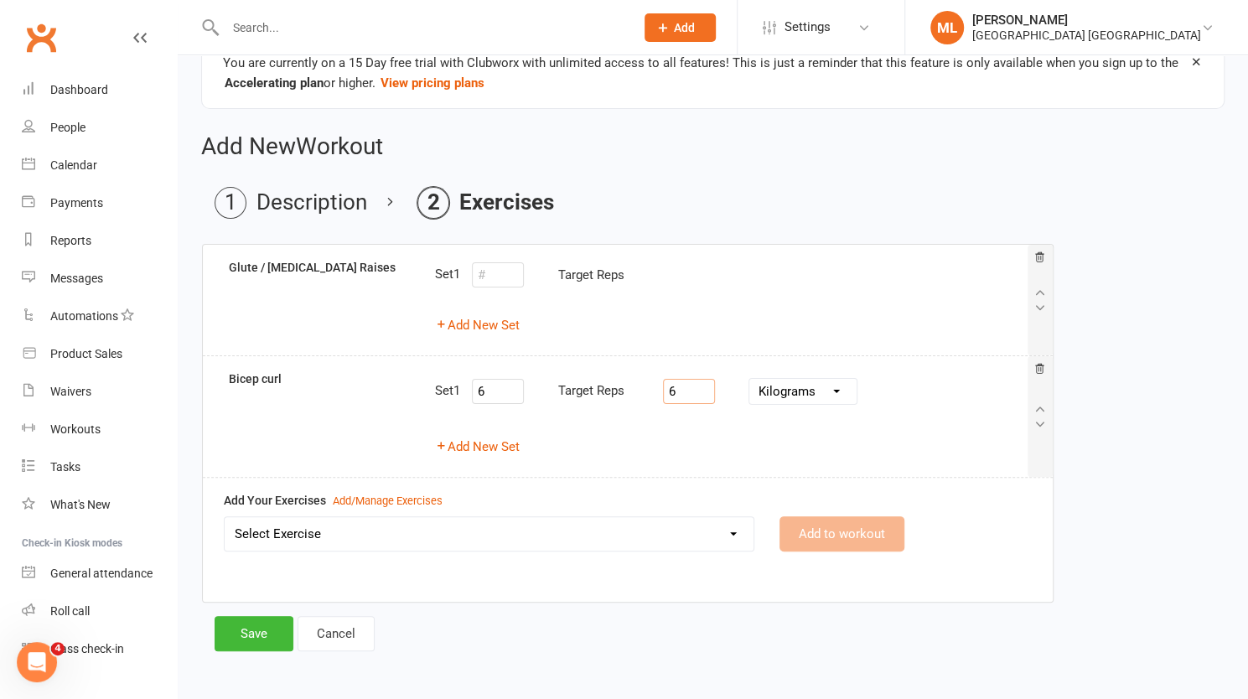
drag, startPoint x: 713, startPoint y: 390, endPoint x: 629, endPoint y: 402, distance: 84.7
click at [629, 402] on div "Set 1 6 Target Reps 6 Pounds Grams Kilograms" at bounding box center [730, 392] width 592 height 44
type input "2"
click at [252, 636] on button "Save" at bounding box center [254, 633] width 79 height 35
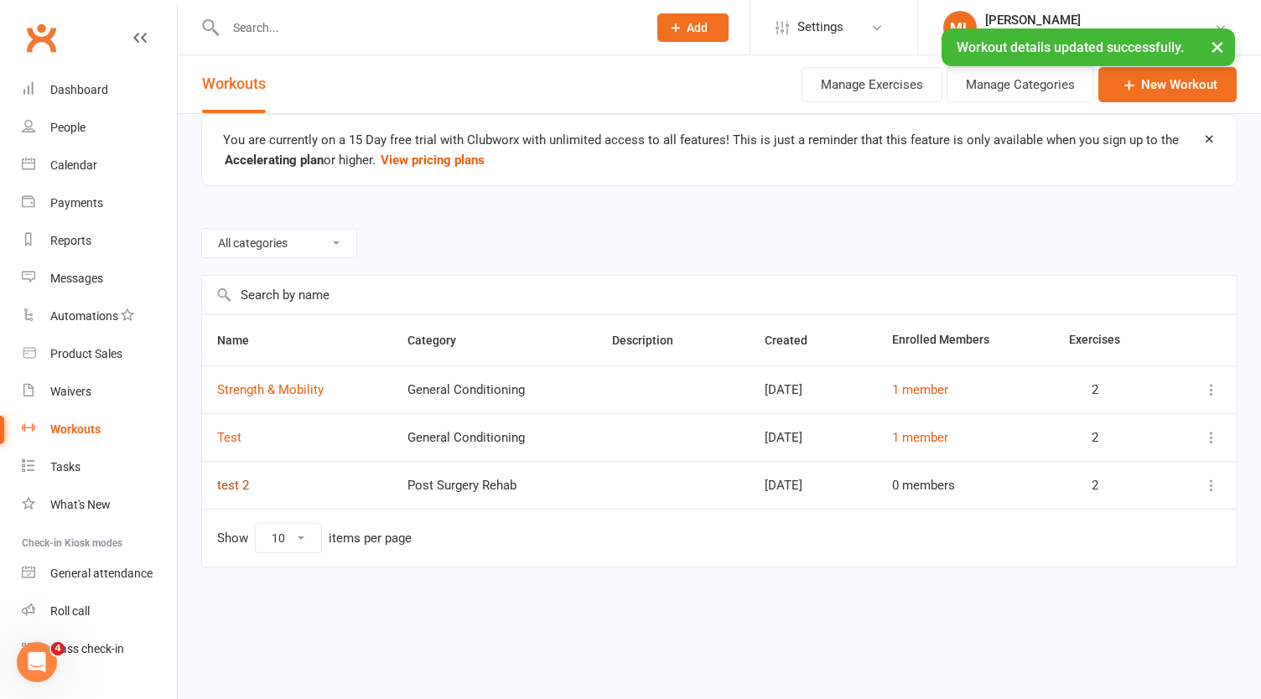
click at [230, 483] on link "test 2" at bounding box center [233, 485] width 32 height 15
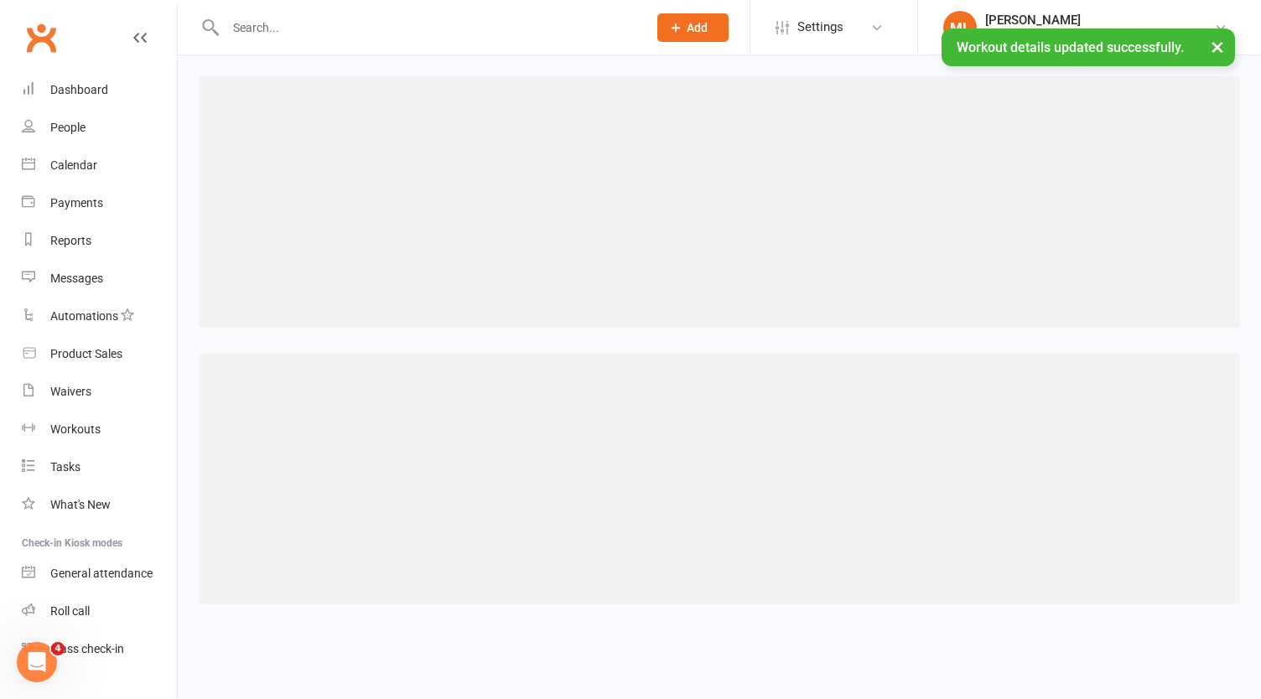
select select "493"
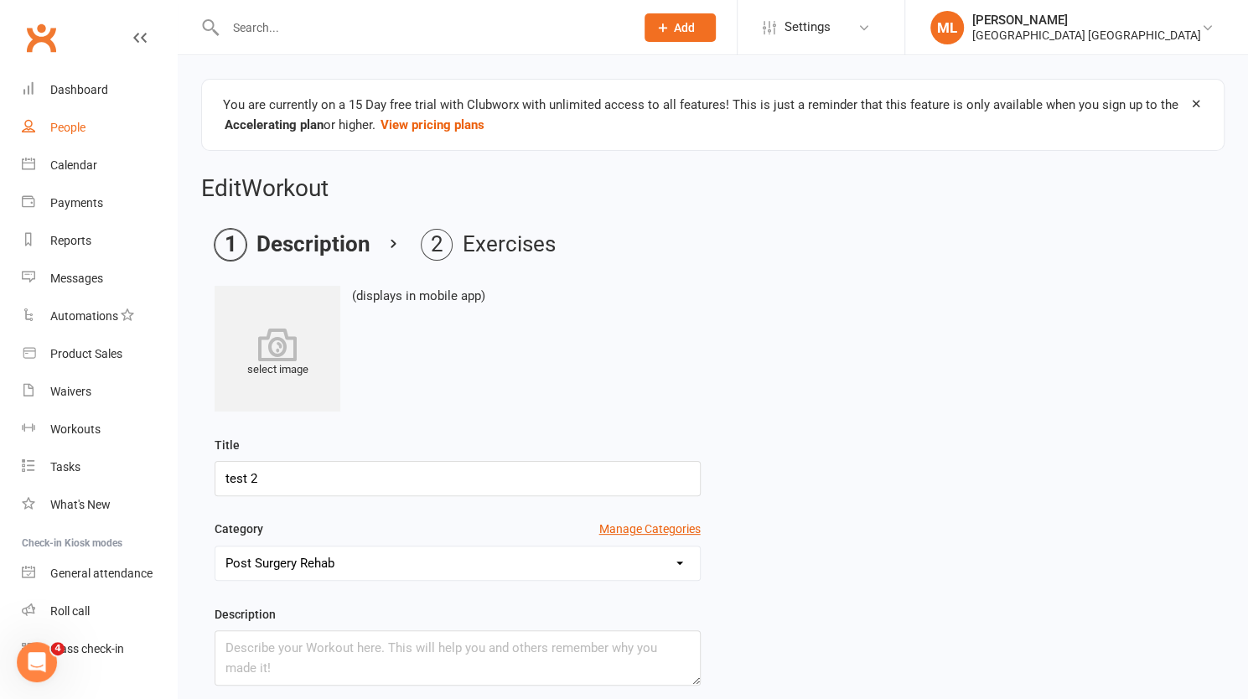
click at [62, 126] on div "People" at bounding box center [67, 127] width 35 height 13
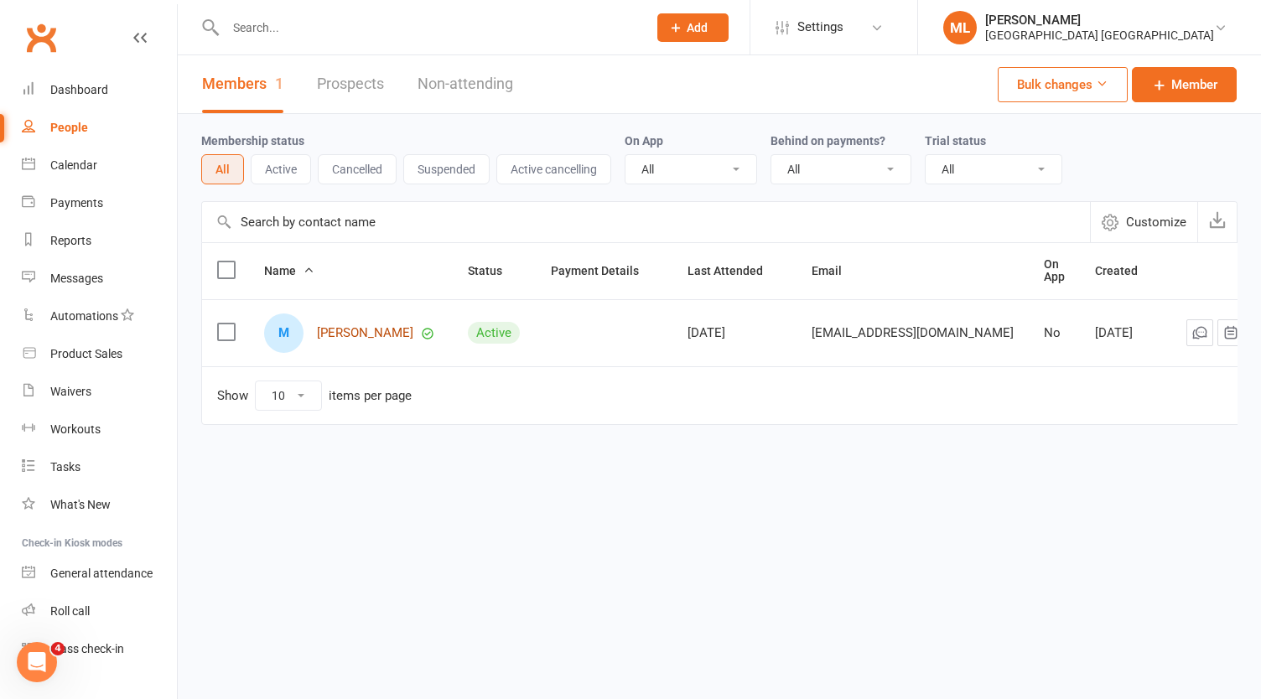
click at [376, 331] on link "[PERSON_NAME]" at bounding box center [365, 333] width 96 height 14
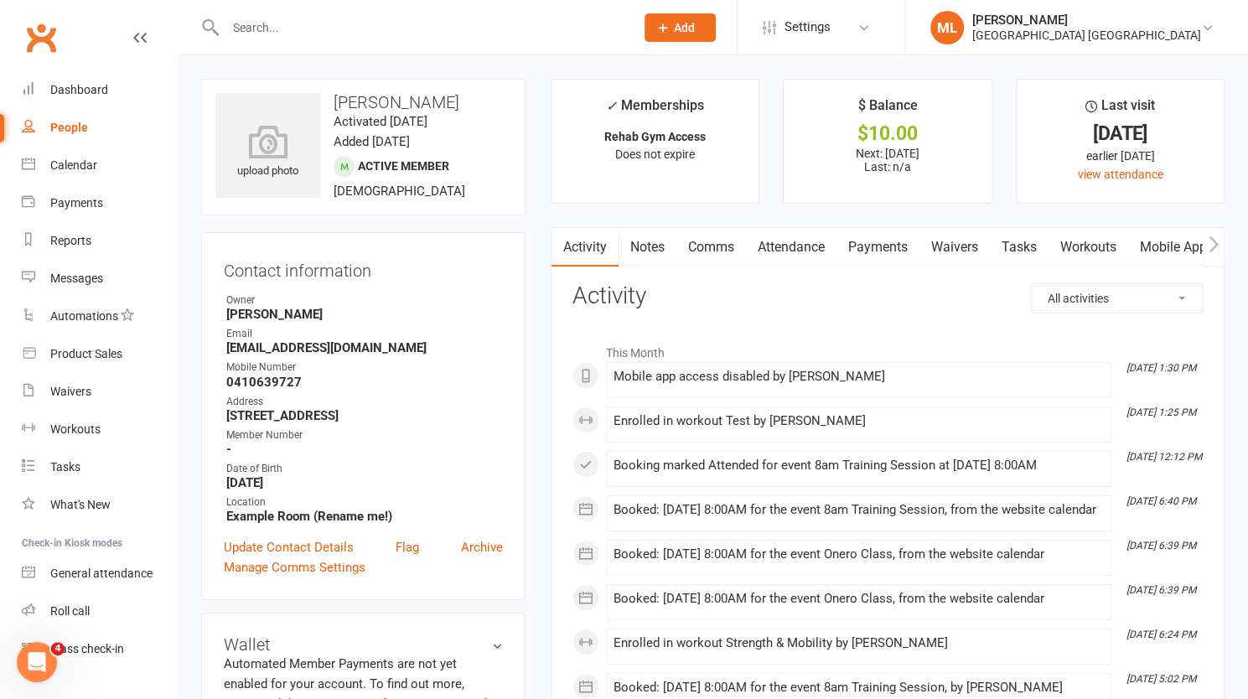
click at [1078, 241] on link "Workouts" at bounding box center [1089, 247] width 80 height 39
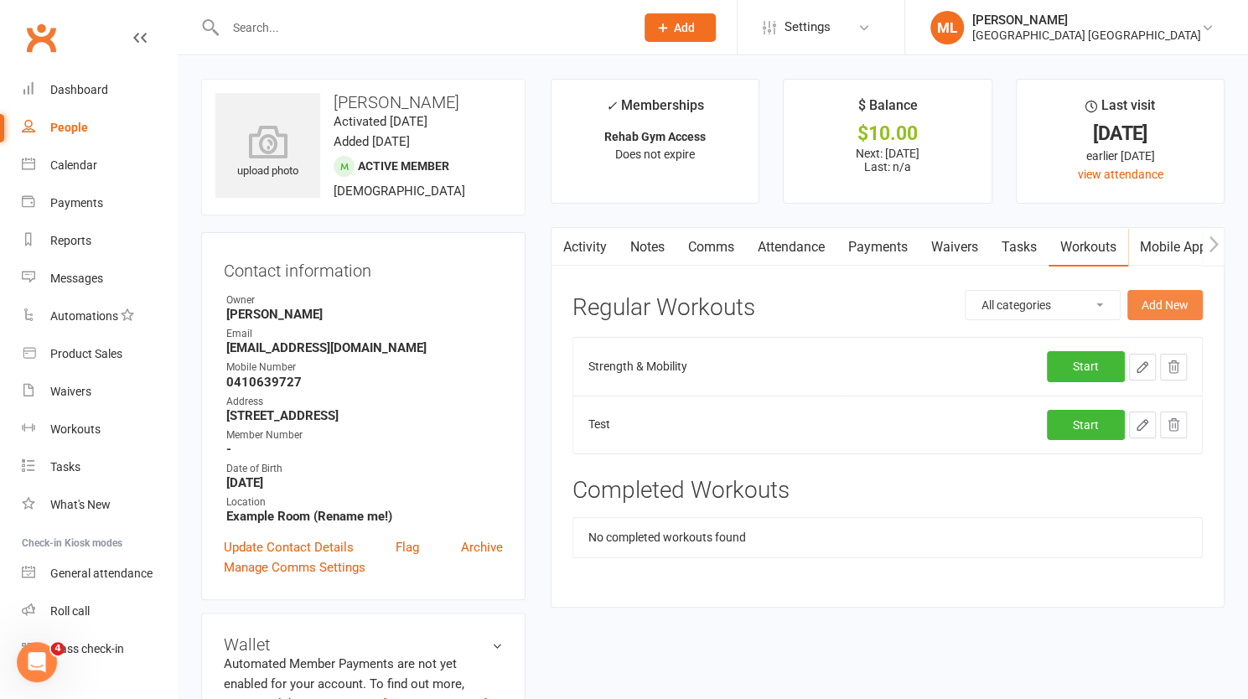
click at [1170, 303] on button "Add New" at bounding box center [1165, 305] width 75 height 30
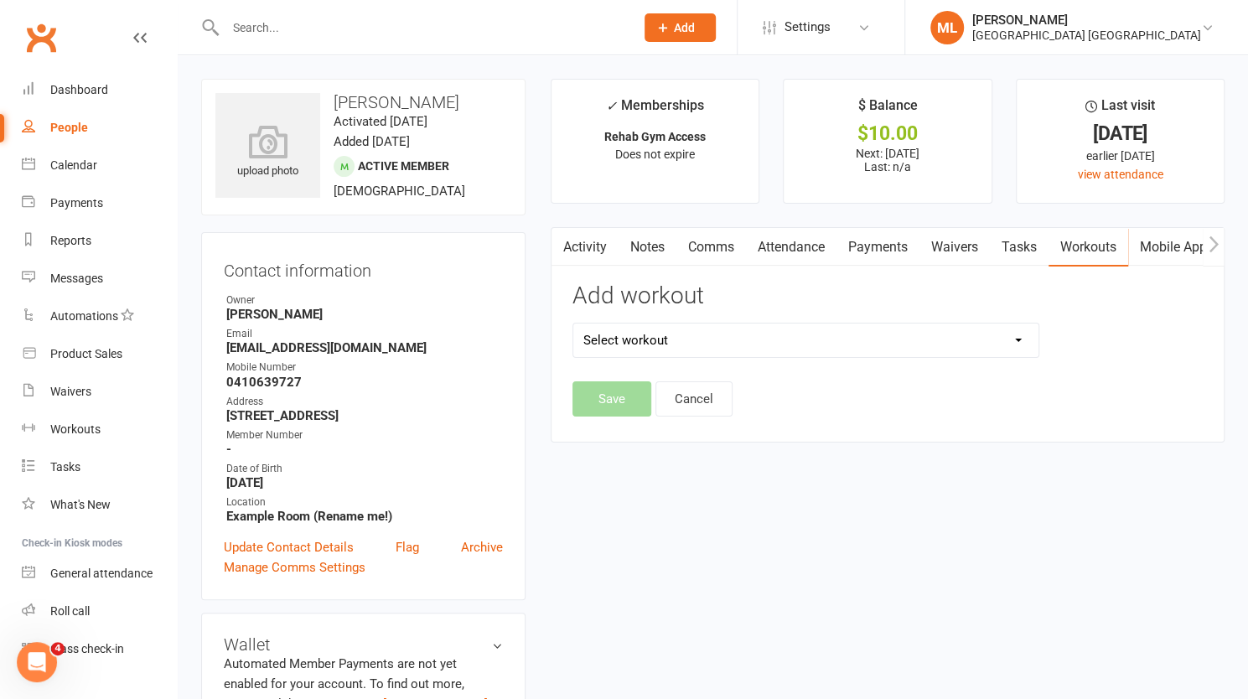
click at [706, 342] on select "Select workout Strength & Mobility Test test 2" at bounding box center [805, 341] width 465 height 34
select select "6590"
click at [573, 324] on select "Select workout Strength & Mobility Test test 2" at bounding box center [805, 341] width 465 height 34
click at [615, 403] on button "Save" at bounding box center [612, 398] width 79 height 35
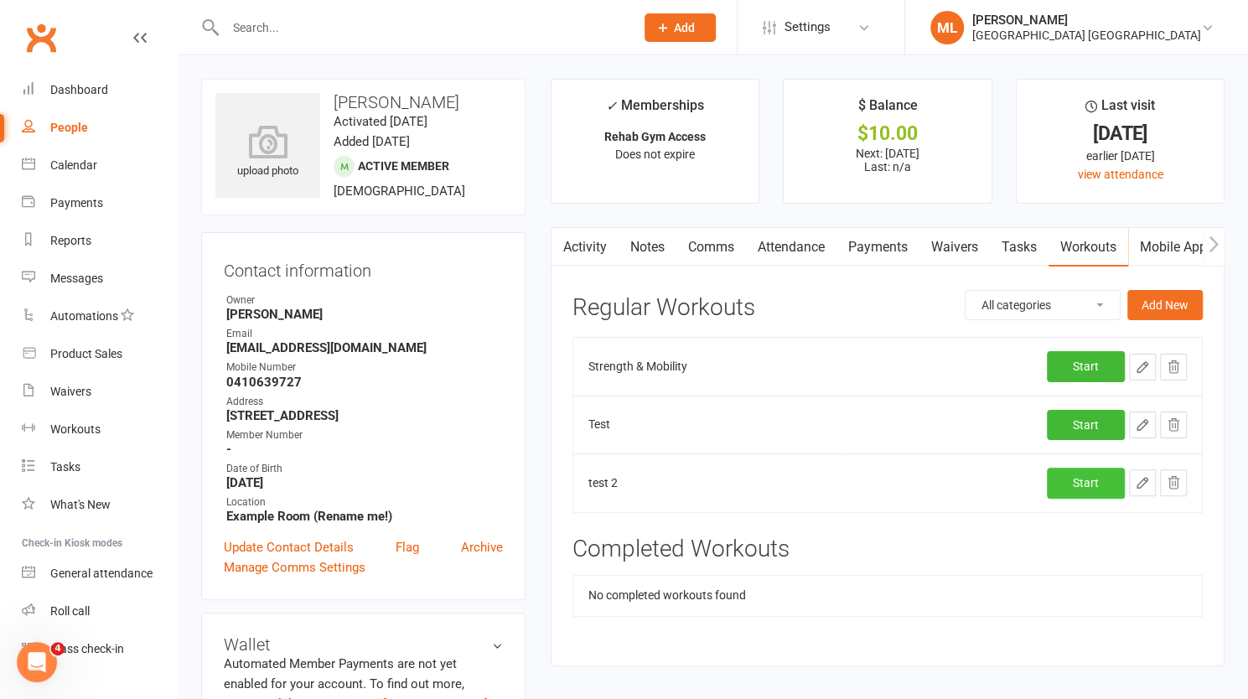
click at [1084, 475] on link "Start" at bounding box center [1086, 483] width 78 height 30
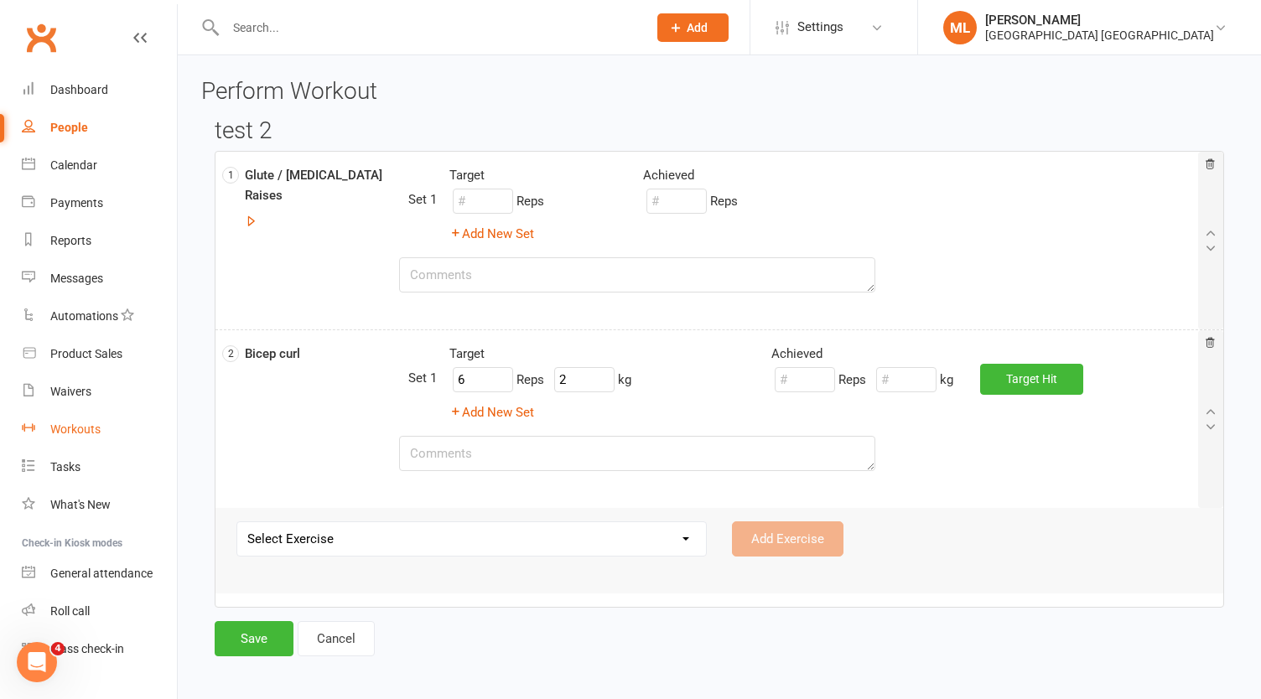
click at [80, 428] on div "Workouts" at bounding box center [75, 429] width 50 height 13
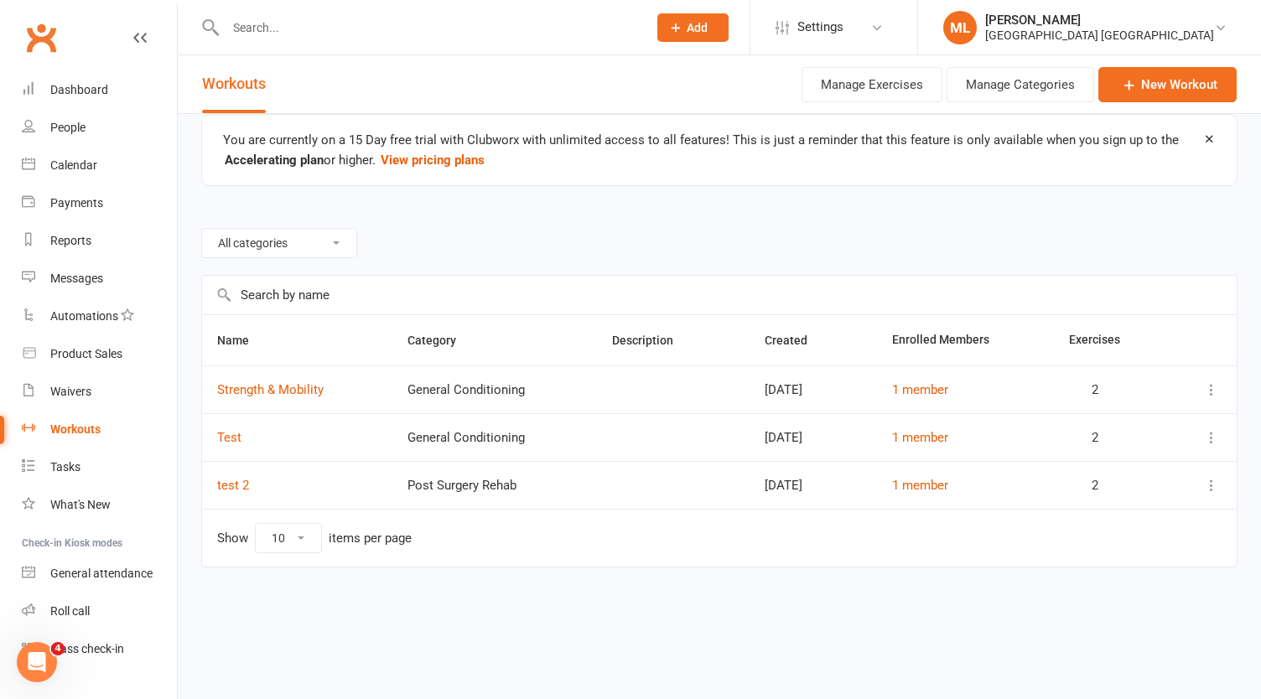
click at [433, 484] on div "Post Surgery Rehab" at bounding box center [494, 486] width 175 height 14
click at [238, 480] on link "test 2" at bounding box center [233, 485] width 32 height 15
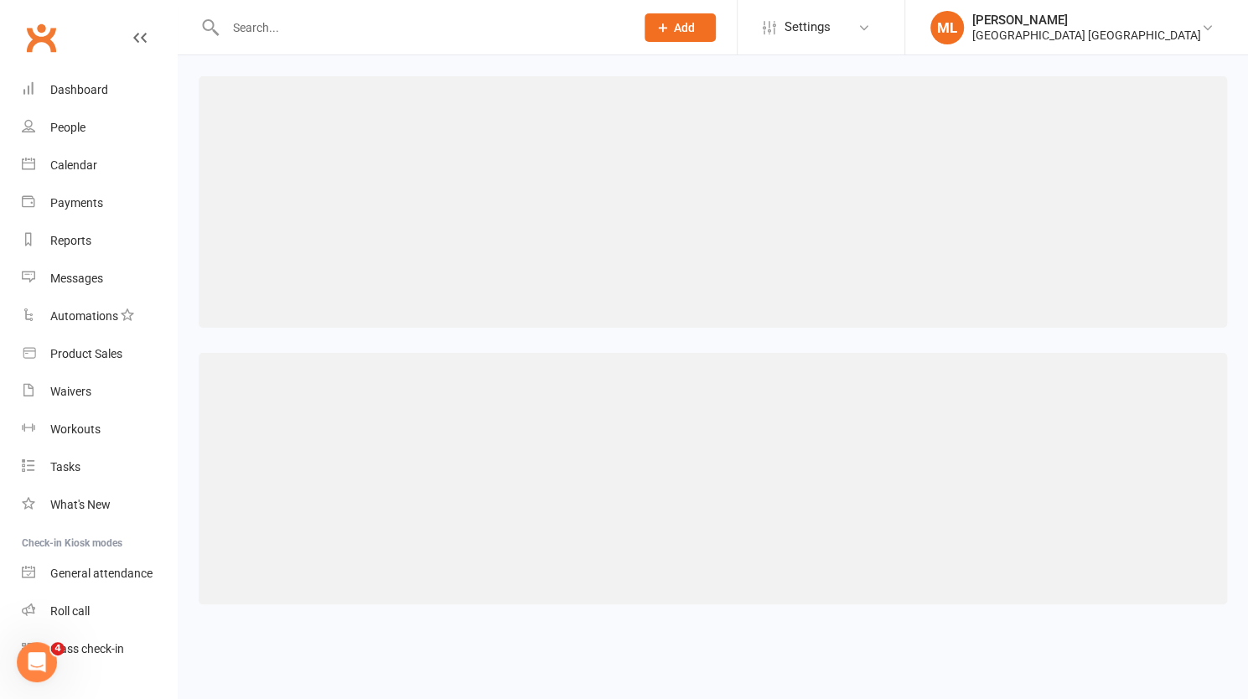
select select "493"
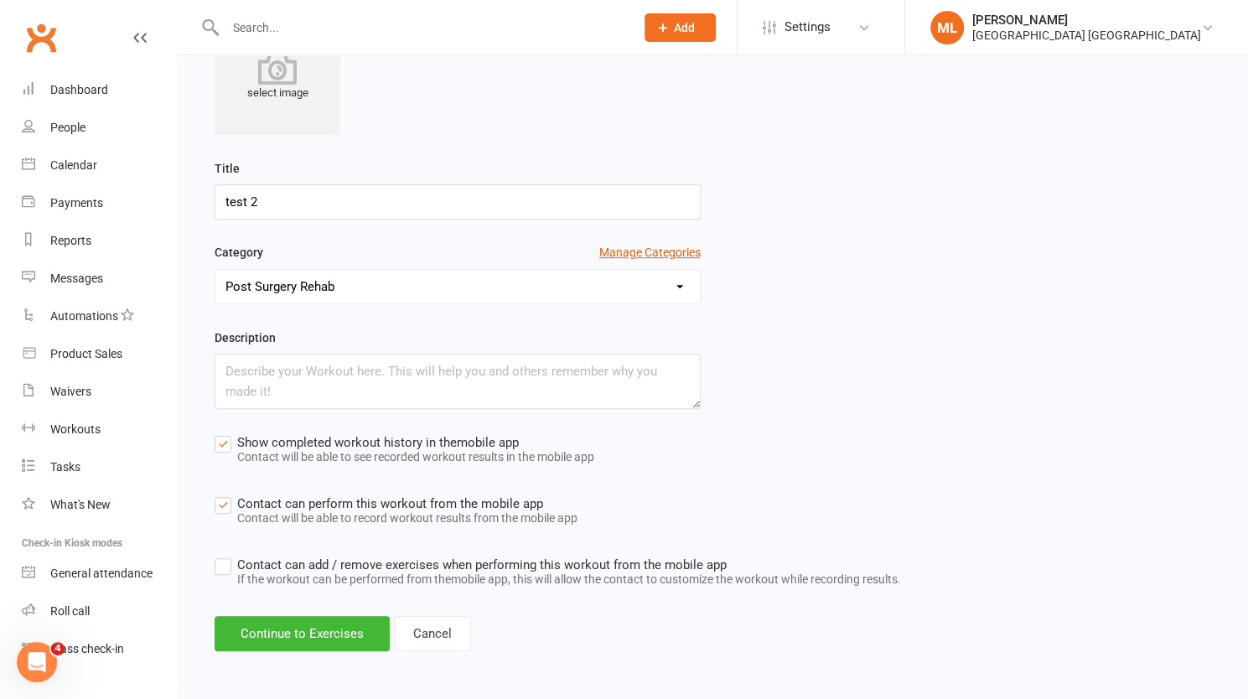
scroll to position [277, 0]
click at [335, 631] on button "Continue to Exercises" at bounding box center [302, 632] width 175 height 35
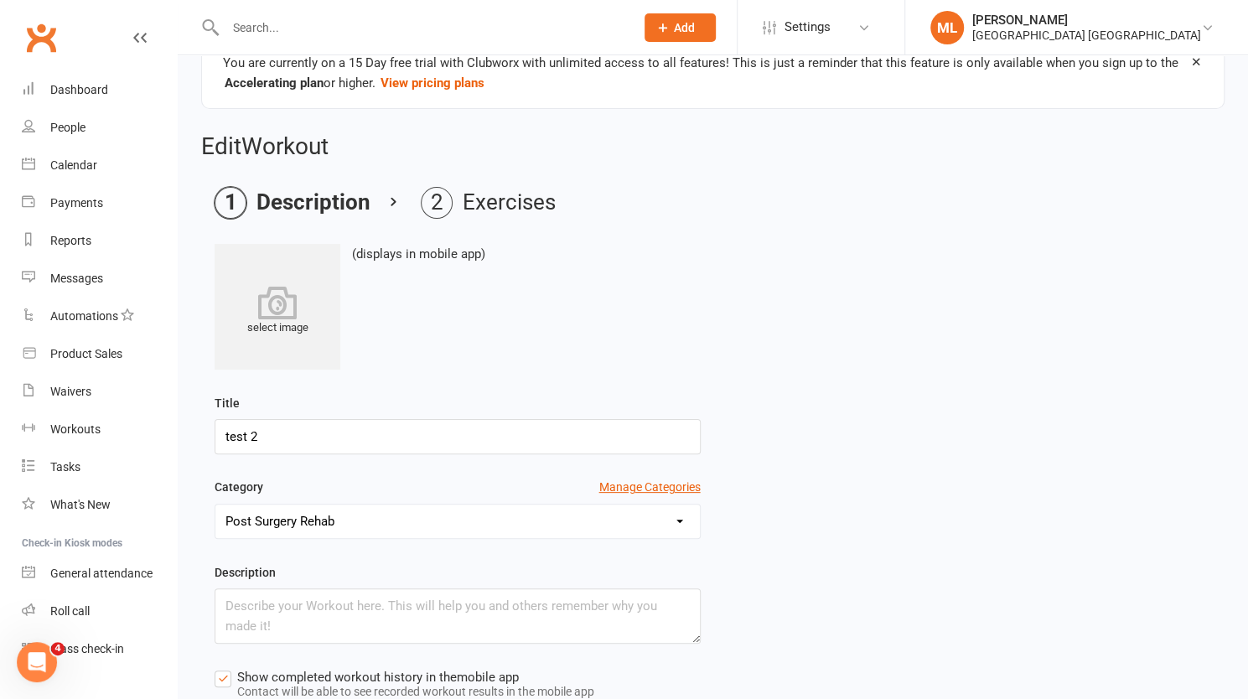
select select "Kilograms"
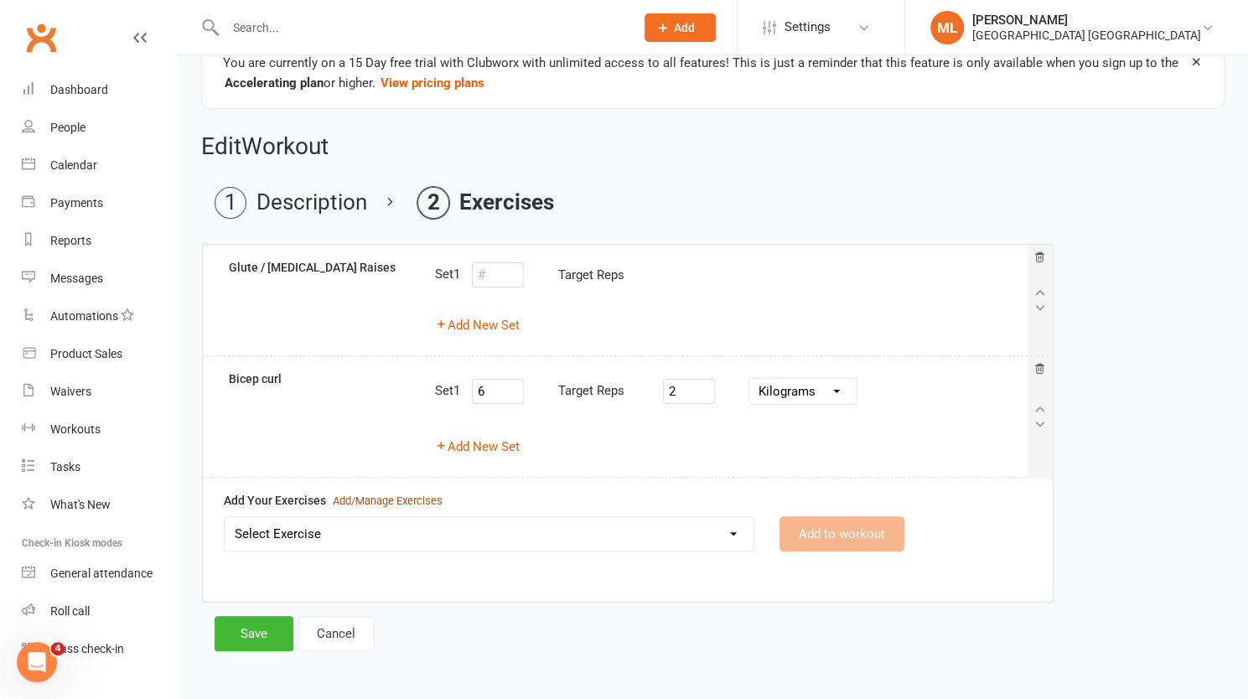
click at [406, 501] on div "Add/Manage Exercises" at bounding box center [388, 502] width 110 height 18
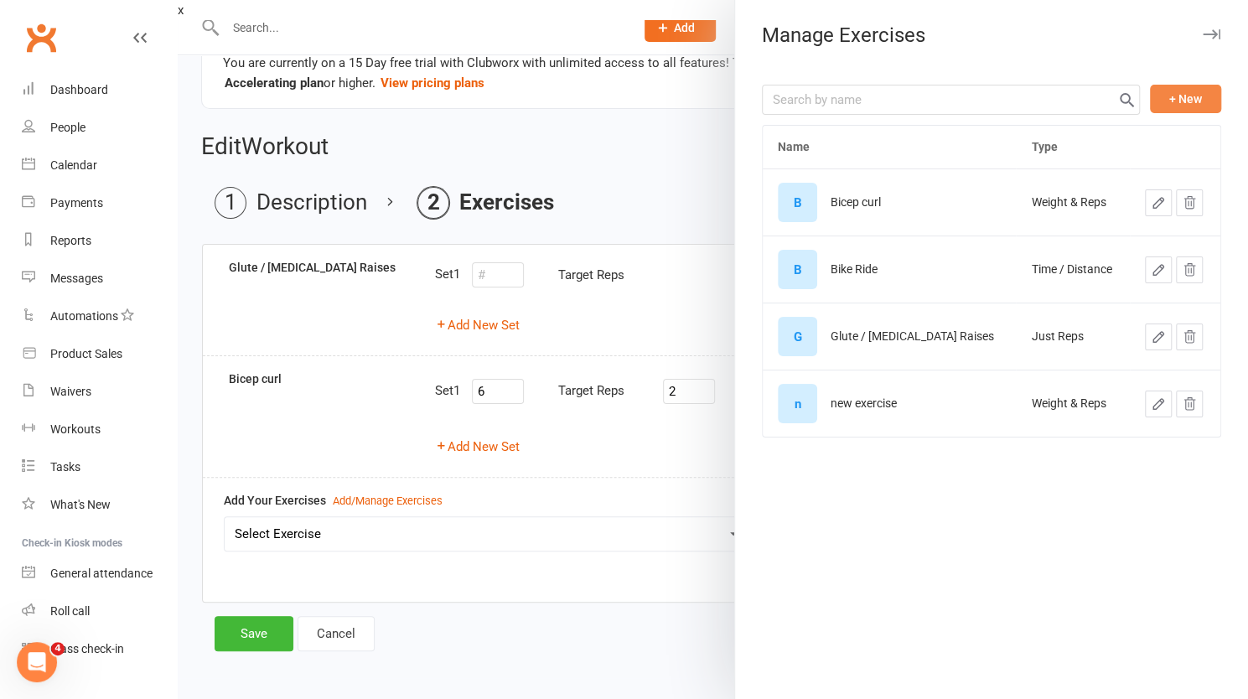
click at [1175, 91] on button "+ New" at bounding box center [1185, 99] width 71 height 29
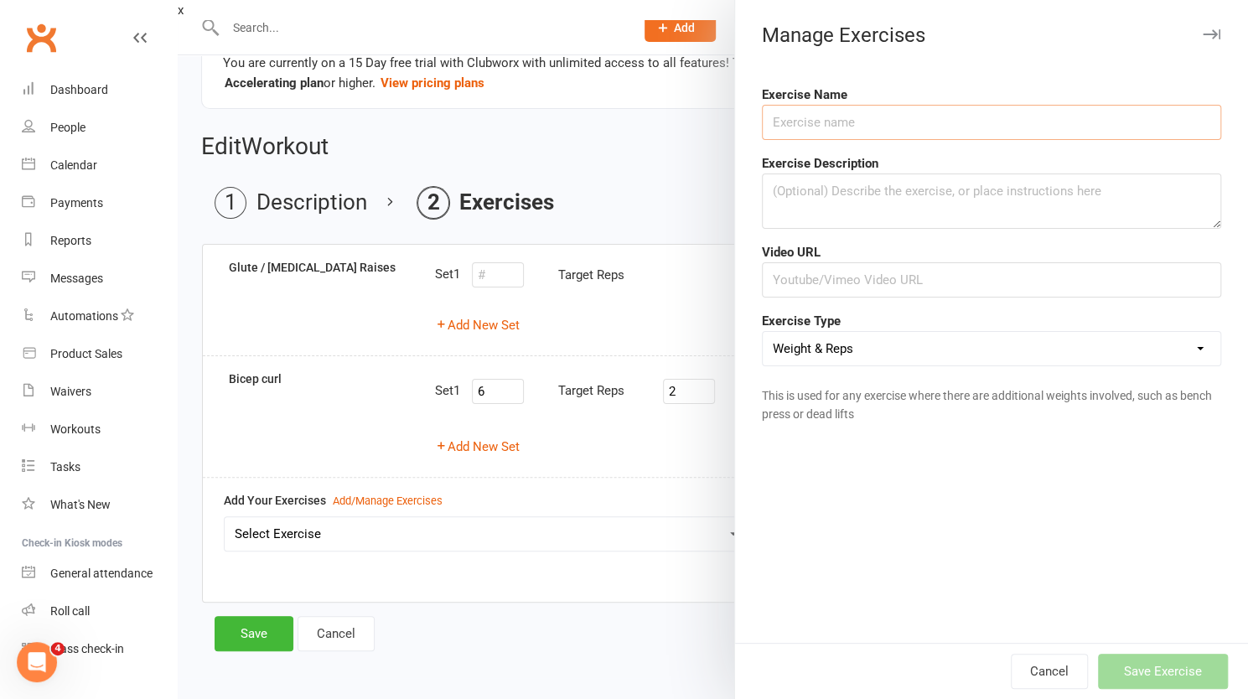
click at [870, 120] on input "text" at bounding box center [991, 122] width 459 height 35
click at [798, 125] on input "Tricep Extension" at bounding box center [991, 122] width 459 height 35
click at [766, 120] on input "[MEDICAL_DATA] Extension" at bounding box center [991, 122] width 459 height 35
type input "Bicep Curl/Triceps Extension"
click at [1146, 676] on button "Save Exercise" at bounding box center [1163, 671] width 130 height 35
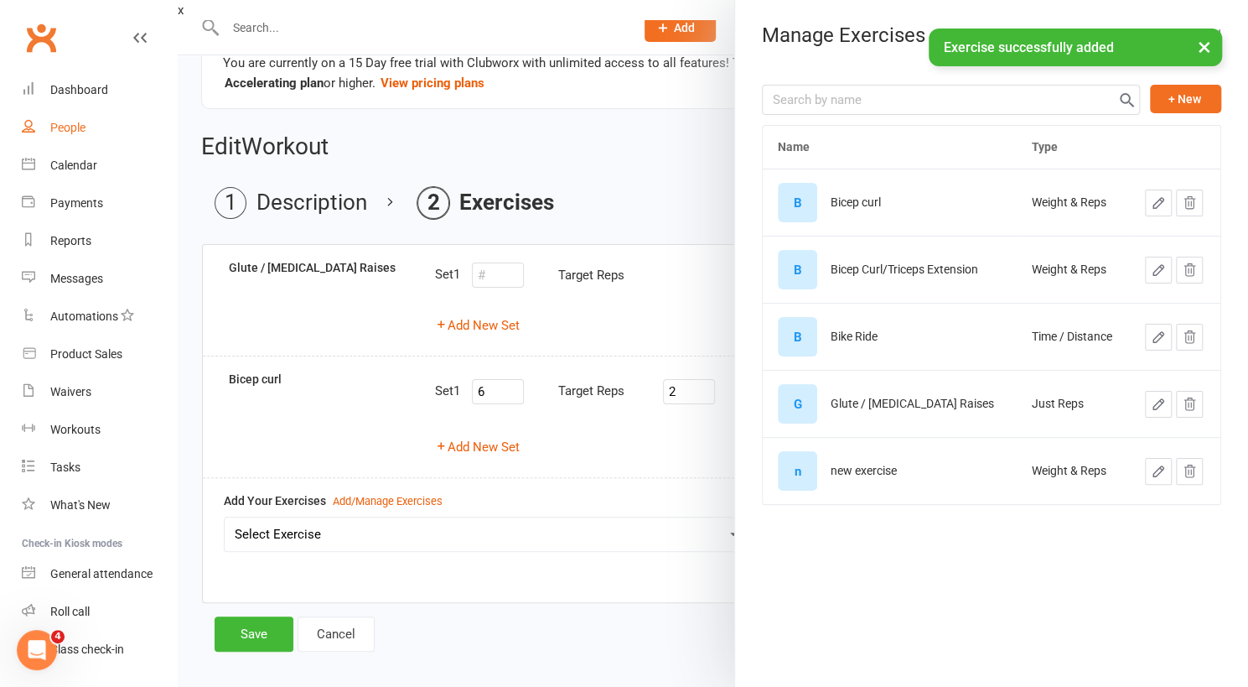
click at [66, 133] on div "People" at bounding box center [67, 127] width 35 height 13
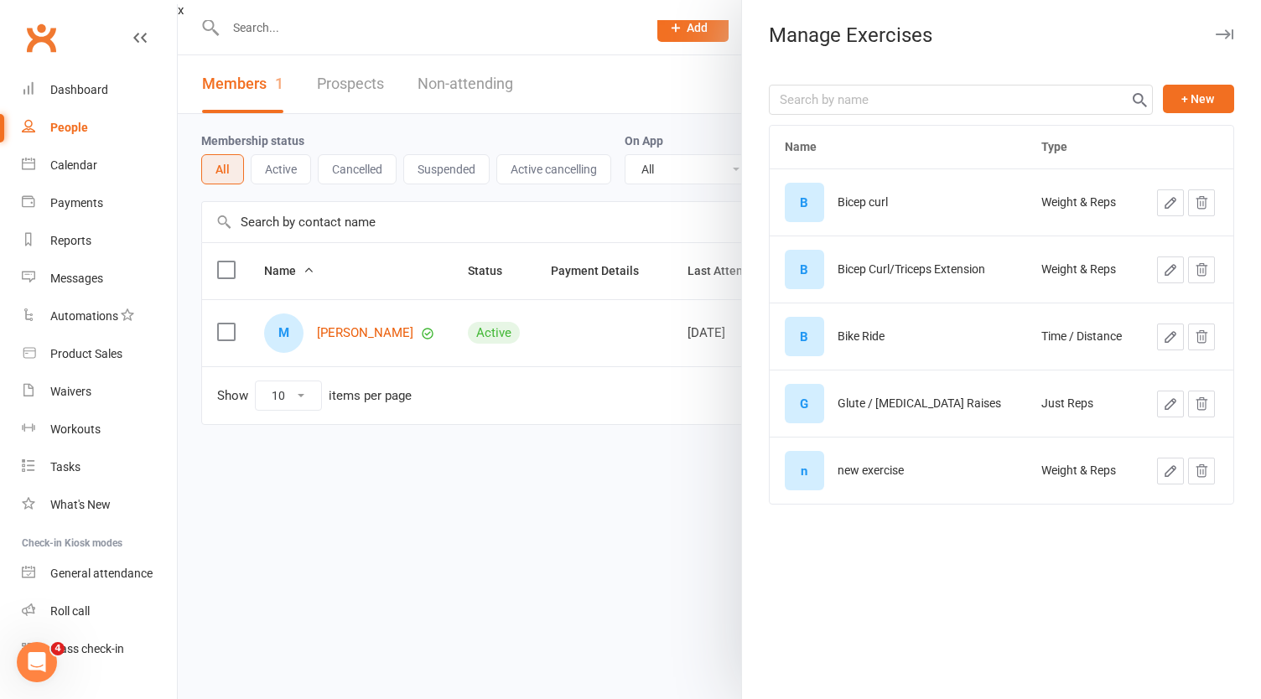
click at [609, 546] on div at bounding box center [719, 349] width 1083 height 699
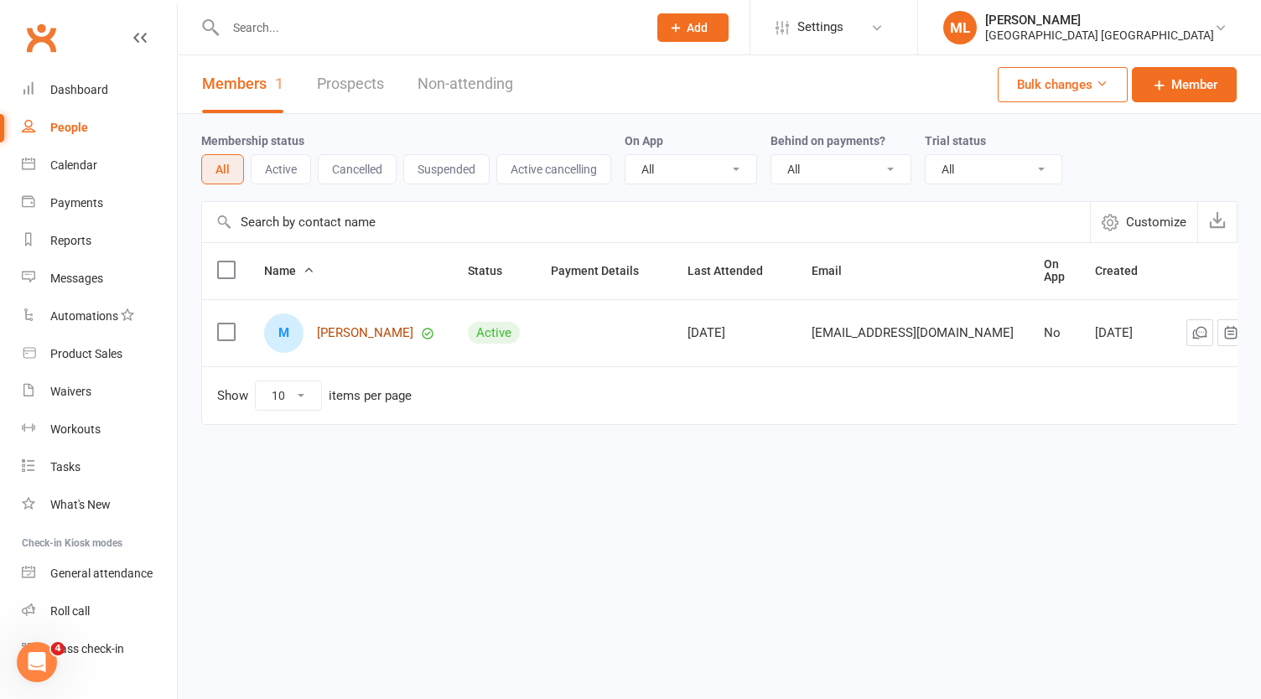
click at [357, 334] on link "[PERSON_NAME]" at bounding box center [365, 333] width 96 height 14
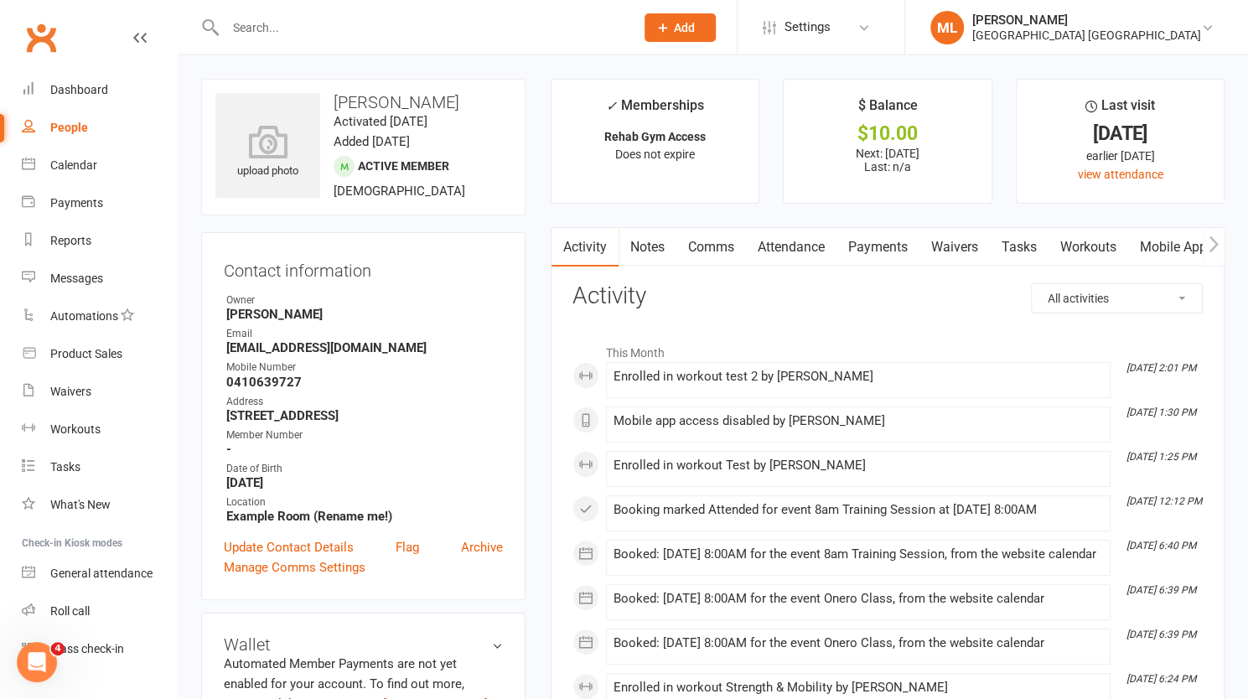
click at [1101, 242] on link "Workouts" at bounding box center [1089, 247] width 80 height 39
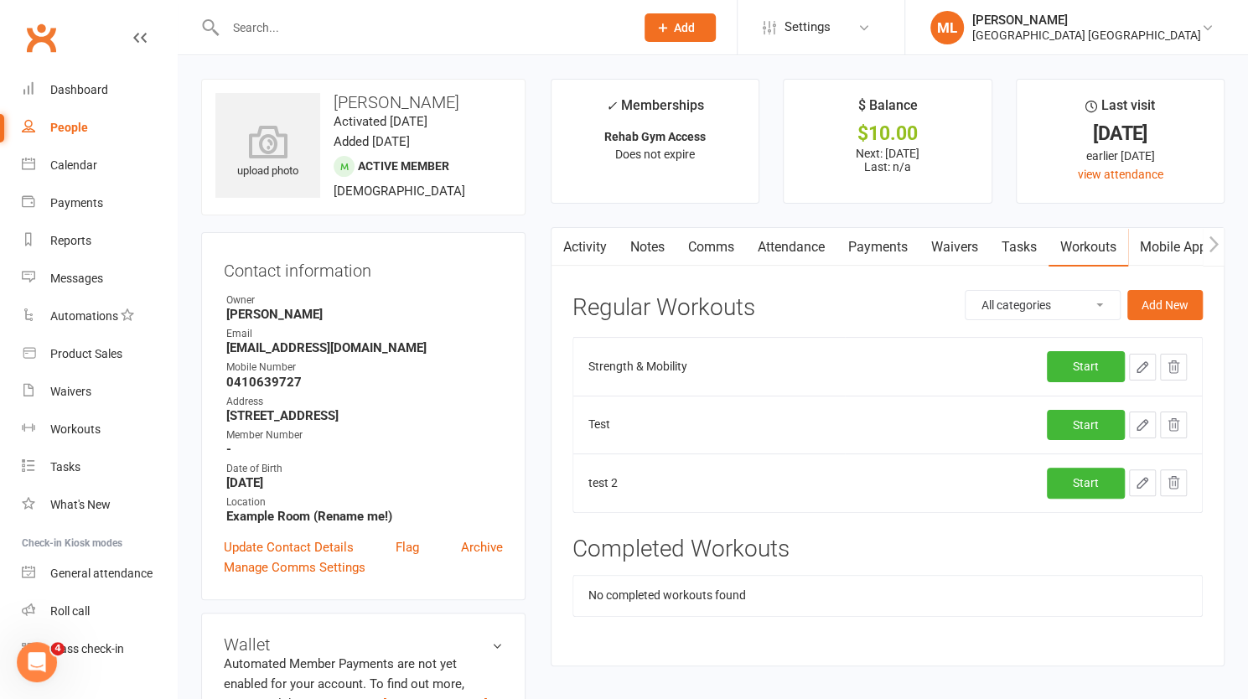
click at [604, 481] on td "test 2" at bounding box center [709, 483] width 272 height 58
click at [68, 428] on div "Workouts" at bounding box center [75, 429] width 50 height 13
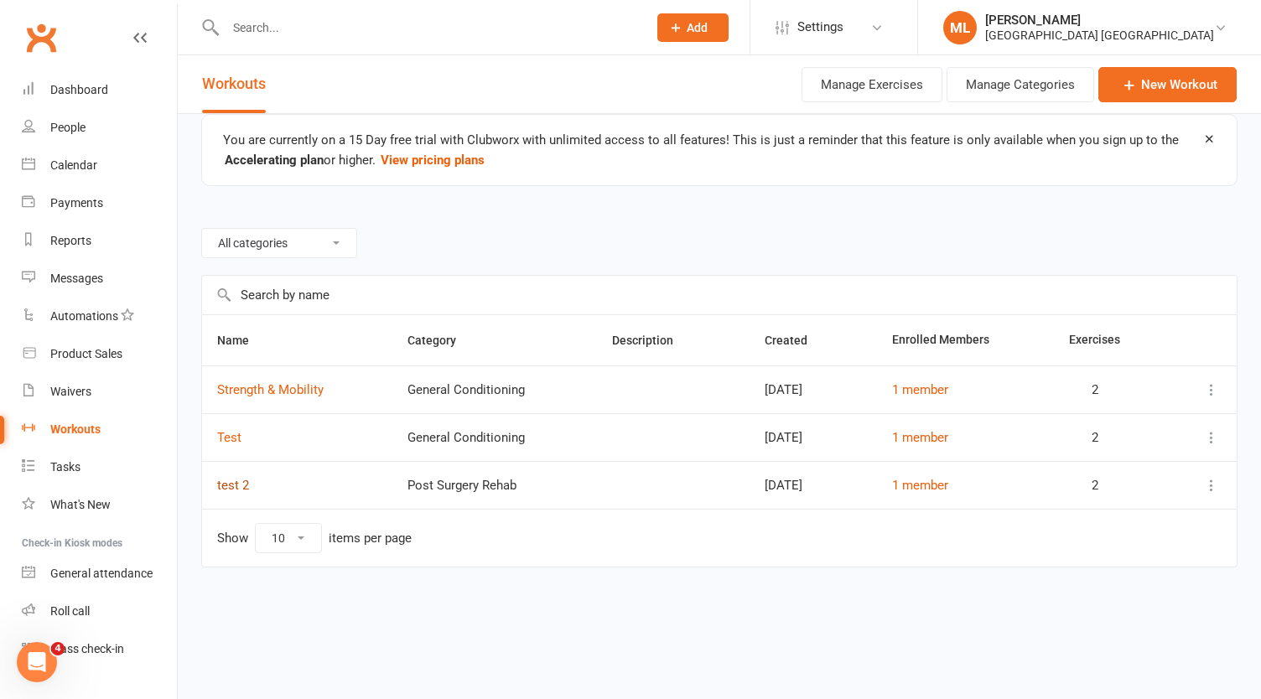
click at [231, 483] on link "test 2" at bounding box center [233, 485] width 32 height 15
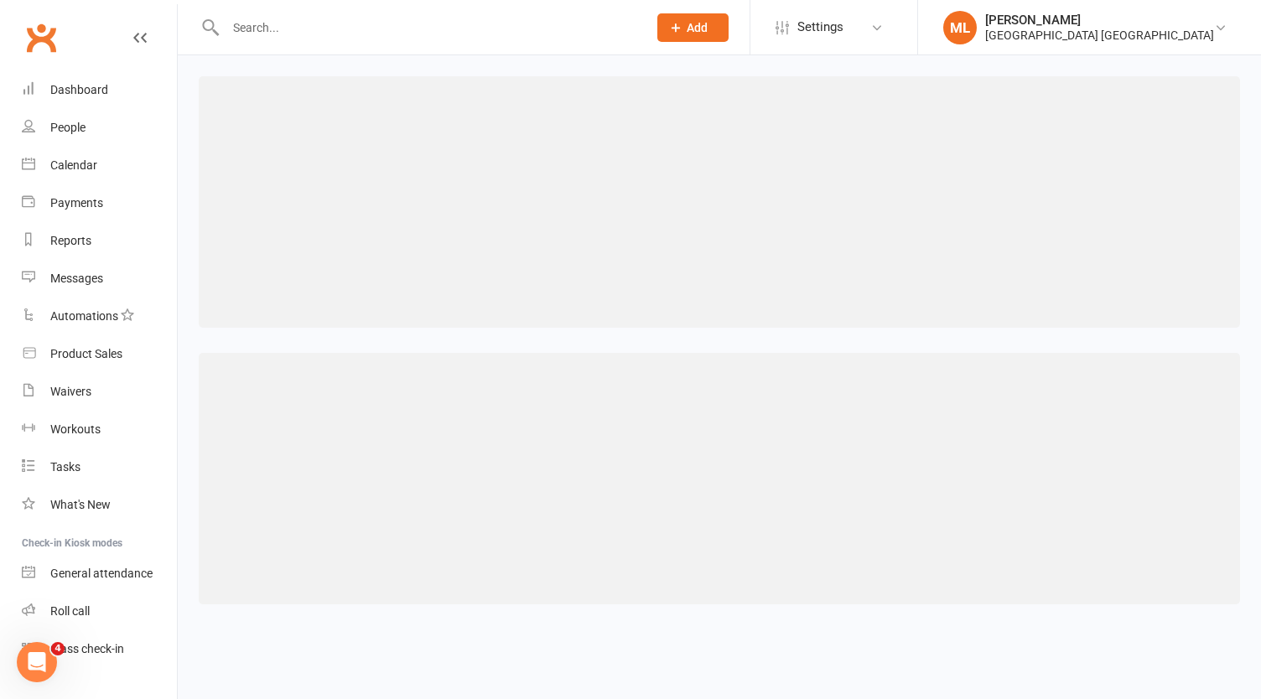
select select "493"
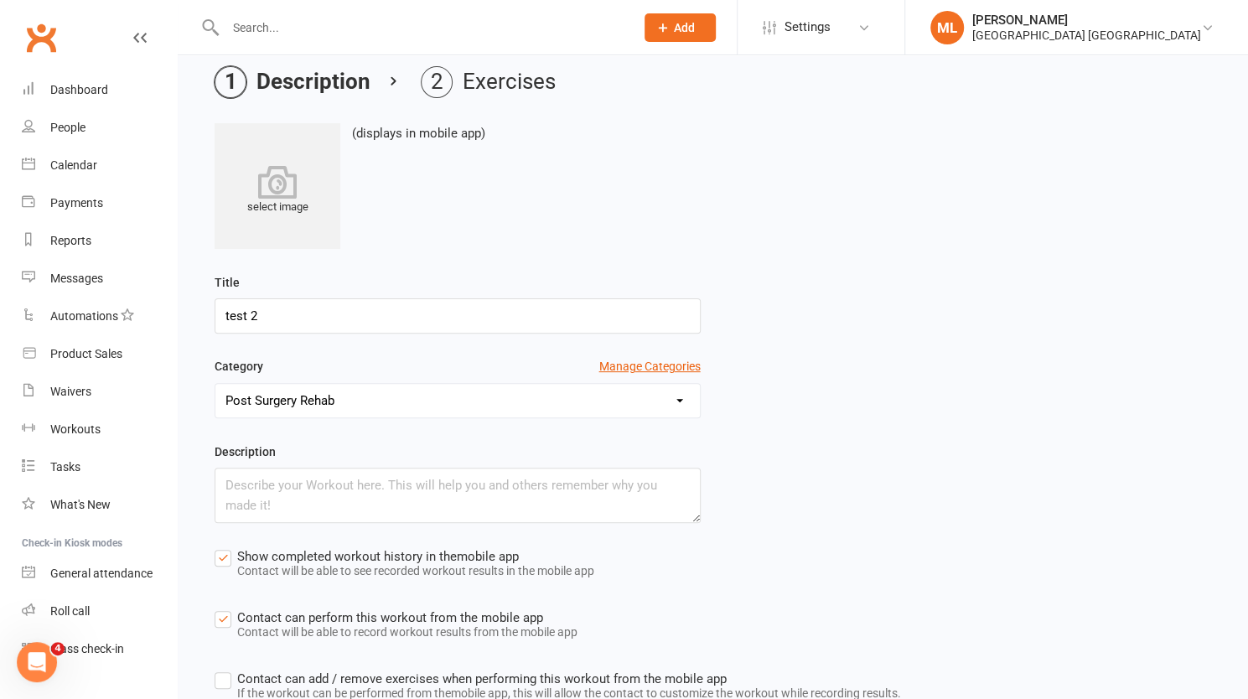
scroll to position [277, 0]
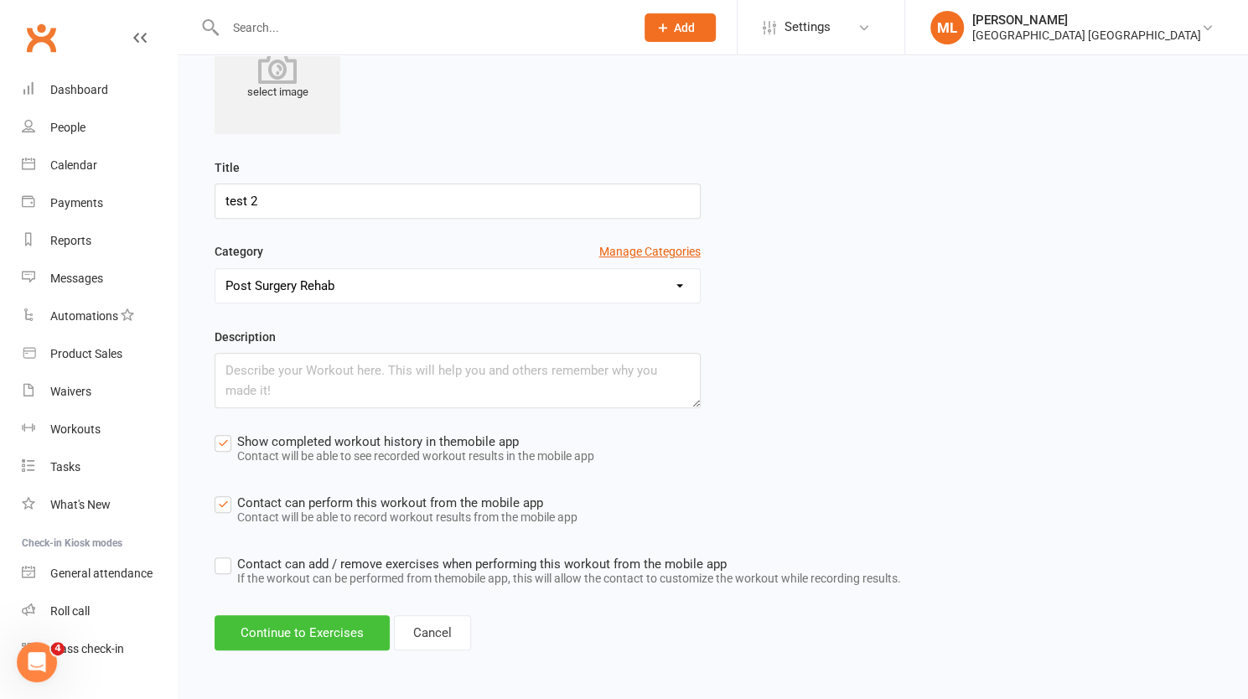
click at [343, 635] on button "Continue to Exercises" at bounding box center [302, 632] width 175 height 35
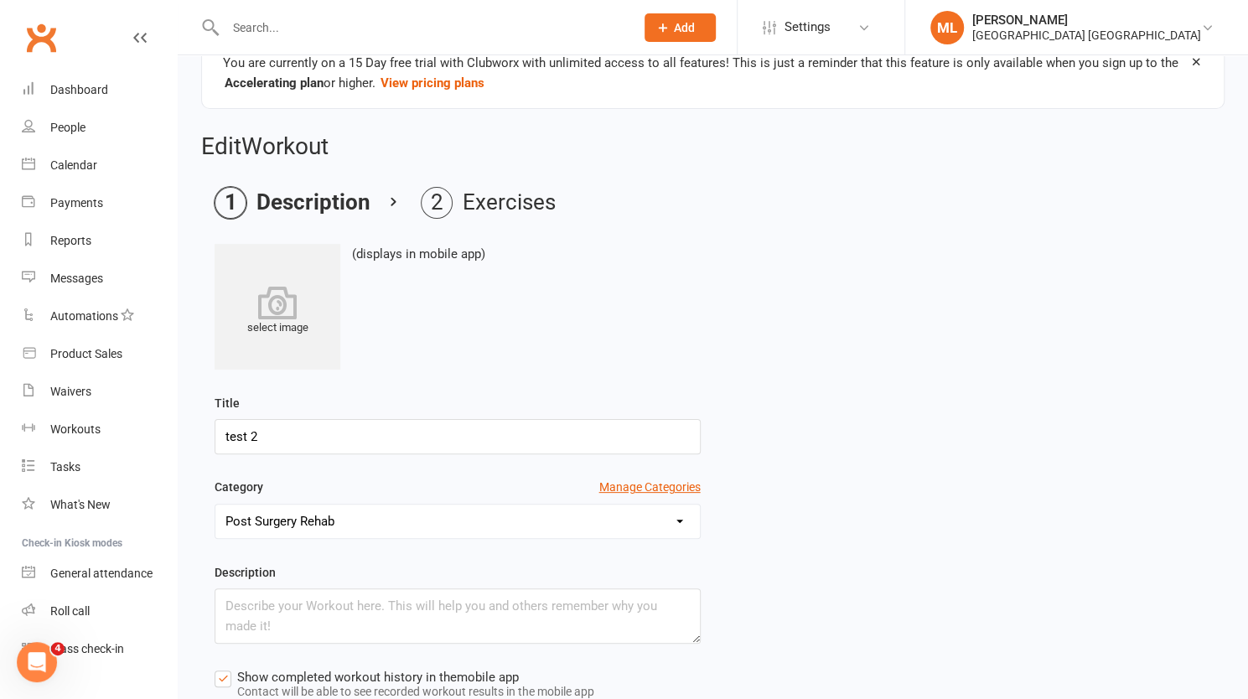
select select "Kilograms"
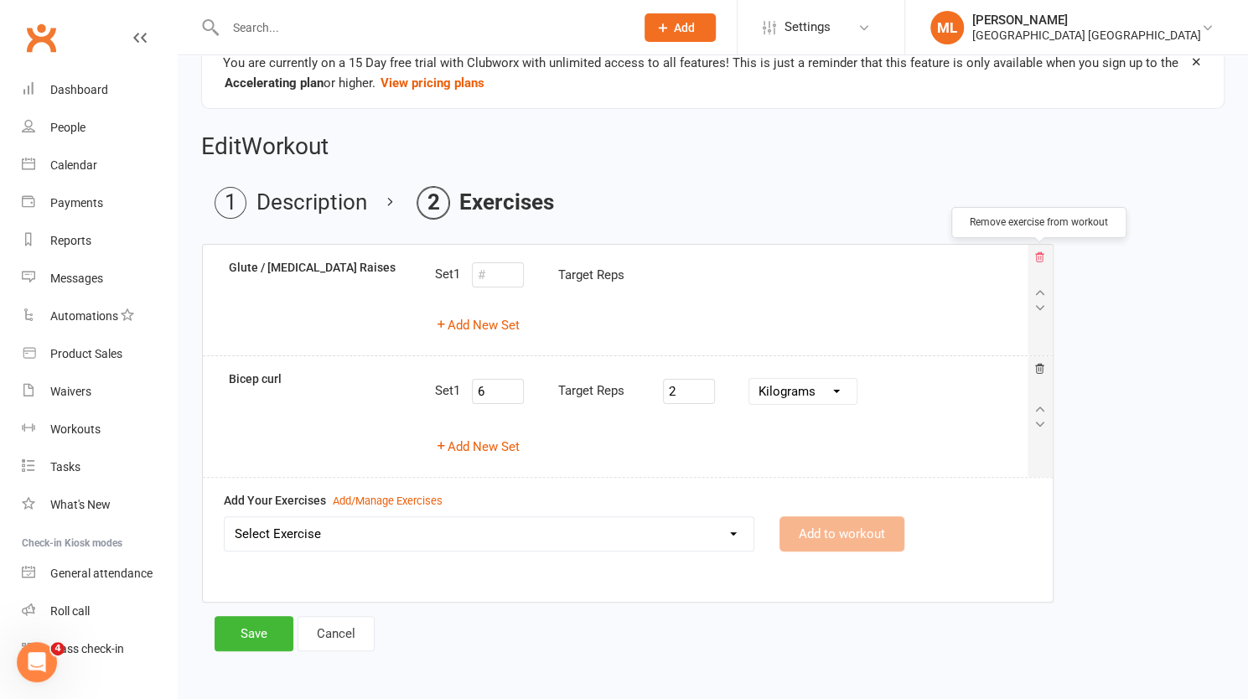
click at [1040, 257] on icon at bounding box center [1040, 258] width 12 height 12
select select "Kilograms"
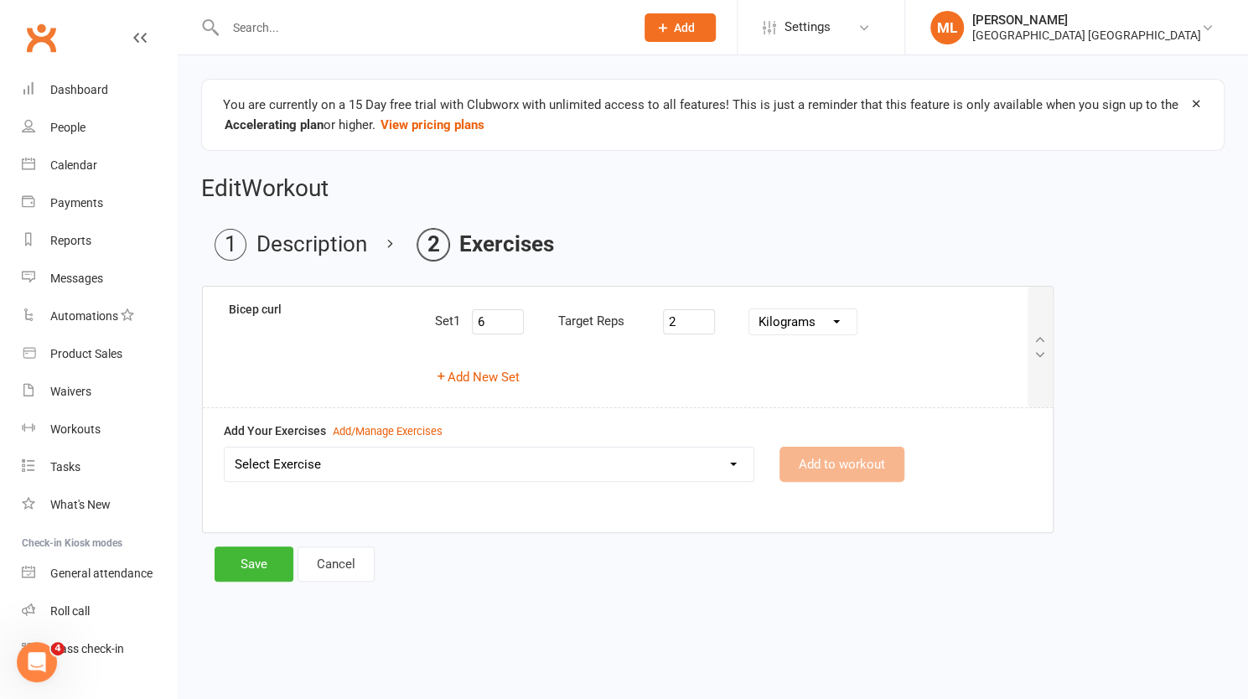
scroll to position [0, 0]
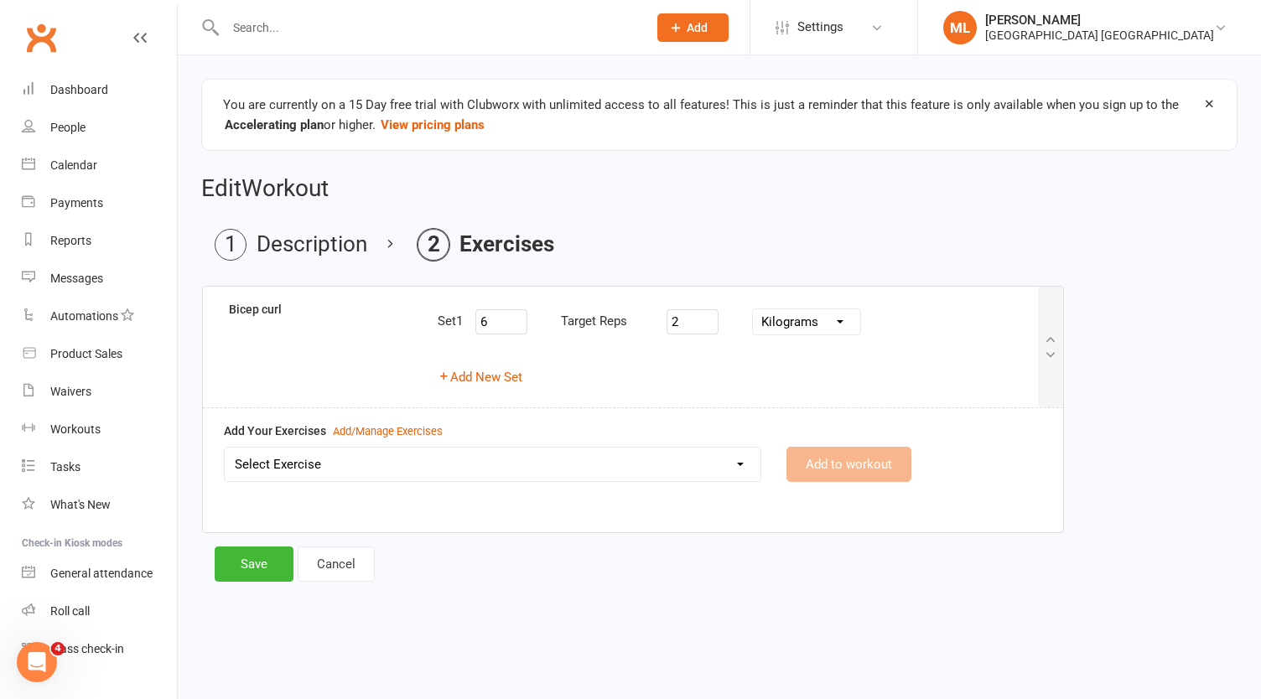
click at [364, 462] on select "Select Exercise Bicep curl Bicep Curl/Triceps Extension Bike Ride Glute / [MEDI…" at bounding box center [493, 465] width 536 height 34
select select "12556"
click at [225, 448] on select "Select Exercise Bicep curl Bicep Curl/Triceps Extension Bike Ride Glute / [MEDI…" at bounding box center [493, 465] width 536 height 34
click at [845, 457] on button "Add to workout" at bounding box center [848, 464] width 125 height 35
select select
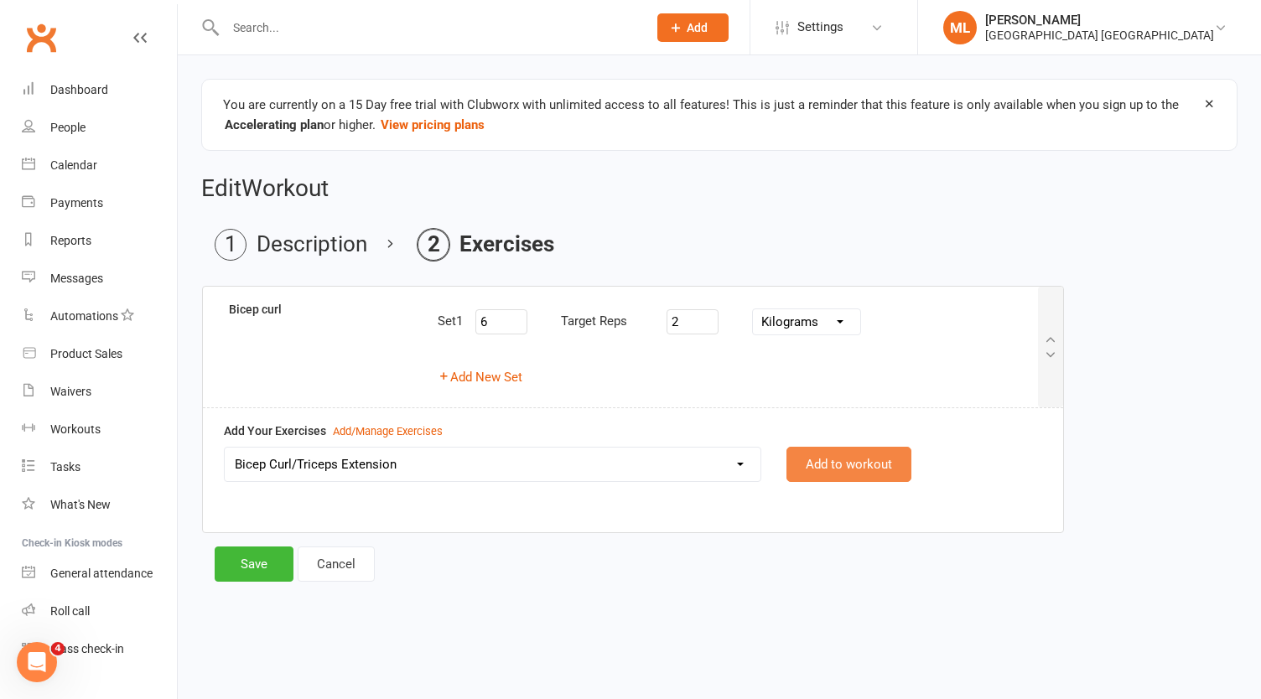
select select "Kilograms"
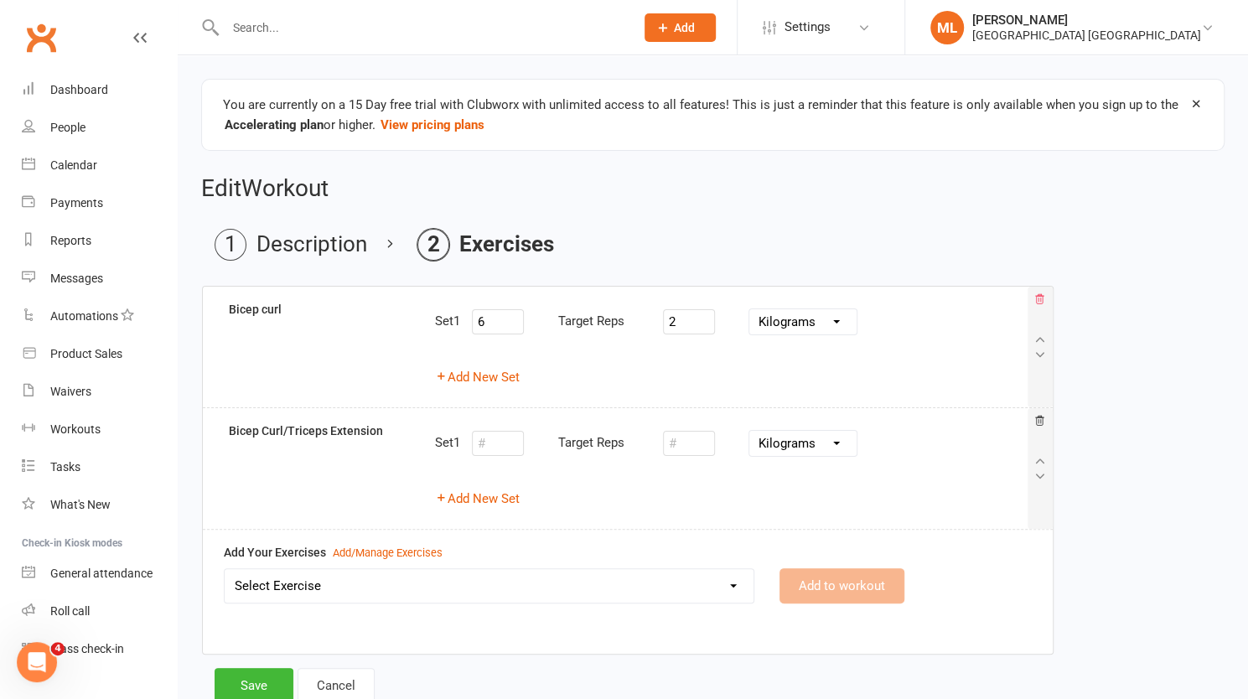
click at [1040, 301] on icon at bounding box center [1040, 299] width 12 height 12
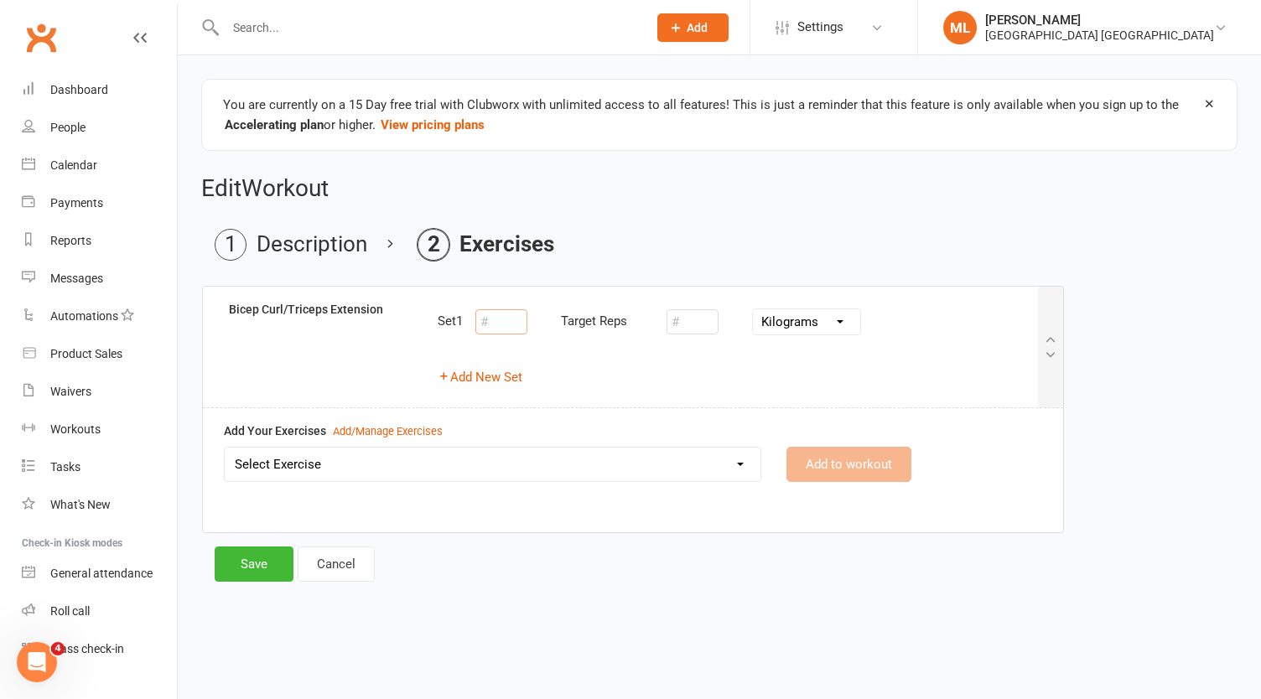
click at [505, 315] on input "number" at bounding box center [501, 321] width 52 height 25
type input "6"
click at [686, 319] on input "number" at bounding box center [692, 321] width 52 height 25
click at [493, 387] on div "Set 1 6 Target Reps 2 Pounds Grams Kilograms Add New Set" at bounding box center [737, 347] width 625 height 94
type input "2"
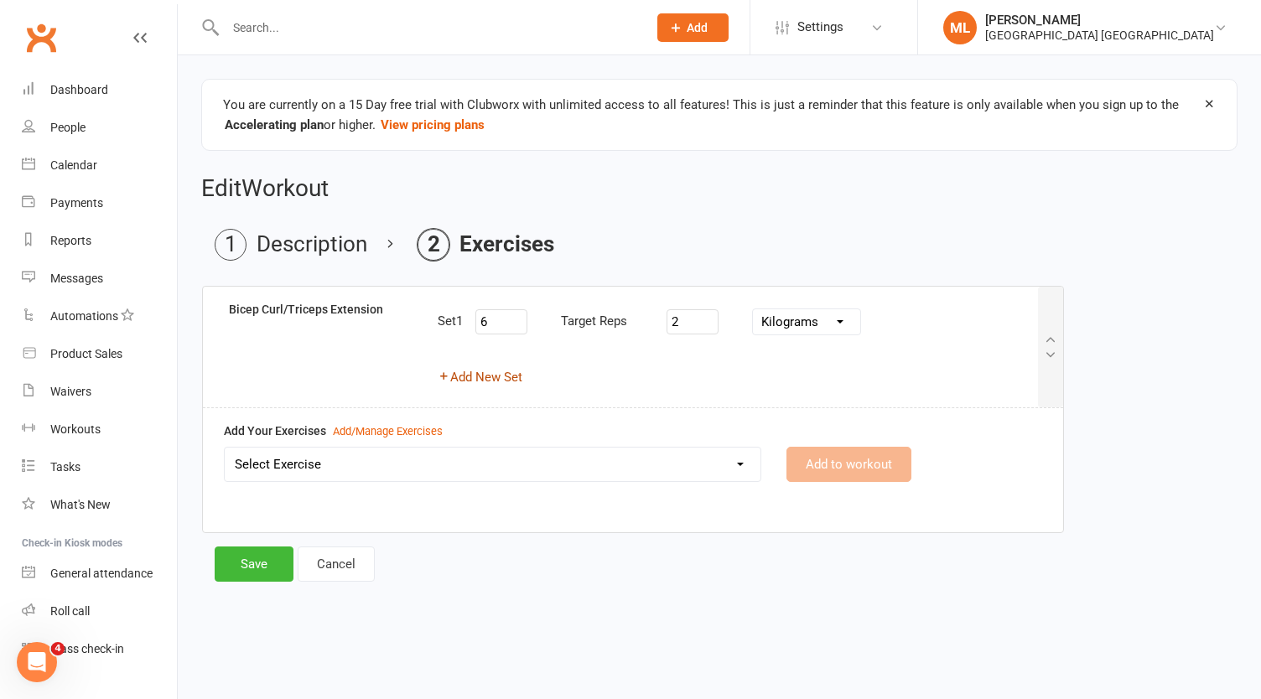
click at [486, 384] on button "Add New Set" at bounding box center [480, 377] width 85 height 20
select select "Kilograms"
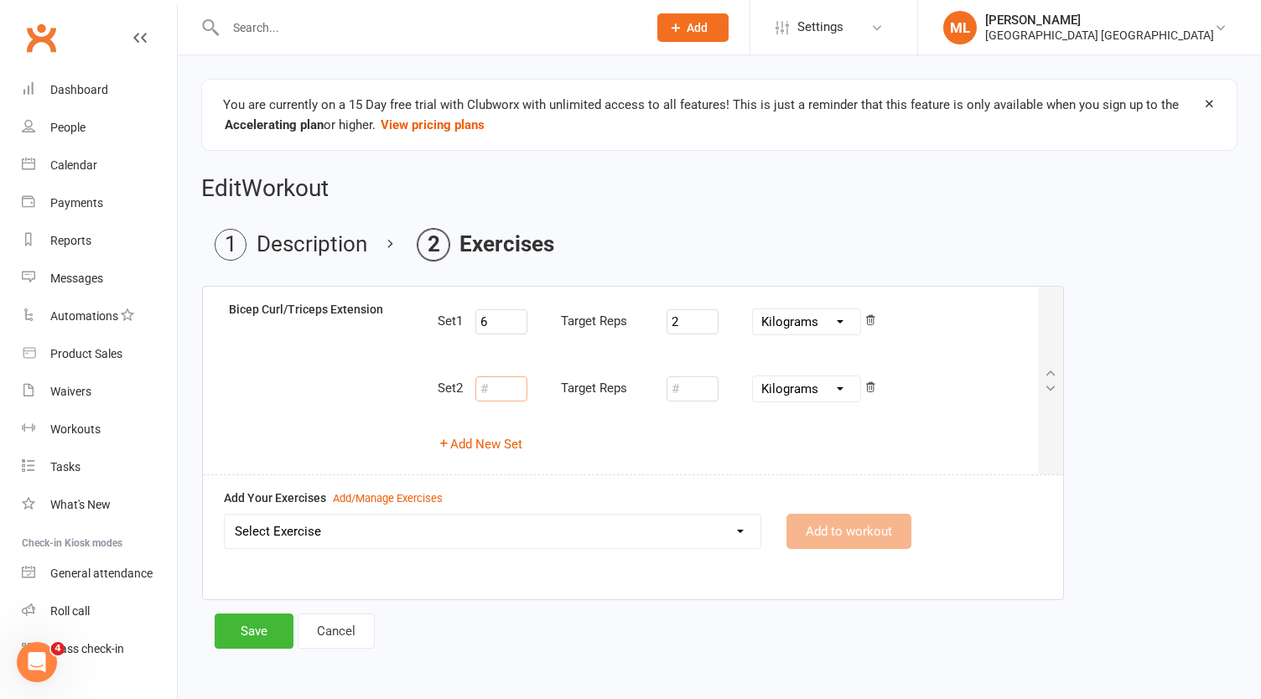
click at [498, 382] on input "number" at bounding box center [501, 388] width 52 height 25
type input "6"
click at [684, 388] on input "number" at bounding box center [692, 388] width 52 height 25
type input "2"
click at [485, 449] on button "Add New Set" at bounding box center [480, 444] width 85 height 20
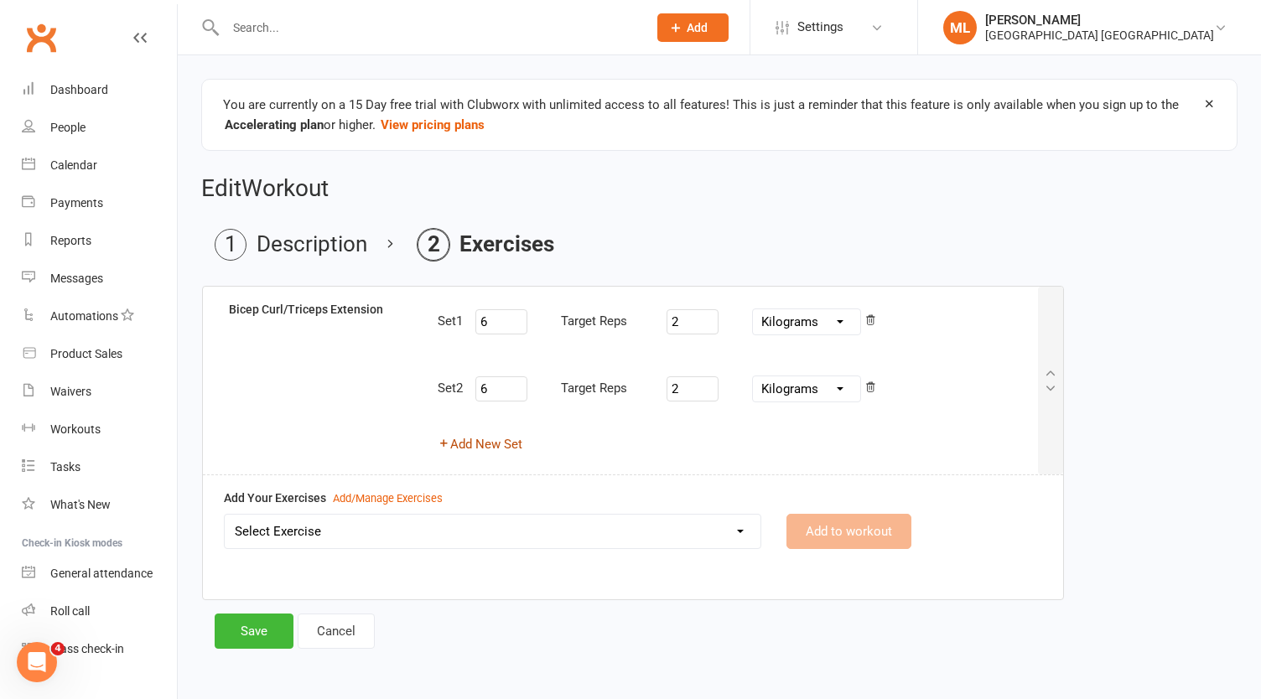
select select "Kilograms"
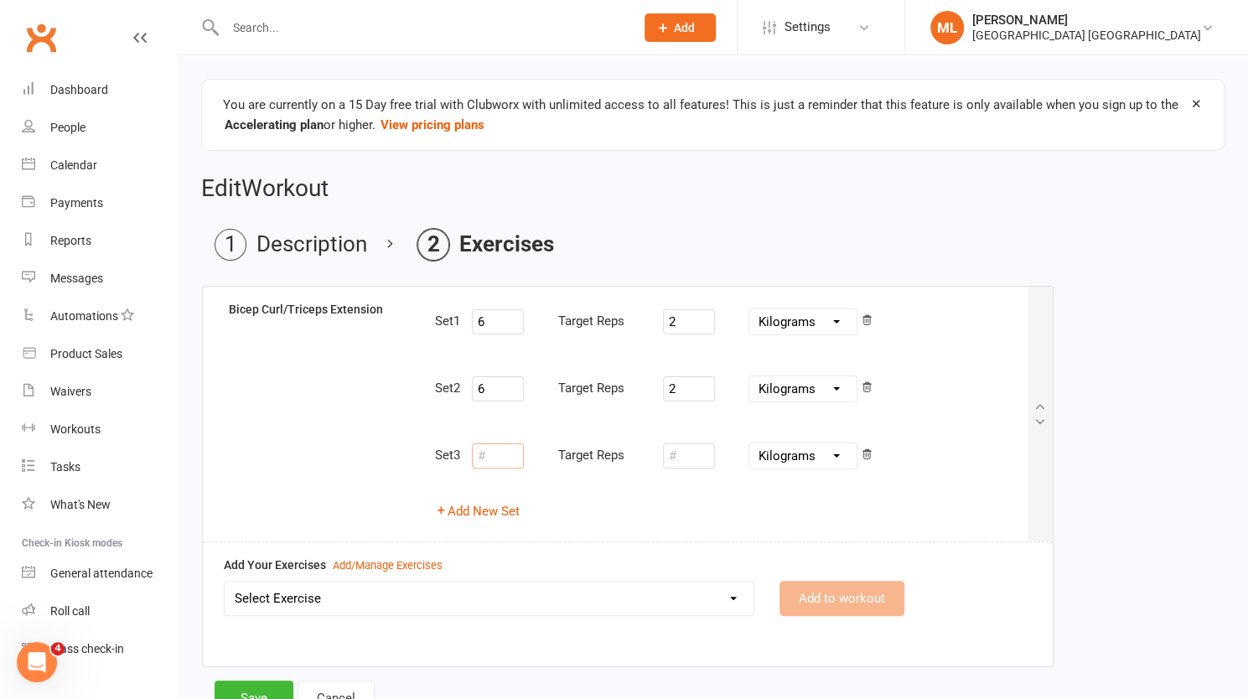
click at [499, 452] on input "number" at bounding box center [498, 455] width 52 height 25
type input "8"
click at [693, 447] on input "number" at bounding box center [689, 455] width 52 height 25
click at [495, 518] on div "Set 1 6 Target Reps 2 Pounds Grams Kilograms Set 2 6 Target Reps 2 Pounds Grams…" at bounding box center [730, 414] width 617 height 228
type input "2"
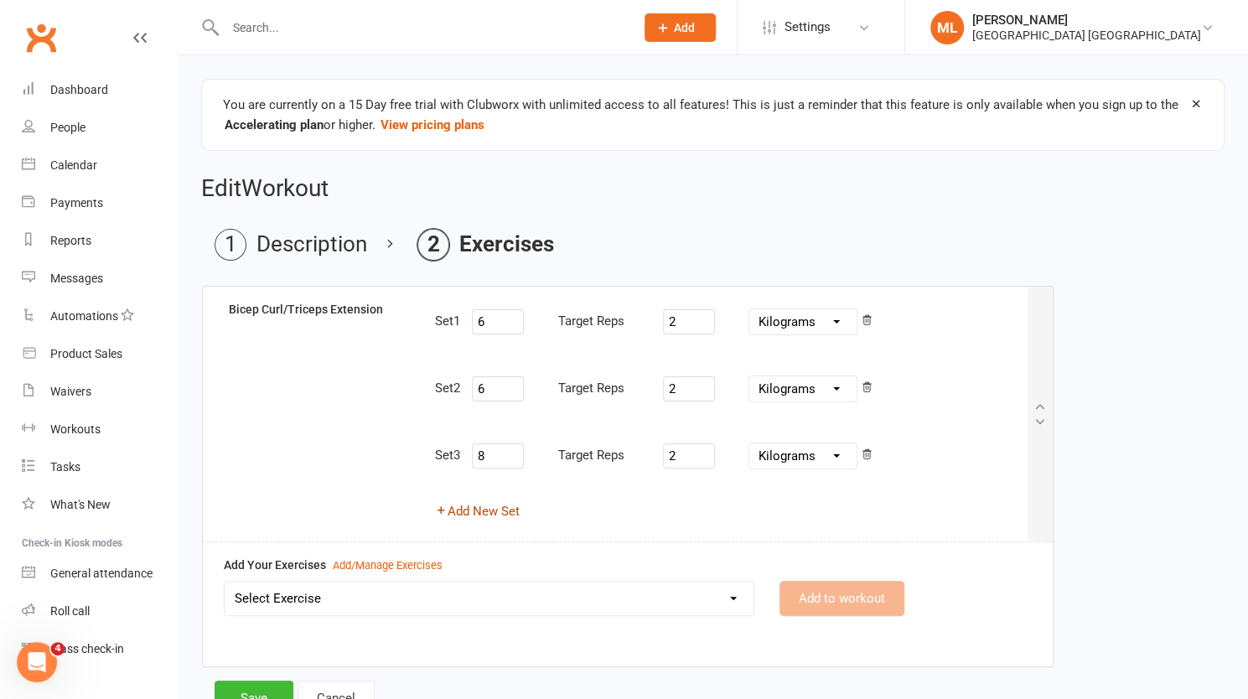
click at [480, 508] on button "Add New Set" at bounding box center [476, 511] width 85 height 20
select select "Kilograms"
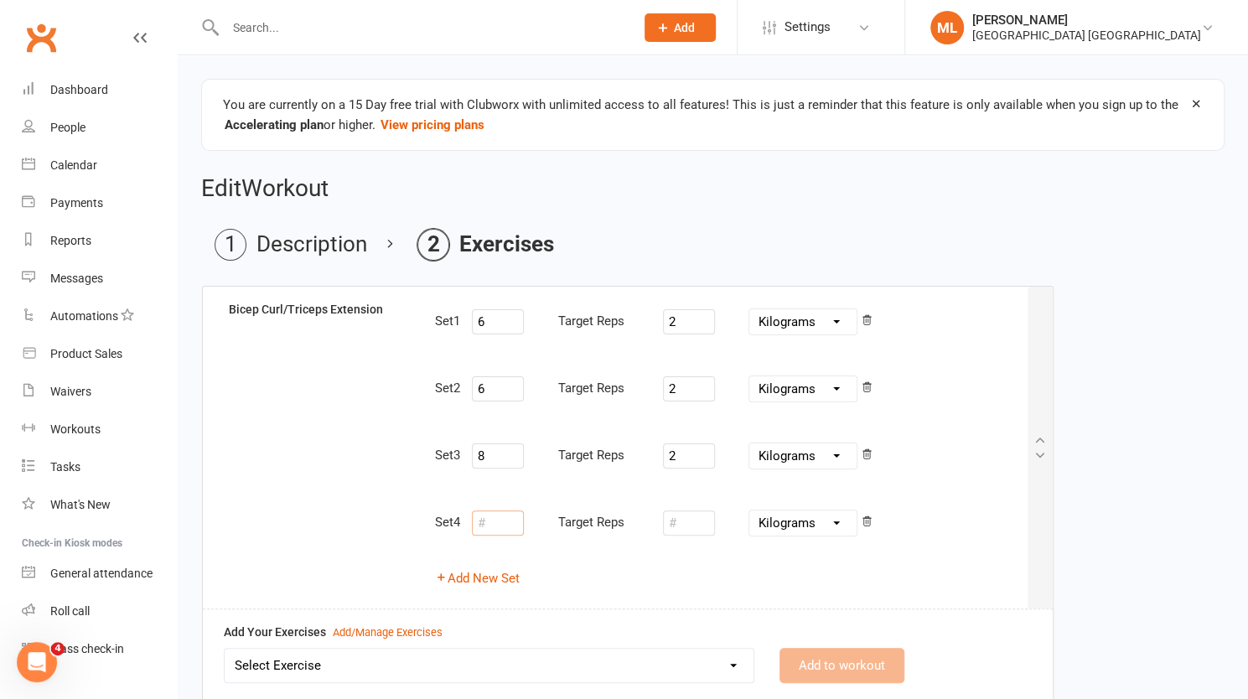
click at [503, 520] on input "number" at bounding box center [498, 523] width 52 height 25
type input "8"
click at [682, 516] on input "number" at bounding box center [689, 523] width 52 height 25
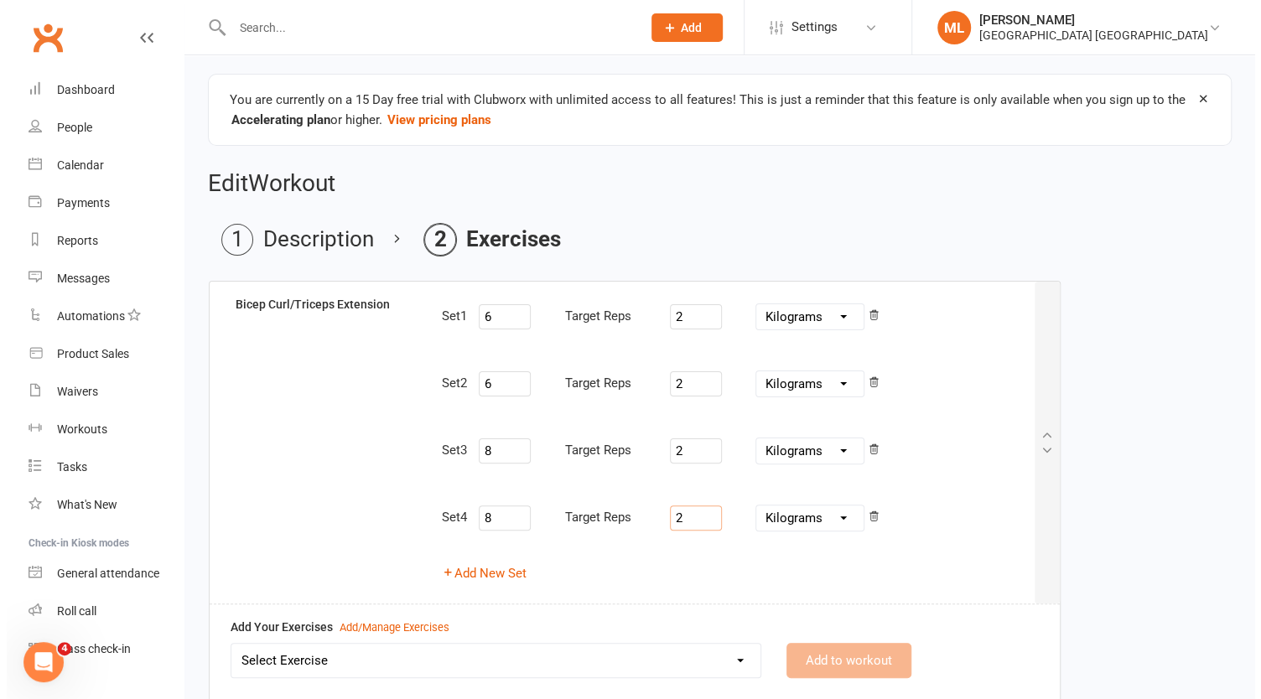
scroll to position [130, 0]
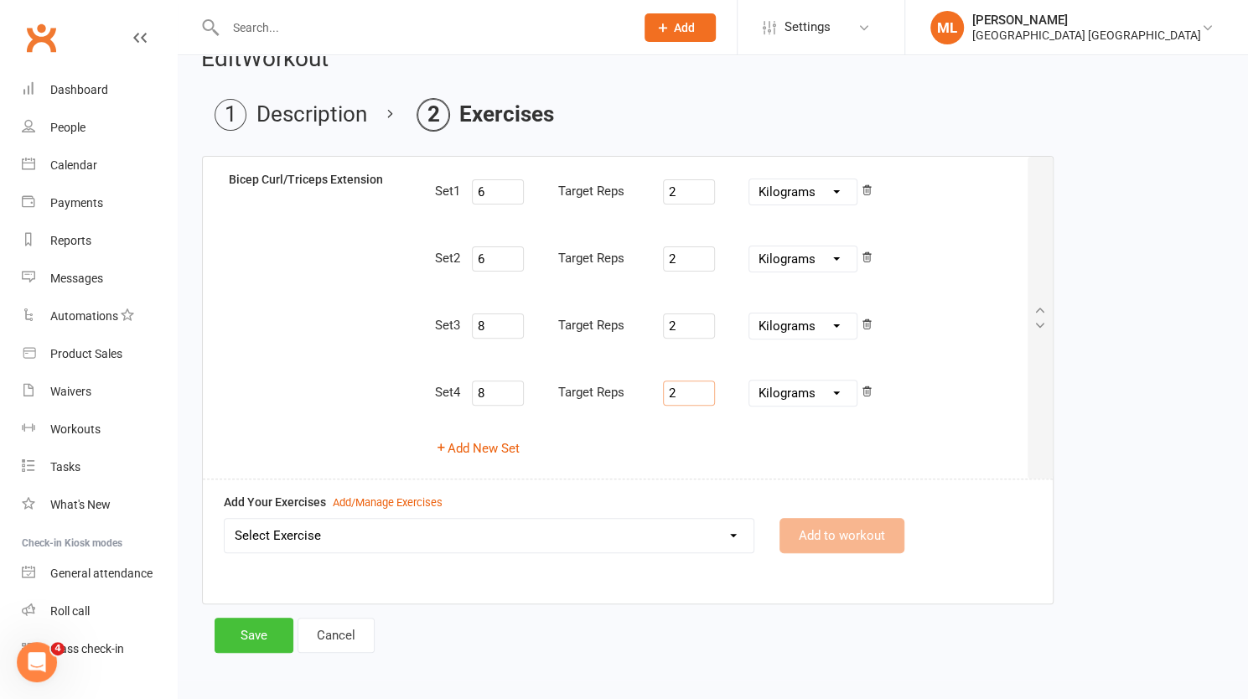
type input "2"
click at [257, 625] on button "Save" at bounding box center [254, 635] width 79 height 35
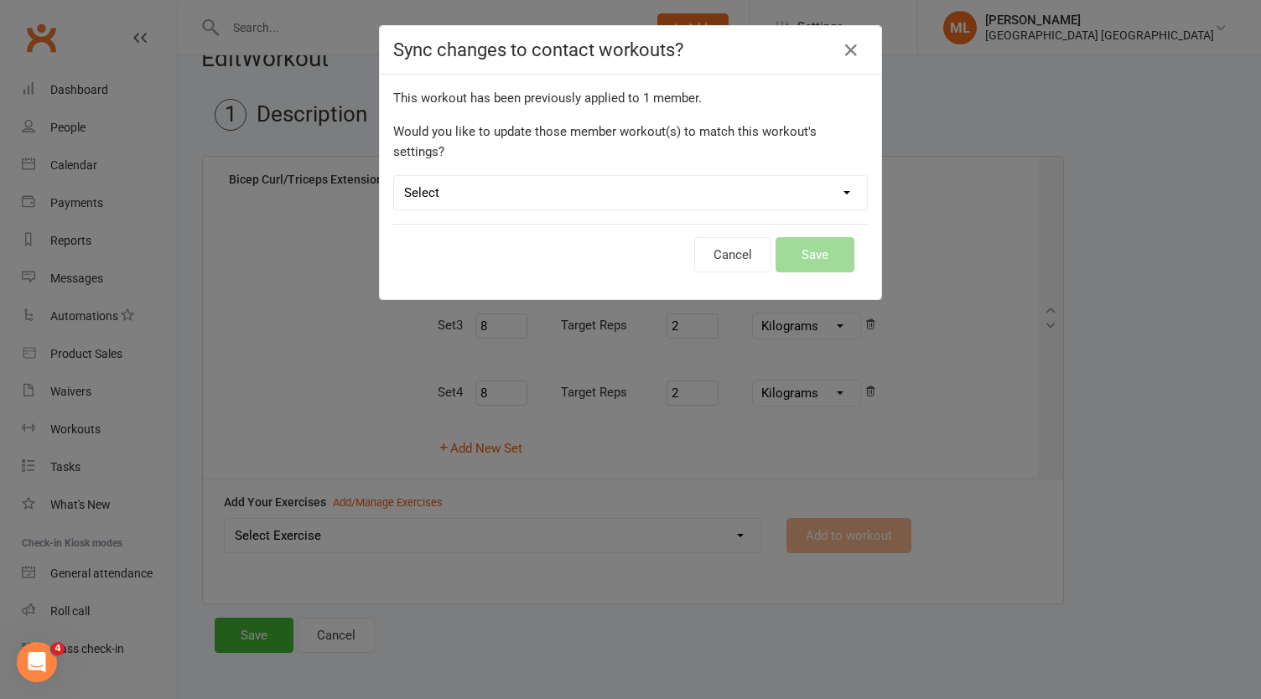
click at [444, 176] on select "Select Leave member workouts unchanged Sync workout + exercise settings to memb…" at bounding box center [630, 193] width 473 height 34
select select "workout_and_exercises"
click at [394, 176] on select "Select Leave member workouts unchanged Sync workout + exercise settings to memb…" at bounding box center [630, 193] width 473 height 34
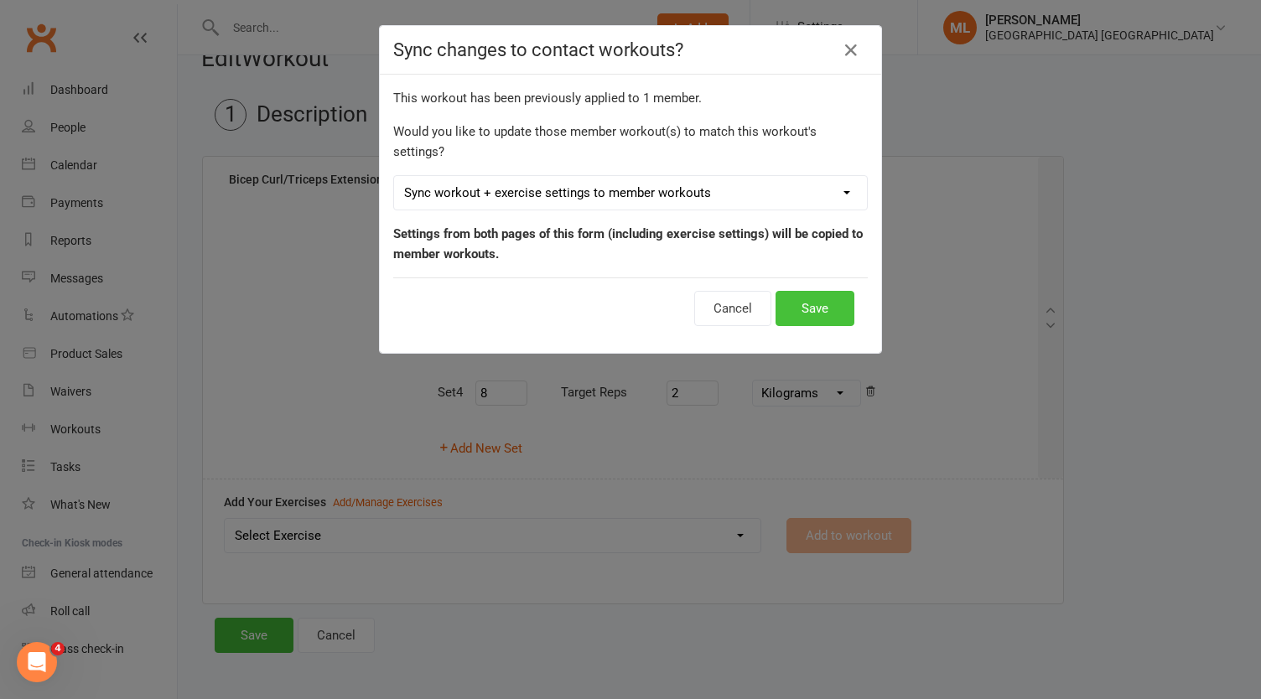
click at [808, 291] on button "Save" at bounding box center [814, 308] width 79 height 35
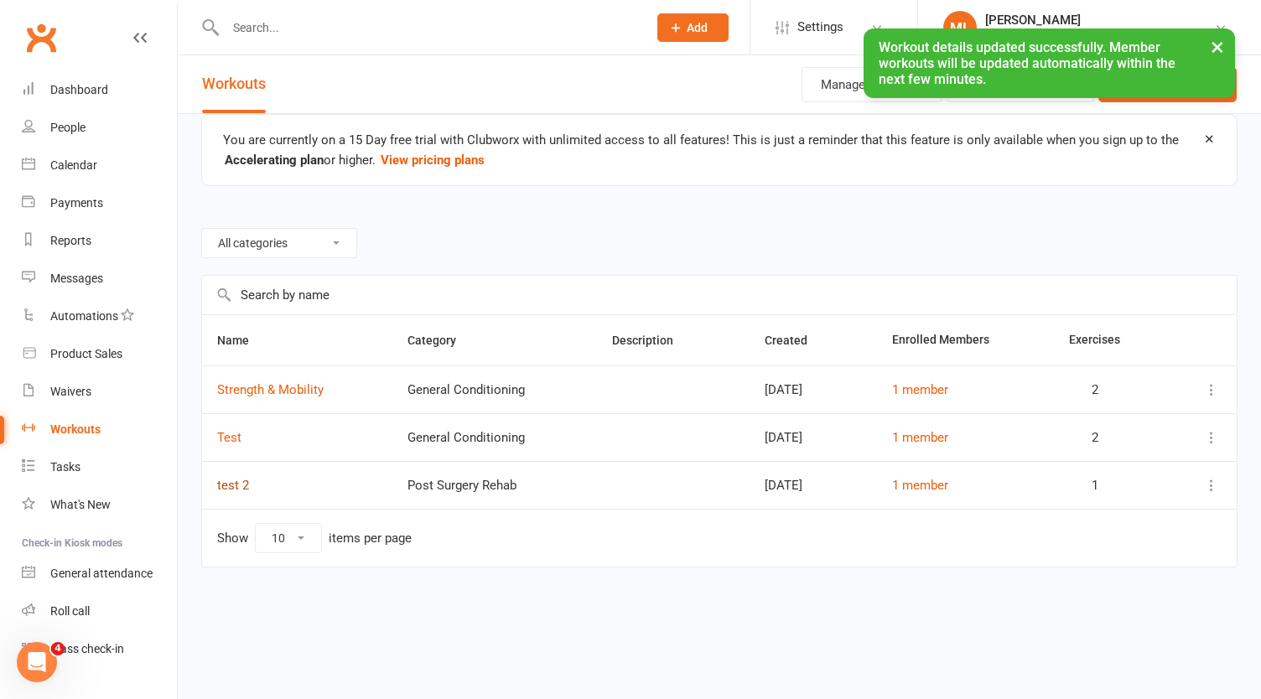
click at [231, 484] on link "test 2" at bounding box center [233, 485] width 32 height 15
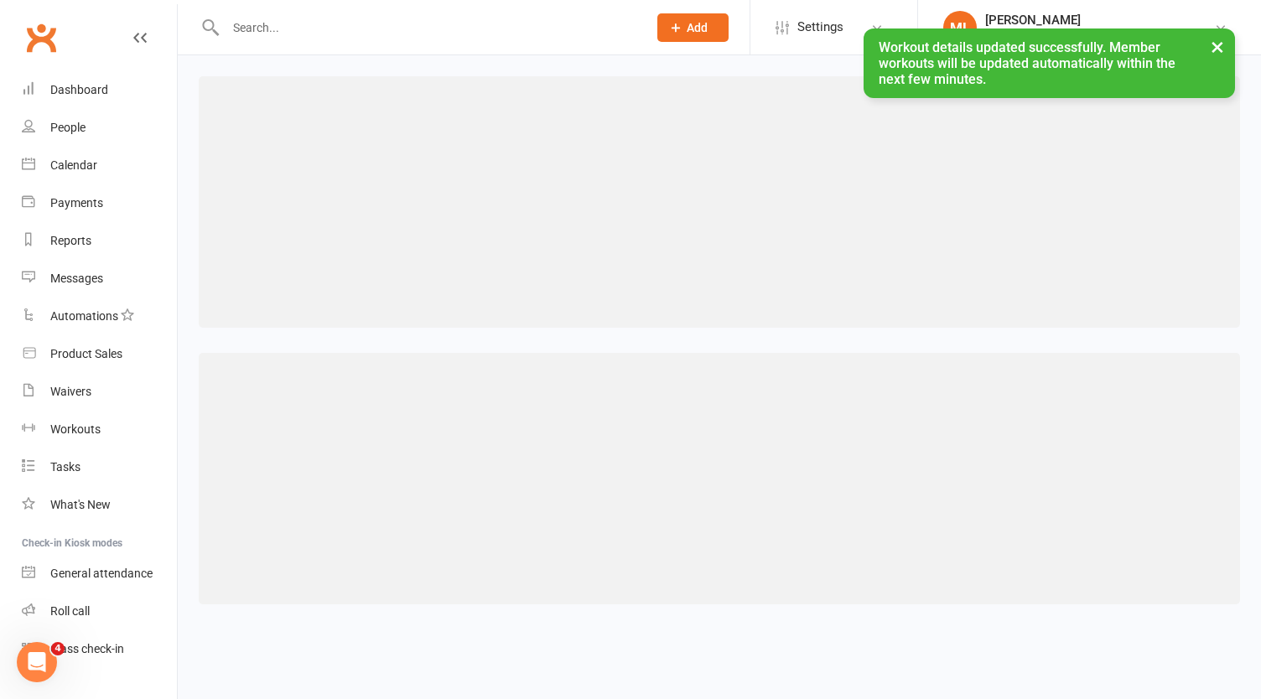
select select "493"
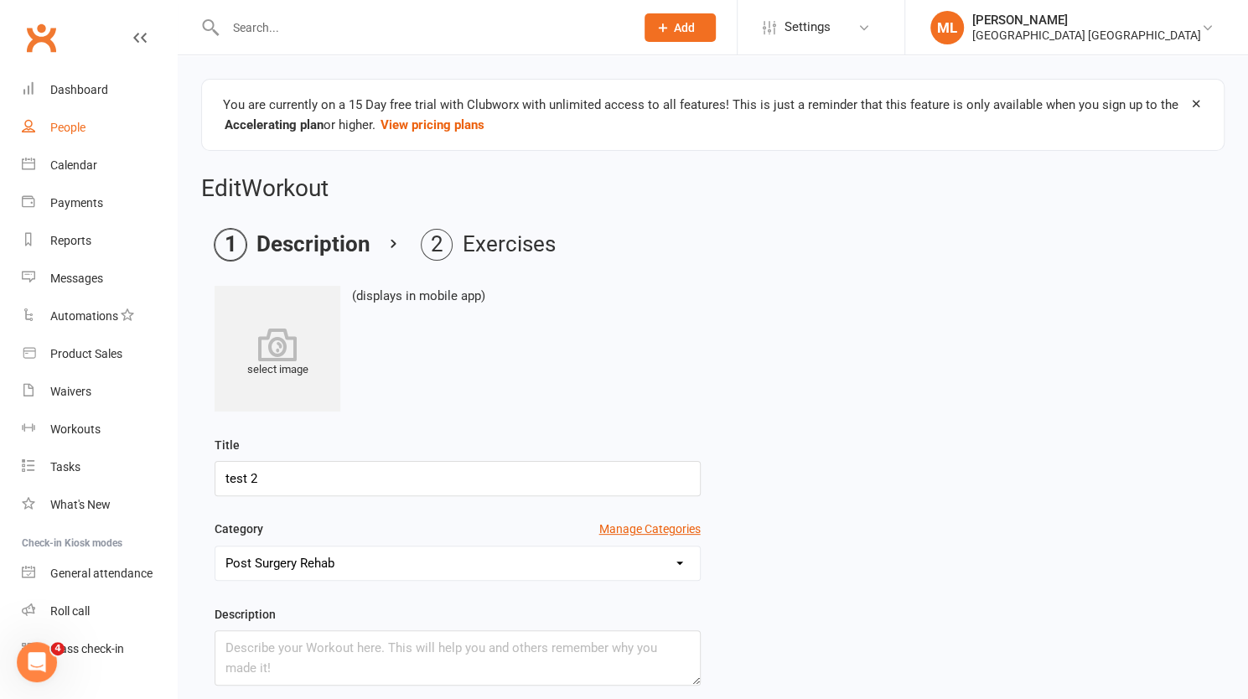
click at [76, 128] on div "People" at bounding box center [67, 127] width 35 height 13
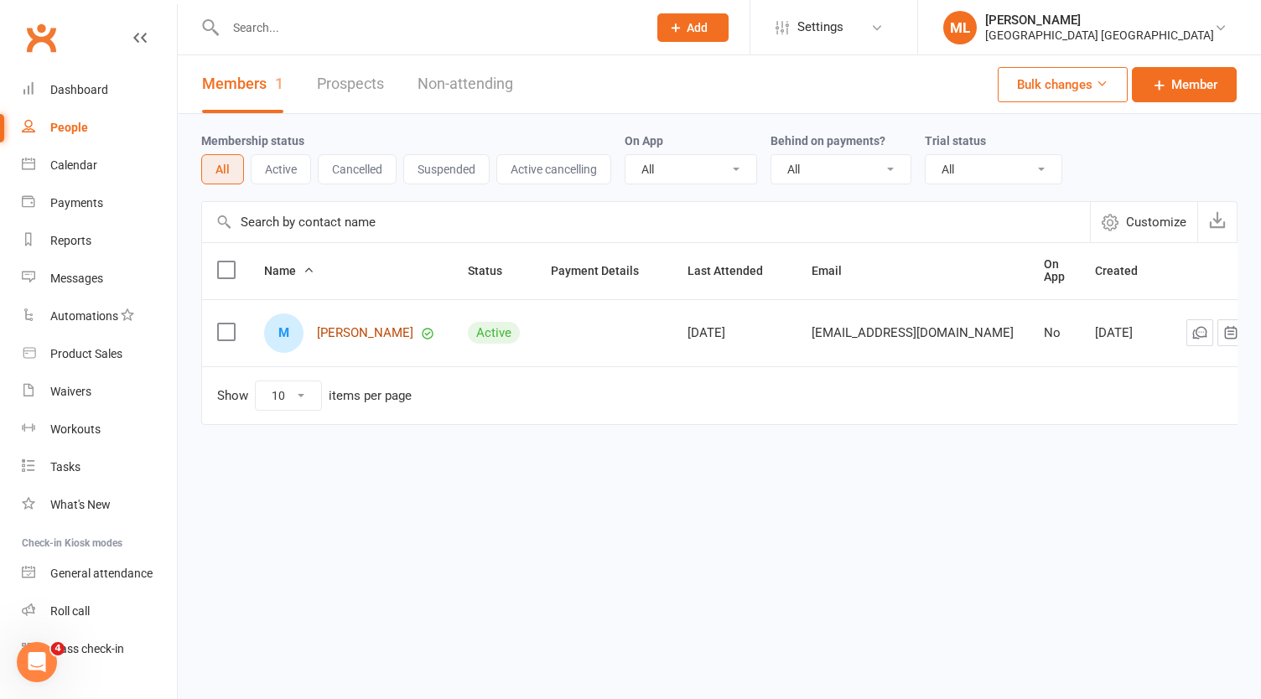
click at [371, 329] on link "[PERSON_NAME]" at bounding box center [365, 333] width 96 height 14
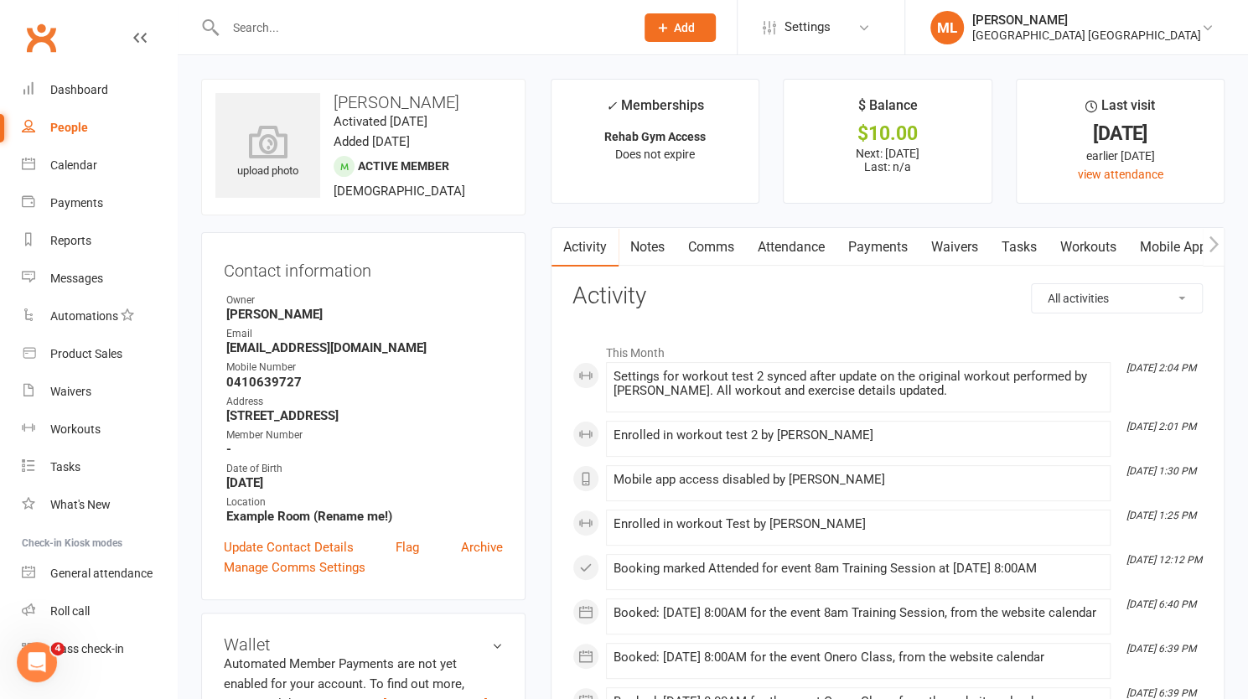
click at [1098, 250] on link "Workouts" at bounding box center [1089, 247] width 80 height 39
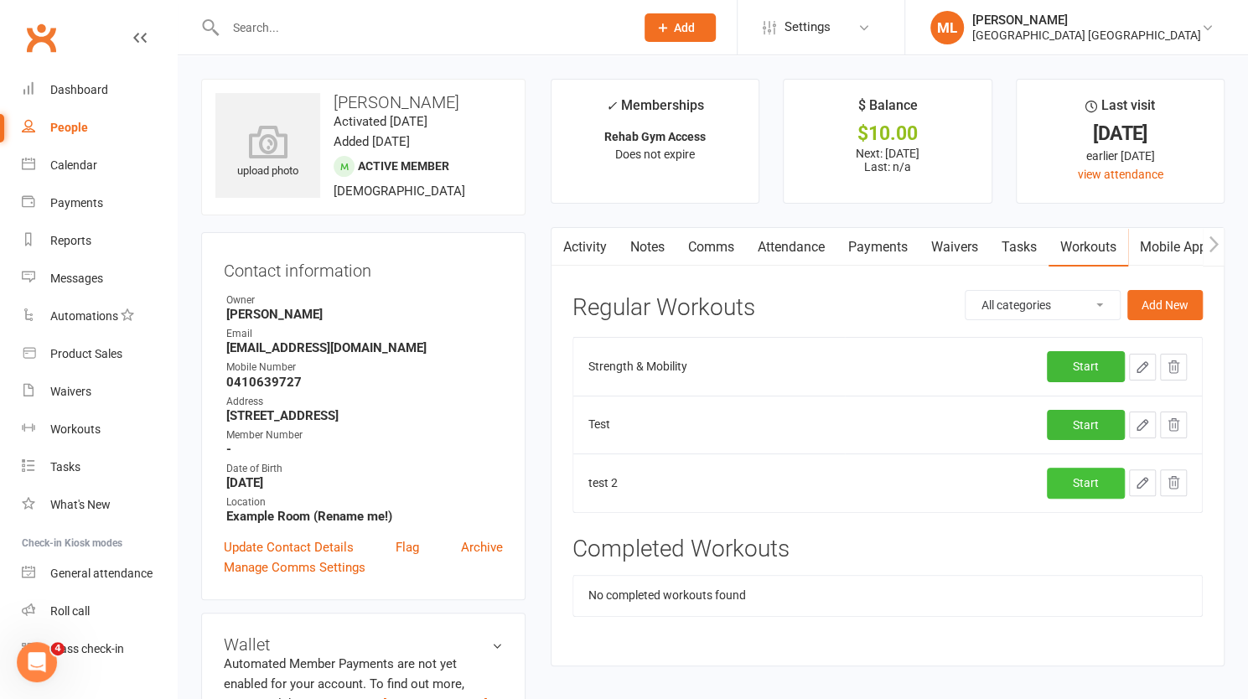
click at [1075, 472] on link "Start" at bounding box center [1086, 483] width 78 height 30
